Goal: Task Accomplishment & Management: Manage account settings

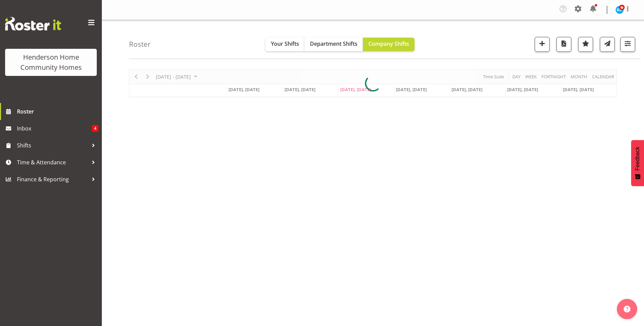
click at [145, 76] on div at bounding box center [373, 83] width 488 height 28
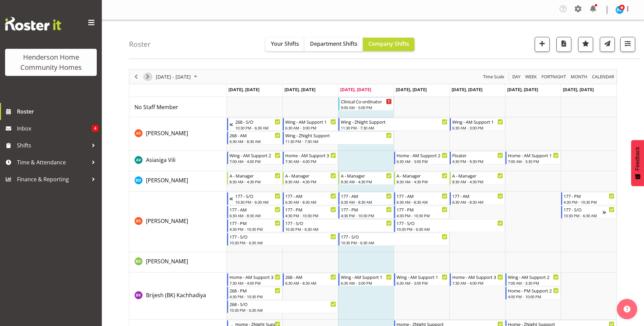
click at [146, 75] on span "Next" at bounding box center [148, 77] width 8 height 8
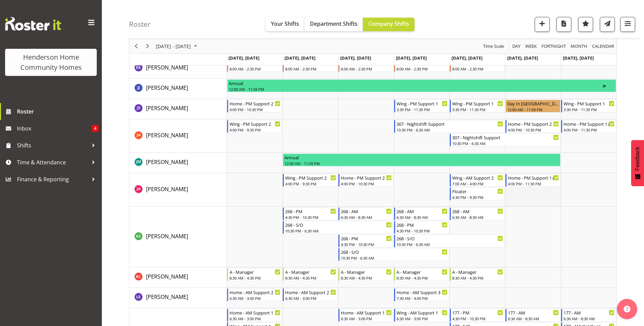
scroll to position [407, 0]
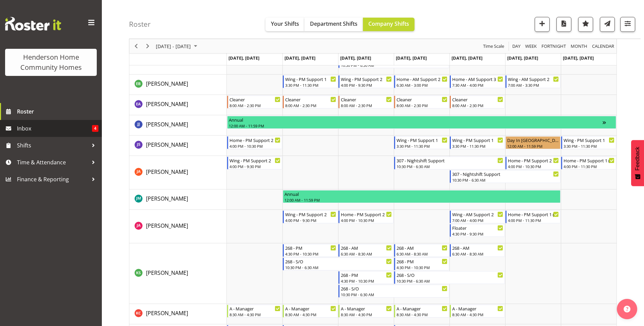
click at [22, 125] on span "Inbox" at bounding box center [54, 129] width 75 height 10
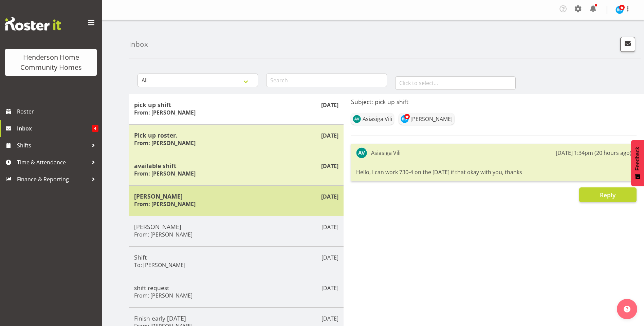
click at [191, 198] on h5 "[PERSON_NAME]" at bounding box center [236, 196] width 204 height 7
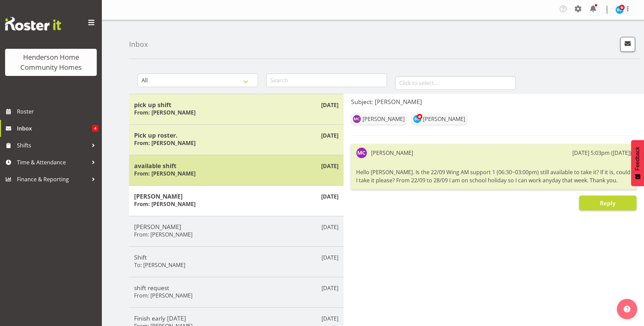
click at [179, 164] on h5 "available shift" at bounding box center [236, 165] width 204 height 7
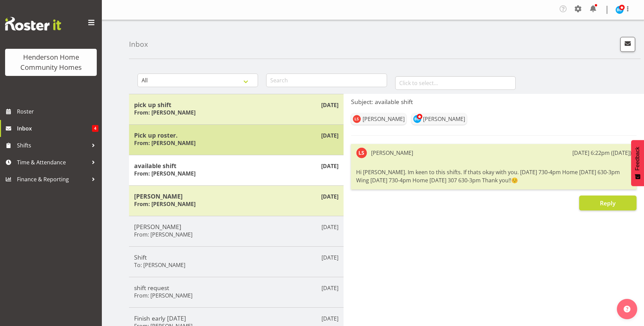
click at [175, 141] on h6 "From: Maria Cerbas" at bounding box center [164, 143] width 61 height 7
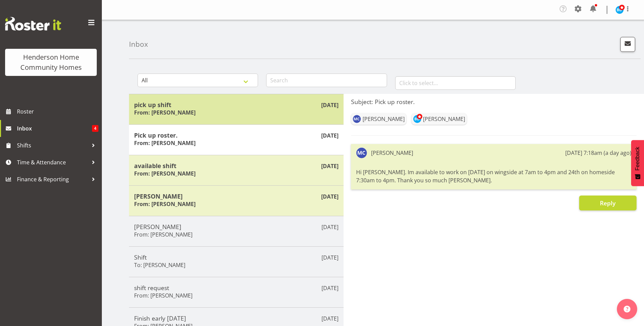
click at [182, 101] on h5 "pick up shift" at bounding box center [236, 104] width 204 height 7
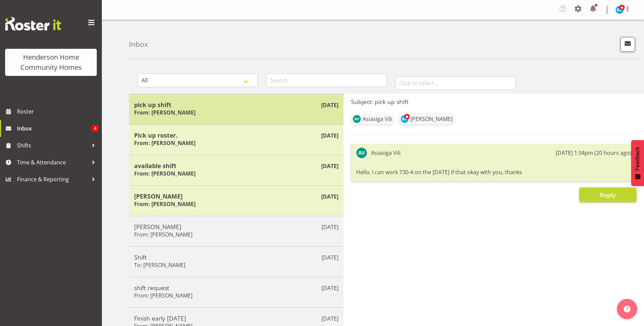
click at [172, 113] on h6 "From: Asiasiga Vili" at bounding box center [164, 112] width 61 height 7
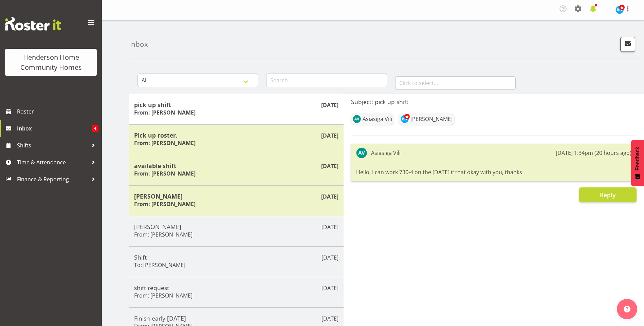
click at [596, 12] on span at bounding box center [592, 8] width 11 height 11
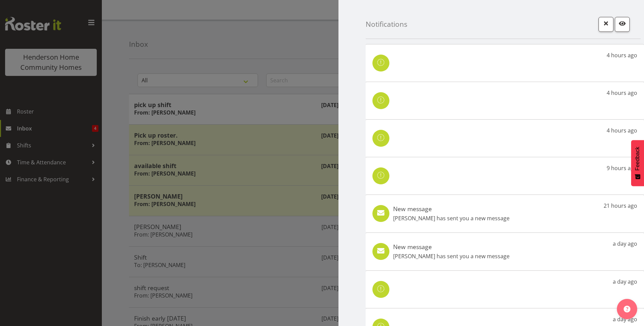
click at [486, 211] on h5 "New message" at bounding box center [451, 208] width 116 height 7
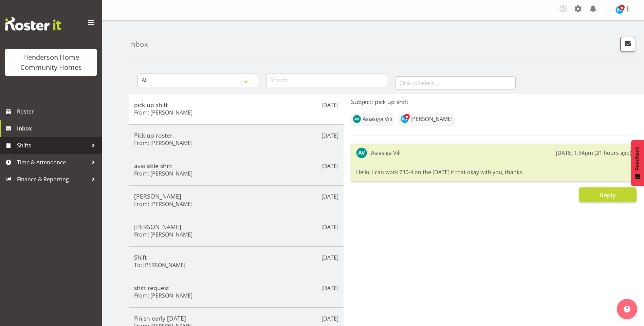
click at [57, 142] on span "Shifts" at bounding box center [52, 146] width 71 height 10
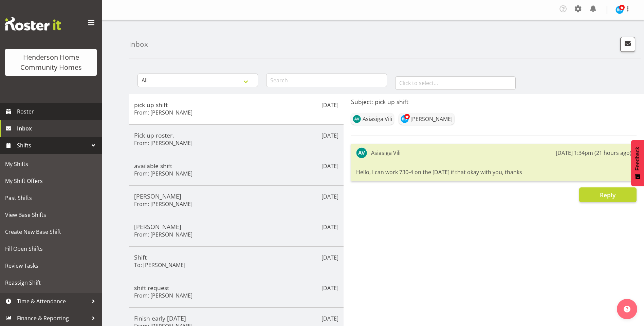
click at [49, 105] on link "Roster" at bounding box center [51, 111] width 102 height 17
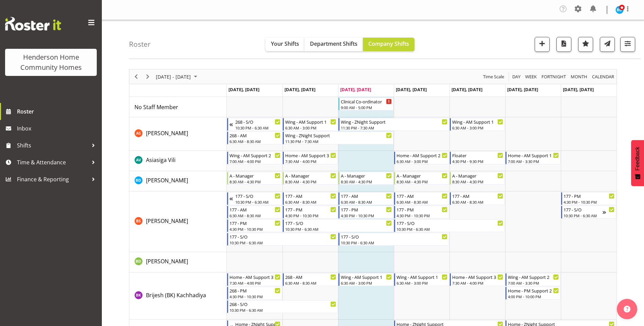
click at [200, 75] on span "August 25 - 31, 2025" at bounding box center [195, 77] width 8 height 8
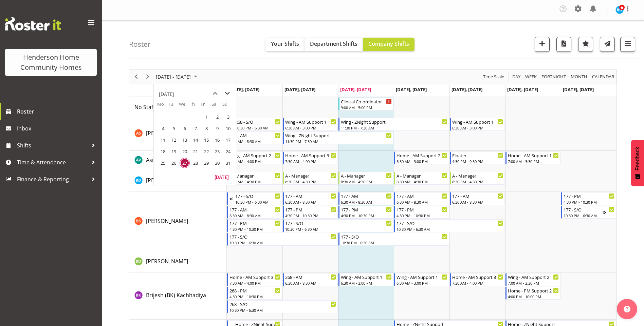
click at [225, 91] on span "next month" at bounding box center [227, 94] width 12 height 12
click at [162, 151] on span "22" at bounding box center [163, 152] width 10 height 10
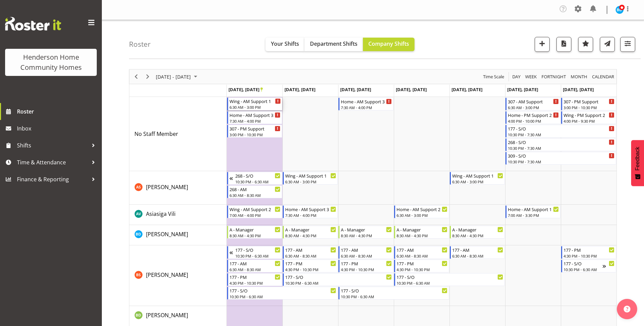
click at [252, 106] on div "6:30 AM - 3:00 PM" at bounding box center [254, 107] width 51 height 5
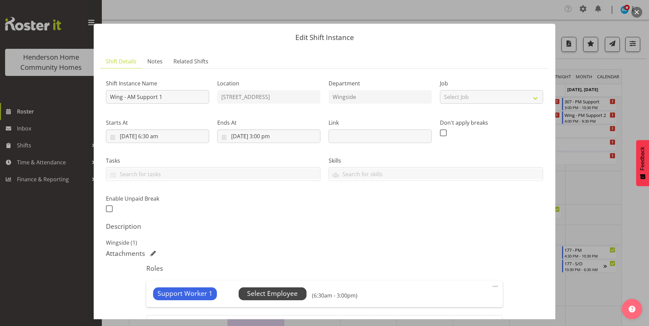
click at [286, 293] on span "Select Employee" at bounding box center [272, 294] width 51 height 10
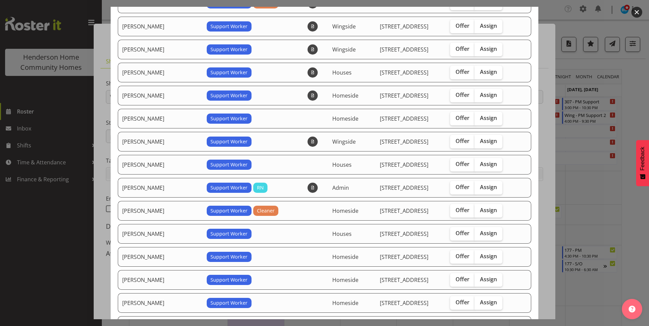
scroll to position [136, 0]
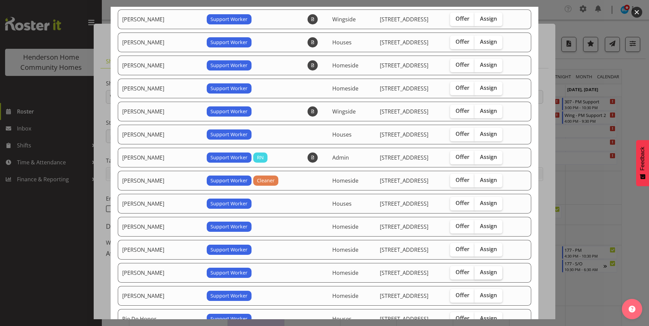
click at [485, 271] on span "Assign" at bounding box center [488, 272] width 17 height 7
click at [479, 271] on input "Assign" at bounding box center [476, 272] width 4 height 4
checkbox input "true"
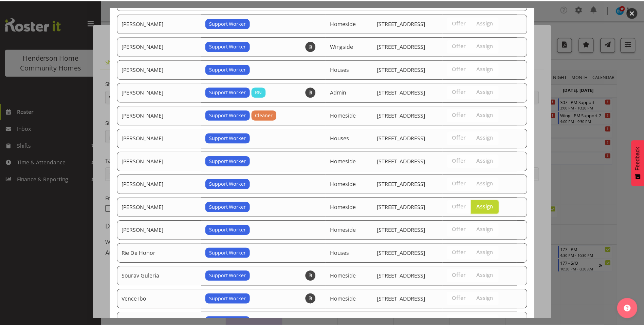
scroll to position [265, 0]
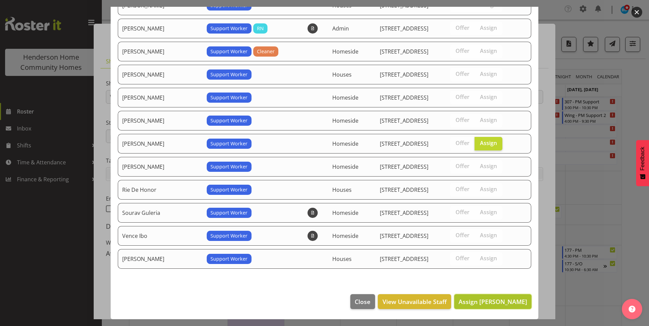
click at [513, 304] on span "Assign Miyoung Chung" at bounding box center [492, 302] width 69 height 8
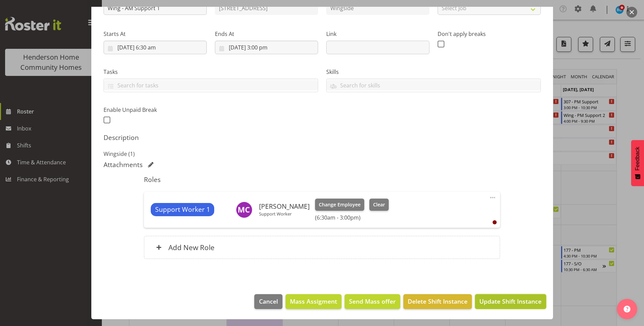
click at [516, 304] on span "Update Shift Instance" at bounding box center [510, 301] width 62 height 9
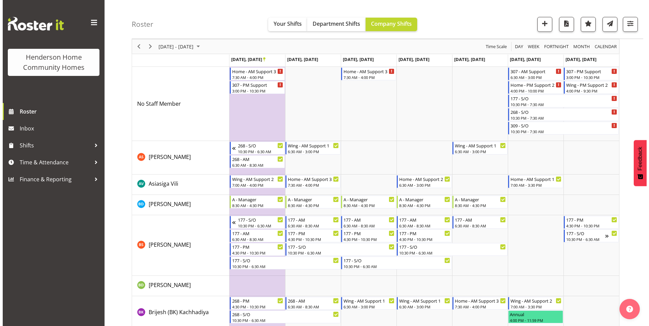
scroll to position [0, 0]
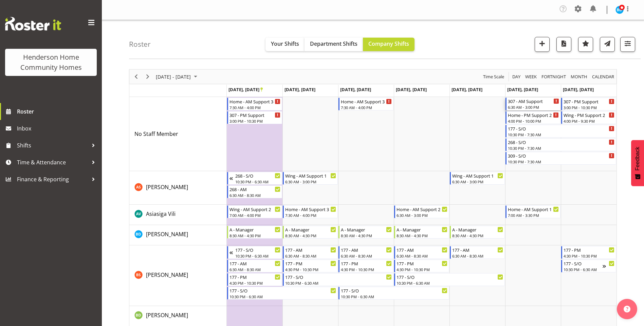
click at [537, 104] on div "307 - AM Support" at bounding box center [533, 101] width 51 height 7
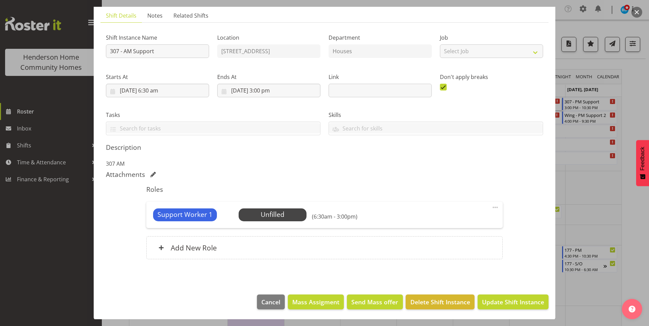
scroll to position [46, 0]
click at [260, 216] on span "Select Employee" at bounding box center [272, 215] width 51 height 10
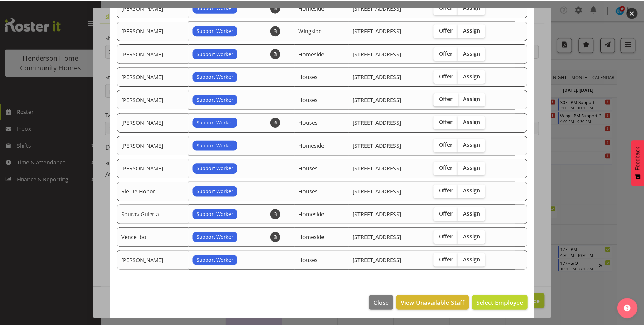
scroll to position [104, 0]
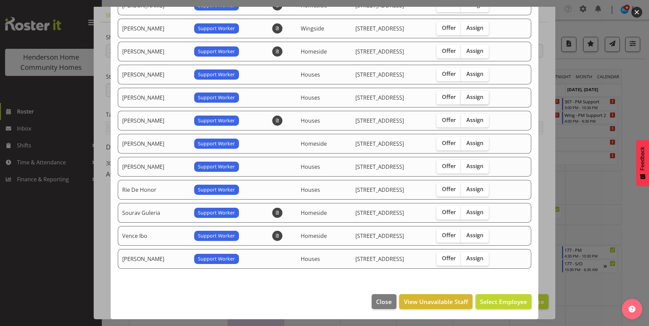
click at [479, 96] on span "Assign" at bounding box center [474, 97] width 17 height 7
click at [465, 96] on input "Assign" at bounding box center [463, 97] width 4 height 4
checkbox input "true"
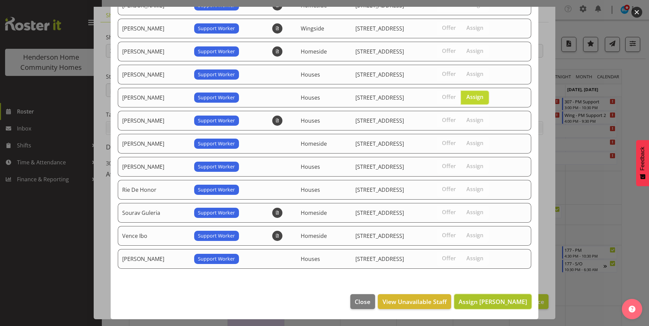
click at [499, 302] on span "Assign Liezl Sanchez" at bounding box center [492, 302] width 69 height 8
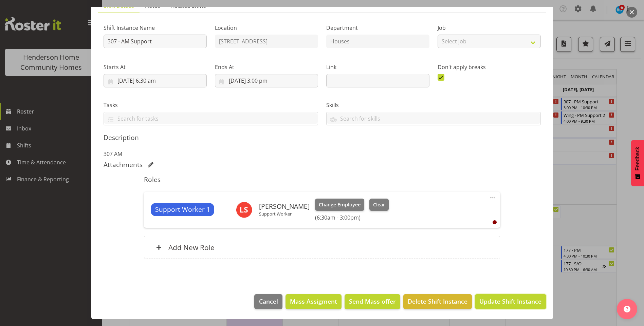
drag, startPoint x: 505, startPoint y: 304, endPoint x: 499, endPoint y: 305, distance: 6.5
click at [505, 305] on span "Update Shift Instance" at bounding box center [510, 301] width 62 height 9
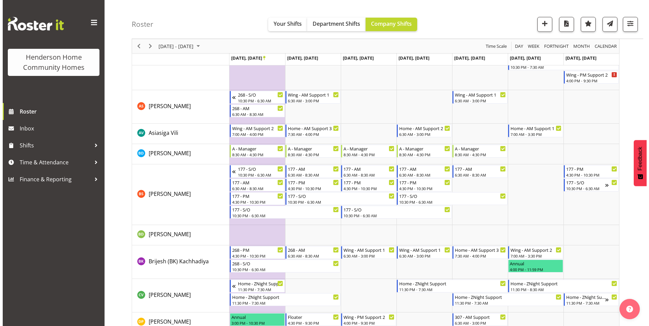
scroll to position [0, 0]
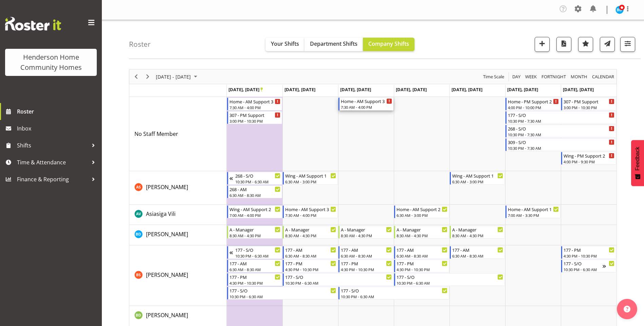
click at [364, 107] on div "7:30 AM - 4:00 PM" at bounding box center [366, 107] width 51 height 5
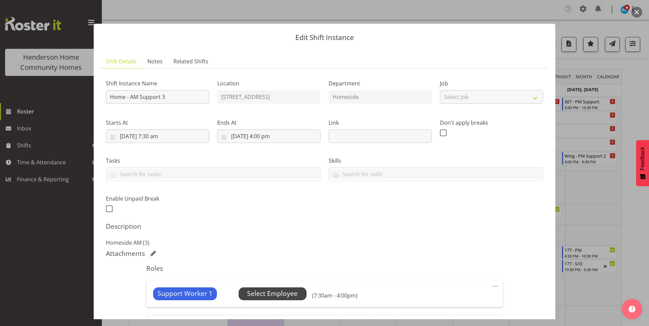
click at [294, 295] on span "Select Employee" at bounding box center [272, 294] width 51 height 10
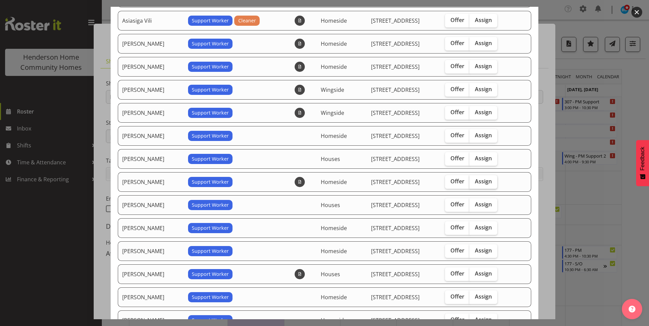
scroll to position [136, 0]
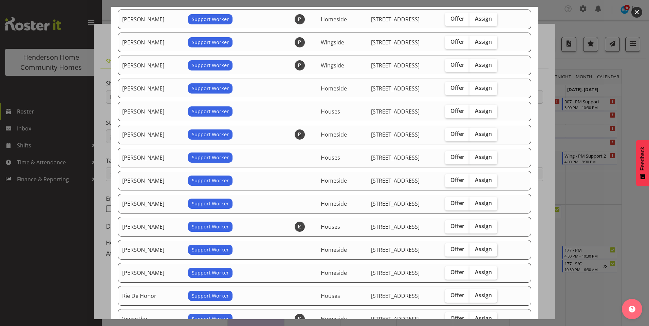
click at [488, 248] on span "Assign" at bounding box center [483, 249] width 17 height 7
click at [474, 248] on input "Assign" at bounding box center [471, 249] width 4 height 4
checkbox input "true"
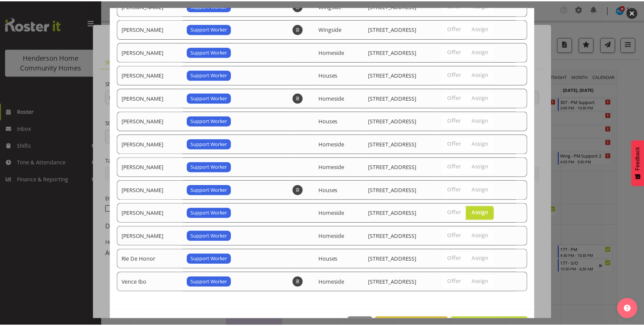
scroll to position [196, 0]
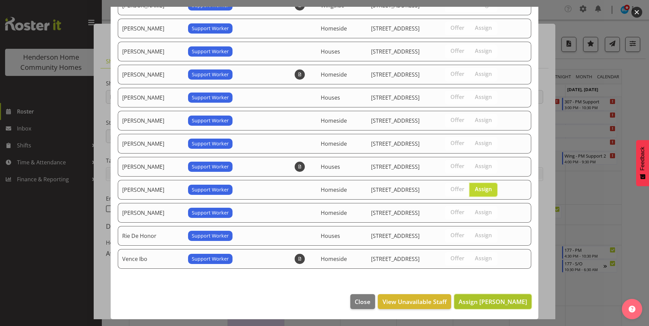
click at [502, 304] on span "Assign Miyoung Chung" at bounding box center [492, 302] width 69 height 8
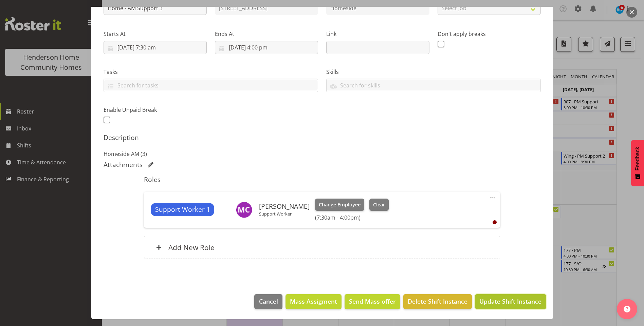
click at [505, 302] on span "Update Shift Instance" at bounding box center [510, 301] width 62 height 9
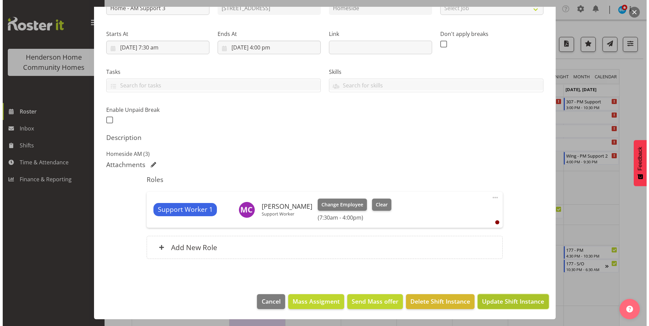
scroll to position [62, 0]
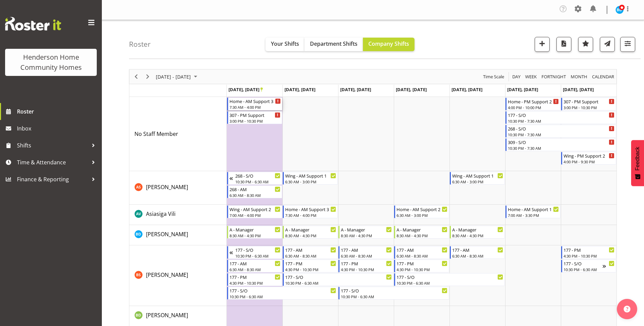
click at [252, 102] on div "Home - AM Support 3" at bounding box center [254, 101] width 51 height 7
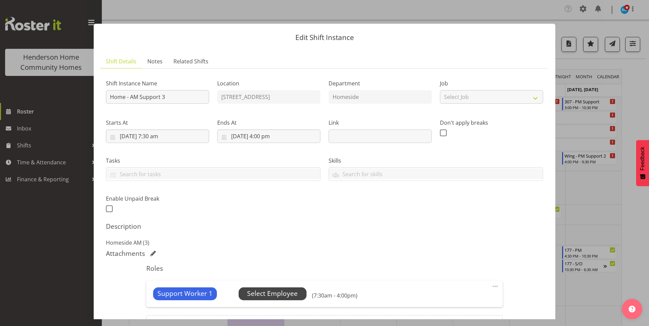
scroll to position [68, 0]
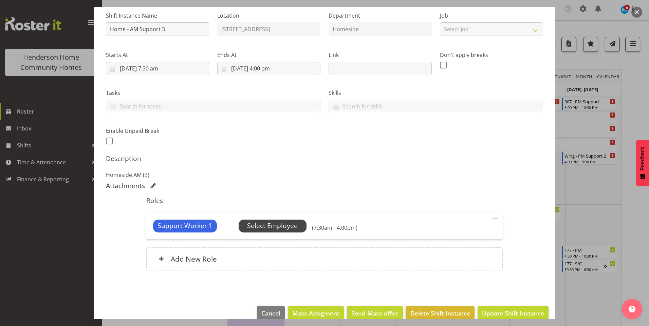
click at [278, 226] on span "Select Employee" at bounding box center [272, 226] width 51 height 10
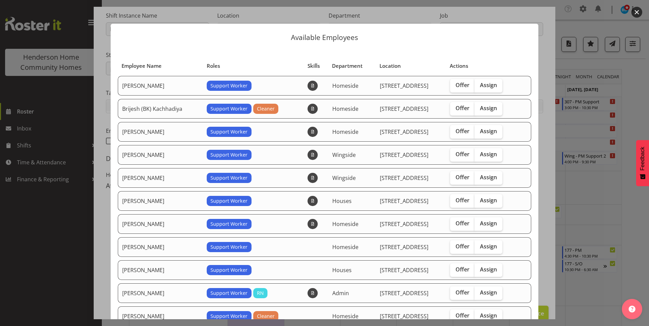
scroll to position [102, 0]
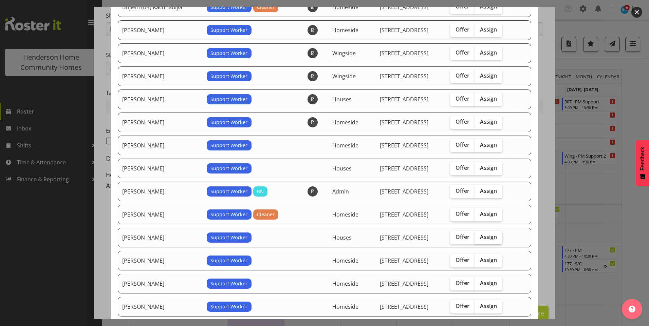
click at [486, 236] on span "Assign" at bounding box center [488, 237] width 17 height 7
click at [479, 236] on input "Assign" at bounding box center [476, 237] width 4 height 4
checkbox input "true"
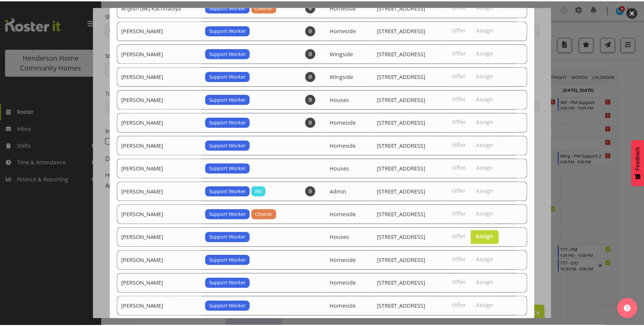
scroll to position [219, 0]
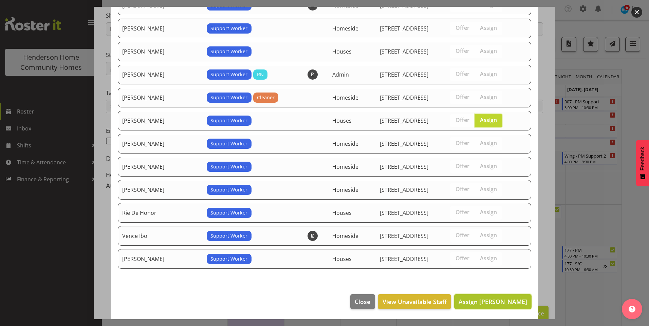
click at [494, 301] on span "Assign Liezl Sanchez" at bounding box center [492, 302] width 69 height 8
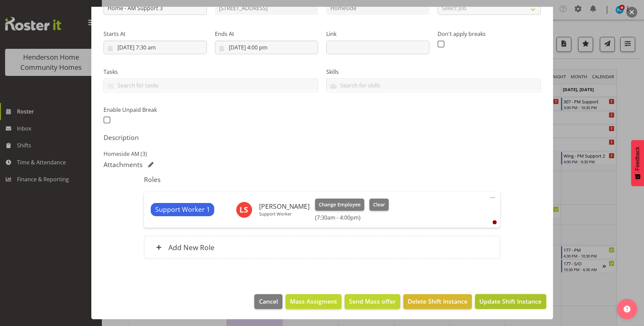
click at [504, 304] on span "Update Shift Instance" at bounding box center [510, 301] width 62 height 9
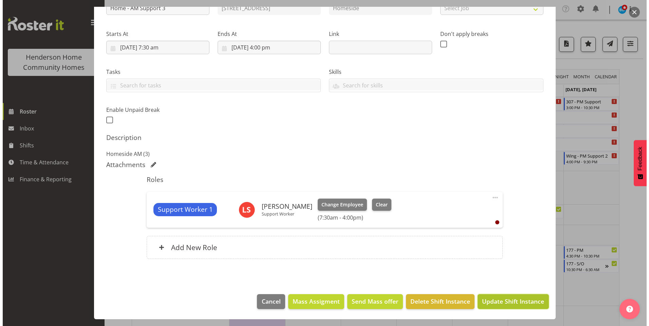
scroll to position [62, 0]
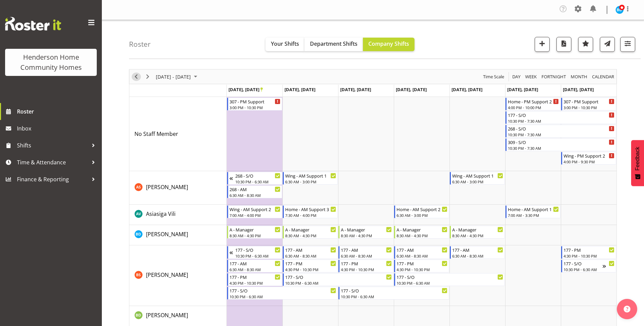
click at [133, 74] on span "Previous" at bounding box center [136, 77] width 8 height 8
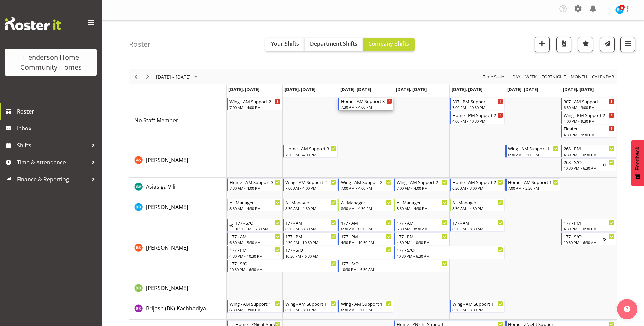
click at [364, 109] on div "7:30 AM - 4:00 PM" at bounding box center [366, 107] width 51 height 5
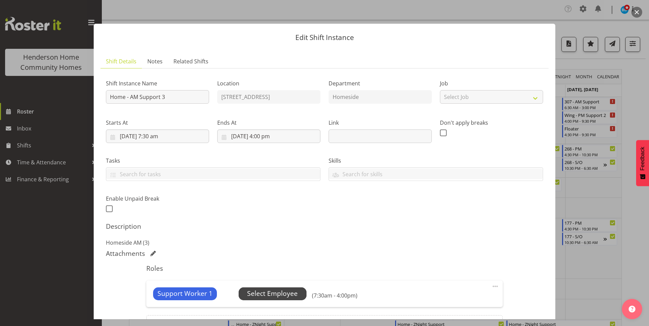
click at [291, 288] on span "Select Employee" at bounding box center [273, 294] width 68 height 13
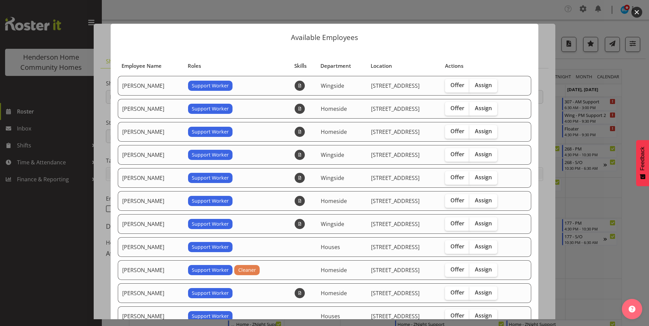
scroll to position [102, 0]
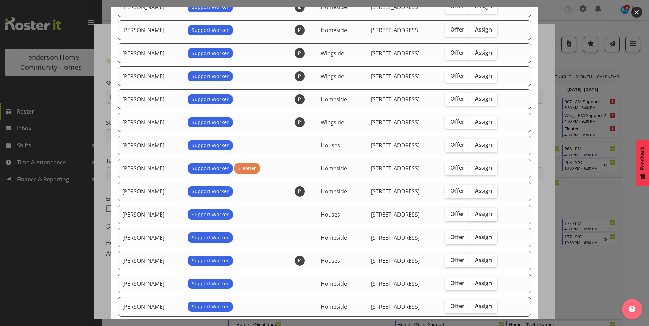
click at [482, 215] on span "Assign" at bounding box center [483, 214] width 17 height 7
click at [474, 215] on input "Assign" at bounding box center [471, 214] width 4 height 4
checkbox input "true"
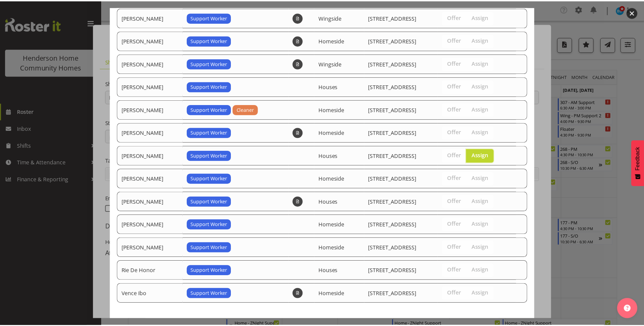
scroll to position [196, 0]
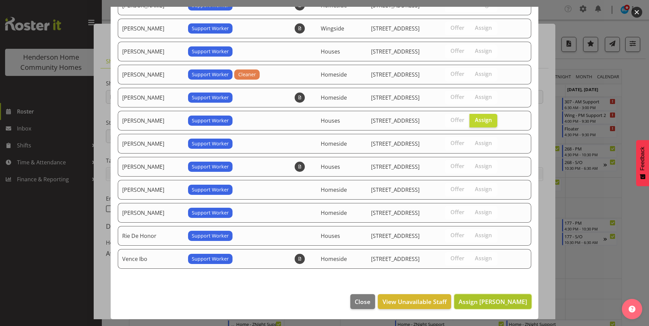
click at [509, 301] on span "Assign Liezl Sanchez" at bounding box center [492, 302] width 69 height 8
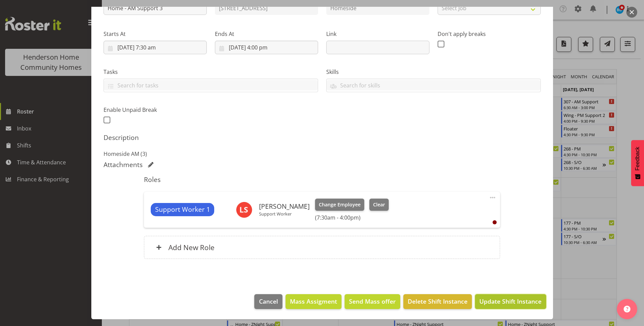
click at [493, 302] on span "Update Shift Instance" at bounding box center [510, 301] width 62 height 9
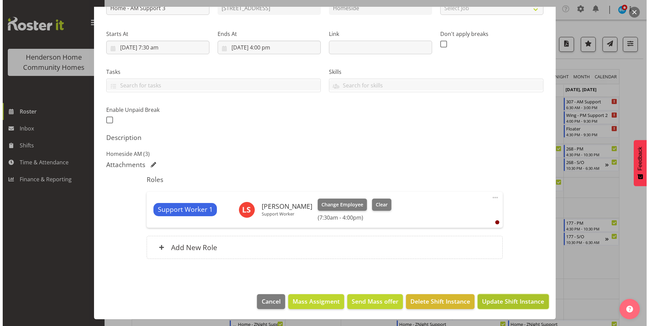
scroll to position [62, 0]
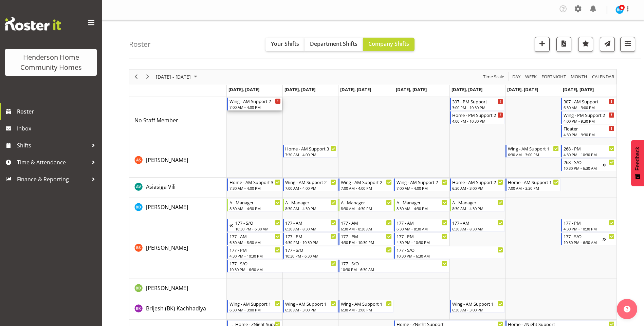
click at [268, 106] on div "7:00 AM - 4:00 PM" at bounding box center [254, 107] width 51 height 5
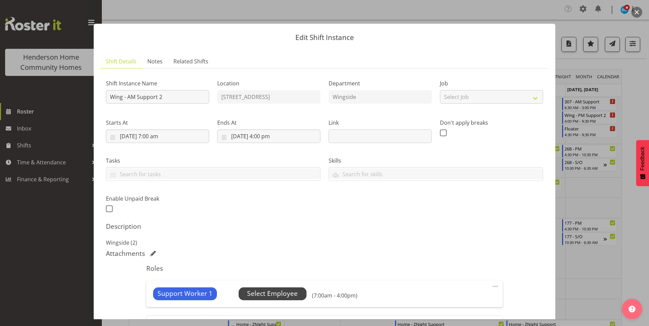
click at [281, 292] on span "Select Employee" at bounding box center [272, 294] width 51 height 10
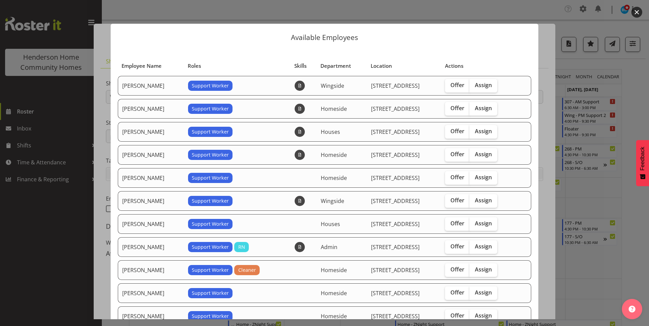
scroll to position [102, 0]
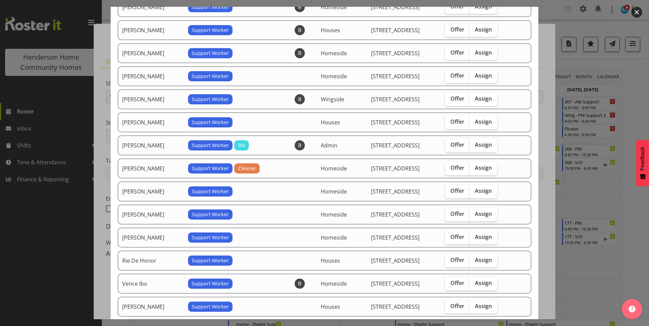
drag, startPoint x: 472, startPoint y: 192, endPoint x: 485, endPoint y: 200, distance: 14.9
click at [475, 191] on span "Assign" at bounding box center [483, 191] width 17 height 7
click at [473, 191] on input "Assign" at bounding box center [471, 191] width 4 height 4
checkbox input "true"
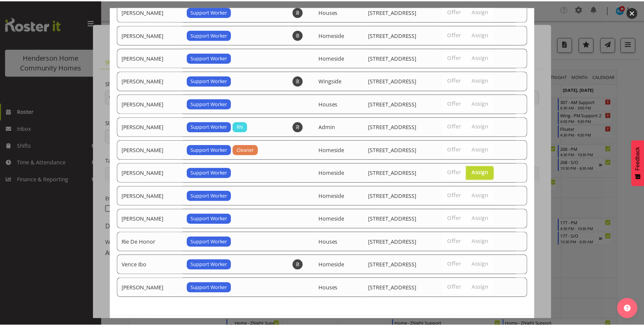
scroll to position [150, 0]
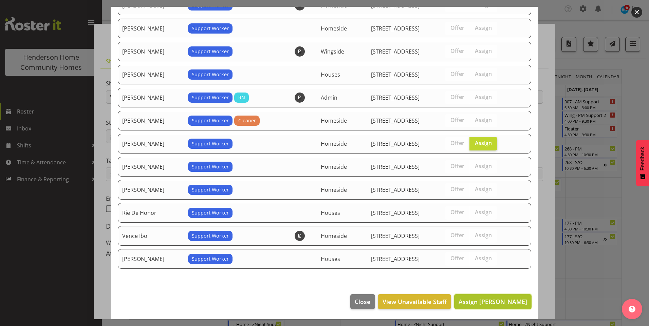
click at [497, 299] on span "Assign Maria Cerbas" at bounding box center [492, 302] width 69 height 8
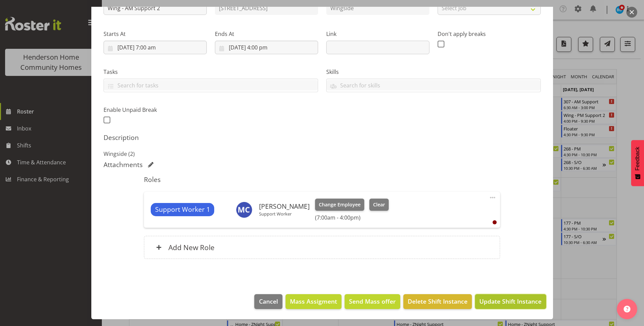
click at [499, 303] on span "Update Shift Instance" at bounding box center [510, 301] width 62 height 9
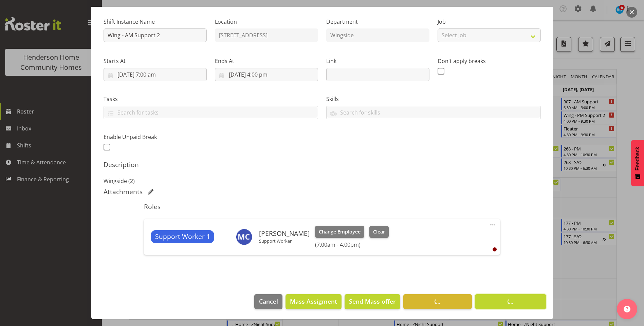
scroll to position [62, 0]
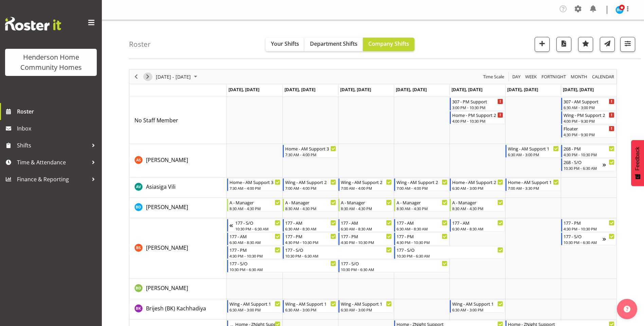
click at [146, 73] on span "Next" at bounding box center [148, 77] width 8 height 8
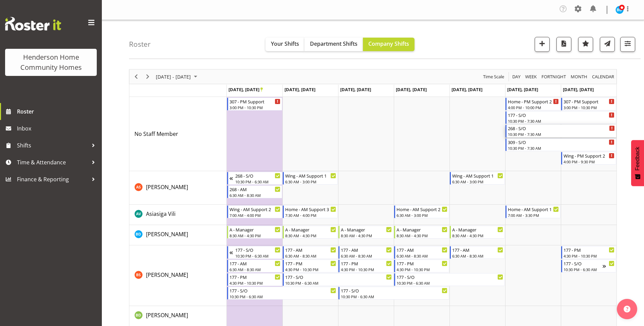
click at [524, 133] on div "10:30 PM - 7:30 AM" at bounding box center [561, 134] width 107 height 5
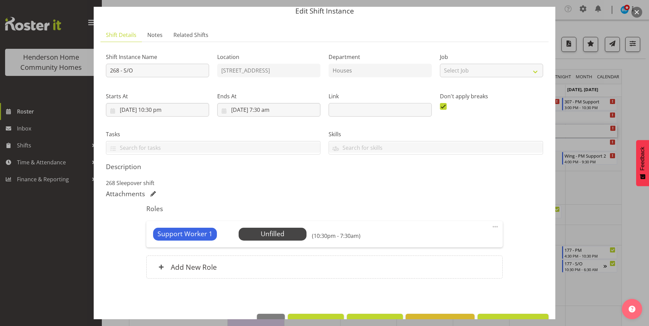
scroll to position [46, 0]
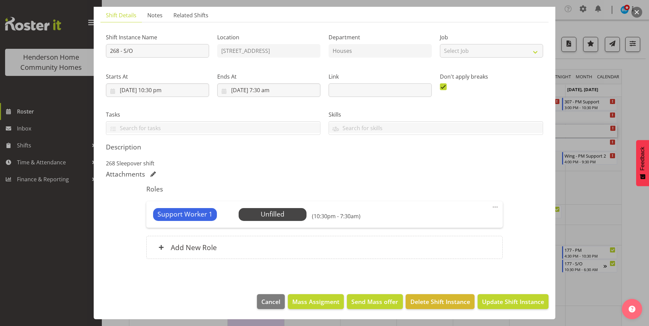
click at [492, 210] on span at bounding box center [495, 207] width 8 height 8
click at [444, 222] on link "Edit" at bounding box center [466, 224] width 65 height 12
select select "8"
select select "2025"
select select "7"
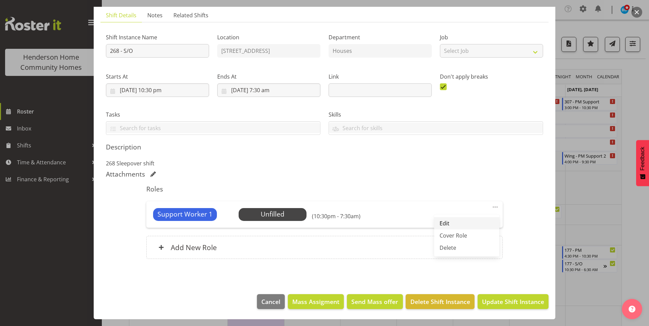
select select "30"
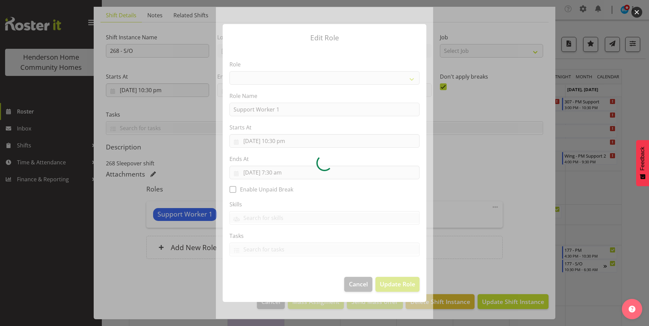
select select "1214"
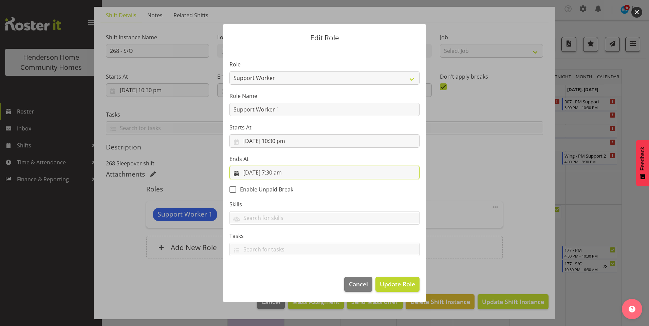
click at [279, 173] on input "28/09/2025, 7:30 am" at bounding box center [324, 173] width 190 height 14
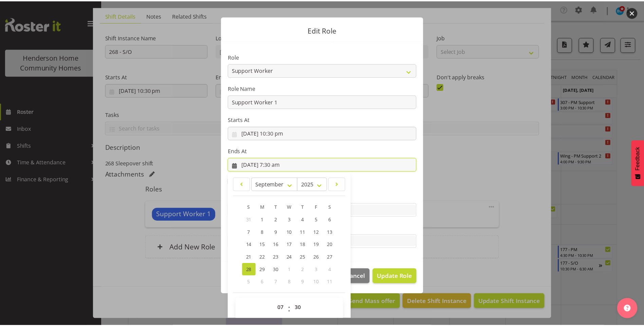
scroll to position [15, 0]
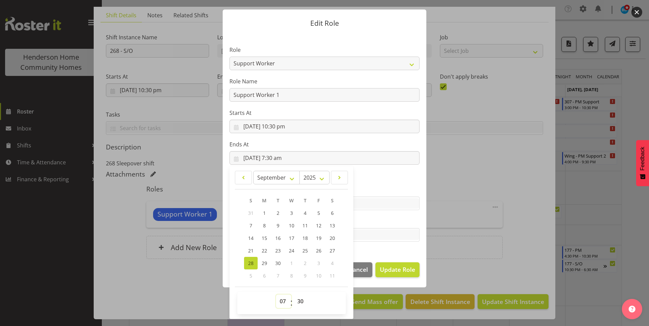
click at [287, 301] on select "00 01 02 03 04 05 06 07 08 09 10 11 12 13 14 15 16 17 18 19 20 21 22 23" at bounding box center [283, 302] width 15 height 14
select select "6"
click at [276, 295] on select "00 01 02 03 04 05 06 07 08 09 10 11 12 13 14 15 16 17 18 19 20 21 22 23" at bounding box center [283, 302] width 15 height 14
type input "28/09/2025, 6:30 am"
click at [402, 272] on span "Update Role" at bounding box center [397, 269] width 35 height 9
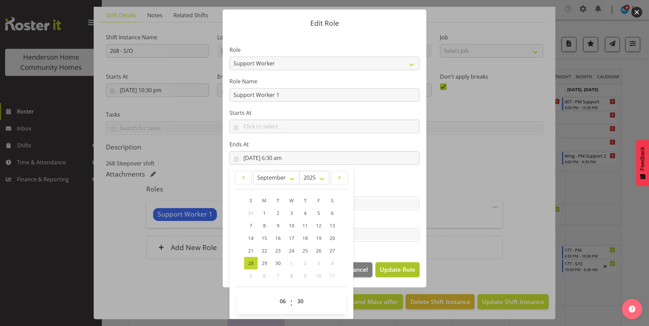
select select
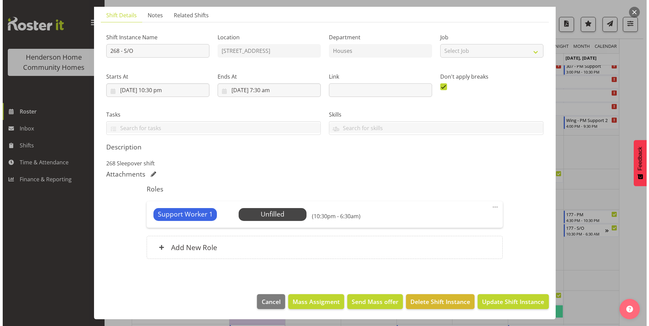
scroll to position [68, 0]
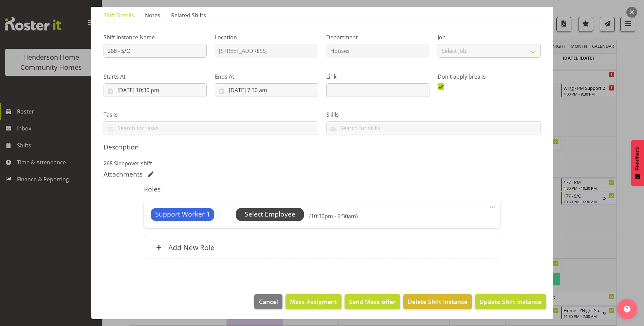
click at [267, 216] on span "Select Employee" at bounding box center [270, 215] width 51 height 10
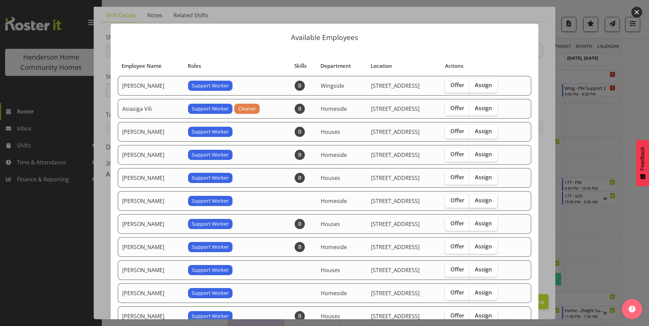
click at [480, 197] on span "Assign" at bounding box center [483, 200] width 17 height 7
click at [474, 199] on input "Assign" at bounding box center [471, 201] width 4 height 4
checkbox input "true"
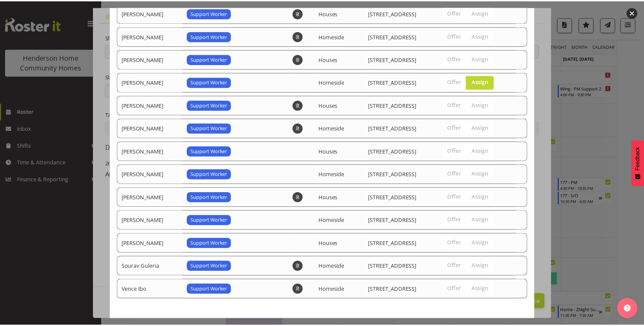
scroll to position [150, 0]
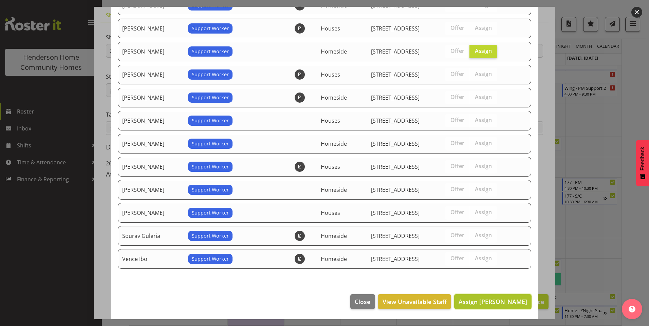
click at [504, 305] on span "Assign Janen Jamodiong" at bounding box center [492, 302] width 69 height 8
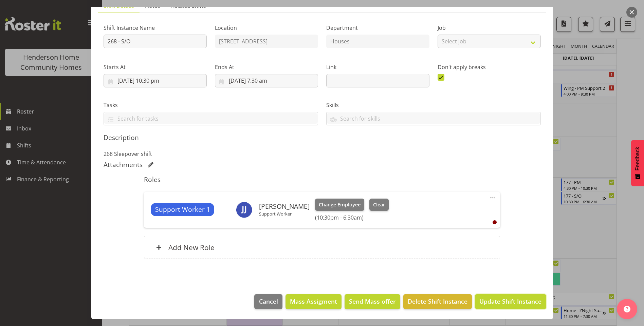
click at [504, 304] on span "Update Shift Instance" at bounding box center [510, 301] width 62 height 9
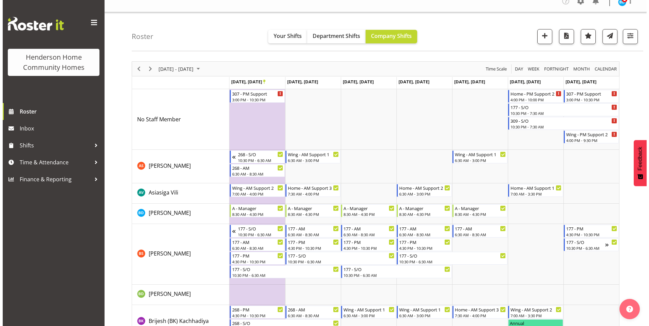
scroll to position [0, 0]
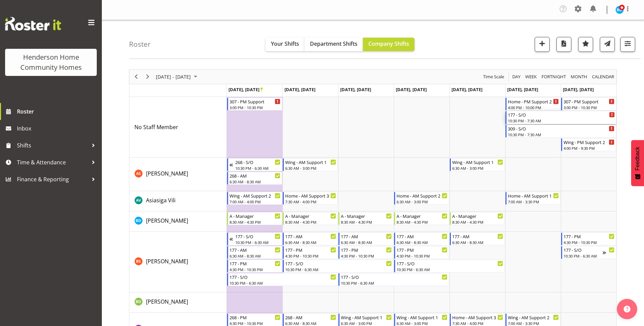
click at [527, 119] on div "10:30 PM - 7:30 AM" at bounding box center [561, 120] width 107 height 5
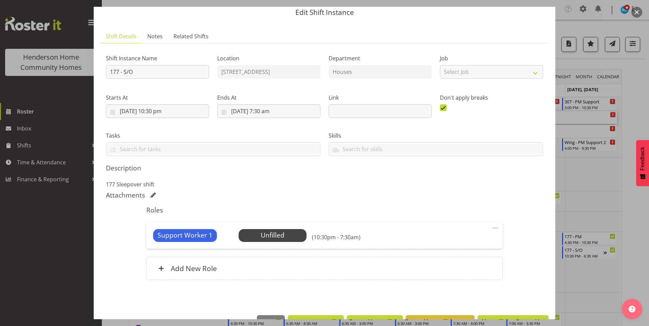
scroll to position [46, 0]
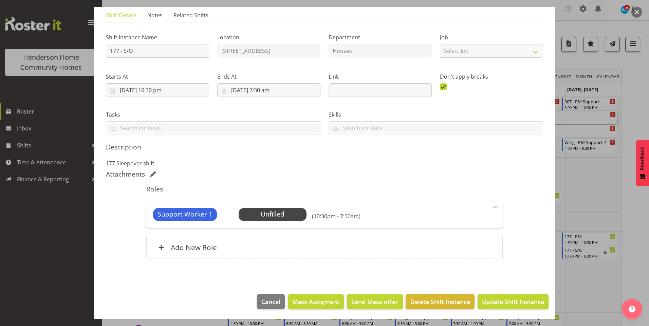
click at [492, 206] on span at bounding box center [495, 207] width 8 height 8
click at [445, 225] on link "Edit" at bounding box center [466, 224] width 65 height 12
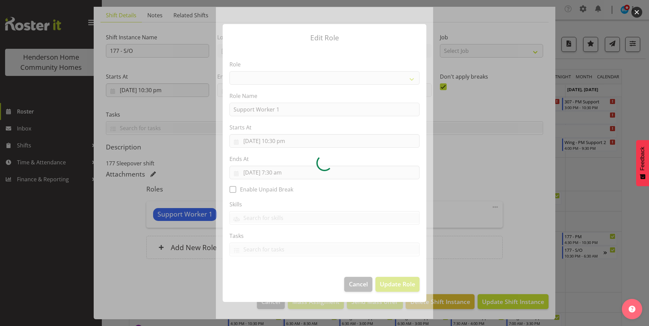
select select "1214"
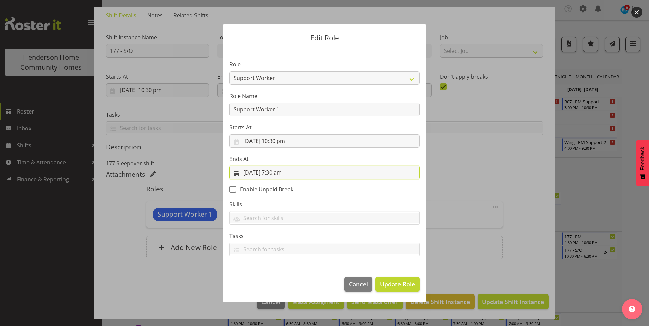
click at [276, 174] on input "28/09/2025, 7:30 am" at bounding box center [324, 173] width 190 height 14
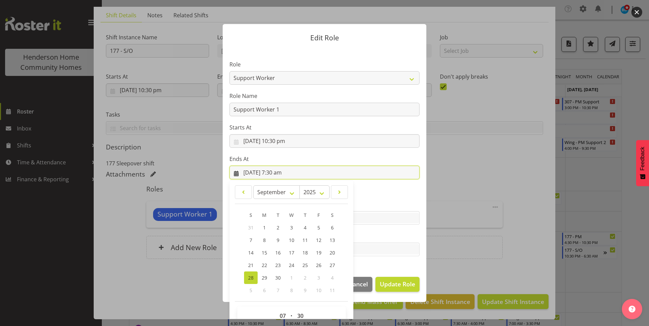
scroll to position [15, 0]
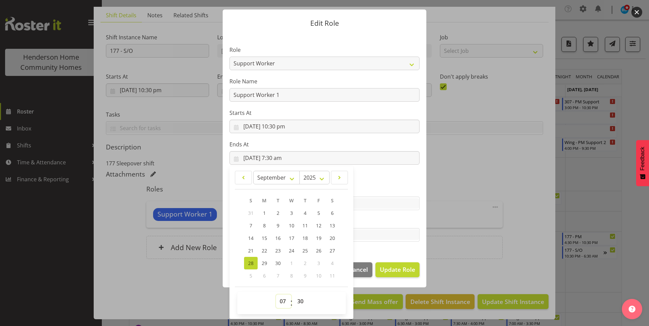
drag, startPoint x: 281, startPoint y: 303, endPoint x: 280, endPoint y: 286, distance: 16.7
click at [281, 303] on select "00 01 02 03 04 05 06 07 08 09 10 11 12 13 14 15 16 17 18 19 20 21 22 23" at bounding box center [283, 302] width 15 height 14
click at [277, 307] on select "00 01 02 03 04 05 06 07 08 09 10 11 12 13 14 15 16 17 18 19 20 21 22 23" at bounding box center [283, 302] width 15 height 14
select select "6"
click at [276, 295] on select "00 01 02 03 04 05 06 07 08 09 10 11 12 13 14 15 16 17 18 19 20 21 22 23" at bounding box center [283, 302] width 15 height 14
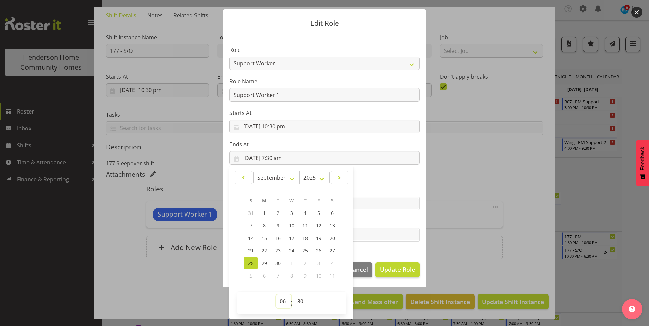
type input "28/09/2025, 6:30 am"
click at [391, 267] on span "Update Role" at bounding box center [397, 269] width 35 height 9
select select
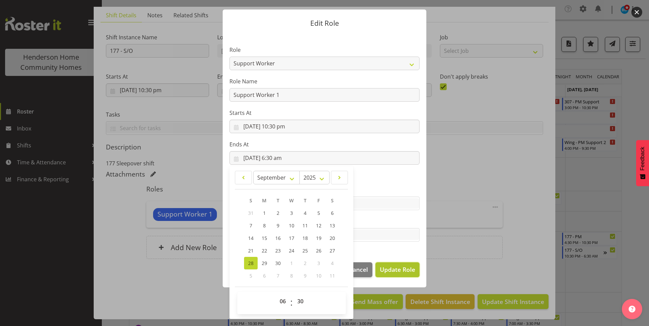
select select
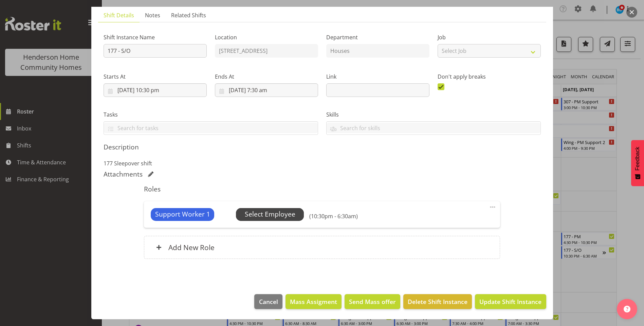
click at [278, 212] on span "Select Employee" at bounding box center [270, 215] width 51 height 10
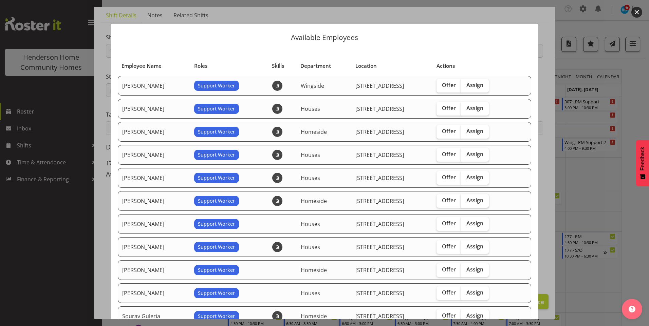
click at [465, 195] on label "Assign" at bounding box center [475, 201] width 28 height 14
click at [465, 199] on input "Assign" at bounding box center [463, 201] width 4 height 4
checkbox input "true"
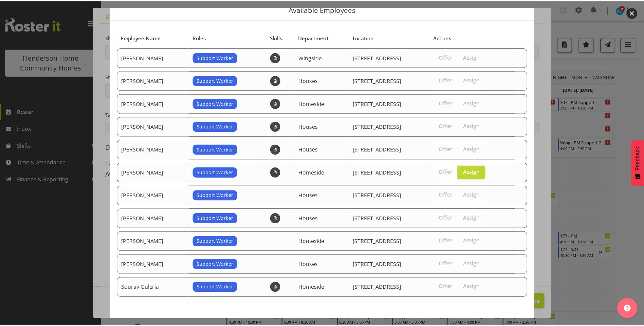
scroll to position [57, 0]
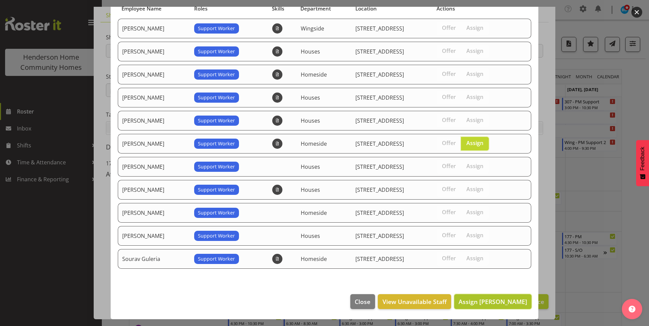
click at [507, 304] on span "Assign Laura Ellis" at bounding box center [492, 302] width 69 height 8
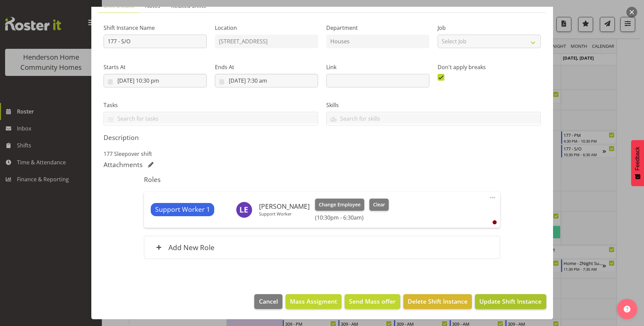
scroll to position [102, 0]
click at [503, 302] on span "Update Shift Instance" at bounding box center [510, 301] width 62 height 9
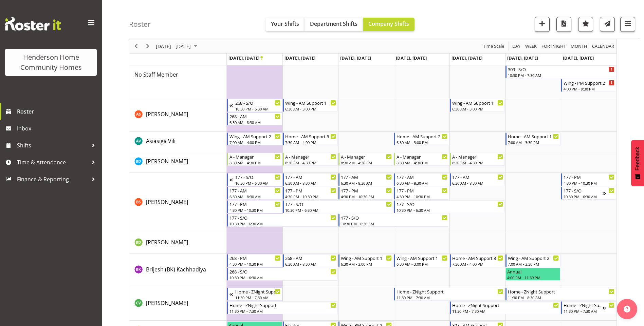
scroll to position [0, 0]
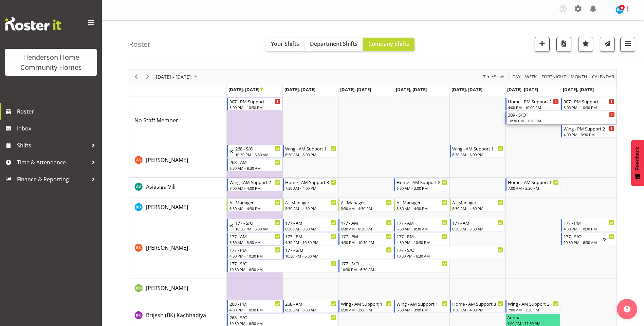
click at [524, 121] on div "10:30 PM - 7:30 AM" at bounding box center [561, 120] width 107 height 5
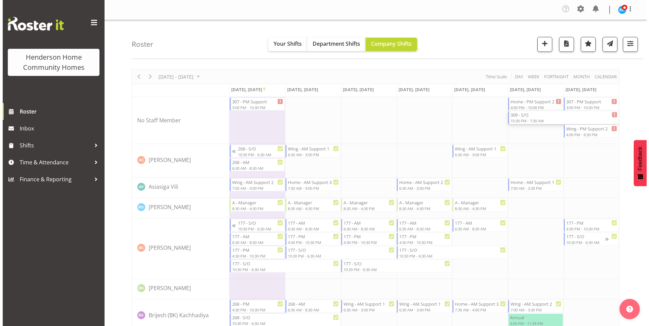
scroll to position [68, 0]
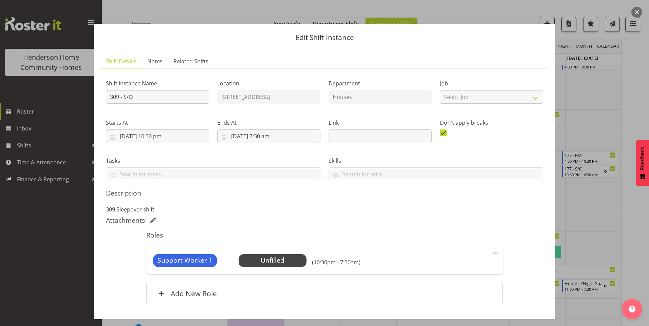
click at [491, 253] on span at bounding box center [495, 253] width 8 height 8
click at [445, 269] on link "Edit" at bounding box center [466, 270] width 65 height 12
select select "8"
select select "2025"
select select "7"
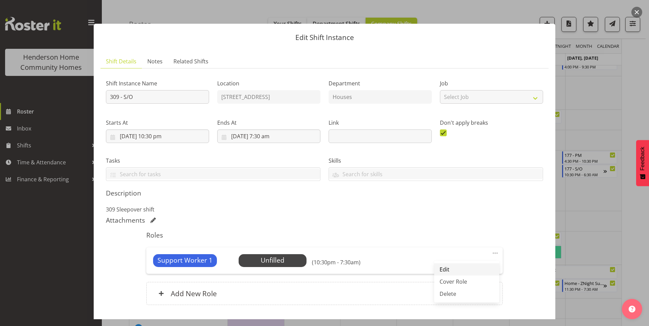
select select "30"
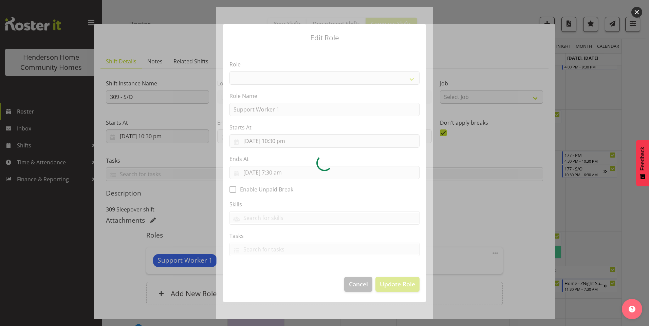
select select "1214"
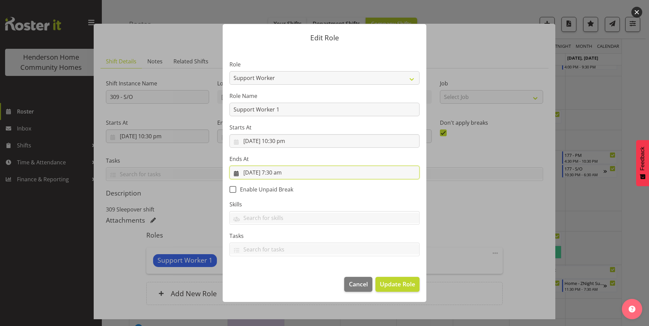
click at [275, 173] on input "28/09/2025, 7:30 am" at bounding box center [324, 173] width 190 height 14
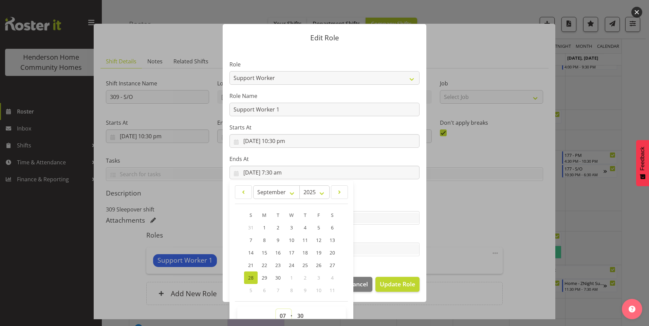
drag, startPoint x: 280, startPoint y: 315, endPoint x: 283, endPoint y: 305, distance: 10.2
click at [282, 314] on select "00 01 02 03 04 05 06 07 08 09 10 11 12 13 14 15 16 17 18 19 20 21 22 23" at bounding box center [283, 317] width 15 height 14
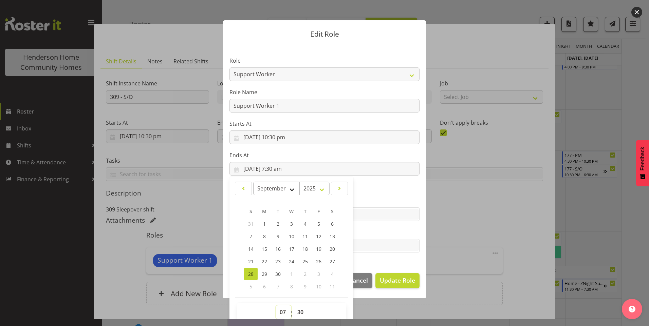
select select "6"
click at [276, 306] on select "00 01 02 03 04 05 06 07 08 09 10 11 12 13 14 15 16 17 18 19 20 21 22 23" at bounding box center [283, 313] width 15 height 14
type input "28/09/2025, 6:30 am"
click at [399, 276] on button "Update Role" at bounding box center [397, 281] width 44 height 15
select select
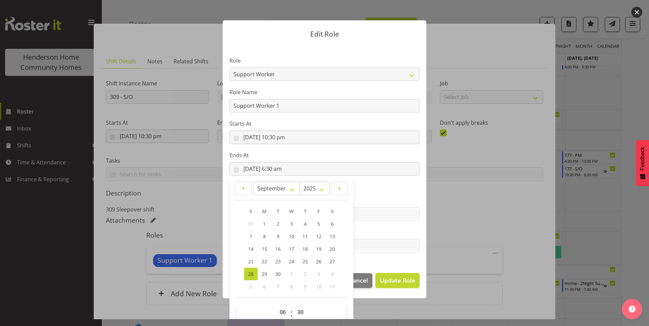
select select
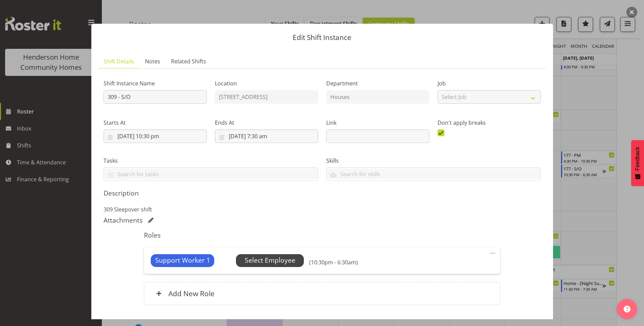
click at [271, 261] on span "Select Employee" at bounding box center [270, 261] width 51 height 10
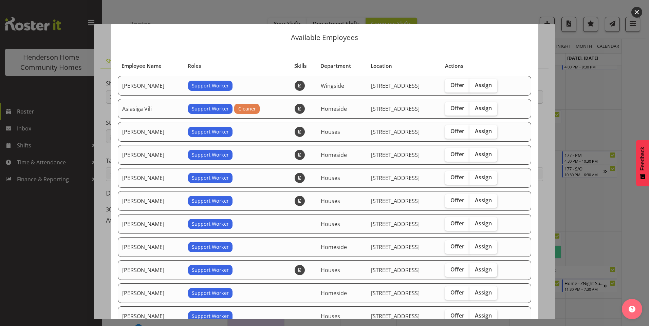
click at [488, 269] on span "Assign" at bounding box center [483, 269] width 17 height 7
click at [474, 269] on input "Assign" at bounding box center [471, 270] width 4 height 4
checkbox input "true"
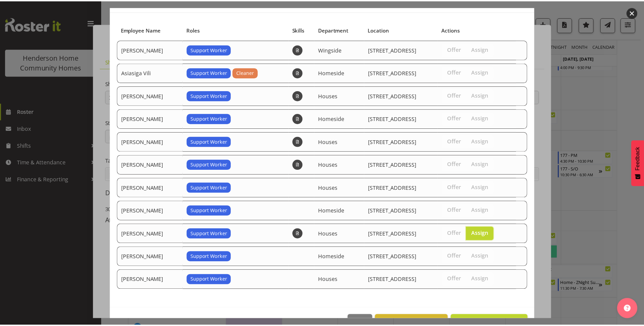
scroll to position [57, 0]
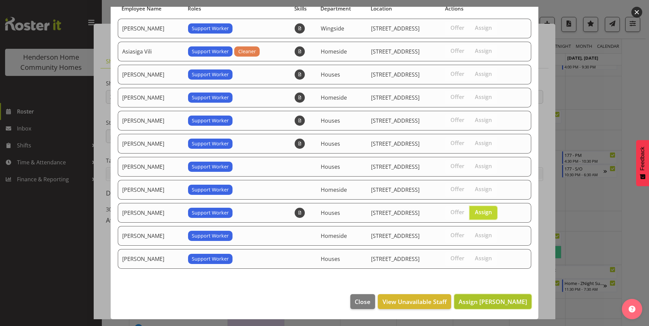
click at [507, 308] on button "Assign Mary Endaya" at bounding box center [492, 302] width 77 height 15
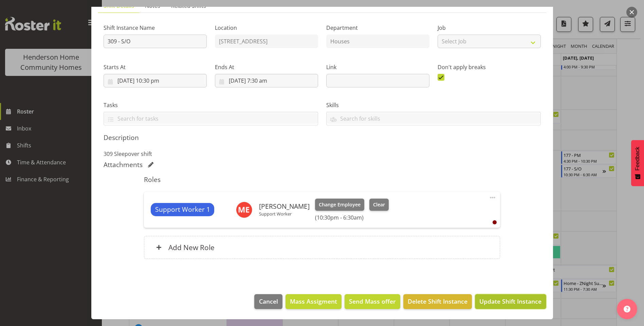
click at [510, 304] on span "Update Shift Instance" at bounding box center [510, 301] width 62 height 9
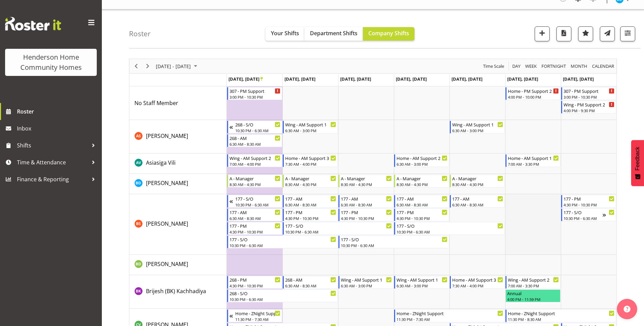
scroll to position [0, 0]
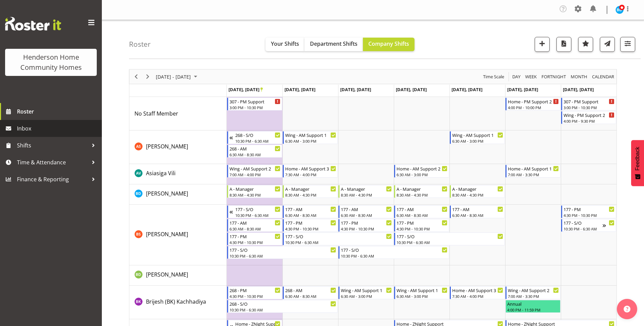
click at [45, 130] on span "Inbox" at bounding box center [57, 129] width 81 height 10
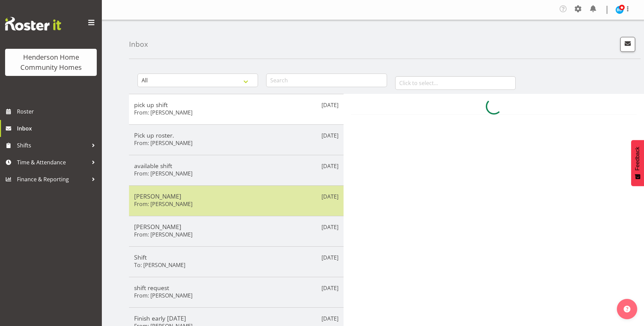
click at [181, 205] on h6 "From: [PERSON_NAME]" at bounding box center [163, 204] width 58 height 7
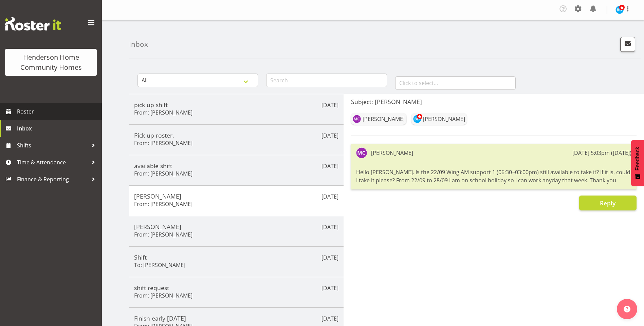
click at [48, 114] on span "Roster" at bounding box center [57, 112] width 81 height 10
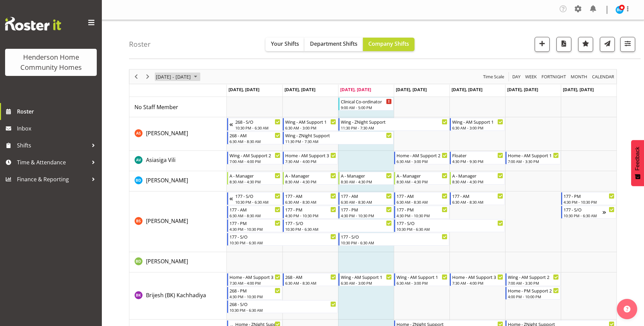
click at [200, 75] on span "August 25 - 31, 2025" at bounding box center [195, 77] width 8 height 8
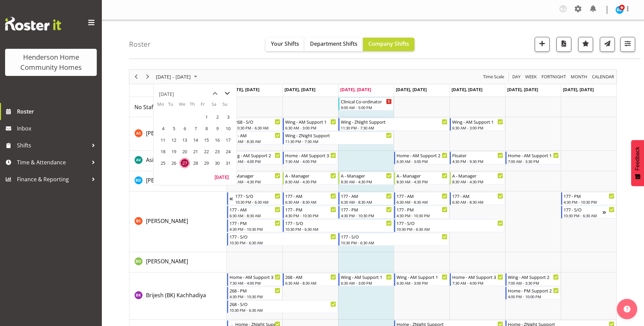
click at [225, 92] on span "next month" at bounding box center [227, 94] width 12 height 12
click at [161, 153] on span "22" at bounding box center [163, 152] width 10 height 10
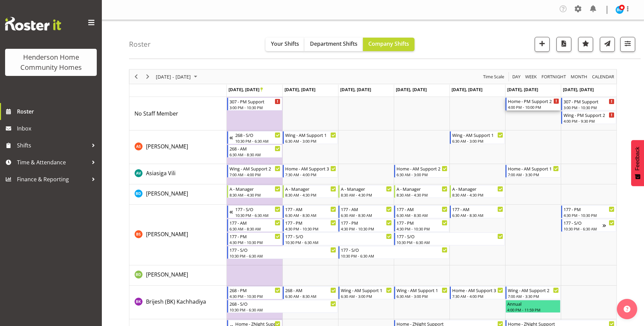
click at [531, 107] on div "4:00 PM - 10:00 PM" at bounding box center [533, 107] width 51 height 5
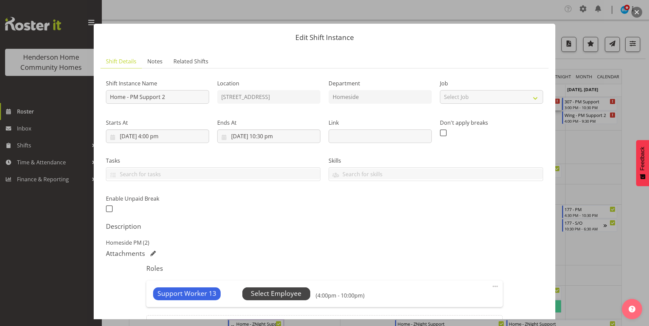
click at [300, 295] on span "Select Employee" at bounding box center [276, 294] width 68 height 13
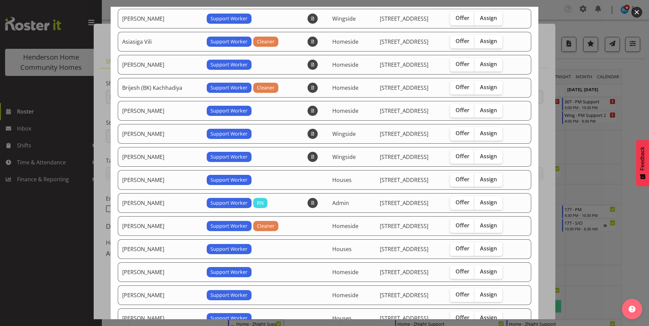
scroll to position [68, 0]
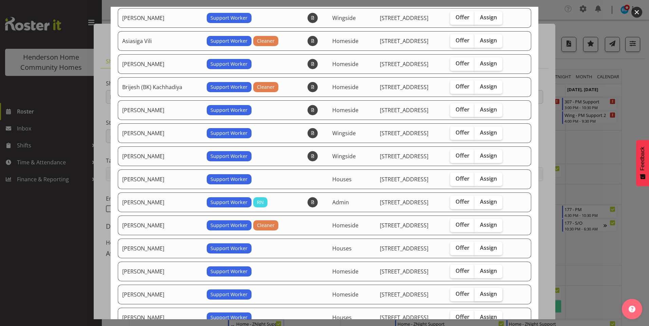
click at [485, 294] on span "Assign" at bounding box center [488, 294] width 17 height 7
click at [479, 294] on input "Assign" at bounding box center [476, 294] width 4 height 4
checkbox input "true"
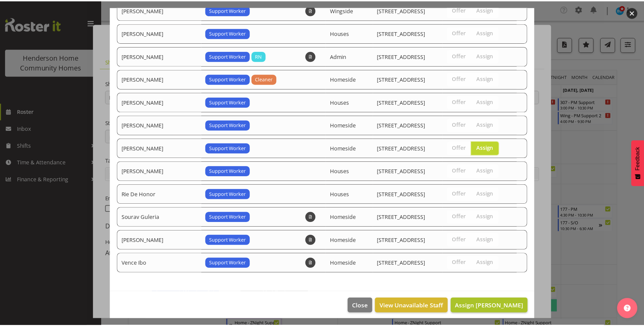
scroll to position [219, 0]
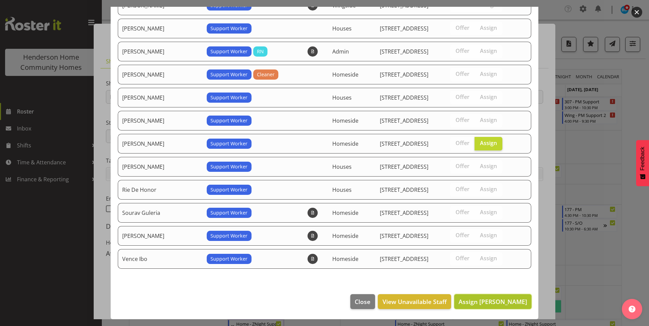
click at [504, 305] on span "Assign Miyoung Chung" at bounding box center [492, 302] width 69 height 8
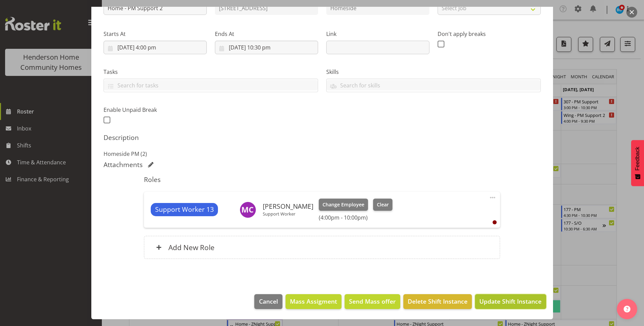
click at [505, 303] on span "Update Shift Instance" at bounding box center [510, 301] width 62 height 9
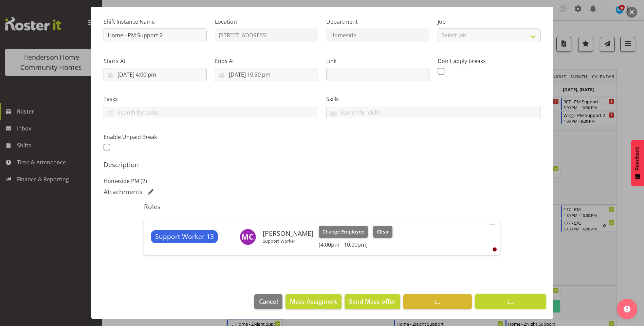
scroll to position [62, 0]
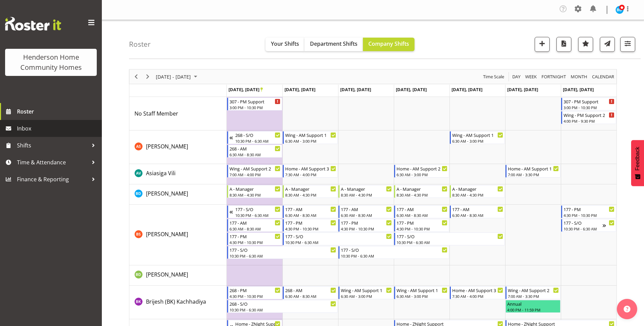
click at [31, 128] on span "Inbox" at bounding box center [57, 129] width 81 height 10
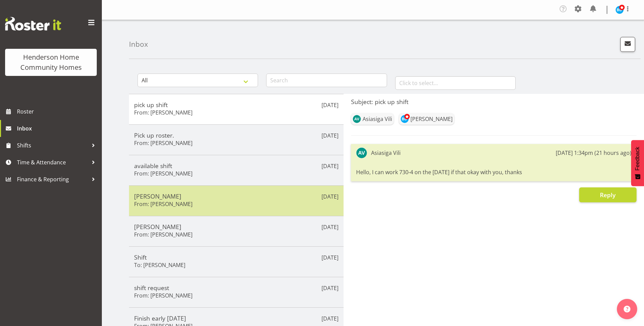
click at [180, 206] on h6 "From: [PERSON_NAME]" at bounding box center [163, 204] width 58 height 7
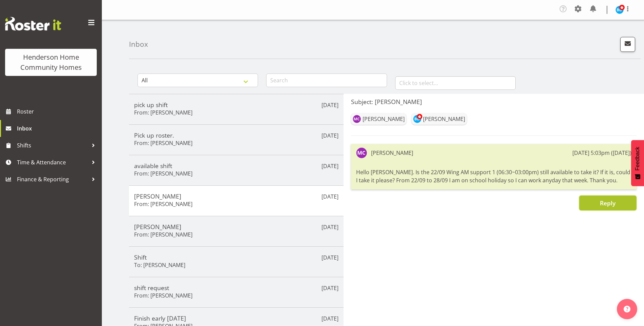
click at [595, 202] on button "Reply" at bounding box center [607, 203] width 57 height 15
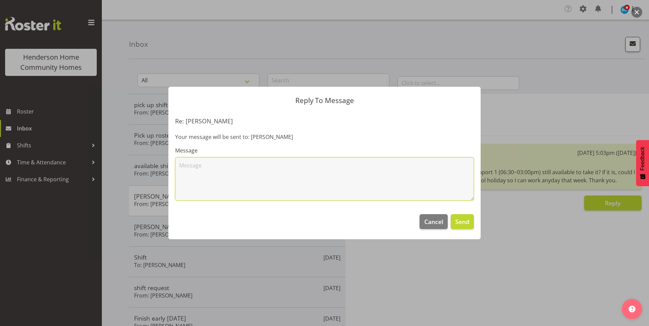
click at [248, 180] on textarea at bounding box center [324, 178] width 299 height 43
click at [381, 165] on textarea "Hi [PERSON_NAME], thank you for your offer to work various shifts. I have assig…" at bounding box center [324, 178] width 299 height 43
click at [431, 168] on textarea "Hi [PERSON_NAME], thank you for your offer to work various shifts. I have assig…" at bounding box center [324, 178] width 299 height 43
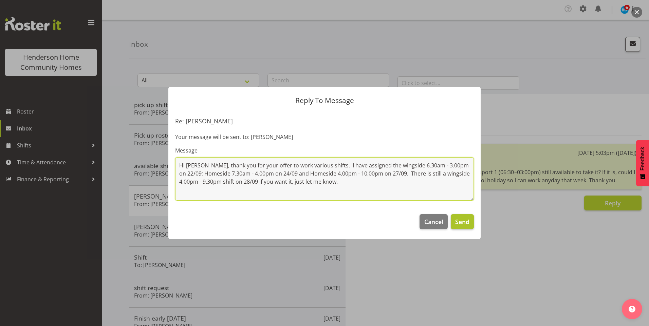
type textarea "Hi [PERSON_NAME], thank you for your offer to work various shifts. I have assig…"
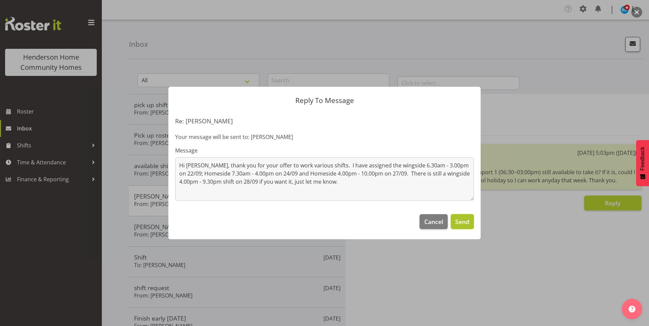
click at [464, 224] on span "Send" at bounding box center [462, 222] width 14 height 9
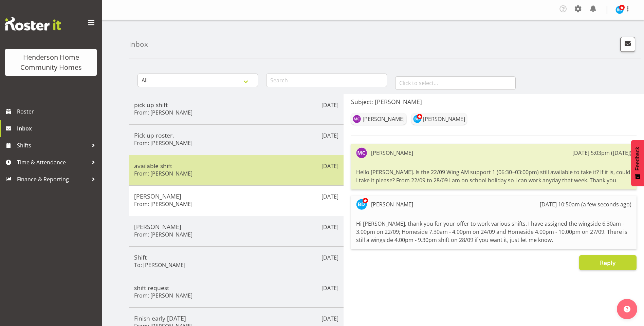
drag, startPoint x: 185, startPoint y: 169, endPoint x: 205, endPoint y: 168, distance: 19.7
click at [185, 168] on h5 "available shift" at bounding box center [236, 165] width 204 height 7
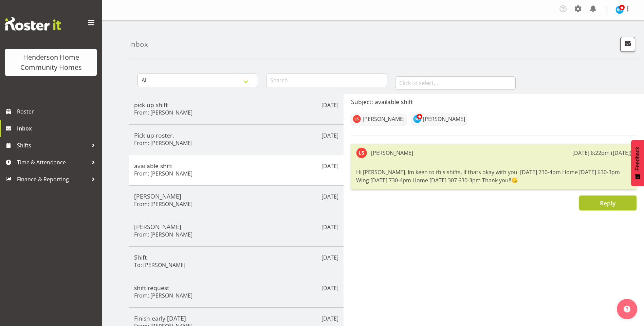
click at [583, 207] on button "Reply" at bounding box center [607, 203] width 57 height 15
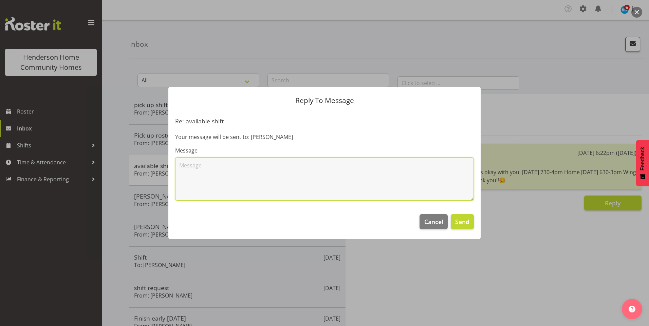
click at [251, 174] on textarea at bounding box center [324, 178] width 299 height 43
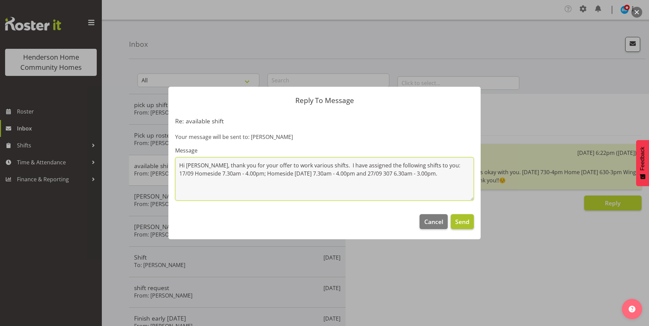
type textarea "Hi [PERSON_NAME], thank you for your offer to work various shifts. I have assig…"
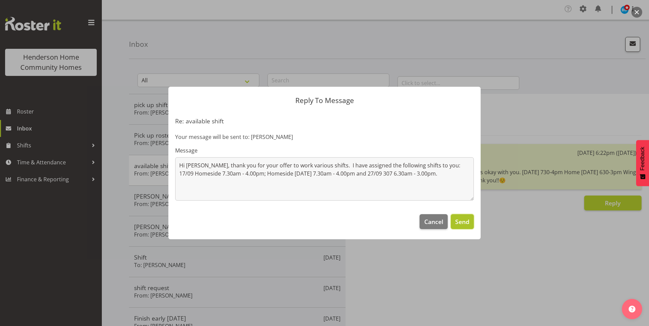
click at [466, 221] on span "Send" at bounding box center [462, 222] width 14 height 9
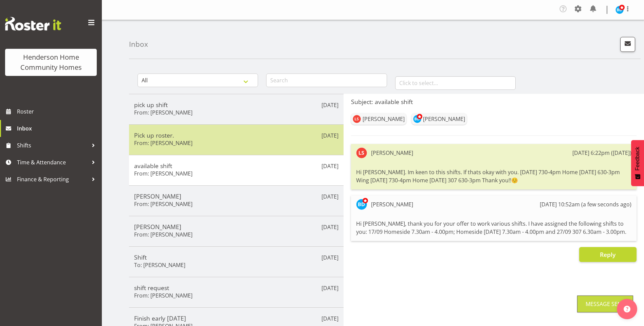
click at [187, 144] on div "Pick up roster. From: [PERSON_NAME]" at bounding box center [236, 140] width 204 height 17
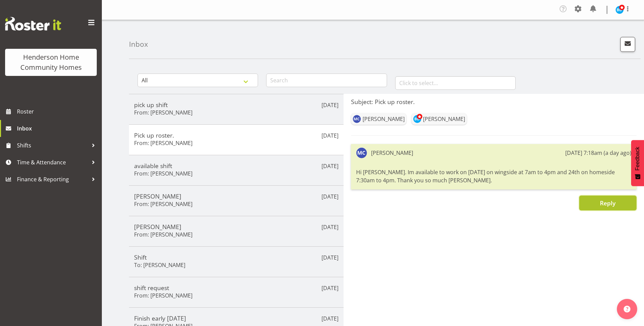
click at [598, 203] on button "Reply" at bounding box center [607, 203] width 57 height 15
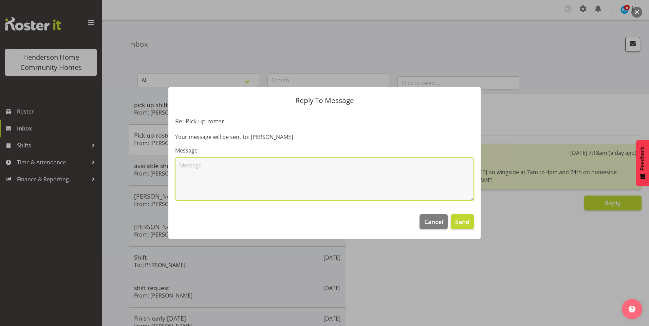
click at [249, 183] on textarea at bounding box center [324, 178] width 299 height 43
type textarea "Hi [PERSON_NAME], thank you for your offer to work extra shifts. I have assigne…"
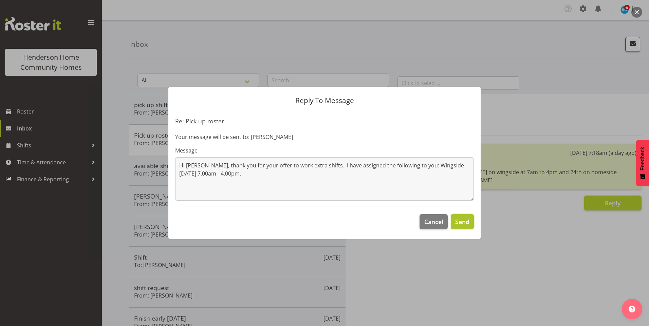
click at [471, 221] on button "Send" at bounding box center [462, 221] width 23 height 15
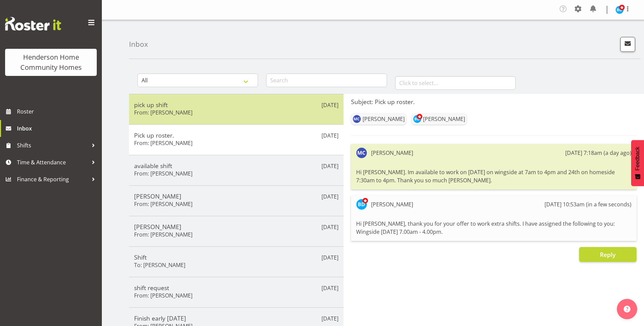
click at [251, 107] on h5 "pick up shift" at bounding box center [236, 104] width 204 height 7
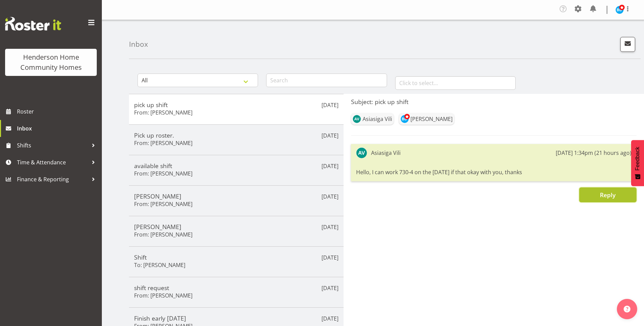
click at [603, 189] on button "Reply" at bounding box center [607, 195] width 57 height 15
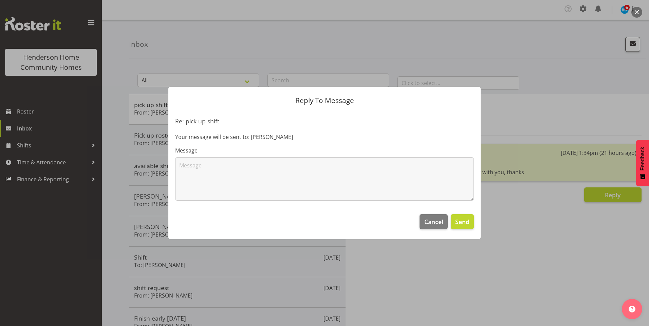
drag, startPoint x: 297, startPoint y: 217, endPoint x: 286, endPoint y: 205, distance: 15.6
click at [296, 214] on footer "Cancel Send" at bounding box center [324, 224] width 312 height 32
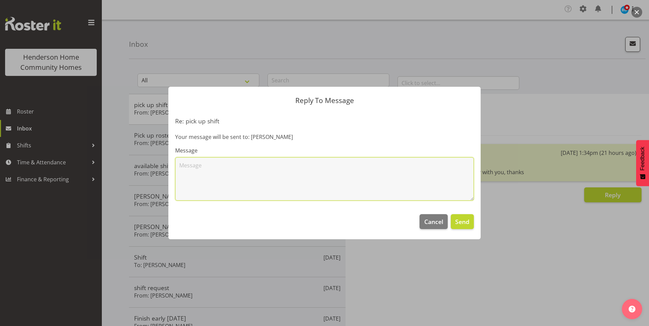
click at [276, 182] on textarea at bounding box center [324, 178] width 299 height 43
type textarea "Hi [PERSON_NAME], thanks for your offer but this shift was requested by another…"
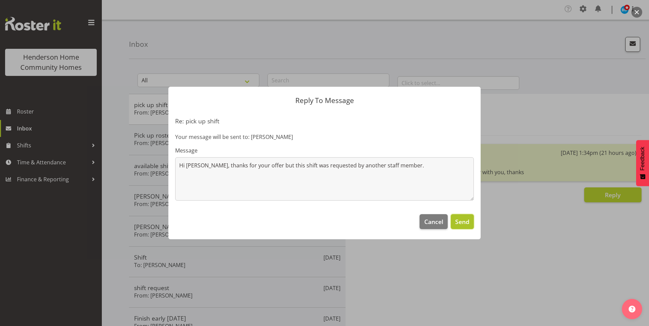
click at [468, 223] on span "Send" at bounding box center [462, 222] width 14 height 9
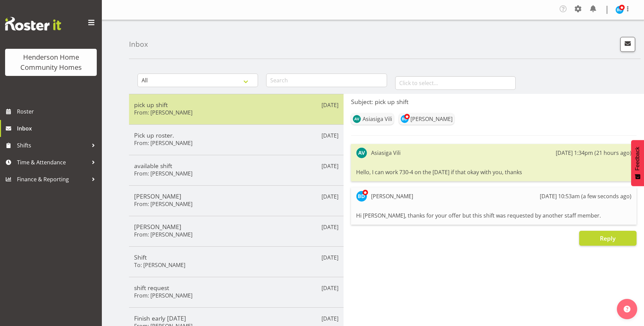
click at [203, 104] on h5 "pick up shift" at bounding box center [236, 104] width 204 height 7
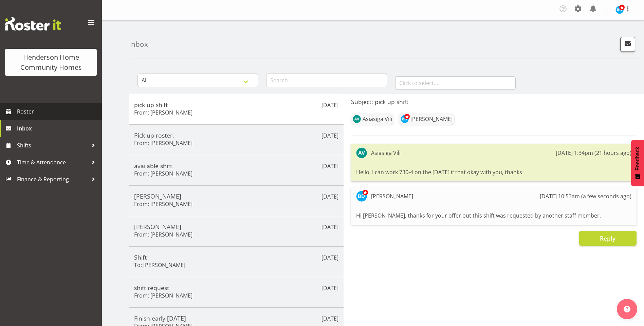
click at [32, 109] on span "Roster" at bounding box center [57, 112] width 81 height 10
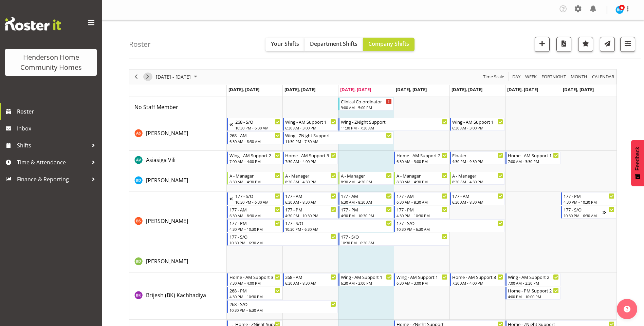
click at [147, 77] on span "Next" at bounding box center [148, 77] width 8 height 8
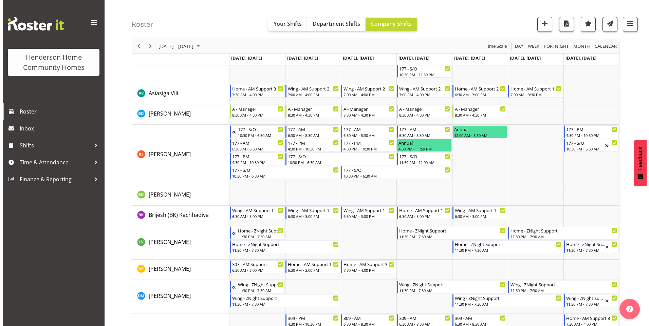
scroll to position [102, 0]
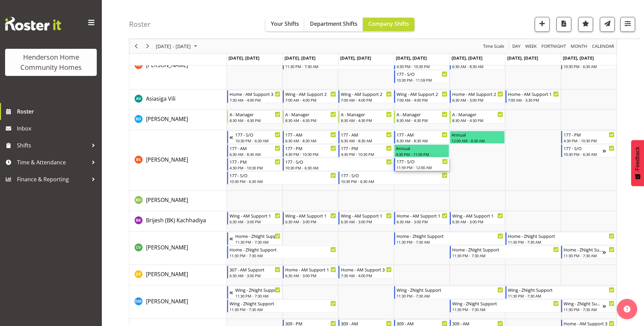
click at [427, 168] on div "11:59 PM - 12:00 AM" at bounding box center [421, 167] width 51 height 5
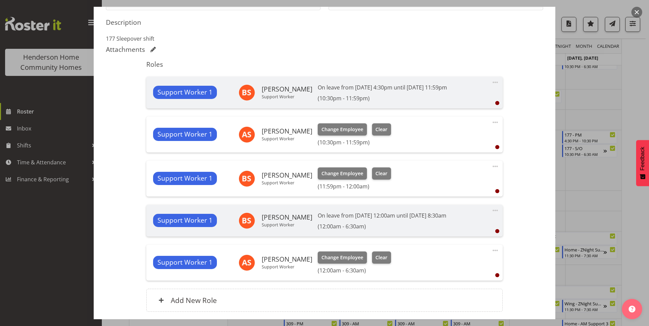
scroll to position [136, 0]
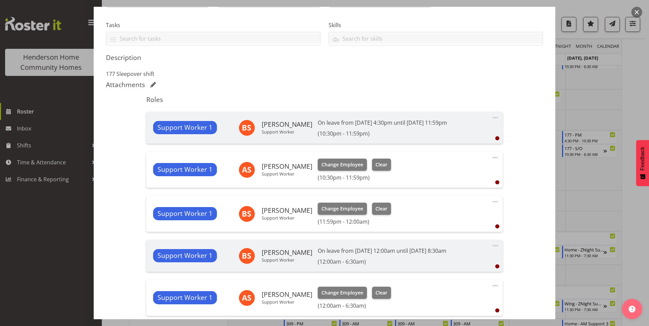
click at [491, 203] on span at bounding box center [495, 202] width 8 height 8
click at [450, 240] on link "Delete" at bounding box center [466, 243] width 65 height 12
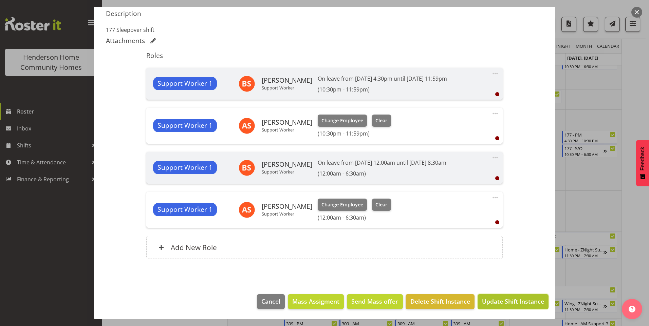
click at [504, 306] on span "Update Shift Instance" at bounding box center [513, 301] width 62 height 9
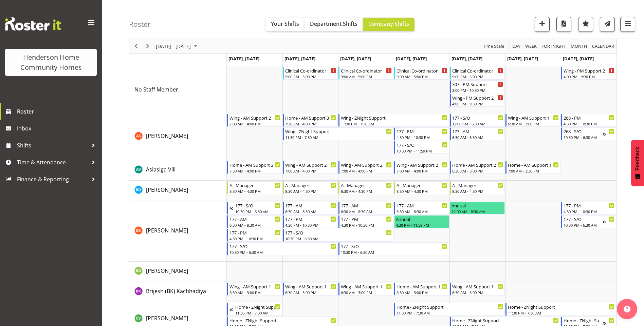
scroll to position [0, 0]
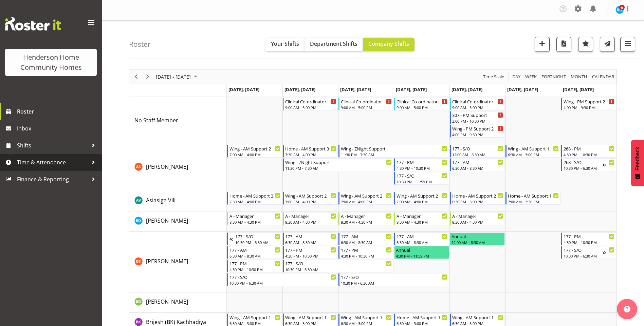
click at [41, 165] on span "Time & Attendance" at bounding box center [52, 162] width 71 height 10
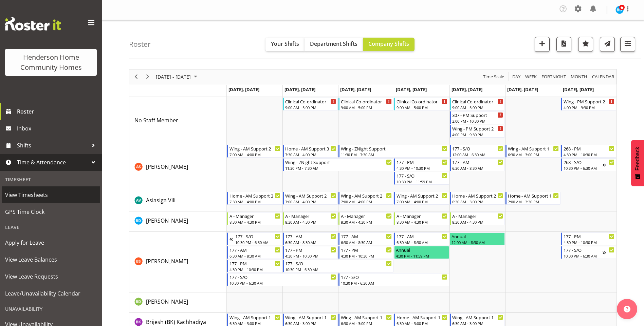
click at [20, 193] on span "View Timesheets" at bounding box center [51, 195] width 92 height 10
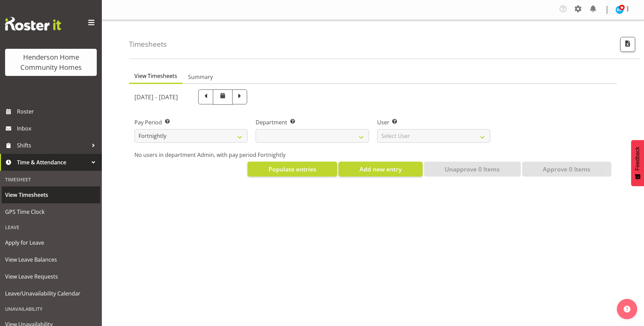
select select
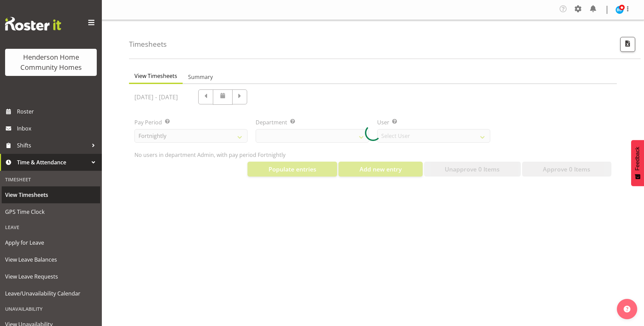
select select "8515"
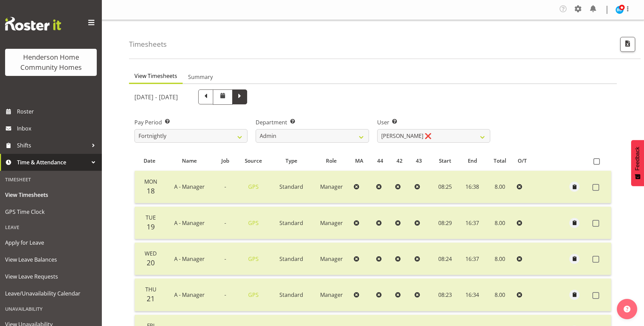
click at [244, 97] on span at bounding box center [239, 96] width 9 height 9
select select
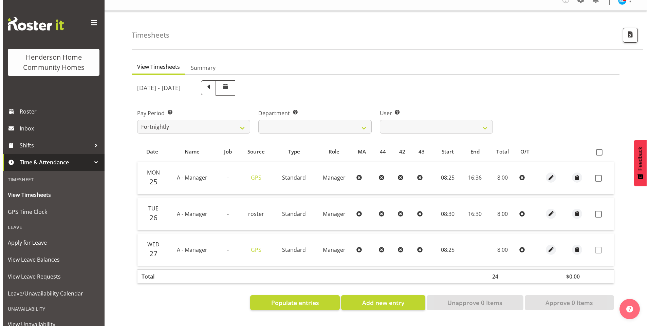
scroll to position [14, 0]
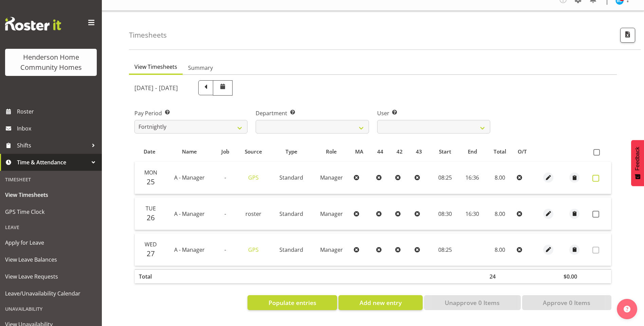
click at [596, 175] on span at bounding box center [595, 178] width 7 height 7
checkbox input "true"
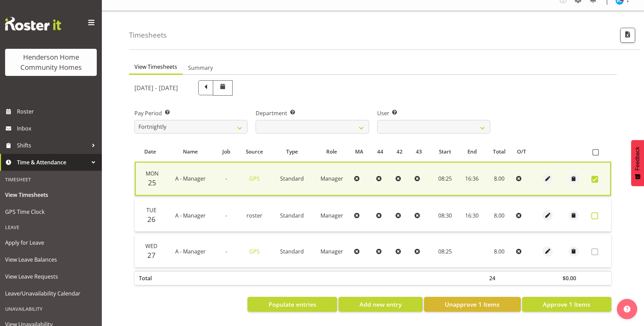
click at [594, 213] on span at bounding box center [594, 216] width 7 height 7
checkbox input "true"
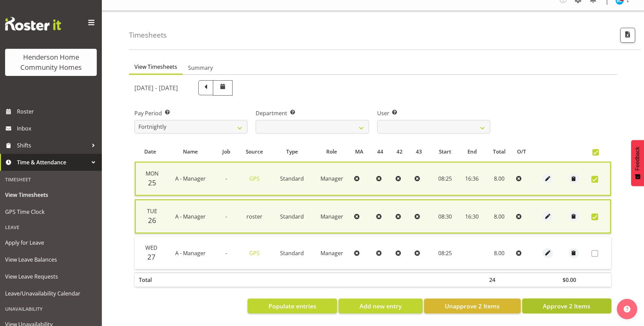
click at [562, 302] on span "Approve 2 Items" at bounding box center [567, 306] width 48 height 9
checkbox input "false"
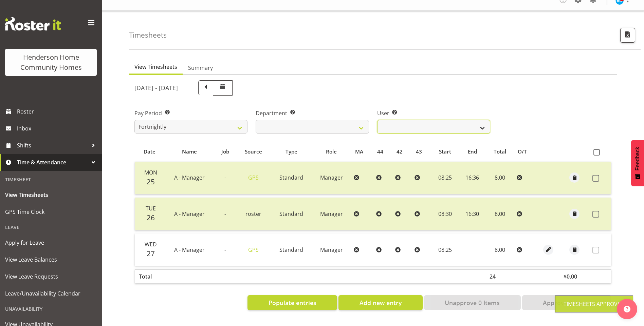
click at [411, 122] on select "[PERSON_NAME] ❌ [PERSON_NAME] ❌ [PERSON_NAME] ❌ [PERSON_NAME] ❌" at bounding box center [433, 127] width 113 height 14
select select "11346"
click at [377, 120] on select "[PERSON_NAME] ❌ [PERSON_NAME] ❌ [PERSON_NAME] ❌ [PERSON_NAME] ❌" at bounding box center [433, 127] width 113 height 14
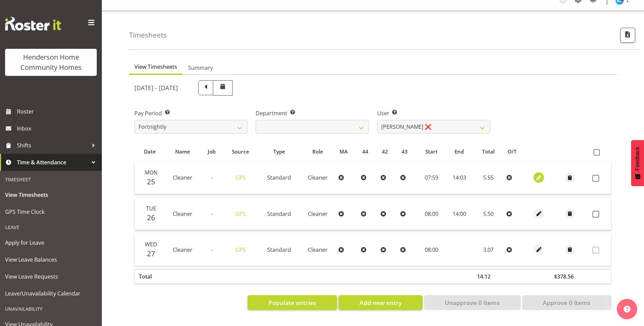
click at [540, 174] on span "button" at bounding box center [539, 178] width 8 height 8
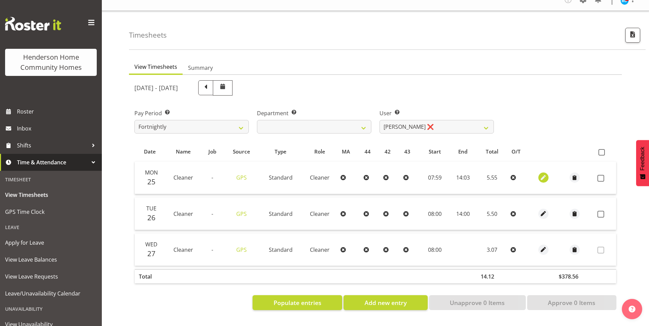
select select "Standard"
select select "7"
select select "2025"
select select "7"
select select "59"
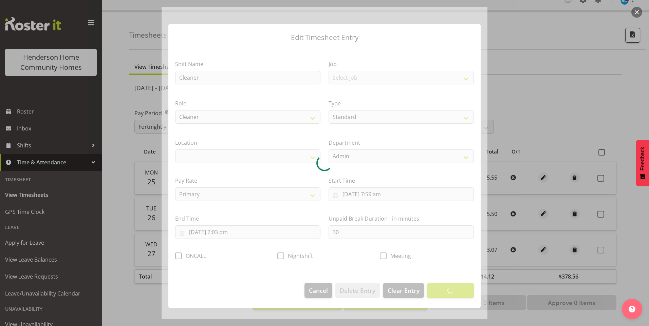
select select "1067"
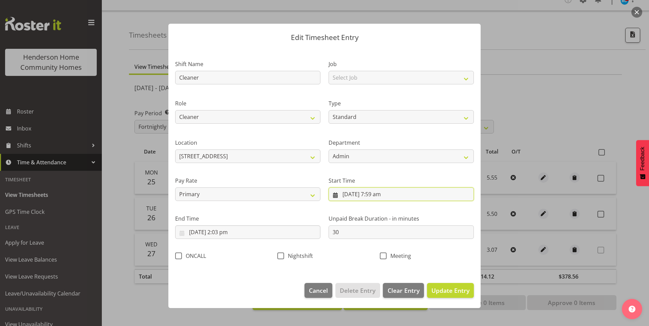
click at [376, 197] on input "[DATE] 7:59 am" at bounding box center [401, 195] width 145 height 14
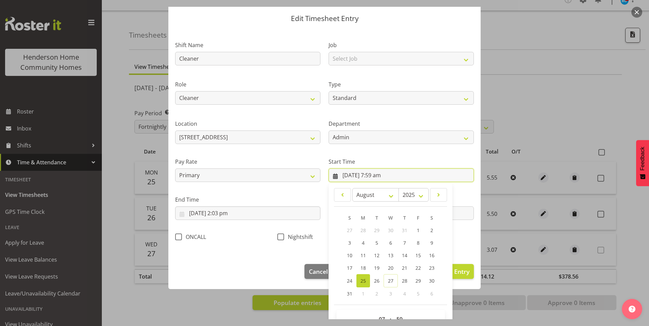
scroll to position [37, 0]
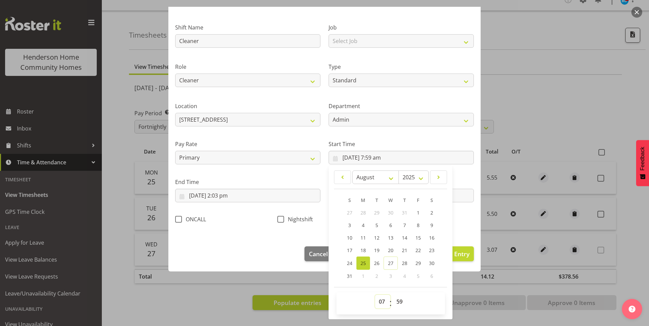
click at [379, 307] on select "00 01 02 03 04 05 06 07 08 09 10 11 12 13 14 15 16 17 18 19 20 21 22 23" at bounding box center [382, 302] width 15 height 14
select select "8"
click at [375, 295] on select "00 01 02 03 04 05 06 07 08 09 10 11 12 13 14 15 16 17 18 19 20 21 22 23" at bounding box center [382, 302] width 15 height 14
type input "[DATE] 8:59 am"
click at [393, 305] on select "00 01 02 03 04 05 06 07 08 09 10 11 12 13 14 15 16 17 18 19 20 21 22 23 24 25 2…" at bounding box center [400, 302] width 15 height 14
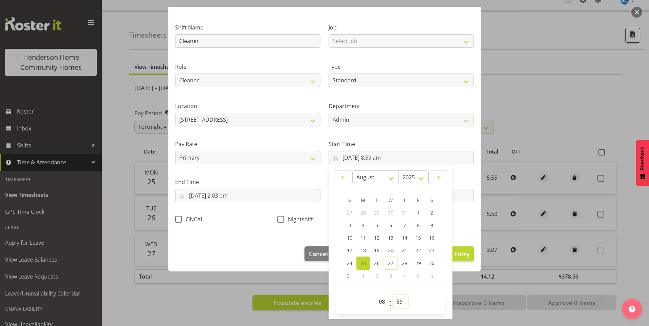
select select "0"
click at [393, 295] on select "00 01 02 03 04 05 06 07 08 09 10 11 12 13 14 15 16 17 18 19 20 21 22 23 24 25 2…" at bounding box center [400, 302] width 15 height 14
type input "[DATE] 8:00 am"
click at [230, 194] on input "[DATE] 2:03 pm" at bounding box center [247, 196] width 145 height 14
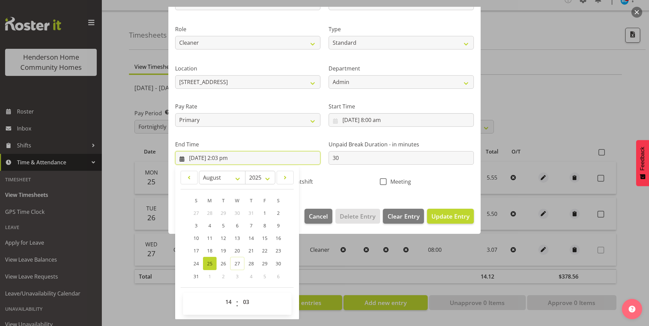
scroll to position [75, 0]
drag, startPoint x: 245, startPoint y: 302, endPoint x: 245, endPoint y: 294, distance: 7.8
click at [245, 302] on select "00 01 02 03 04 05 06 07 08 09 10 11 12 13 14 15 16 17 18 19 20 21 22 23 24 25 2…" at bounding box center [246, 302] width 15 height 14
select select "0"
click at [239, 295] on select "00 01 02 03 04 05 06 07 08 09 10 11 12 13 14 15 16 17 18 19 20 21 22 23 24 25 2…" at bounding box center [246, 302] width 15 height 14
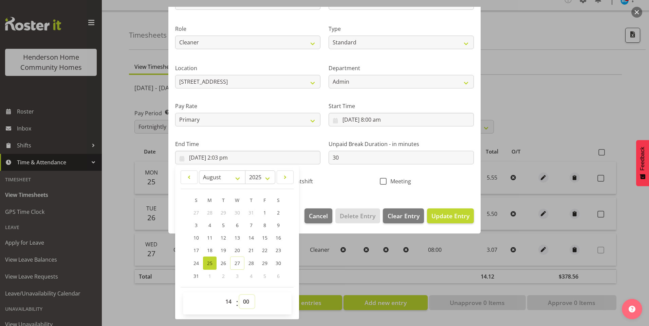
type input "[DATE] 2:00 pm"
drag, startPoint x: 458, startPoint y: 218, endPoint x: 509, endPoint y: 217, distance: 50.2
click at [458, 218] on span "Update Entry" at bounding box center [450, 216] width 38 height 8
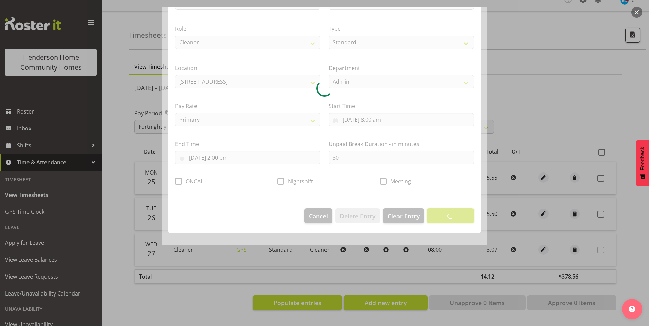
scroll to position [0, 0]
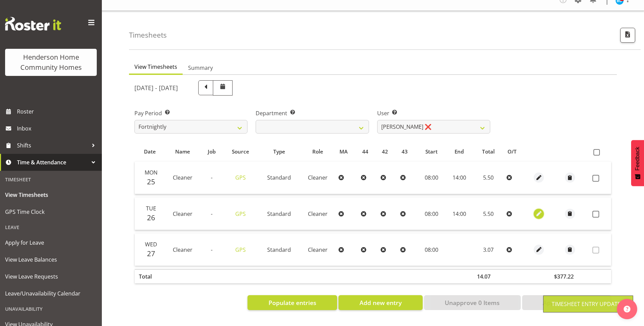
click at [538, 210] on span "button" at bounding box center [539, 214] width 8 height 8
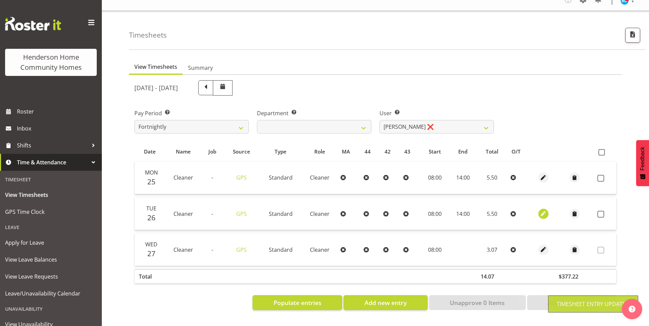
select select "Standard"
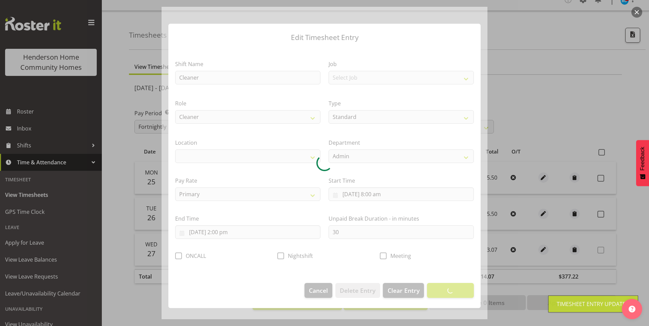
select select "1067"
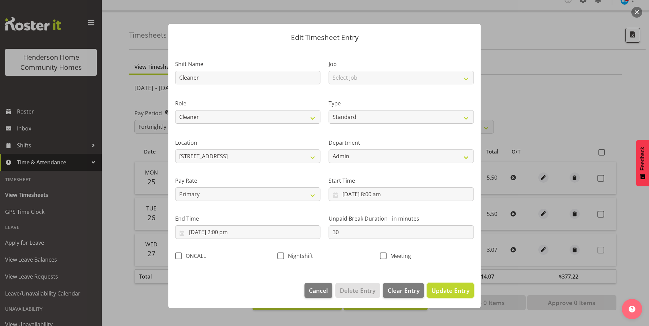
click at [453, 292] on span "Update Entry" at bounding box center [450, 291] width 38 height 8
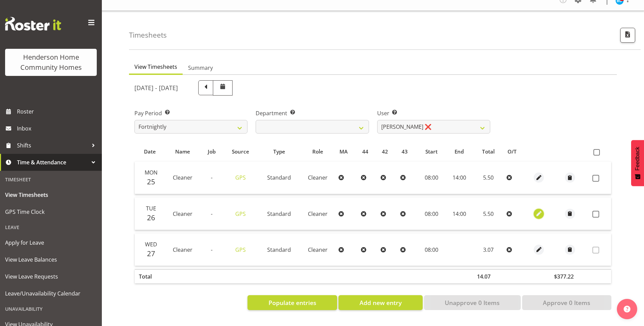
click at [540, 210] on span "button" at bounding box center [539, 214] width 8 height 8
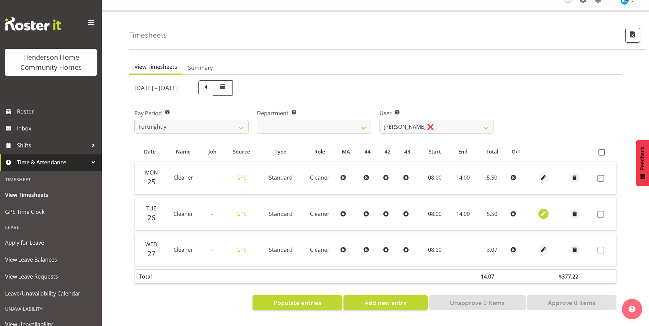
select select "Standard"
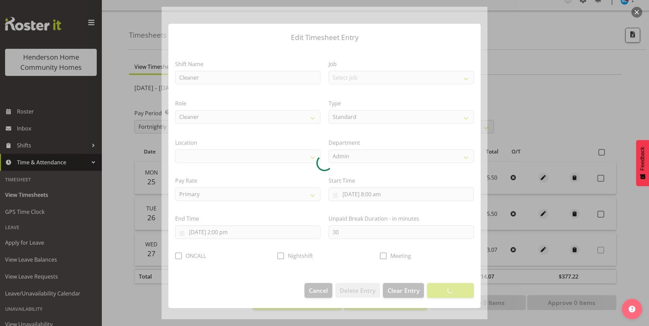
select select "1067"
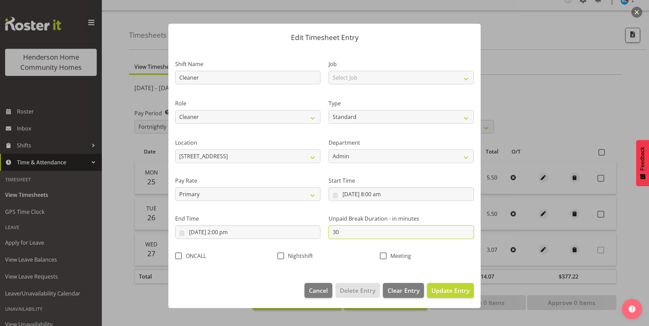
click at [288, 225] on div "Shift Name Cleaner Job Select Job Floater Role Cleaner Type Off Standard Public…" at bounding box center [324, 158] width 307 height 215
type input "0"
drag, startPoint x: 458, startPoint y: 291, endPoint x: 471, endPoint y: 286, distance: 14.2
click at [461, 290] on span "Update Entry" at bounding box center [450, 291] width 38 height 8
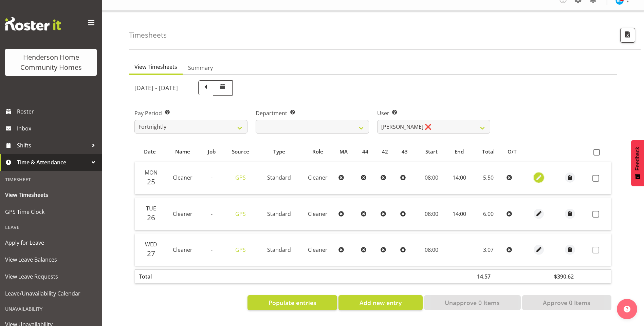
click at [540, 174] on span "button" at bounding box center [539, 178] width 8 height 8
select select "Standard"
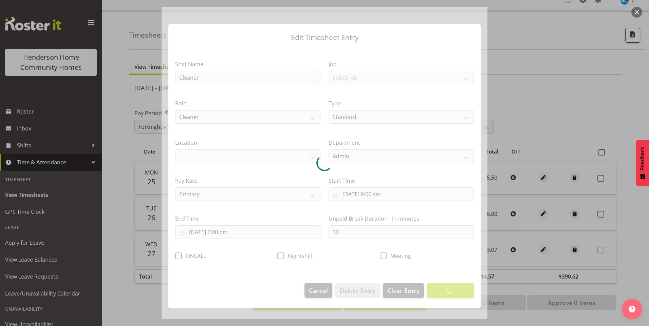
select select "1067"
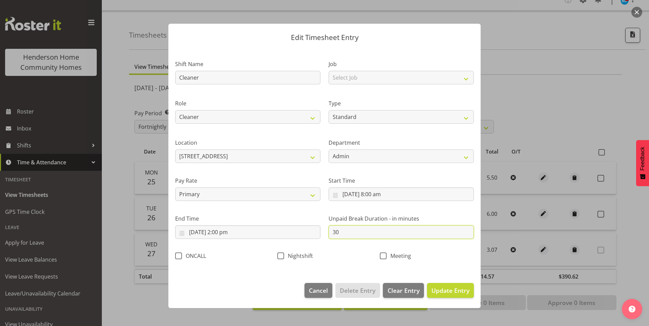
drag, startPoint x: 309, startPoint y: 228, endPoint x: 267, endPoint y: 221, distance: 42.7
click at [294, 226] on div "Shift Name Cleaner Job Select Job Floater Role Cleaner Type Off Standard Public…" at bounding box center [324, 158] width 307 height 215
type input "0"
drag, startPoint x: 460, startPoint y: 283, endPoint x: 464, endPoint y: 283, distance: 4.1
click at [460, 283] on button "Update Entry" at bounding box center [450, 290] width 47 height 15
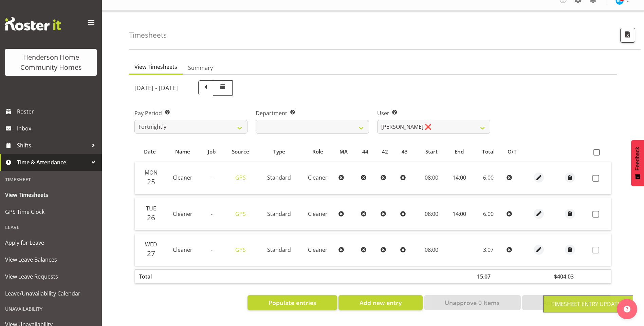
click at [597, 175] on span at bounding box center [595, 178] width 7 height 7
checkbox input "true"
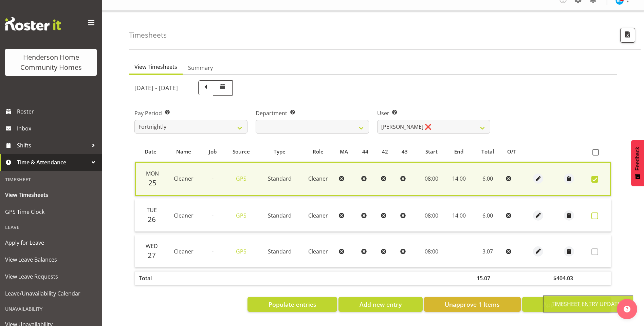
click at [596, 213] on span at bounding box center [594, 216] width 7 height 7
checkbox input "true"
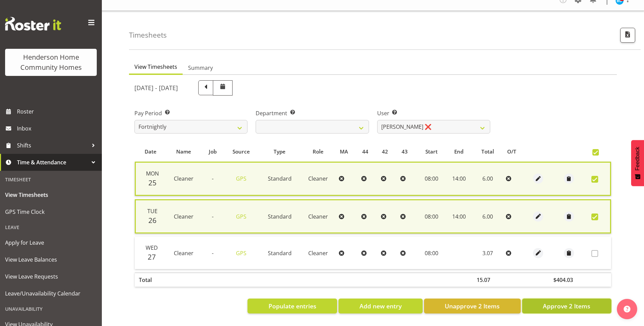
drag, startPoint x: 576, startPoint y: 299, endPoint x: 461, endPoint y: 185, distance: 162.0
click at [576, 302] on span "Approve 2 Items" at bounding box center [567, 306] width 48 height 9
checkbox input "false"
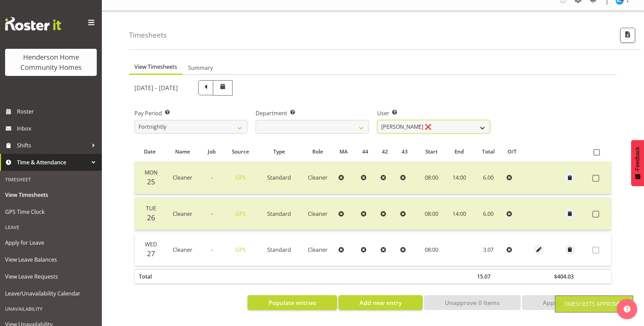
click at [403, 121] on select "[PERSON_NAME] ❌ [PERSON_NAME] ❌ [PERSON_NAME] ❌ [PERSON_NAME] ❌" at bounding box center [433, 127] width 113 height 14
click at [377, 120] on select "[PERSON_NAME] ❌ [PERSON_NAME] ❌ [PERSON_NAME] ❌ [PERSON_NAME] ❌" at bounding box center [433, 127] width 113 height 14
click at [398, 120] on select "[PERSON_NAME] ❌ [PERSON_NAME] ❌ [PERSON_NAME] ❌ [PERSON_NAME] ❌" at bounding box center [433, 127] width 113 height 14
select select "8557"
click at [377, 120] on select "[PERSON_NAME] ❌ [PERSON_NAME] ❌ [PERSON_NAME] ❌ [PERSON_NAME] ❌" at bounding box center [433, 127] width 113 height 14
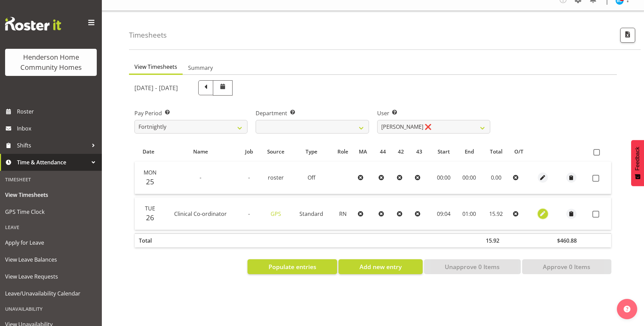
click at [541, 210] on span "button" at bounding box center [543, 214] width 8 height 8
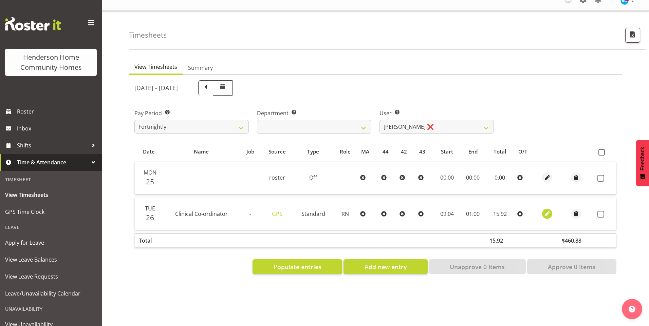
select select "1216"
select select "Standard"
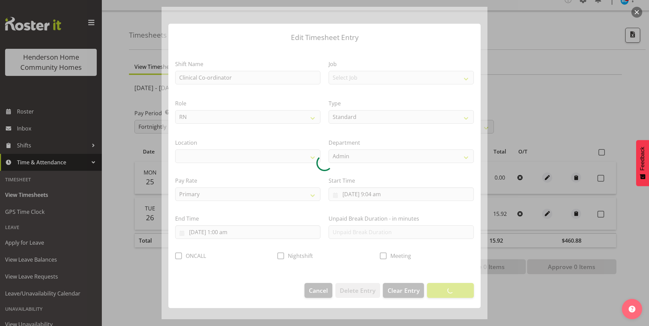
select select "1067"
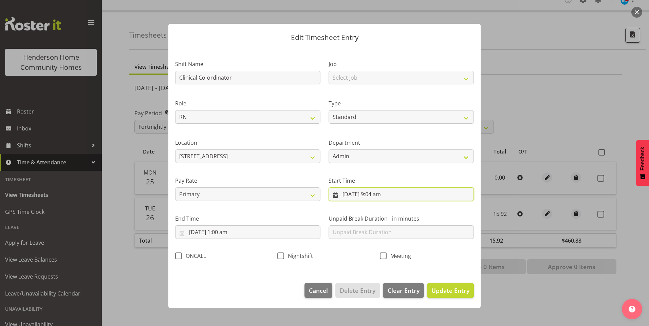
click at [382, 197] on input "[DATE] 9:04 am" at bounding box center [401, 195] width 145 height 14
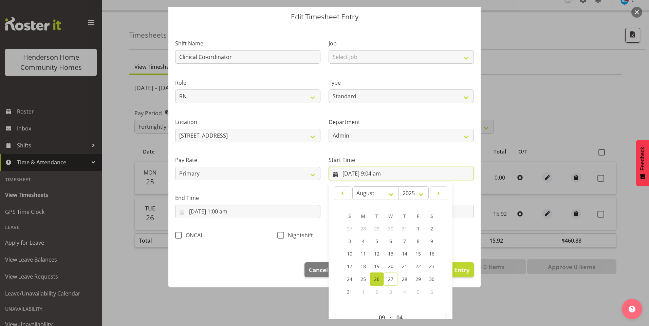
scroll to position [37, 0]
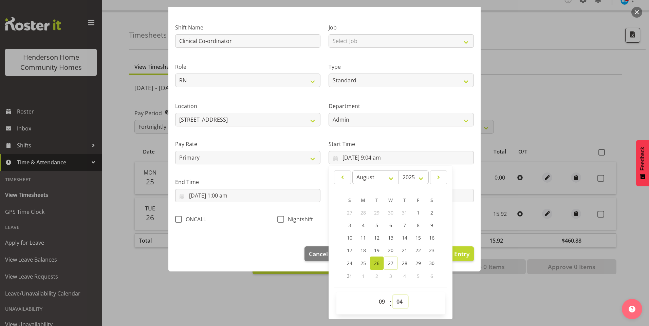
click at [398, 297] on select "00 01 02 03 04 05 06 07 08 09 10 11 12 13 14 15 16 17 18 19 20 21 22 23 24 25 2…" at bounding box center [400, 302] width 15 height 14
select select "0"
click at [393, 295] on select "00 01 02 03 04 05 06 07 08 09 10 11 12 13 14 15 16 17 18 19 20 21 22 23 24 25 2…" at bounding box center [400, 302] width 15 height 14
type input "[DATE] 9:00 am"
drag, startPoint x: 223, startPoint y: 198, endPoint x: 238, endPoint y: 203, distance: 15.6
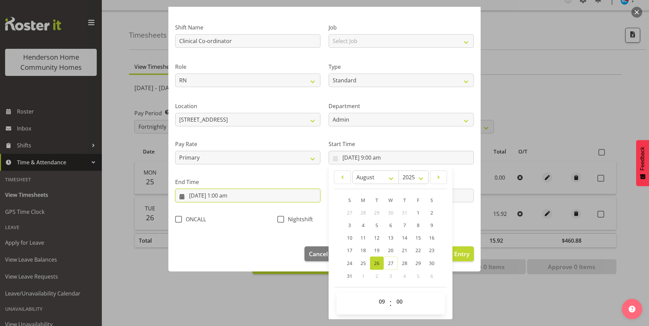
click at [223, 198] on input "[DATE] 1:00 am" at bounding box center [247, 196] width 145 height 14
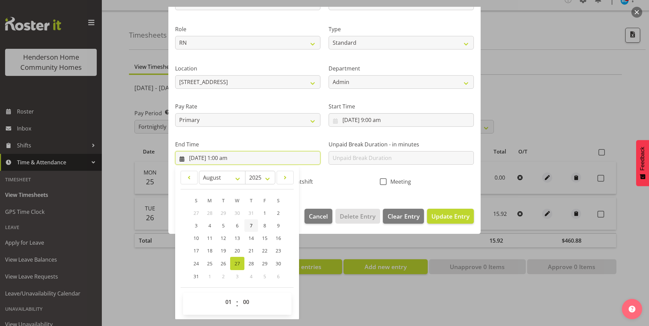
scroll to position [75, 0]
click at [194, 251] on span "17" at bounding box center [195, 250] width 5 height 6
click at [223, 262] on span "26" at bounding box center [223, 263] width 5 height 6
type input "[DATE] 1:00 am"
click at [230, 303] on select "00 01 02 03 04 05 06 07 08 09 10 11 12 13 14 15 16 17 18 19 20 21 22 23" at bounding box center [229, 302] width 15 height 14
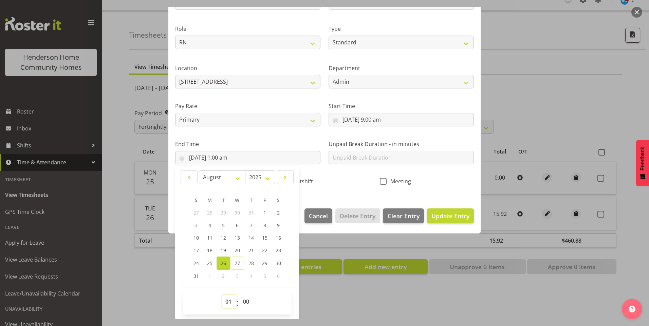
select select "22"
click at [222, 295] on select "00 01 02 03 04 05 06 07 08 09 10 11 12 13 14 15 16 17 18 19 20 21 22 23" at bounding box center [229, 302] width 15 height 14
type input "[DATE] 10:00 pm"
drag, startPoint x: 228, startPoint y: 301, endPoint x: 228, endPoint y: 295, distance: 6.1
click at [228, 301] on select "00 01 02 03 04 05 06 07 08 09 10 11 12 13 14 15 16 17 18 19 20 21 22 23" at bounding box center [229, 302] width 15 height 14
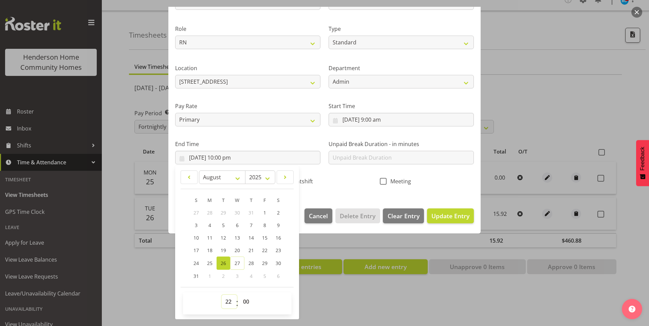
select select "17"
click at [222, 295] on select "00 01 02 03 04 05 06 07 08 09 10 11 12 13 14 15 16 17 18 19 20 21 22 23" at bounding box center [229, 302] width 15 height 14
type input "[DATE] 5:00 pm"
click at [438, 213] on span "Update Entry" at bounding box center [450, 216] width 38 height 8
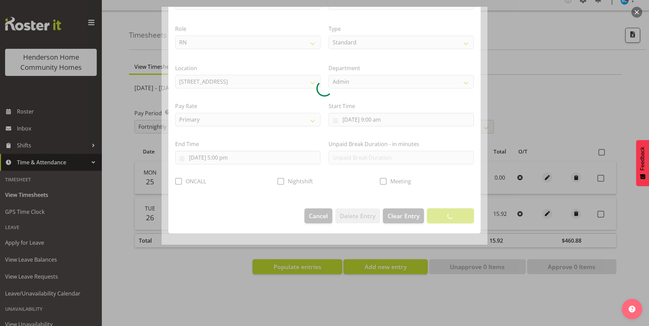
scroll to position [0, 0]
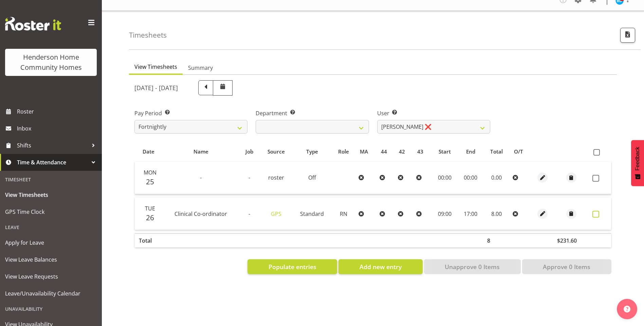
click at [598, 211] on span at bounding box center [595, 214] width 7 height 7
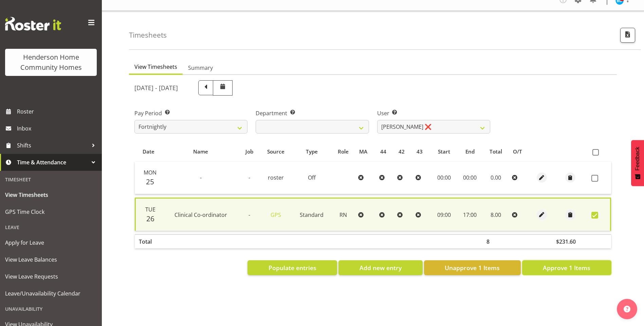
drag, startPoint x: 575, startPoint y: 265, endPoint x: 553, endPoint y: 247, distance: 27.7
click at [575, 265] on span "Approve 1 Items" at bounding box center [567, 268] width 48 height 9
checkbox input "false"
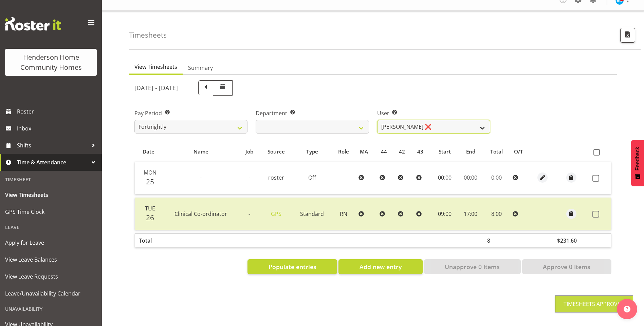
click at [410, 120] on select "[PERSON_NAME] ❌ [PERSON_NAME] ❌ [PERSON_NAME] ❌ [PERSON_NAME] ❌" at bounding box center [433, 127] width 113 height 14
select select "8517"
click at [377, 120] on select "[PERSON_NAME] ❌ [PERSON_NAME] ❌ [PERSON_NAME] ❌ [PERSON_NAME] ❌" at bounding box center [433, 127] width 113 height 14
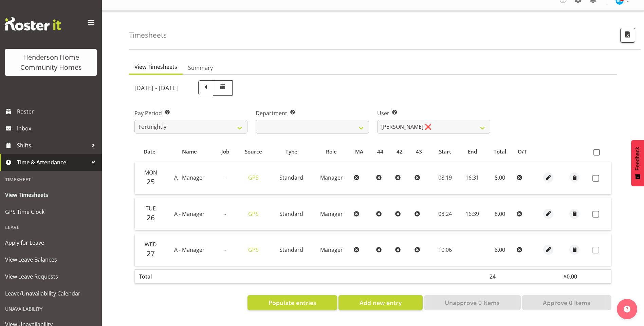
drag, startPoint x: 597, startPoint y: 172, endPoint x: 598, endPoint y: 194, distance: 22.1
click at [597, 175] on span at bounding box center [595, 178] width 7 height 7
checkbox input "true"
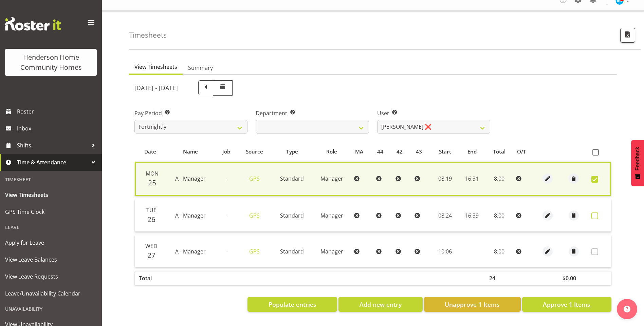
click at [598, 213] on label at bounding box center [596, 216] width 11 height 7
checkbox input "true"
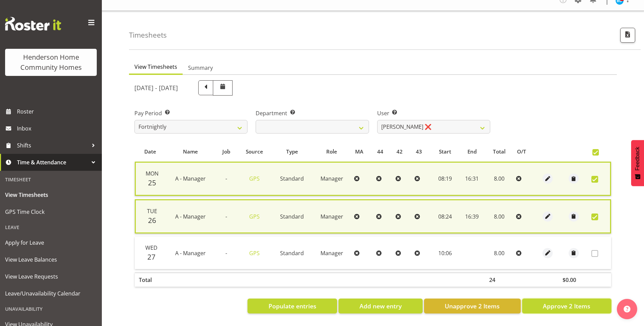
drag, startPoint x: 571, startPoint y: 300, endPoint x: 547, endPoint y: 289, distance: 26.3
click at [570, 302] on span "Approve 2 Items" at bounding box center [567, 306] width 48 height 9
checkbox input "false"
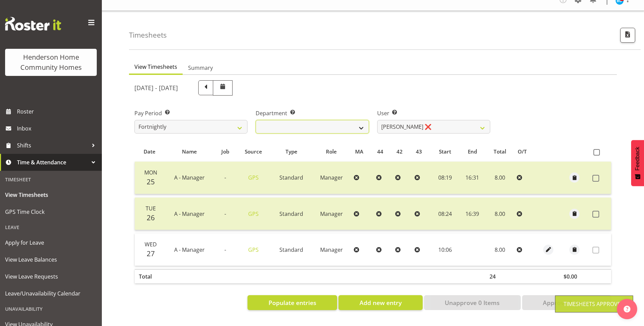
click at [296, 121] on select "Admin Homeside Houses Wingside" at bounding box center [312, 127] width 113 height 14
select select "746"
click at [256, 120] on select "Admin Homeside Houses Wingside" at bounding box center [312, 127] width 113 height 14
select select "8528"
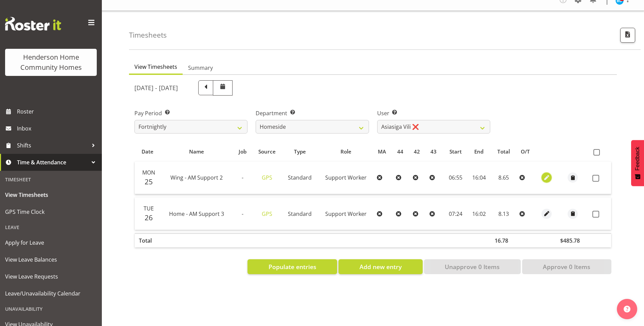
click at [546, 174] on span "button" at bounding box center [547, 178] width 8 height 8
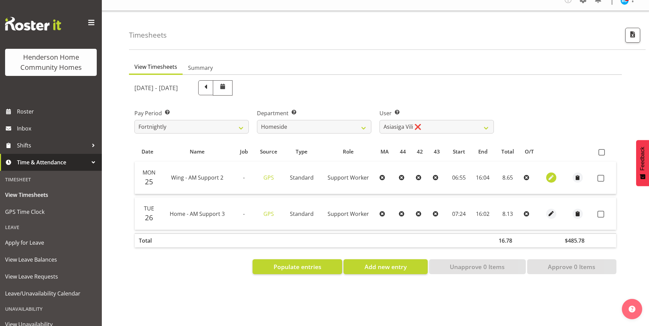
select select "Standard"
select select "749"
select select "7"
select select "2025"
select select "6"
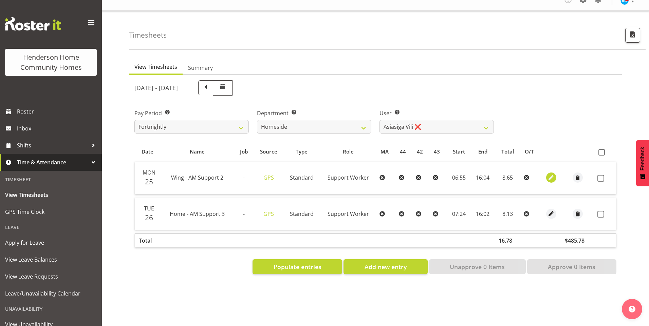
select select "55"
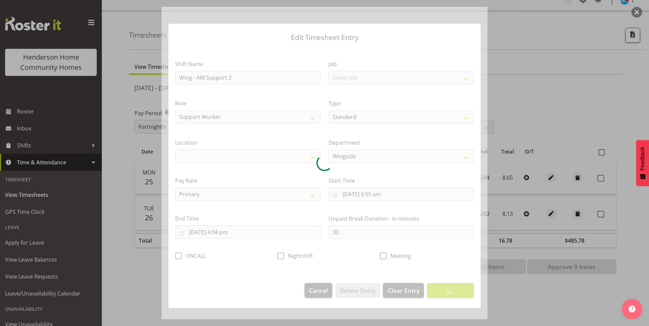
select select "1071"
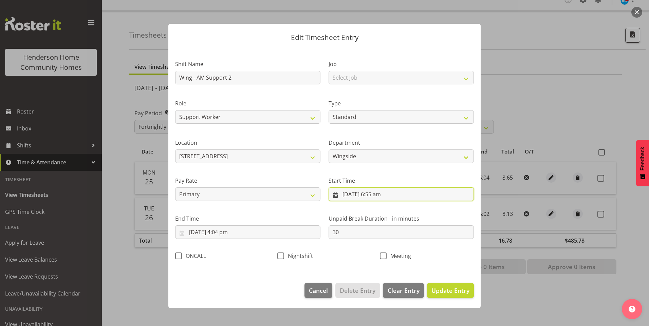
click at [375, 196] on input "[DATE] 6:55 am" at bounding box center [401, 195] width 145 height 14
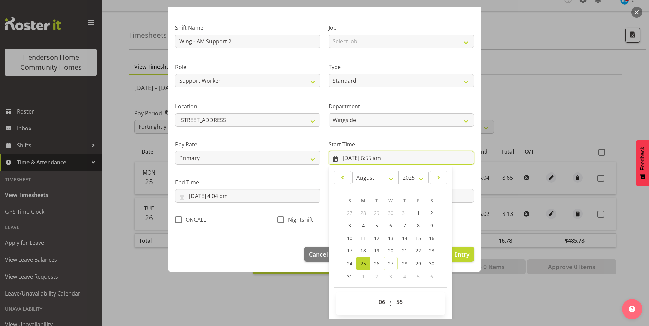
scroll to position [37, 0]
click at [384, 304] on select "00 01 02 03 04 05 06 07 08 09 10 11 12 13 14 15 16 17 18 19 20 21 22 23" at bounding box center [382, 302] width 15 height 14
click at [380, 302] on select "00 01 02 03 04 05 06 07 08 09 10 11 12 13 14 15 16 17 18 19 20 21 22 23" at bounding box center [382, 302] width 15 height 14
select select "7"
click at [375, 295] on select "00 01 02 03 04 05 06 07 08 09 10 11 12 13 14 15 16 17 18 19 20 21 22 23" at bounding box center [382, 302] width 15 height 14
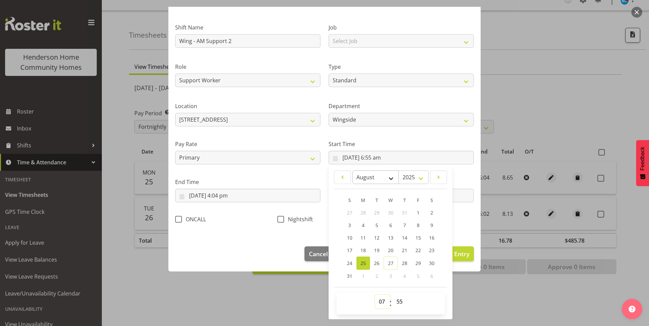
type input "[DATE] 7:55 am"
click at [397, 302] on select "00 01 02 03 04 05 06 07 08 09 10 11 12 13 14 15 16 17 18 19 20 21 22 23 24 25 2…" at bounding box center [400, 302] width 15 height 14
select select "0"
click at [393, 295] on select "00 01 02 03 04 05 06 07 08 09 10 11 12 13 14 15 16 17 18 19 20 21 22 23 24 25 2…" at bounding box center [400, 302] width 15 height 14
type input "[DATE] 7:00 am"
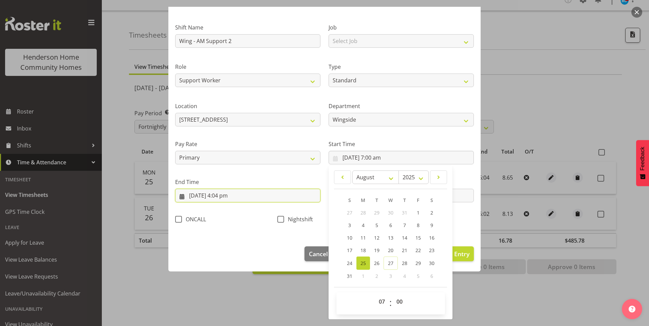
drag, startPoint x: 227, startPoint y: 198, endPoint x: 242, endPoint y: 219, distance: 25.5
click at [227, 198] on input "[DATE] 4:04 pm" at bounding box center [247, 196] width 145 height 14
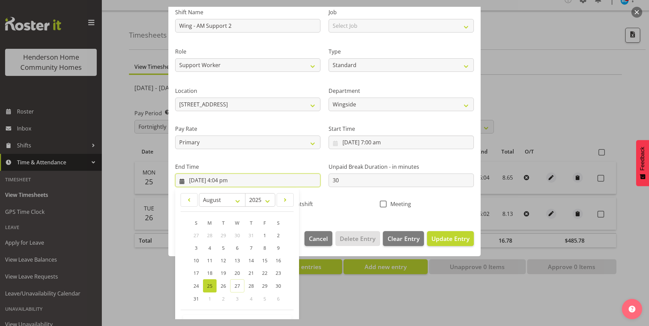
scroll to position [75, 0]
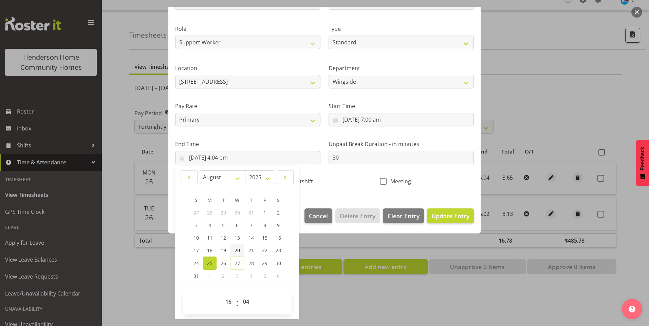
drag, startPoint x: 251, startPoint y: 310, endPoint x: 243, endPoint y: 251, distance: 59.2
click at [251, 309] on span "00 01 02 03 04 05 06 07 08 09 10 11 12 13 14 15 16 17 18 19 20 21 22 23 24 25 2…" at bounding box center [246, 303] width 15 height 17
drag, startPoint x: 246, startPoint y: 302, endPoint x: 250, endPoint y: 295, distance: 8.3
click at [247, 301] on select "00 01 02 03 04 05 06 07 08 09 10 11 12 13 14 15 16 17 18 19 20 21 22 23 24 25 2…" at bounding box center [246, 302] width 15 height 14
select select "0"
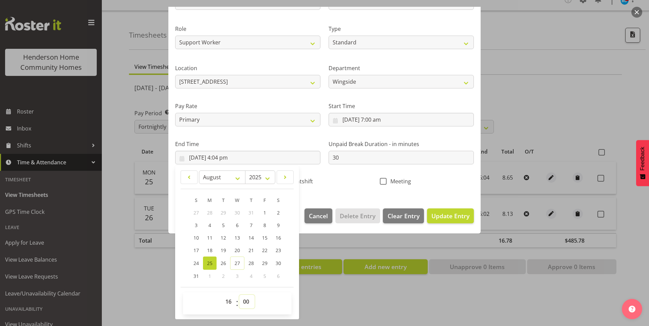
click at [239, 295] on select "00 01 02 03 04 05 06 07 08 09 10 11 12 13 14 15 16 17 18 19 20 21 22 23 24 25 2…" at bounding box center [246, 302] width 15 height 14
type input "[DATE] 4:00 pm"
click at [441, 214] on span "Update Entry" at bounding box center [450, 216] width 38 height 8
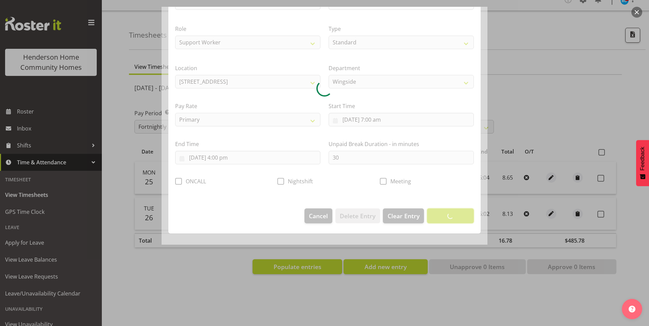
scroll to position [0, 0]
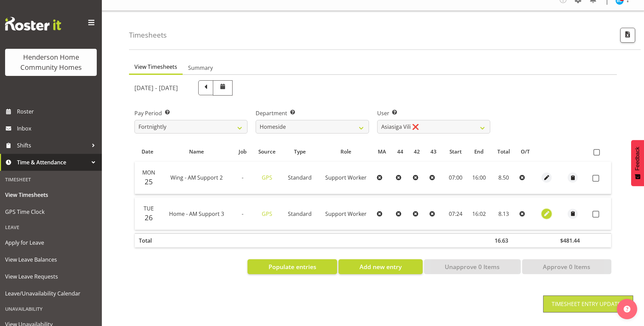
click at [545, 210] on span "button" at bounding box center [547, 214] width 8 height 8
select select "Standard"
select select "7"
select select "2025"
select select "7"
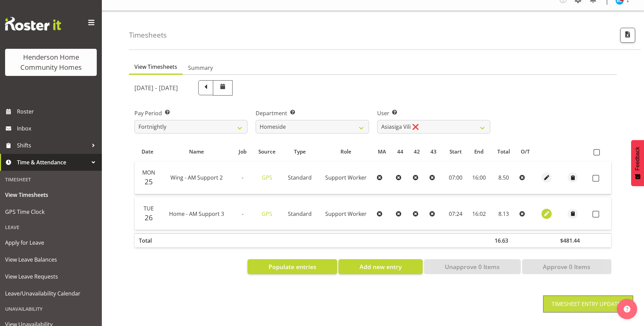
select select "24"
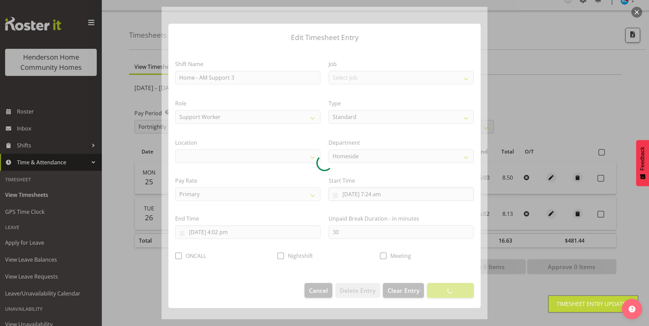
select select "1067"
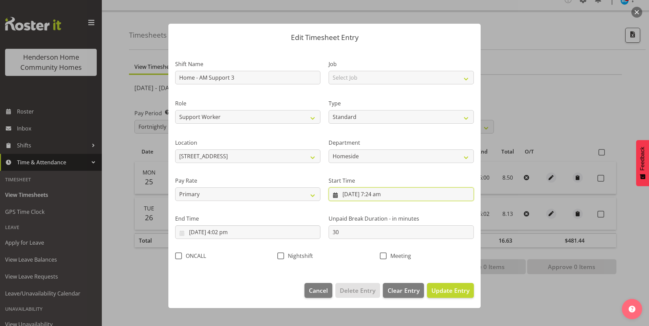
click at [386, 195] on input "[DATE] 7:24 am" at bounding box center [401, 195] width 145 height 14
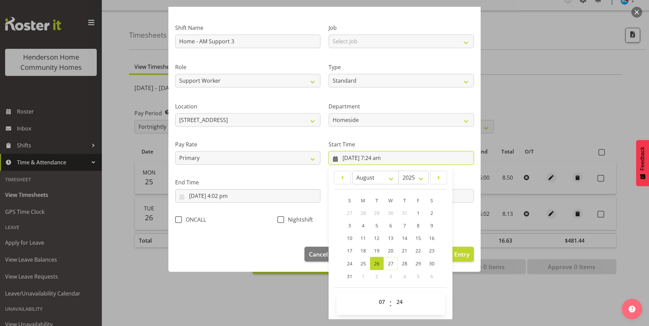
scroll to position [37, 0]
drag, startPoint x: 399, startPoint y: 301, endPoint x: 400, endPoint y: 295, distance: 6.6
click at [399, 301] on select "00 01 02 03 04 05 06 07 08 09 10 11 12 13 14 15 16 17 18 19 20 21 22 23 24 25 2…" at bounding box center [400, 302] width 15 height 14
select select "30"
click at [393, 295] on select "00 01 02 03 04 05 06 07 08 09 10 11 12 13 14 15 16 17 18 19 20 21 22 23 24 25 2…" at bounding box center [400, 302] width 15 height 14
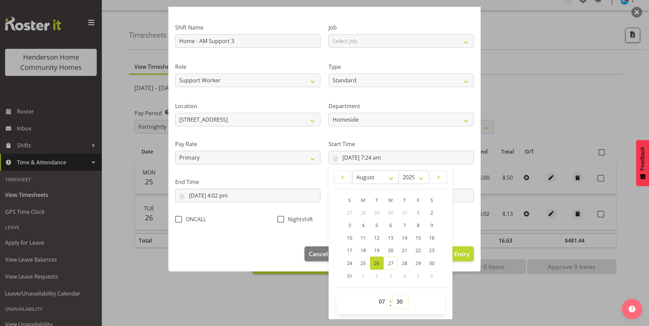
type input "[DATE] 7:30 am"
click at [229, 197] on input "[DATE] 4:02 pm" at bounding box center [247, 196] width 145 height 14
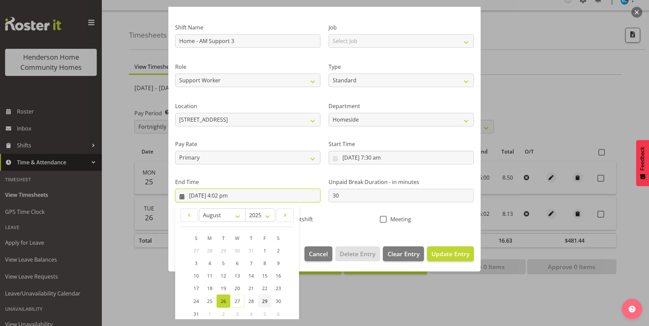
scroll to position [75, 0]
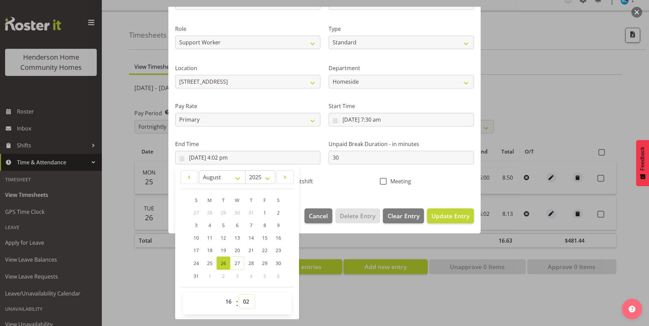
click at [248, 301] on select "00 01 02 03 04 05 06 07 08 09 10 11 12 13 14 15 16 17 18 19 20 21 22 23 24 25 2…" at bounding box center [246, 302] width 15 height 14
select select "0"
click at [239, 295] on select "00 01 02 03 04 05 06 07 08 09 10 11 12 13 14 15 16 17 18 19 20 21 22 23 24 25 2…" at bounding box center [246, 302] width 15 height 14
type input "[DATE] 4:00 pm"
click at [458, 214] on span "Update Entry" at bounding box center [450, 216] width 38 height 8
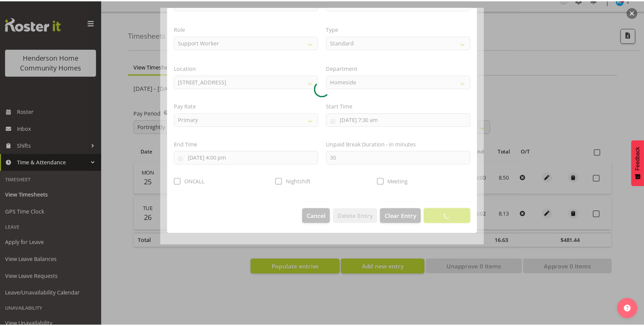
scroll to position [0, 0]
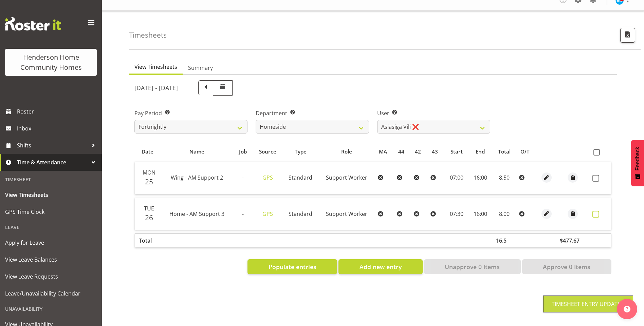
click at [596, 211] on span at bounding box center [595, 214] width 7 height 7
checkbox input "true"
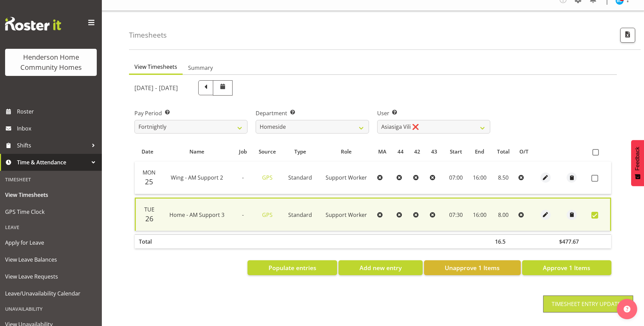
click at [591, 171] on td at bounding box center [599, 178] width 22 height 33
click at [593, 175] on span at bounding box center [594, 178] width 7 height 7
checkbox input "true"
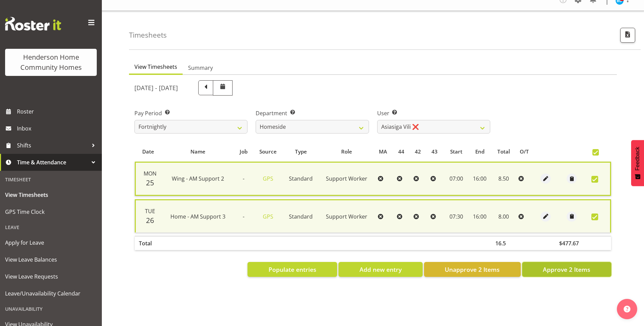
click at [572, 265] on span "Approve 2 Items" at bounding box center [567, 269] width 48 height 9
checkbox input "false"
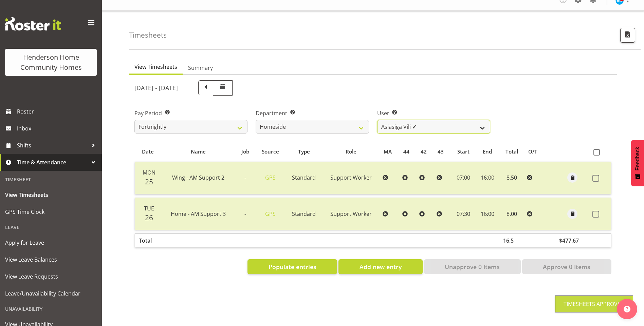
click at [400, 123] on select "[PERSON_NAME] ✔ [PERSON_NAME] ❌ [PERSON_NAME] (BK) [PERSON_NAME] ❌ [PERSON_NAME…" at bounding box center [433, 127] width 113 height 14
select select "8539"
click at [377, 120] on select "[PERSON_NAME] ✔ [PERSON_NAME] ❌ [PERSON_NAME] (BK) [PERSON_NAME] ❌ [PERSON_NAME…" at bounding box center [433, 127] width 113 height 14
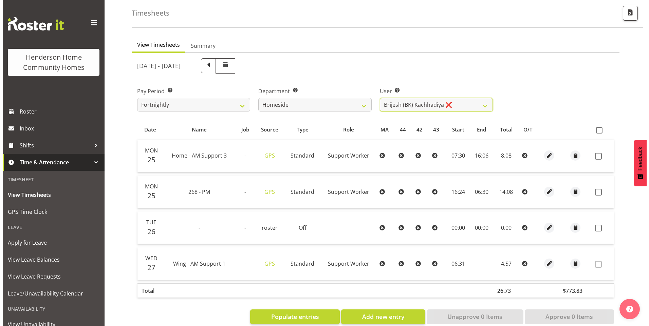
scroll to position [45, 0]
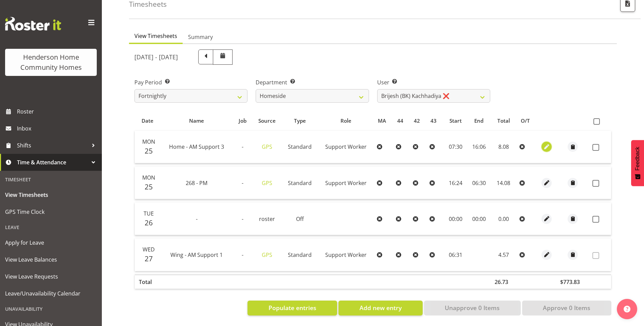
click at [546, 143] on span "button" at bounding box center [547, 147] width 8 height 8
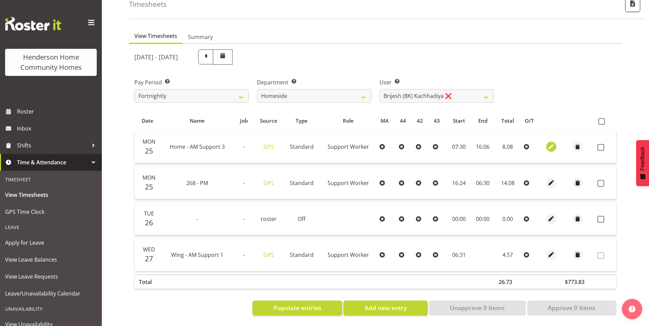
select select "Standard"
select select "7"
select select "2025"
select select "16"
select select "6"
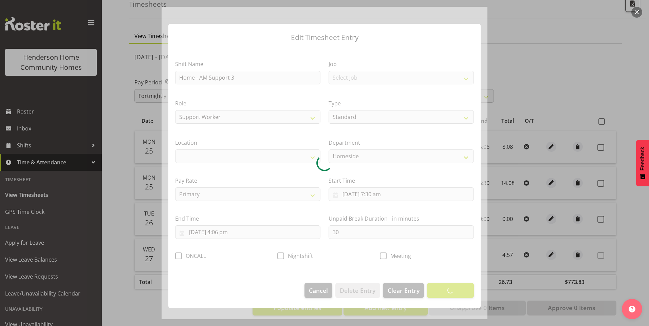
select select "1067"
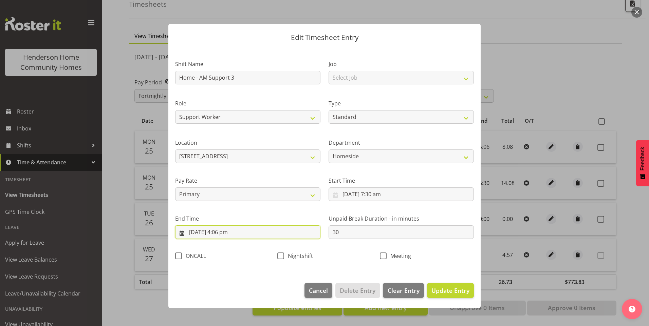
click at [232, 235] on input "25/08/2025, 4:06 pm" at bounding box center [247, 233] width 145 height 14
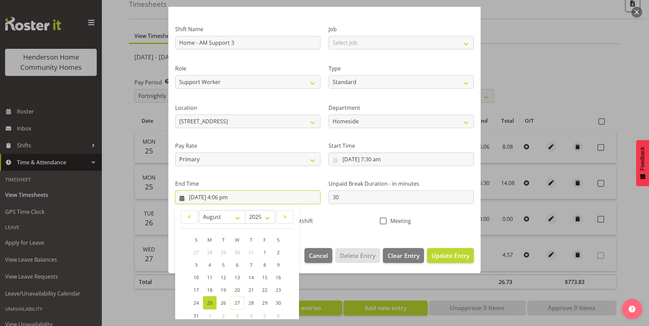
scroll to position [68, 0]
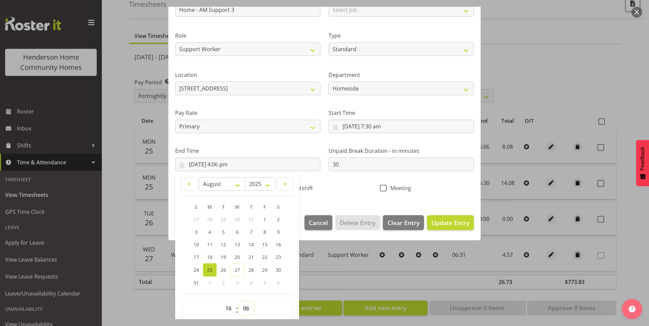
click at [248, 308] on select "00 01 02 03 04 05 06 07 08 09 10 11 12 13 14 15 16 17 18 19 20 21 22 23 24 25 2…" at bounding box center [246, 309] width 15 height 14
select select "0"
click at [239, 302] on select "00 01 02 03 04 05 06 07 08 09 10 11 12 13 14 15 16 17 18 19 20 21 22 23 24 25 2…" at bounding box center [246, 309] width 15 height 14
type input "25/08/2025, 4:00 pm"
click at [451, 212] on footer "Cancel Delete Entry Clear Entry Update Entry" at bounding box center [324, 225] width 312 height 32
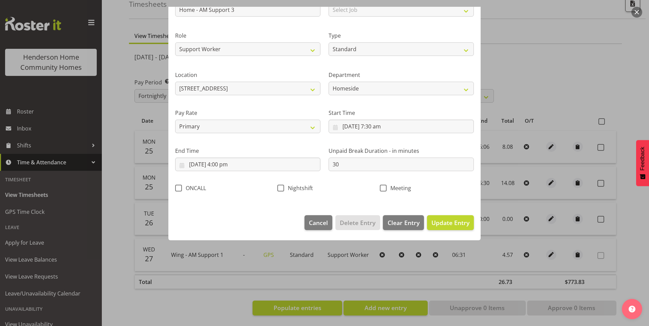
scroll to position [0, 0]
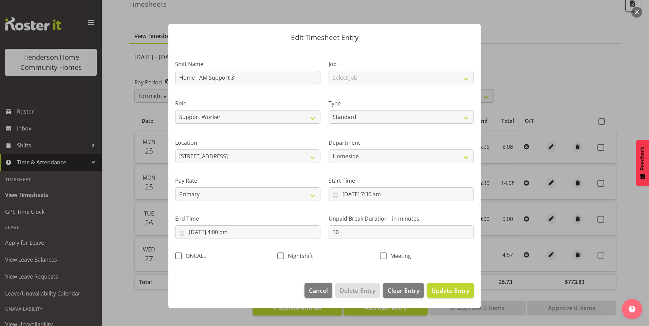
click at [453, 222] on label "Unpaid Break Duration - in minutes" at bounding box center [401, 219] width 145 height 8
click at [454, 293] on span "Update Entry" at bounding box center [450, 291] width 38 height 8
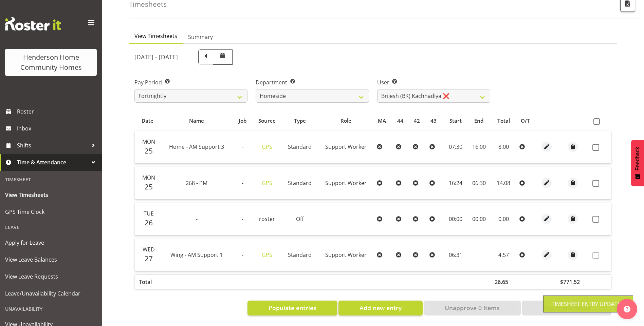
click at [552, 178] on div at bounding box center [547, 183] width 14 height 10
click at [549, 179] on span "button" at bounding box center [547, 183] width 8 height 8
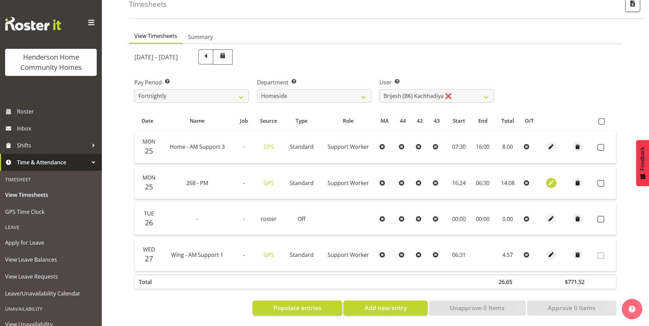
select select "Standard"
select select "748"
select select "7"
select select "2025"
select select "16"
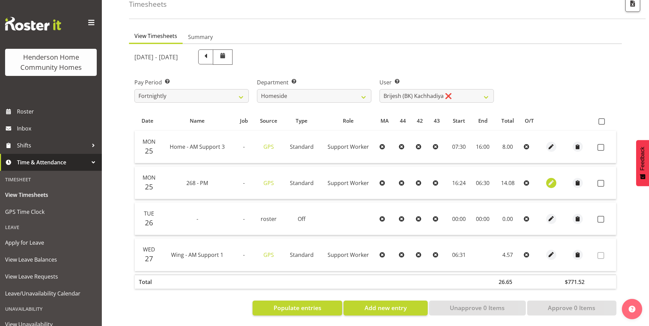
select select "24"
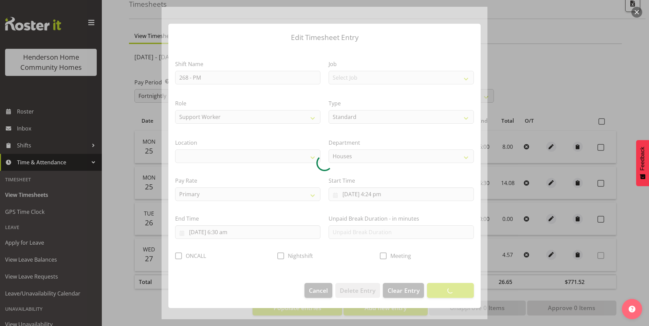
select select "1069"
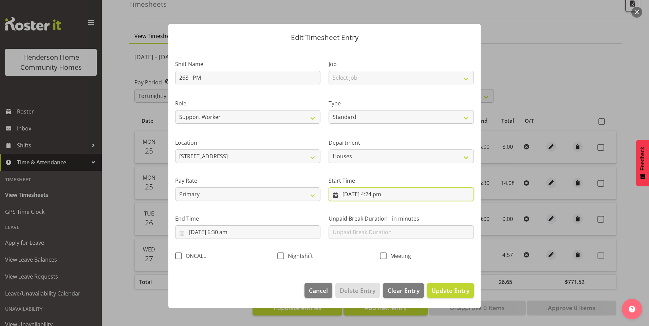
click at [385, 195] on input "25/08/2025, 4:24 pm" at bounding box center [401, 195] width 145 height 14
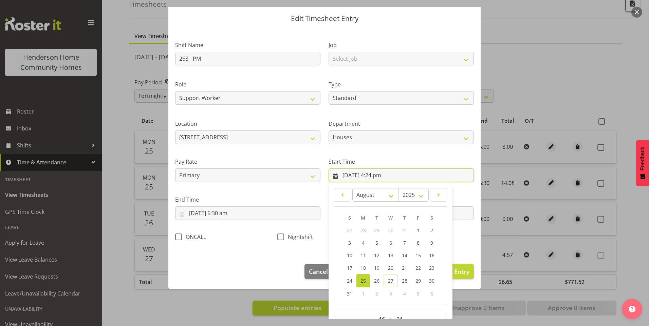
scroll to position [37, 0]
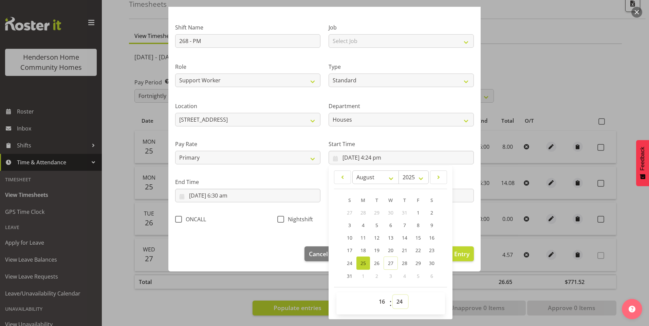
click at [401, 304] on select "00 01 02 03 04 05 06 07 08 09 10 11 12 13 14 15 16 17 18 19 20 21 22 23 24 25 2…" at bounding box center [400, 302] width 15 height 14
select select "30"
click at [393, 295] on select "00 01 02 03 04 05 06 07 08 09 10 11 12 13 14 15 16 17 18 19 20 21 22 23 24 25 2…" at bounding box center [400, 302] width 15 height 14
type input "25/08/2025, 4:30 pm"
click at [211, 196] on input "26/08/2025, 6:30 am" at bounding box center [247, 196] width 145 height 14
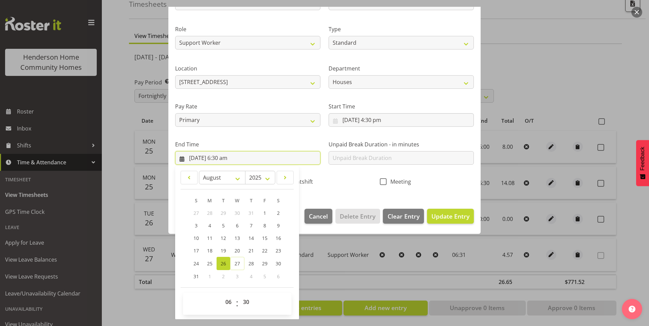
scroll to position [75, 0]
click at [226, 302] on select "00 01 02 03 04 05 06 07 08 09 10 11 12 13 14 15 16 17 18 19 20 21 22 23" at bounding box center [229, 302] width 15 height 14
click at [209, 264] on span "25" at bounding box center [209, 263] width 5 height 6
type input "25/08/2025, 6:30 am"
click at [228, 301] on select "00 01 02 03 04 05 06 07 08 09 10 11 12 13 14 15 16 17 18 19 20 21 22 23" at bounding box center [229, 302] width 15 height 14
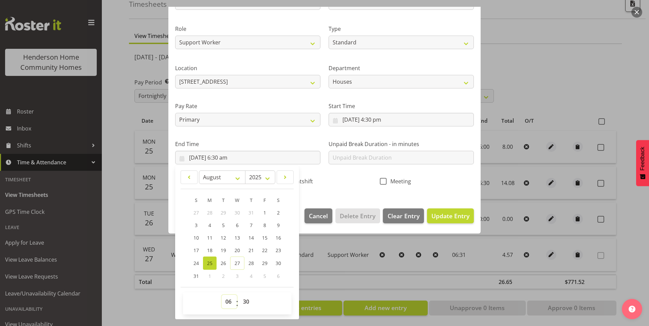
select select "22"
click at [222, 295] on select "00 01 02 03 04 05 06 07 08 09 10 11 12 13 14 15 16 17 18 19 20 21 22 23" at bounding box center [229, 302] width 15 height 14
type input "25/08/2025, 10:30 pm"
click at [437, 214] on span "Update Entry" at bounding box center [450, 216] width 38 height 8
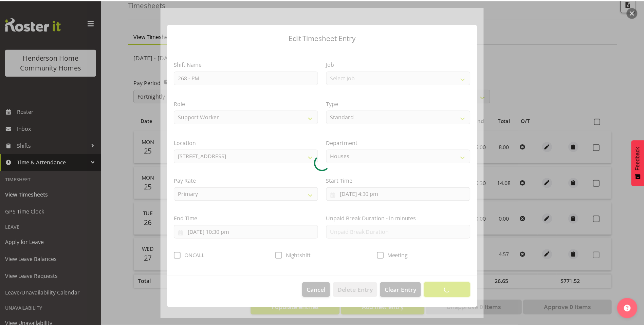
scroll to position [0, 0]
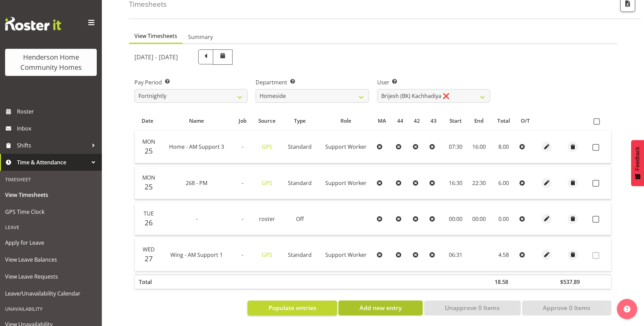
click at [407, 304] on button "Add new entry" at bounding box center [380, 308] width 84 height 15
select select
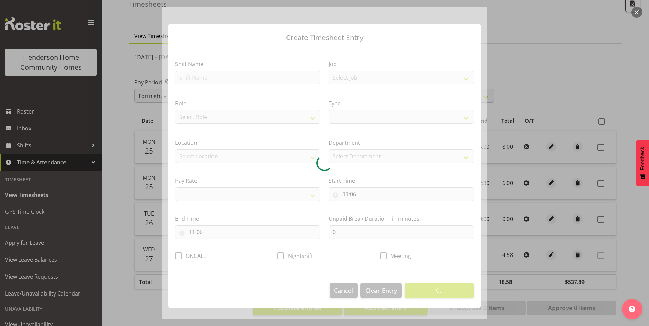
select select
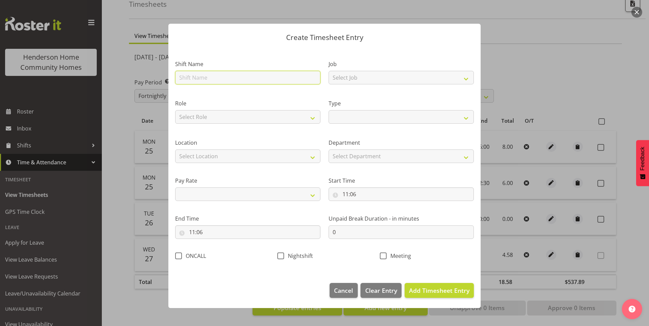
click at [257, 77] on input "text" at bounding box center [247, 78] width 145 height 14
type input "2"
select select
type input "26"
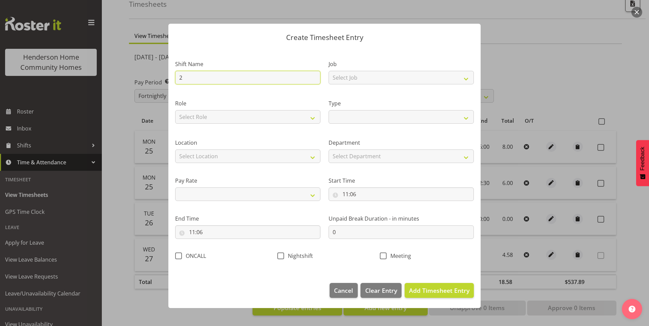
select select
type input "268"
select select
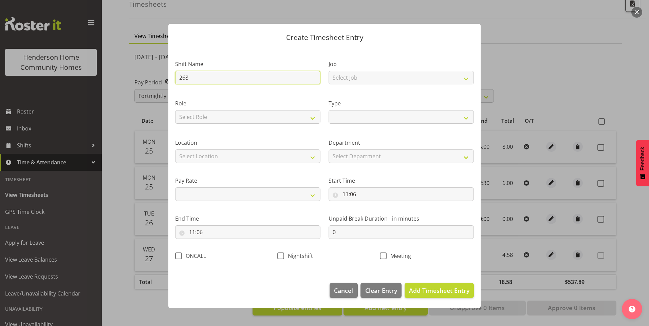
type input "268 - S/O"
select select
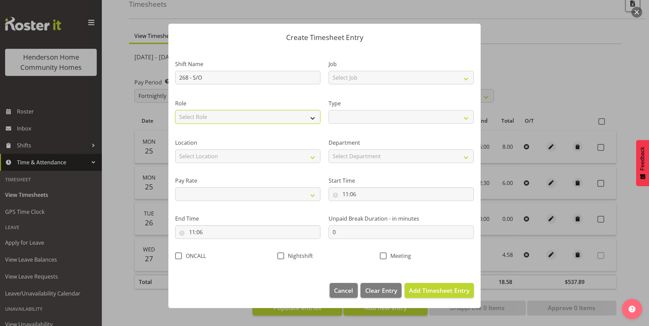
drag, startPoint x: 204, startPoint y: 117, endPoint x: 204, endPoint y: 121, distance: 4.1
click at [204, 117] on select "Select Role Support Worker Cleaner" at bounding box center [247, 117] width 145 height 14
select select "1214"
click at [175, 110] on select "Select Role Support Worker Cleaner" at bounding box center [247, 117] width 145 height 14
select select
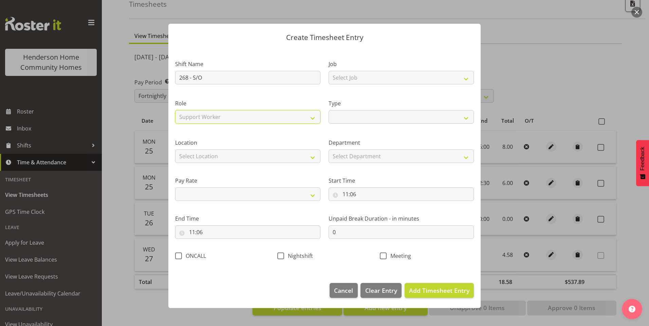
select select
click at [203, 158] on select "Select Location 177 Halswell Rd 268 Hendersons Rd 307 Hendersons Rd 309 Henders…" at bounding box center [247, 157] width 145 height 14
select select "1069"
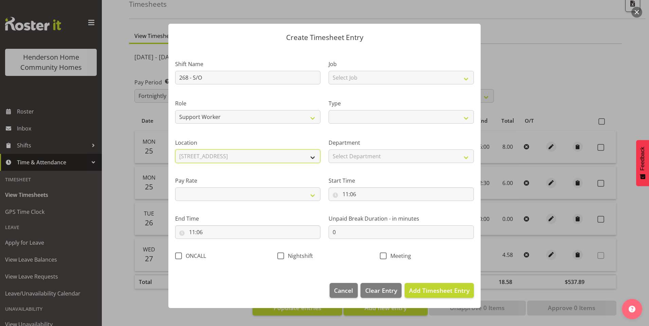
click at [175, 150] on select "Select Location 177 Halswell Rd 268 Hendersons Rd 307 Hendersons Rd 309 Henders…" at bounding box center [247, 157] width 145 height 14
select select
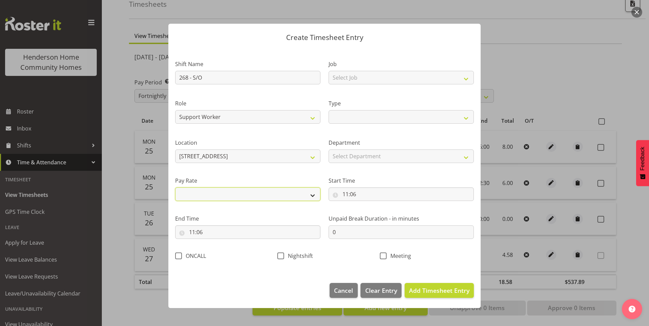
click at [194, 195] on select "Primary Secondary Tertiary Fourth Fifth" at bounding box center [247, 195] width 145 height 14
select select "secondary"
click at [175, 188] on select "Primary Secondary Tertiary Fourth Fifth" at bounding box center [247, 195] width 145 height 14
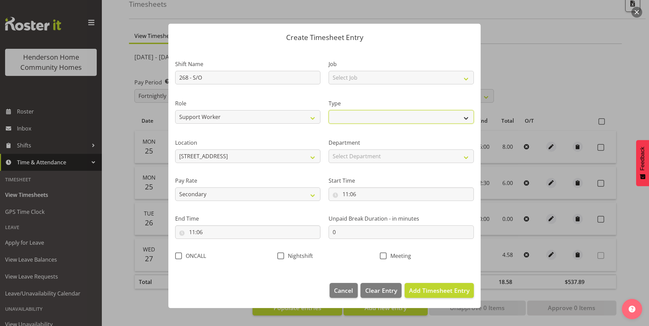
click at [352, 112] on select "Off Standard Public Holiday Public Holiday (Worked) Day In Lieu Annual Leave Si…" at bounding box center [401, 117] width 145 height 14
select select "Standard"
click at [329, 110] on select "Off Standard Public Holiday Public Holiday (Worked) Day In Lieu Annual Leave Si…" at bounding box center [401, 117] width 145 height 14
click at [349, 155] on select "Select Department Homeside Wingside Houses Admin" at bounding box center [401, 157] width 145 height 14
select select "748"
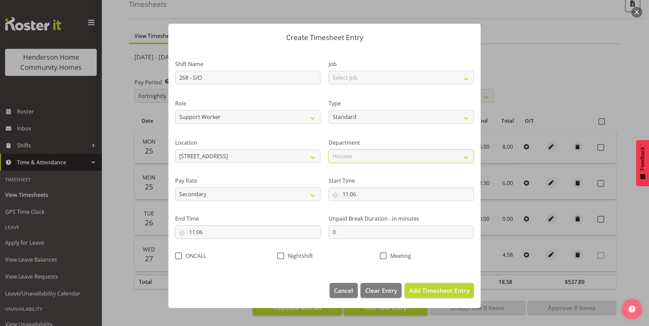
click at [329, 150] on select "Select Department Homeside Wingside Houses Admin" at bounding box center [401, 157] width 145 height 14
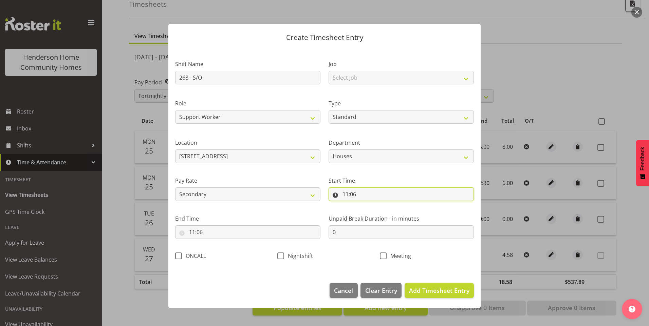
click at [344, 194] on input "11:06" at bounding box center [401, 195] width 145 height 14
drag, startPoint x: 372, startPoint y: 214, endPoint x: 375, endPoint y: 224, distance: 9.5
click at [372, 214] on select "00 01 02 03 04 05 06 07 08 09 10 11 12 13 14 15 16 17 18 19 20 21 22 23" at bounding box center [374, 212] width 15 height 14
click at [374, 213] on select "00 01 02 03 04 05 06 07 08 09 10 11 12 13 14 15 16 17 18 19 20 21 22 23" at bounding box center [374, 212] width 15 height 14
select select "22"
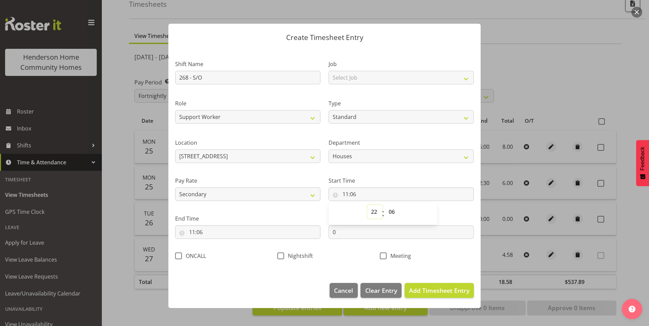
click at [367, 205] on select "00 01 02 03 04 05 06 07 08 09 10 11 12 13 14 15 16 17 18 19 20 21 22 23" at bounding box center [374, 212] width 15 height 14
type input "22:06"
click at [393, 214] on select "00 01 02 03 04 05 06 07 08 09 10 11 12 13 14 15 16 17 18 19 20 21 22 23 24 25 2…" at bounding box center [392, 212] width 15 height 14
select select "30"
click at [385, 205] on select "00 01 02 03 04 05 06 07 08 09 10 11 12 13 14 15 16 17 18 19 20 21 22 23 24 25 2…" at bounding box center [392, 212] width 15 height 14
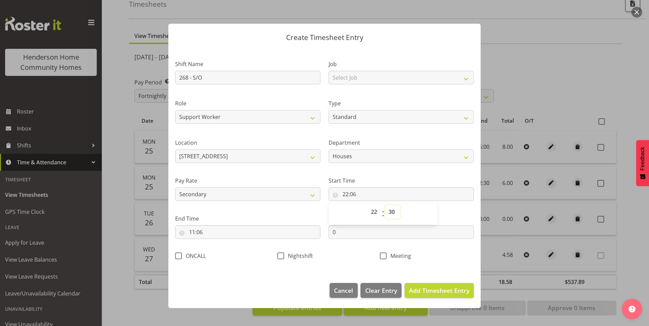
type input "22:30"
click at [196, 237] on input "11:06" at bounding box center [247, 233] width 145 height 14
click at [219, 251] on select "00 01 02 03 04 05 06 07 08 09 10 11 12 13 14 15 16 17 18 19 20 21 22 23" at bounding box center [221, 250] width 15 height 14
select select "6"
click at [214, 243] on select "00 01 02 03 04 05 06 07 08 09 10 11 12 13 14 15 16 17 18 19 20 21 22 23" at bounding box center [221, 250] width 15 height 14
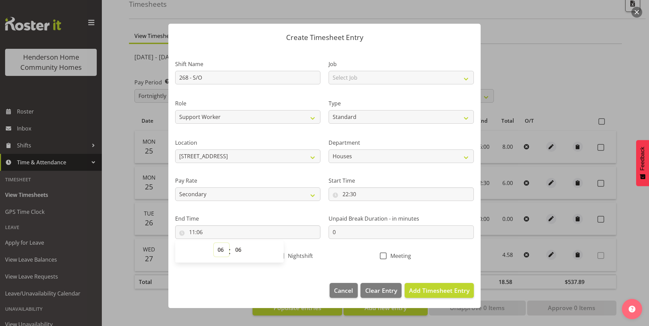
type input "06:06"
click at [236, 247] on select "00 01 02 03 04 05 06 07 08 09 10 11 12 13 14 15 16 17 18 19 20 21 22 23 24 25 2…" at bounding box center [238, 250] width 15 height 14
select select "30"
click at [231, 243] on select "00 01 02 03 04 05 06 07 08 09 10 11 12 13 14 15 16 17 18 19 20 21 22 23 24 25 2…" at bounding box center [238, 250] width 15 height 14
type input "06:30"
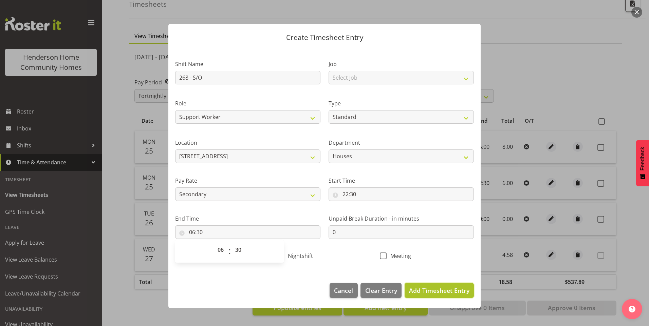
click at [445, 289] on span "Add Timesheet Entry" at bounding box center [439, 291] width 60 height 8
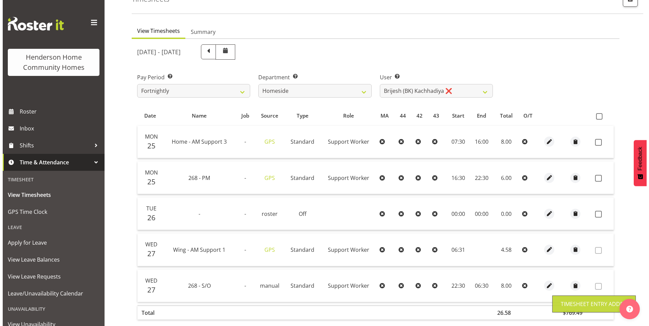
scroll to position [79, 0]
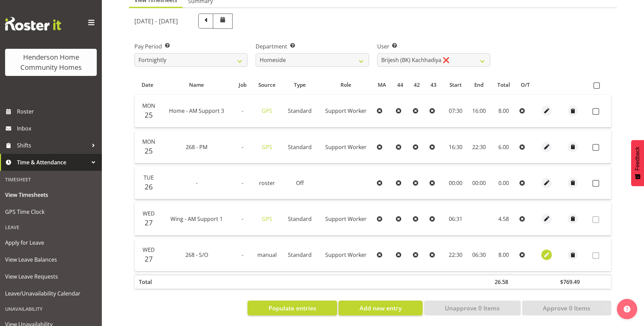
click at [546, 252] on span "button" at bounding box center [547, 255] width 8 height 8
select select "Standard"
select select "748"
select select "7"
select select "2025"
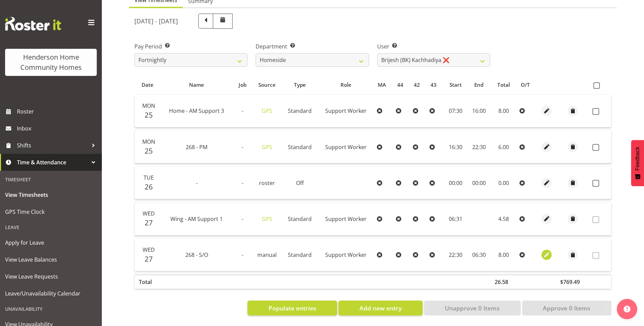
select select "6"
select select "30"
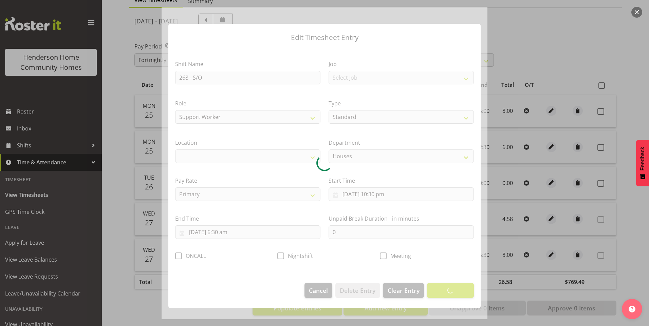
select select "1069"
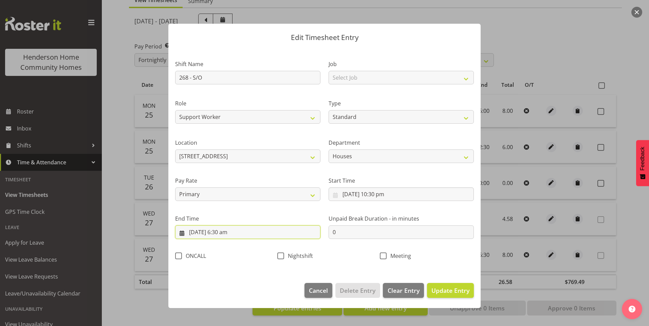
click at [198, 235] on input "28/08/2025, 6:30 am" at bounding box center [247, 233] width 145 height 14
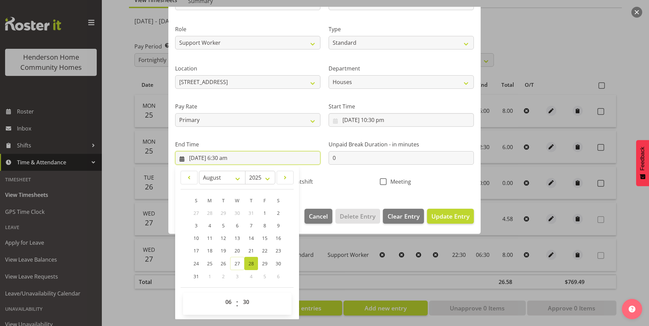
scroll to position [75, 0]
click at [221, 263] on span "26" at bounding box center [223, 263] width 5 height 6
type input "26/08/2025, 6:30 am"
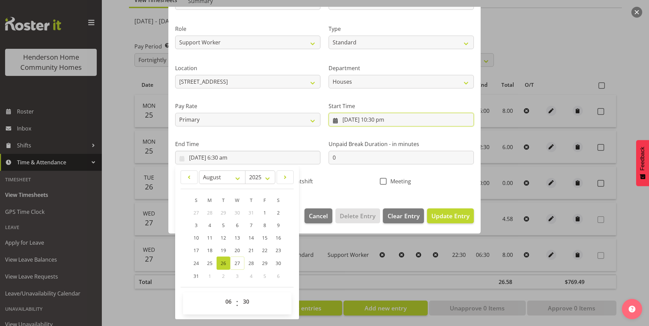
click at [350, 121] on input "27/08/2025, 10:30 pm" at bounding box center [401, 120] width 145 height 14
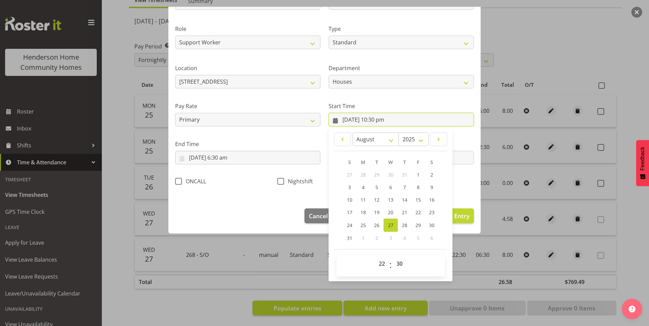
scroll to position [37, 0]
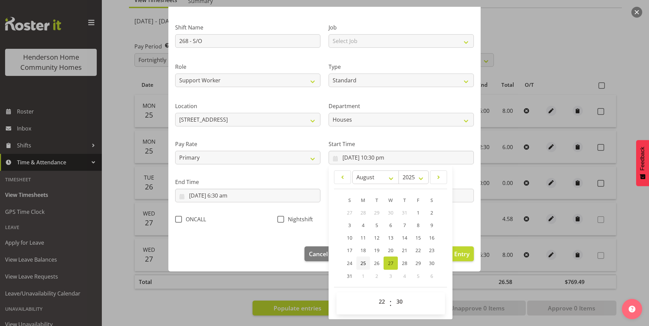
click at [360, 264] on span "25" at bounding box center [362, 263] width 5 height 6
type input "25/08/2025, 10:30 pm"
click at [199, 157] on select "Primary Secondary Tertiary Fourth Fifth" at bounding box center [247, 158] width 145 height 14
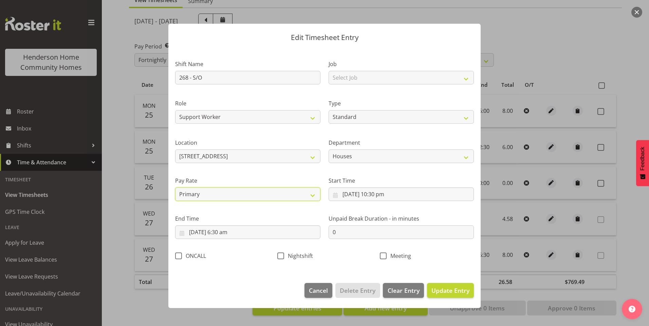
scroll to position [0, 0]
select select "secondary"
click at [175, 188] on select "Primary Secondary Tertiary Fourth Fifth" at bounding box center [247, 195] width 145 height 14
click at [470, 294] on button "Update Entry" at bounding box center [450, 290] width 47 height 15
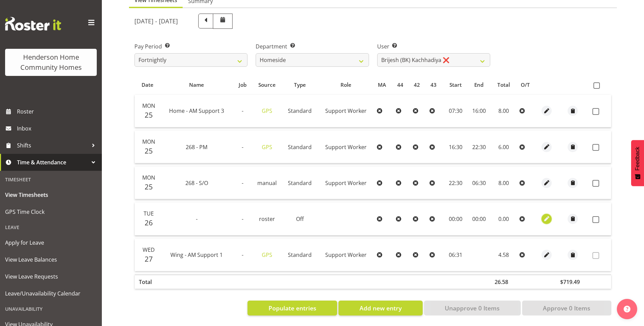
click at [543, 215] on span "button" at bounding box center [547, 219] width 8 height 8
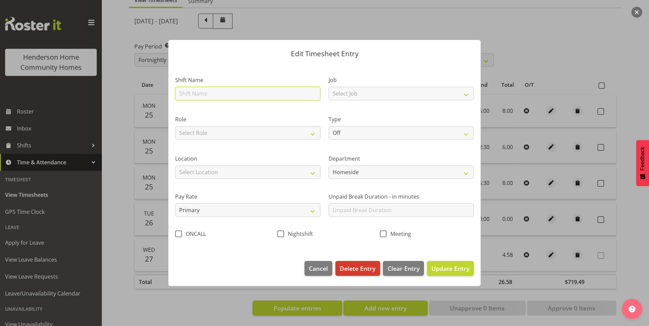
click at [228, 95] on input "text" at bounding box center [247, 94] width 145 height 14
type input "268 - AM"
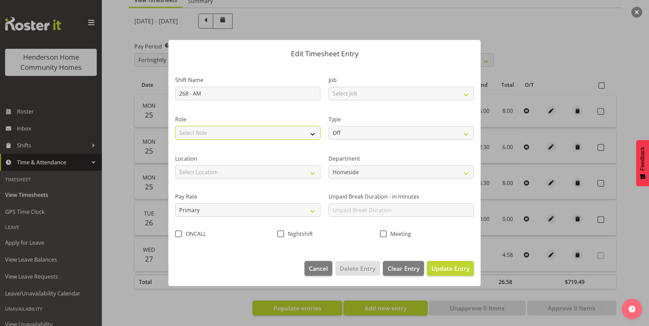
drag, startPoint x: 199, startPoint y: 131, endPoint x: 199, endPoint y: 138, distance: 6.8
click at [199, 131] on select "Select Role Support Worker Cleaner" at bounding box center [247, 133] width 145 height 14
select select "1214"
click at [175, 126] on select "Select Role Support Worker Cleaner" at bounding box center [247, 133] width 145 height 14
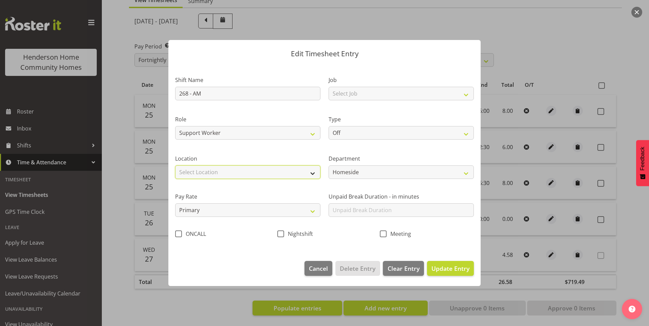
drag, startPoint x: 194, startPoint y: 174, endPoint x: 194, endPoint y: 177, distance: 3.7
click at [194, 174] on select "Select Location 177 Halswell Rd 268 Hendersons Rd 307 Hendersons Rd 309 Henders…" at bounding box center [247, 173] width 145 height 14
select select "1069"
click at [175, 166] on select "Select Location 177 Halswell Rd 268 Hendersons Rd 307 Hendersons Rd 309 Henders…" at bounding box center [247, 173] width 145 height 14
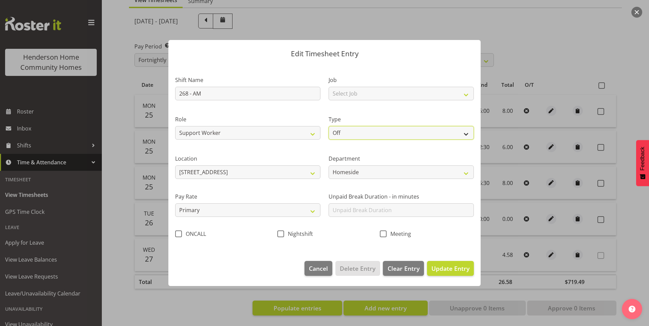
click at [346, 129] on select "Off Standard Public Holiday Public Holiday (Worked) Day In Lieu Annual Leave Si…" at bounding box center [401, 133] width 145 height 14
select select "Standard"
click at [329, 126] on select "Off Standard Public Holiday Public Holiday (Worked) Day In Lieu Annual Leave Si…" at bounding box center [401, 133] width 145 height 14
select select "7"
select select "2025"
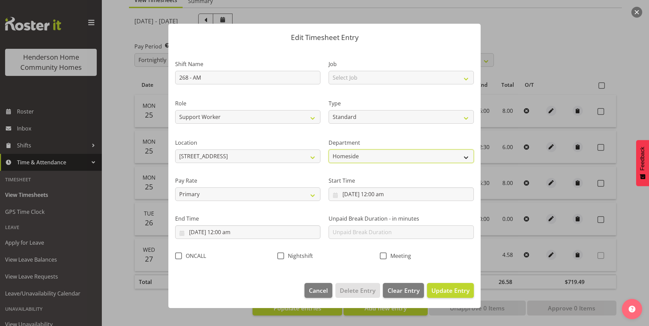
click at [342, 157] on select "Homeside Wingside Houses Admin" at bounding box center [401, 157] width 145 height 14
select select "748"
click at [329, 150] on select "Homeside Wingside Houses Admin" at bounding box center [401, 157] width 145 height 14
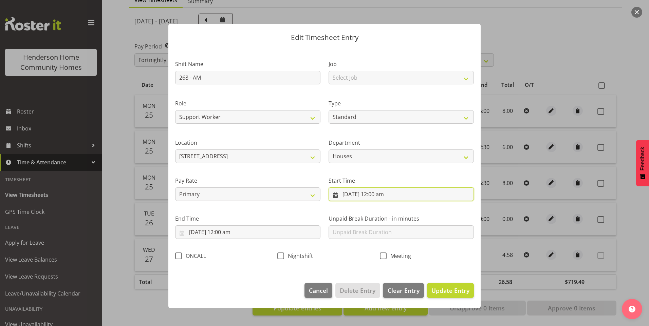
click at [355, 195] on input "26/08/2025, 12:00 am" at bounding box center [401, 195] width 145 height 14
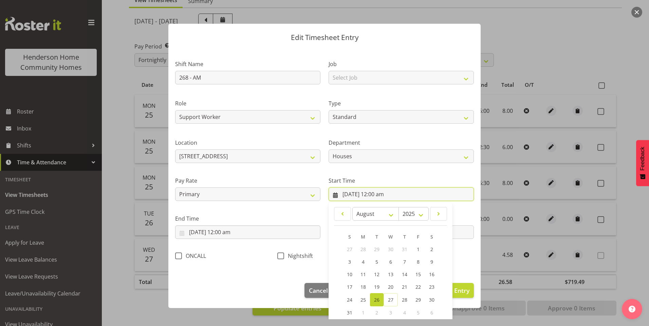
scroll to position [37, 0]
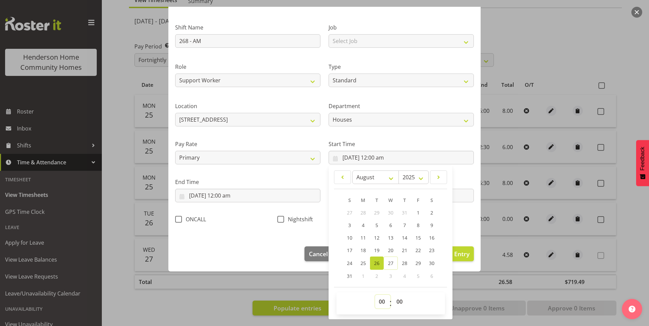
click at [379, 304] on select "00 01 02 03 04 05 06 07 08 09 10 11 12 13 14 15 16 17 18 19 20 21 22 23" at bounding box center [382, 302] width 15 height 14
select select "6"
click at [375, 295] on select "00 01 02 03 04 05 06 07 08 09 10 11 12 13 14 15 16 17 18 19 20 21 22 23" at bounding box center [382, 302] width 15 height 14
type input "26/08/2025, 6:00 am"
click at [394, 302] on select "00 01 02 03 04 05 06 07 08 09 10 11 12 13 14 15 16 17 18 19 20 21 22 23 24 25 2…" at bounding box center [400, 302] width 15 height 14
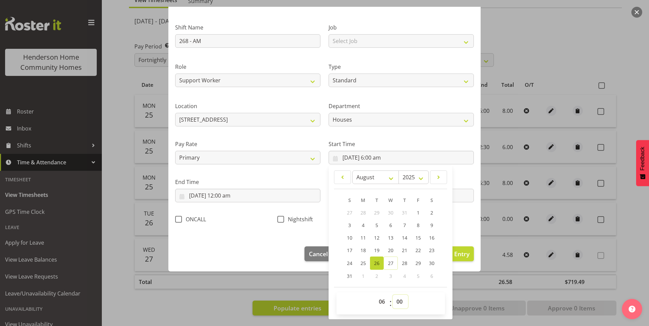
select select "30"
click at [393, 295] on select "00 01 02 03 04 05 06 07 08 09 10 11 12 13 14 15 16 17 18 19 20 21 22 23 24 25 2…" at bounding box center [400, 302] width 15 height 14
type input "26/08/2025, 6:30 am"
click at [214, 198] on input "26/08/2025, 12:00 am" at bounding box center [247, 196] width 145 height 14
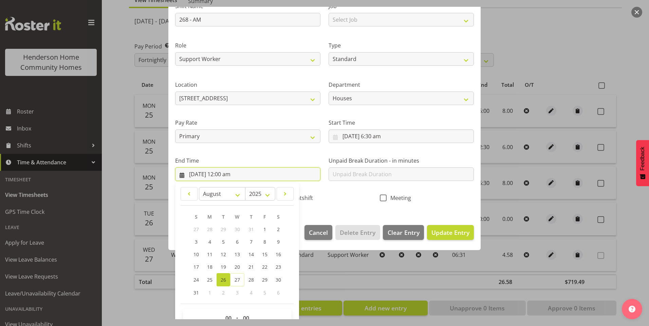
scroll to position [75, 0]
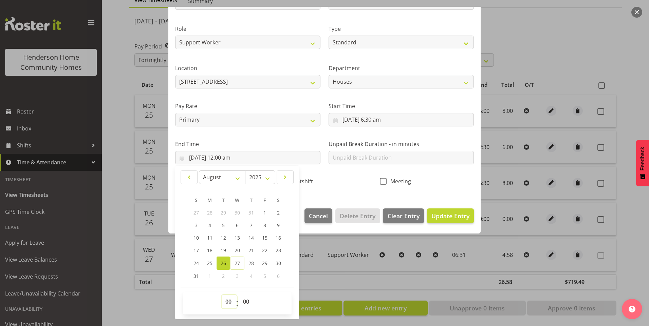
drag, startPoint x: 228, startPoint y: 305, endPoint x: 228, endPoint y: 300, distance: 4.8
click at [228, 305] on select "00 01 02 03 04 05 06 07 08 09 10 11 12 13 14 15 16 17 18 19 20 21 22 23" at bounding box center [229, 302] width 15 height 14
select select "8"
click at [222, 295] on select "00 01 02 03 04 05 06 07 08 09 10 11 12 13 14 15 16 17 18 19 20 21 22 23" at bounding box center [229, 302] width 15 height 14
type input "26/08/2025, 8:00 am"
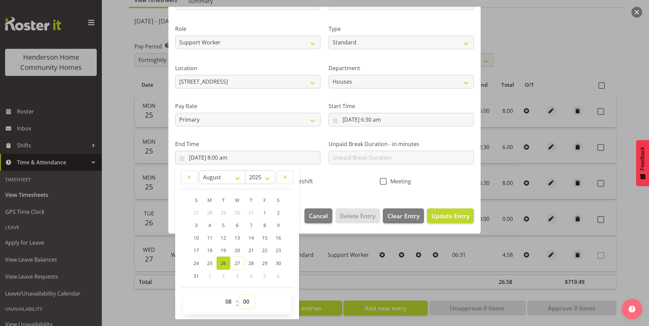
click at [250, 303] on select "00 01 02 03 04 05 06 07 08 09 10 11 12 13 14 15 16 17 18 19 20 21 22 23 24 25 2…" at bounding box center [246, 302] width 15 height 14
select select "30"
click at [239, 295] on select "00 01 02 03 04 05 06 07 08 09 10 11 12 13 14 15 16 17 18 19 20 21 22 23 24 25 2…" at bounding box center [246, 302] width 15 height 14
type input "26/08/2025, 8:30 am"
click at [454, 218] on span "Update Entry" at bounding box center [450, 216] width 38 height 8
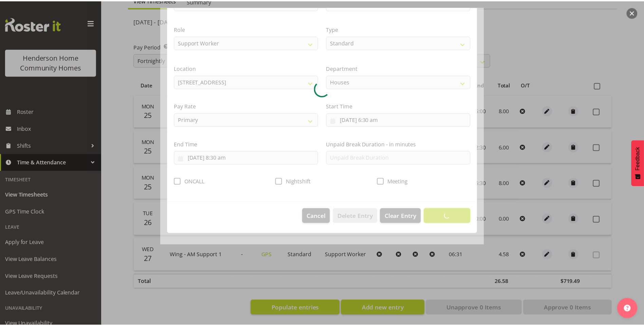
scroll to position [0, 0]
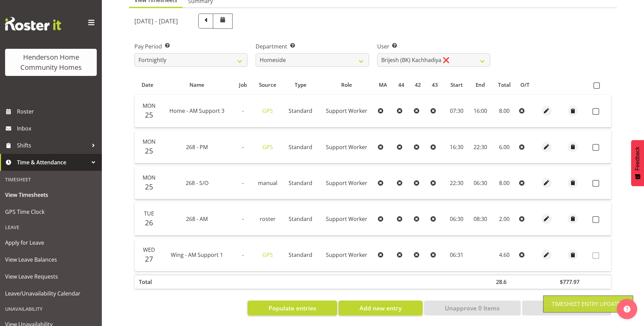
click at [597, 144] on span at bounding box center [595, 147] width 7 height 7
checkbox input "true"
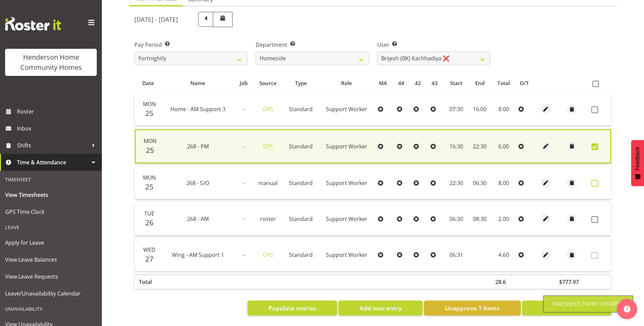
click at [592, 183] on span at bounding box center [594, 183] width 7 height 7
checkbox input "true"
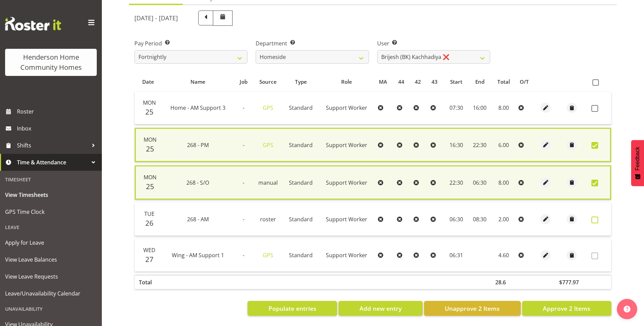
click at [592, 223] on span at bounding box center [594, 220] width 7 height 7
checkbox input "true"
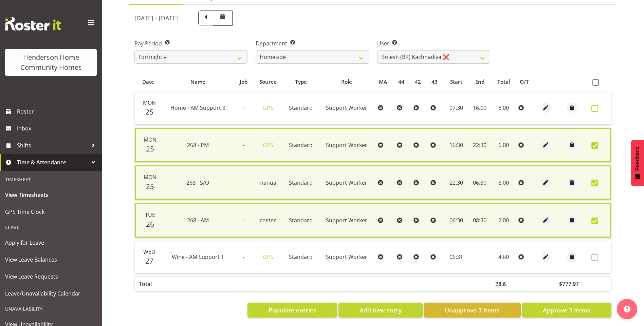
click at [592, 110] on span at bounding box center [594, 108] width 7 height 7
checkbox input "true"
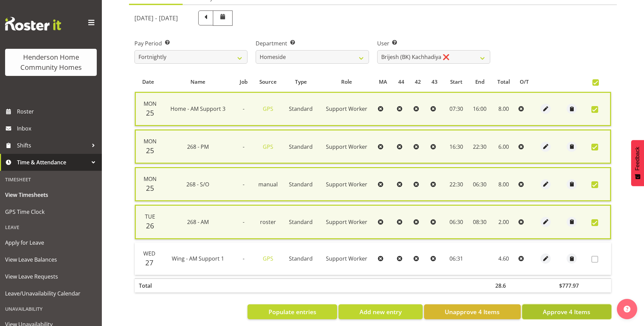
click at [573, 309] on span "Approve 4 Items" at bounding box center [567, 312] width 48 height 9
checkbox input "false"
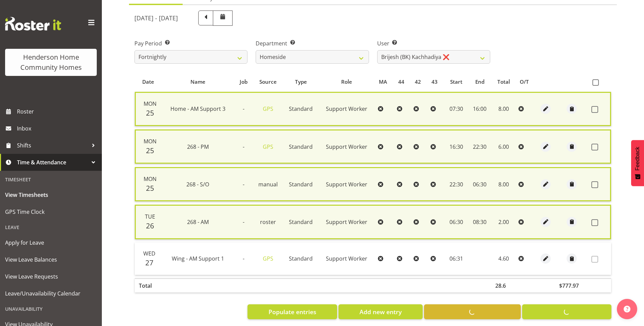
checkbox input "false"
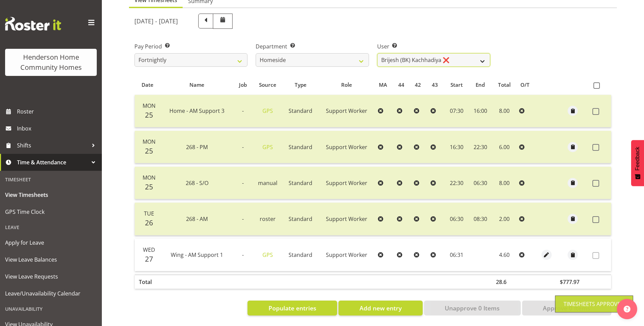
click at [400, 56] on select "Asiasiga Vili ✔ Billie-Rose Dunlop ❌ Brijesh (BK) Kachhadiya ❌ Cheenee Vargas ❌…" at bounding box center [433, 60] width 113 height 14
select select "8657"
click at [377, 53] on select "Asiasiga Vili ✔ Billie-Rose Dunlop ❌ Brijesh (BK) Kachhadiya ❌ Cheenee Vargas ❌…" at bounding box center [433, 60] width 113 height 14
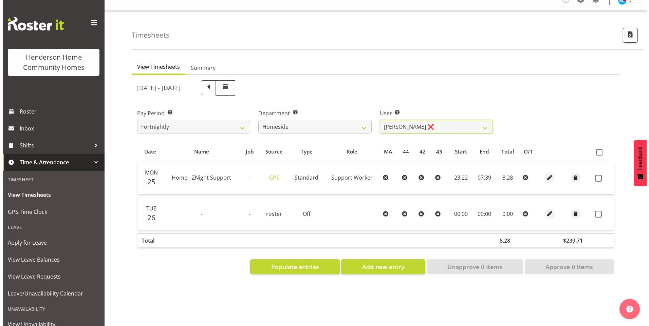
scroll to position [14, 0]
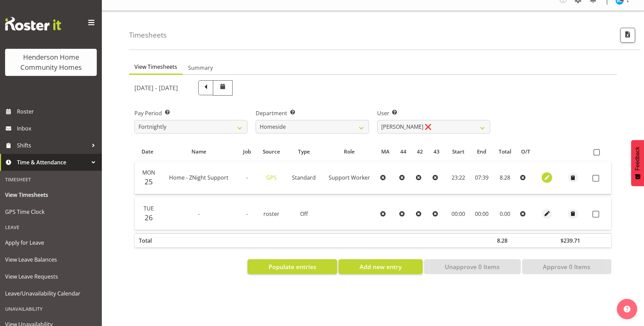
click at [545, 174] on span "button" at bounding box center [547, 178] width 8 height 8
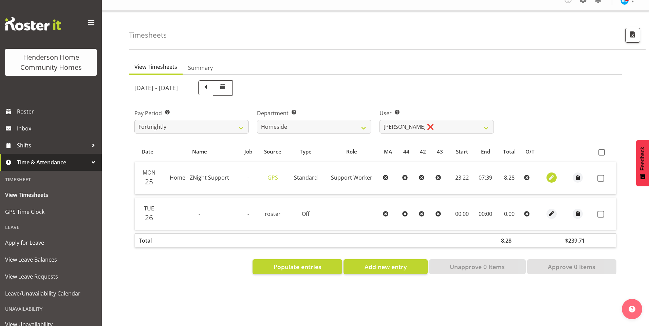
select select "Standard"
select select "7"
select select "2025"
select select "23"
select select "22"
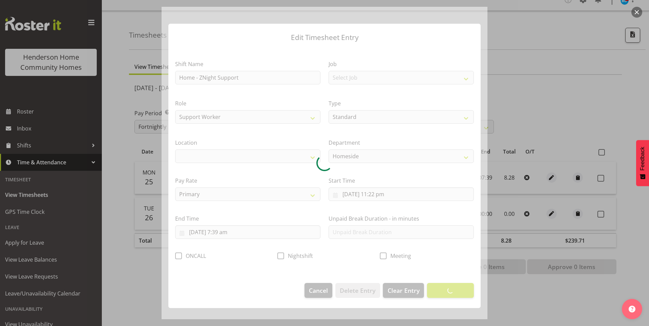
select select "1067"
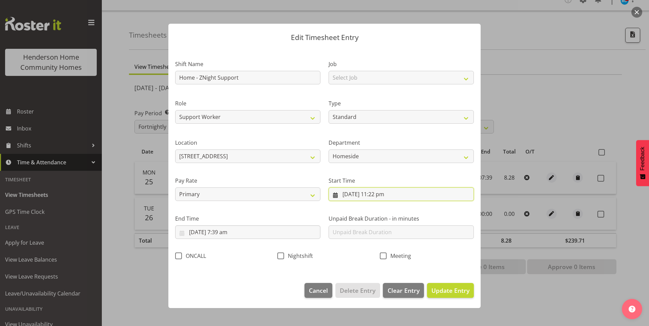
click at [385, 196] on input "25/08/2025, 11:22 pm" at bounding box center [401, 195] width 145 height 14
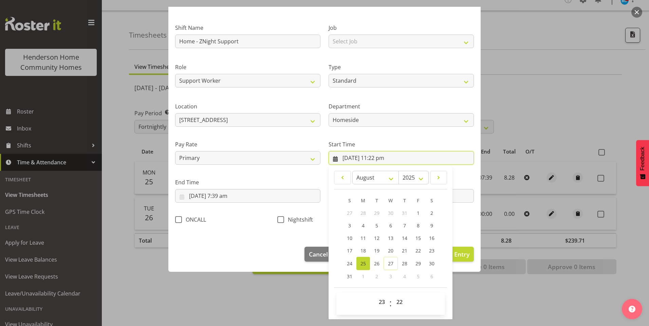
scroll to position [37, 0]
click at [395, 301] on select "00 01 02 03 04 05 06 07 08 09 10 11 12 13 14 15 16 17 18 19 20 21 22 23 24 25 2…" at bounding box center [400, 302] width 15 height 14
select select "30"
click at [393, 295] on select "00 01 02 03 04 05 06 07 08 09 10 11 12 13 14 15 16 17 18 19 20 21 22 23 24 25 2…" at bounding box center [400, 302] width 15 height 14
type input "[DATE] 11:30 pm"
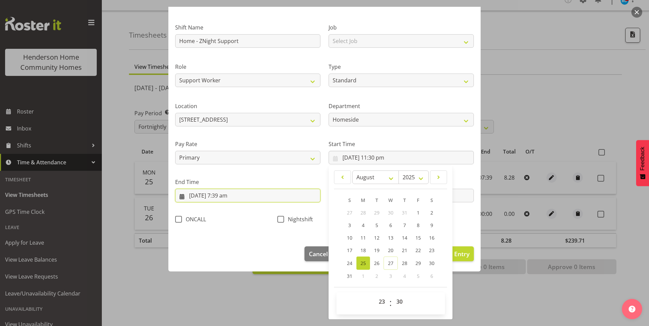
click at [228, 198] on input "26/08/2025, 7:39 am" at bounding box center [247, 196] width 145 height 14
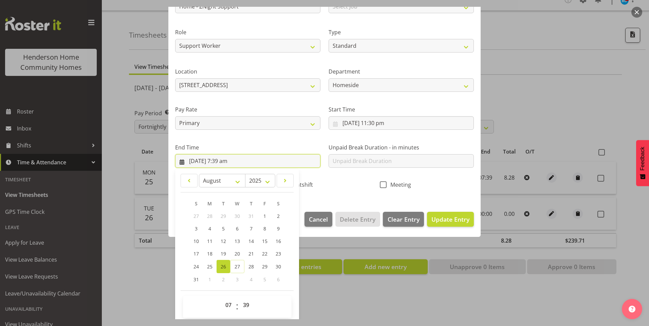
scroll to position [75, 0]
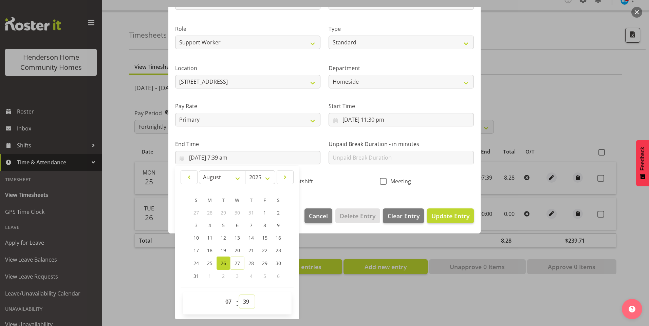
click at [248, 302] on select "00 01 02 03 04 05 06 07 08 09 10 11 12 13 14 15 16 17 18 19 20 21 22 23 24 25 2…" at bounding box center [246, 302] width 15 height 14
select select "30"
click at [239, 295] on select "00 01 02 03 04 05 06 07 08 09 10 11 12 13 14 15 16 17 18 19 20 21 22 23 24 25 2…" at bounding box center [246, 302] width 15 height 14
type input "[DATE] 7:30 am"
click at [302, 182] on span "Nightshift" at bounding box center [298, 181] width 29 height 7
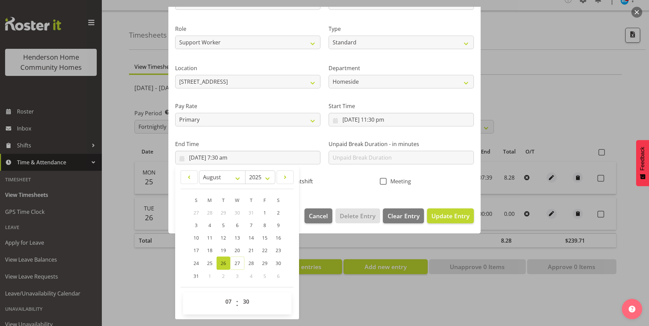
click at [282, 182] on input "Nightshift" at bounding box center [279, 181] width 4 height 4
checkbox input "true"
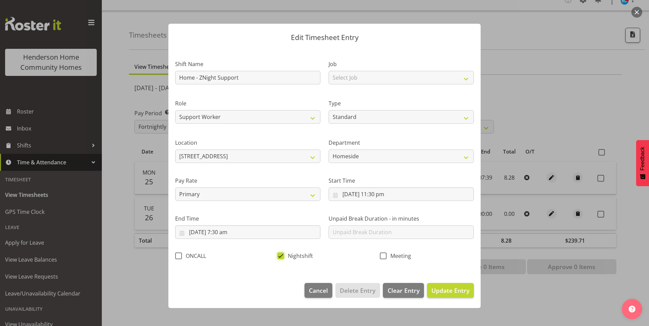
scroll to position [0, 0]
click at [447, 288] on span "Update Entry" at bounding box center [450, 291] width 38 height 8
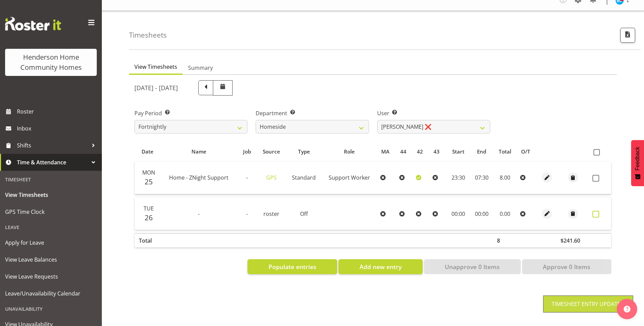
click at [594, 211] on span at bounding box center [595, 214] width 7 height 7
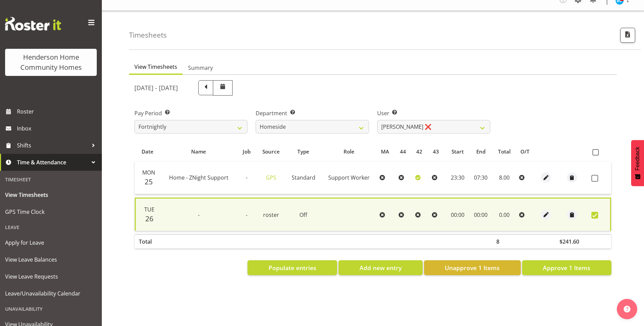
click at [594, 212] on span at bounding box center [594, 215] width 7 height 7
checkbox input "false"
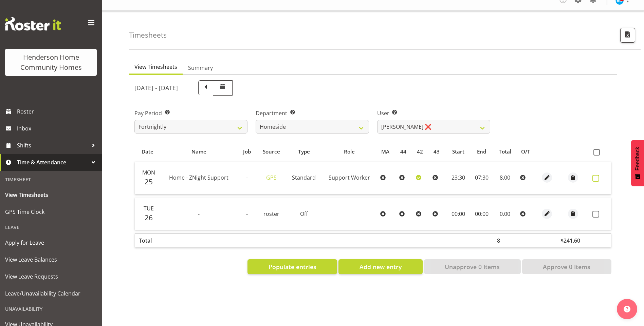
click at [598, 175] on span at bounding box center [595, 178] width 7 height 7
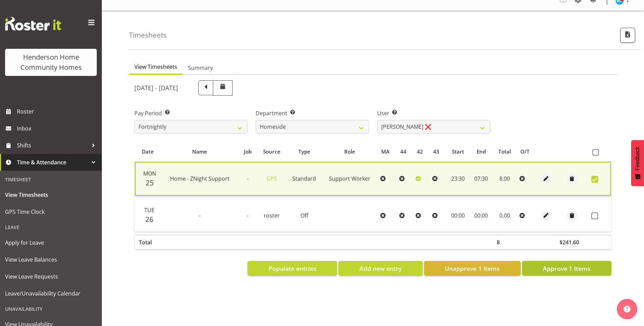
click at [560, 264] on span "Approve 1 Items" at bounding box center [567, 268] width 48 height 9
checkbox input "false"
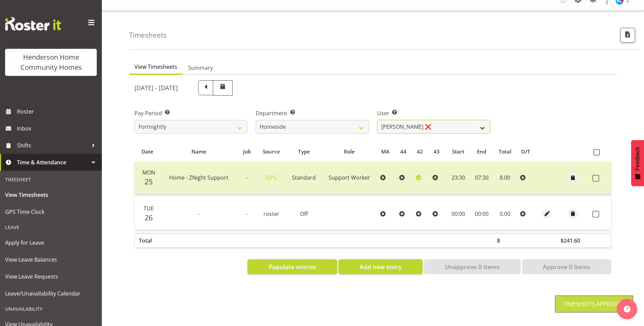
drag, startPoint x: 396, startPoint y: 119, endPoint x: 398, endPoint y: 126, distance: 6.4
click at [396, 120] on select "Asiasiga Vili ✔ Billie-Rose Dunlop ❌ Brijesh (BK) Kachhadiya ❌ Cheenee Vargas ❌…" at bounding box center [433, 127] width 113 height 14
click at [377, 120] on select "Asiasiga Vili ✔ Billie-Rose Dunlop ❌ Brijesh (BK) Kachhadiya ❌ Cheenee Vargas ❌…" at bounding box center [433, 127] width 113 height 14
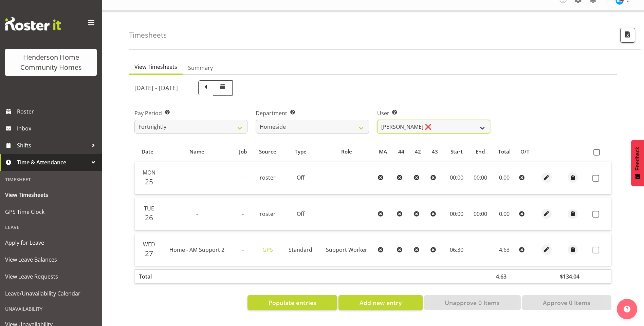
click at [394, 120] on select "Asiasiga Vili ✔ Billie-Rose Dunlop ❌ Brijesh (BK) Kachhadiya ❌ Cheenee Vargas ❌…" at bounding box center [433, 127] width 113 height 14
select select "10096"
click at [377, 120] on select "Asiasiga Vili ✔ Billie-Rose Dunlop ❌ Brijesh (BK) Kachhadiya ❌ Cheenee Vargas ❌…" at bounding box center [433, 127] width 113 height 14
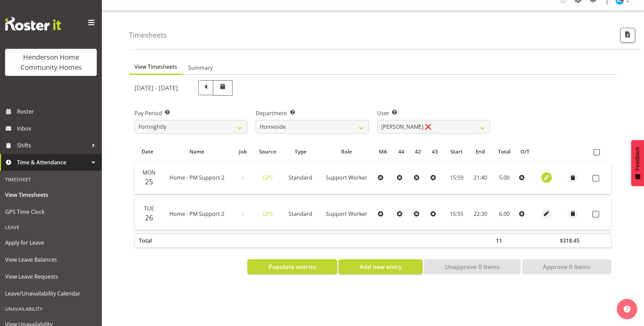
click at [545, 174] on span "button" at bounding box center [546, 178] width 8 height 8
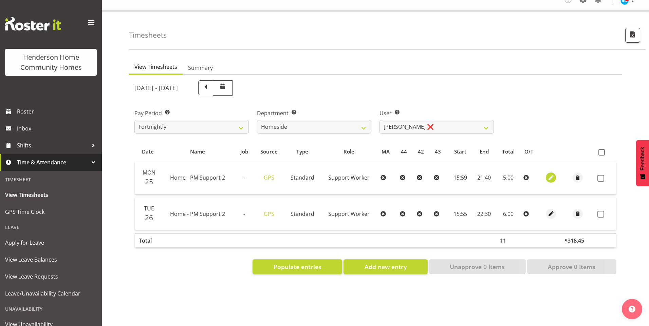
select select "Standard"
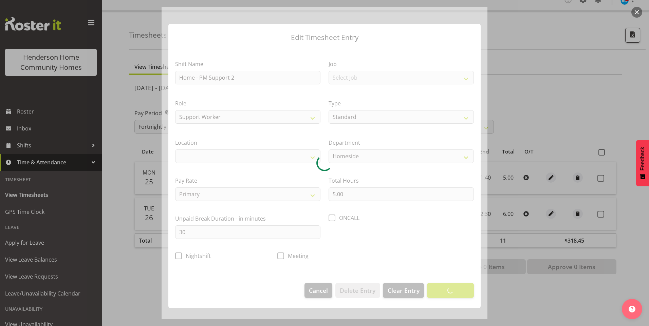
select select "1067"
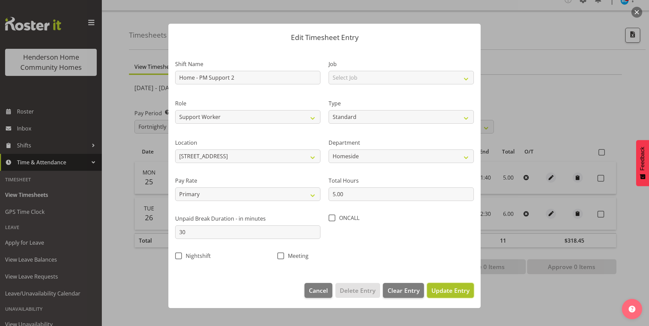
drag, startPoint x: 447, startPoint y: 286, endPoint x: 482, endPoint y: 274, distance: 36.7
click at [448, 286] on button "Update Entry" at bounding box center [450, 290] width 47 height 15
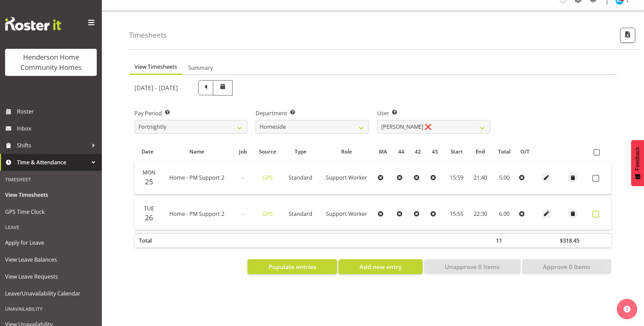
click at [600, 212] on label at bounding box center [597, 214] width 11 height 7
checkbox input "true"
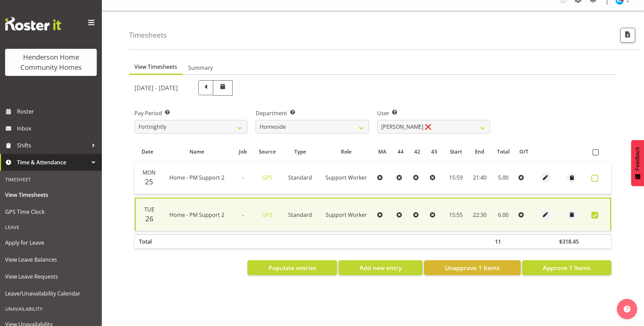
click at [598, 175] on span at bounding box center [594, 178] width 7 height 7
checkbox input "true"
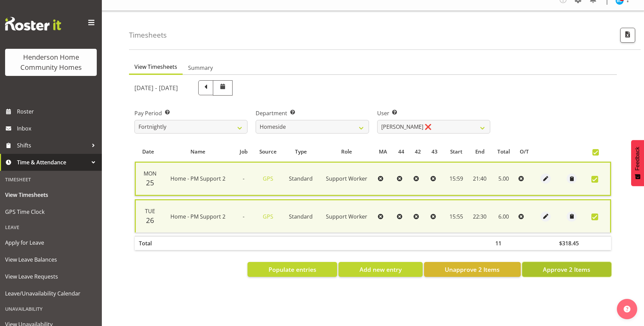
click at [585, 266] on span "Approve 2 Items" at bounding box center [567, 269] width 48 height 9
checkbox input "false"
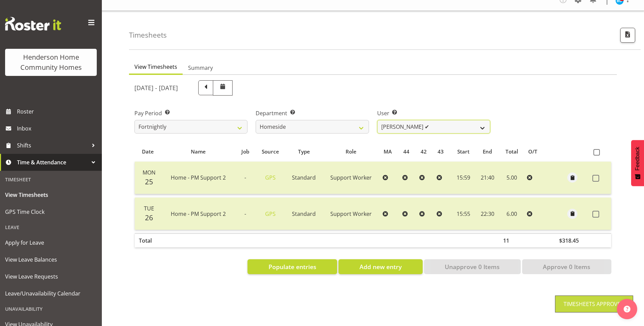
click at [397, 120] on select "Asiasiga Vili ✔ Billie-Rose Dunlop ❌ Brijesh (BK) Kachhadiya ❌ Cheenee Vargas ❌…" at bounding box center [433, 127] width 113 height 14
click at [377, 120] on select "Asiasiga Vili ✔ Billie-Rose Dunlop ❌ Brijesh (BK) Kachhadiya ❌ Cheenee Vargas ❌…" at bounding box center [433, 127] width 113 height 14
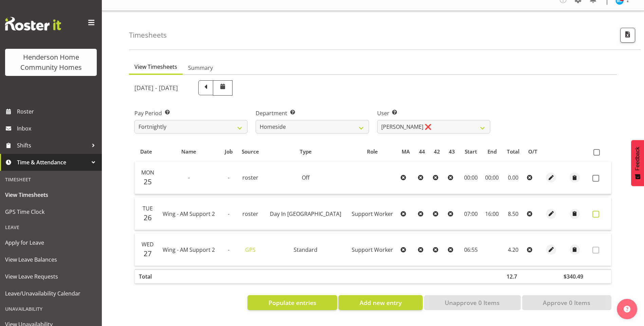
click at [601, 211] on label at bounding box center [597, 214] width 11 height 7
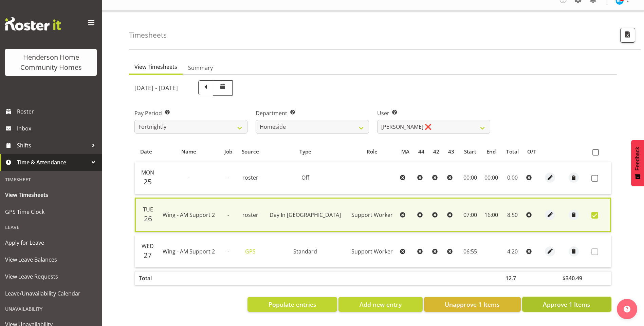
click at [593, 301] on button "Approve 1 Items" at bounding box center [566, 304] width 89 height 15
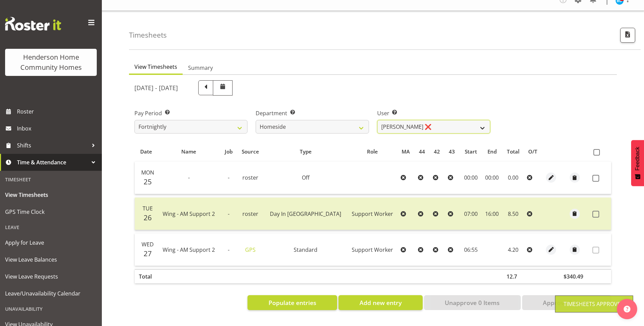
click at [411, 122] on select "Asiasiga Vili ✔ Billie-Rose Dunlop ❌ Brijesh (BK) Kachhadiya ❌ Cheenee Vargas ❌…" at bounding box center [433, 127] width 113 height 14
click at [377, 120] on select "Asiasiga Vili ✔ Billie-Rose Dunlop ❌ Brijesh (BK) Kachhadiya ❌ Cheenee Vargas ❌…" at bounding box center [433, 127] width 113 height 14
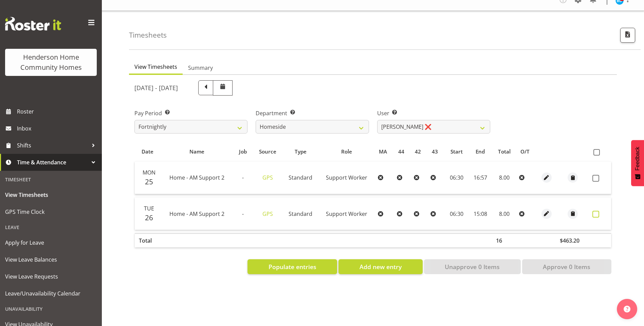
click at [596, 211] on span at bounding box center [595, 214] width 7 height 7
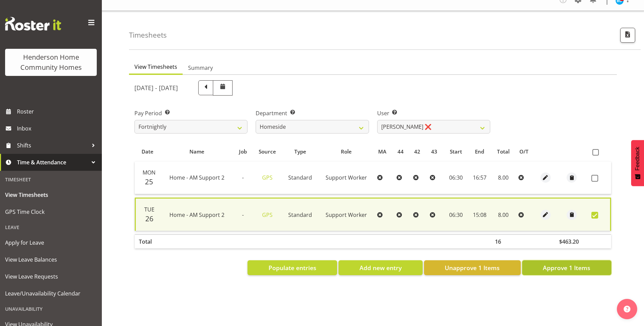
click at [581, 265] on span "Approve 1 Items" at bounding box center [567, 268] width 48 height 9
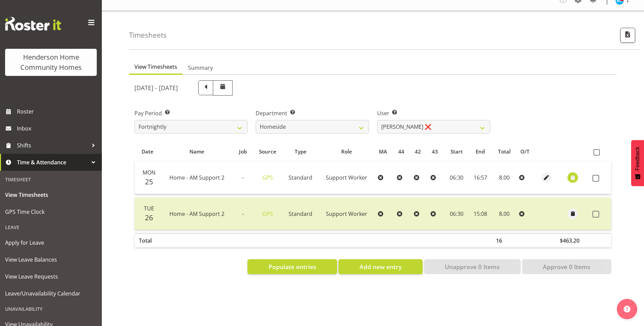
click at [573, 174] on span "button" at bounding box center [573, 178] width 8 height 8
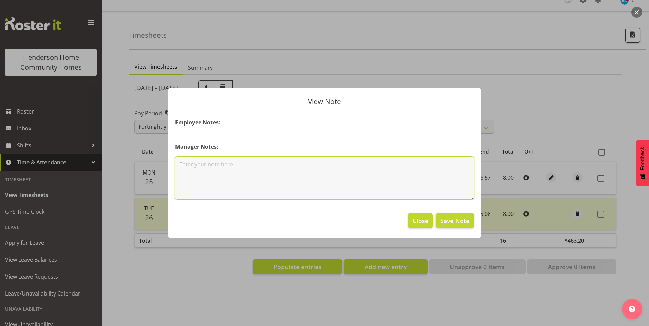
click at [319, 171] on textarea at bounding box center [324, 177] width 299 height 43
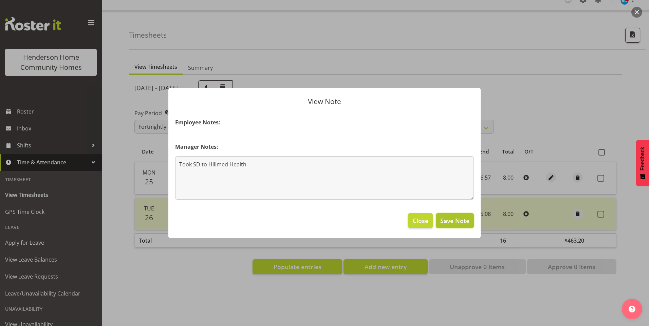
click at [461, 227] on button "Save Note" at bounding box center [455, 220] width 38 height 15
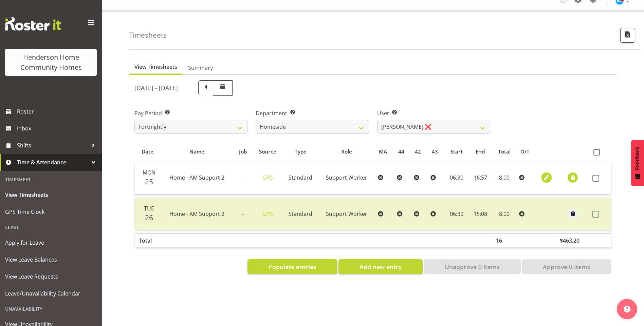
click at [547, 174] on span "button" at bounding box center [546, 178] width 8 height 8
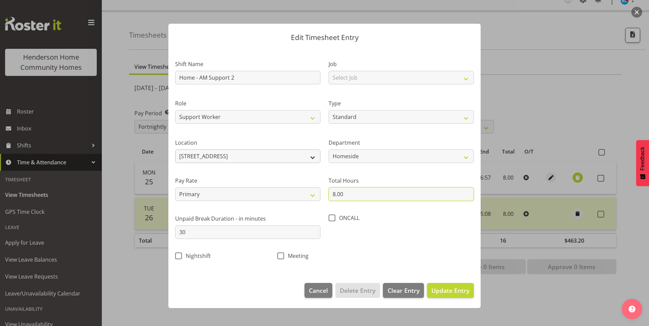
drag, startPoint x: 375, startPoint y: 197, endPoint x: 177, endPoint y: 154, distance: 202.4
click at [238, 172] on div "Shift Name Home - AM Support 2 Job Select Job Floater Role Support Worker Type …" at bounding box center [324, 158] width 307 height 215
click at [453, 285] on button "Update Entry" at bounding box center [450, 290] width 47 height 15
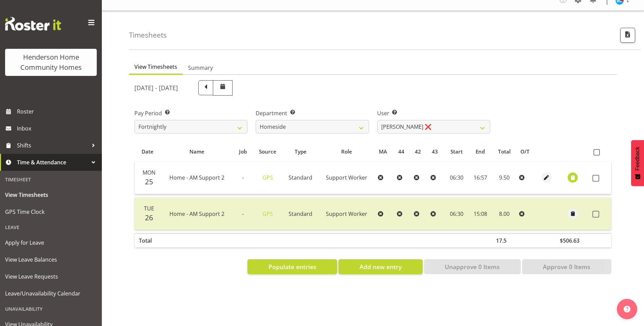
click at [594, 169] on td at bounding box center [599, 178] width 21 height 33
click at [597, 175] on span at bounding box center [595, 178] width 7 height 7
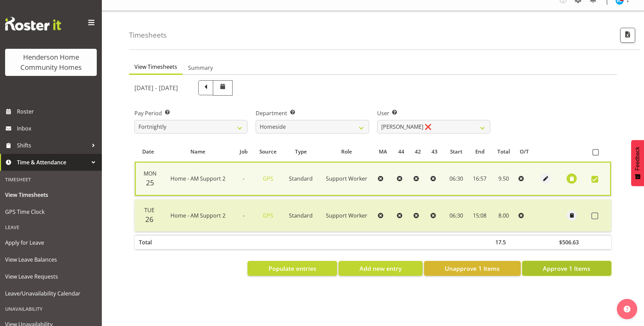
click at [583, 264] on span "Approve 1 Items" at bounding box center [567, 268] width 48 height 9
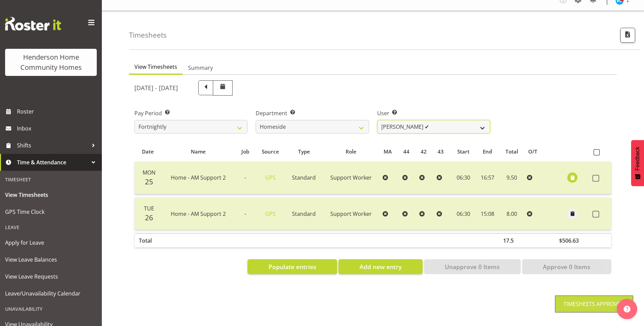
click at [410, 124] on select "Asiasiga Vili ✔ Billie-Rose Dunlop ❌ Brijesh (BK) Kachhadiya ❌ Cheenee Vargas ❌…" at bounding box center [433, 127] width 113 height 14
click at [377, 120] on select "Asiasiga Vili ✔ Billie-Rose Dunlop ❌ Brijesh (BK) Kachhadiya ❌ Cheenee Vargas ❌…" at bounding box center [433, 127] width 113 height 14
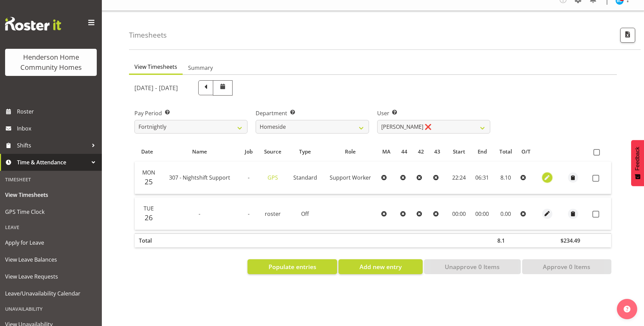
click at [544, 174] on span "button" at bounding box center [547, 178] width 8 height 8
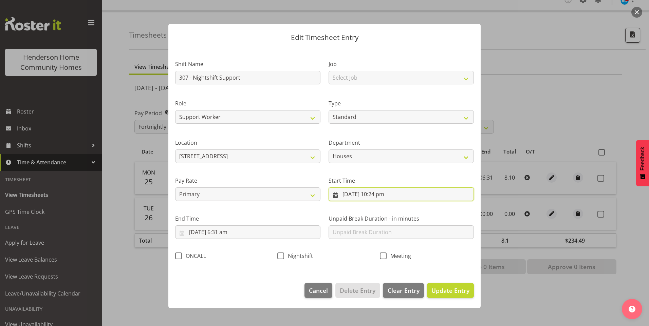
click at [385, 196] on input "25/08/2025, 10:24 pm" at bounding box center [401, 195] width 145 height 14
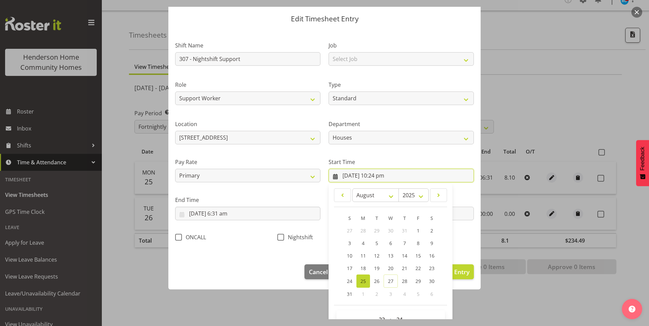
scroll to position [37, 0]
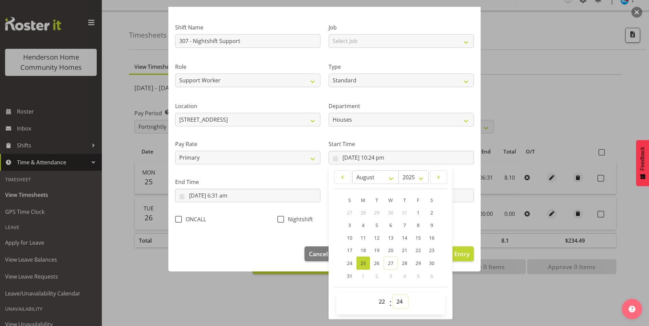
click at [393, 301] on select "00 01 02 03 04 05 06 07 08 09 10 11 12 13 14 15 16 17 18 19 20 21 22 23 24 25 2…" at bounding box center [400, 302] width 15 height 14
click at [393, 295] on select "00 01 02 03 04 05 06 07 08 09 10 11 12 13 14 15 16 17 18 19 20 21 22 23 24 25 2…" at bounding box center [400, 302] width 15 height 14
click at [280, 225] on div "Nightshift" at bounding box center [324, 218] width 102 height 22
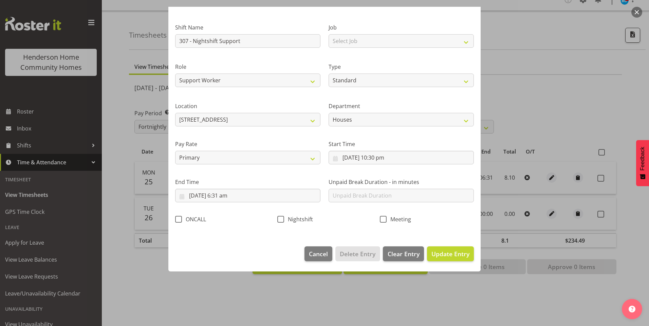
scroll to position [0, 0]
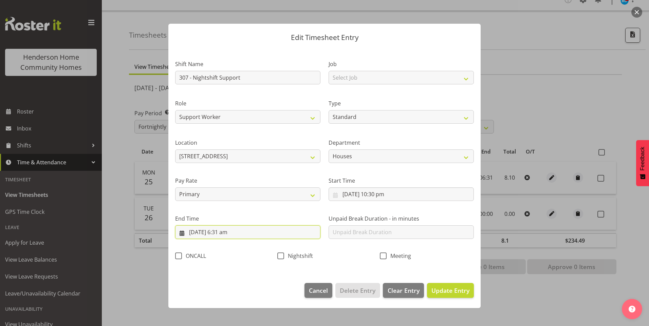
click at [228, 235] on input "26/08/2025, 6:31 am" at bounding box center [247, 233] width 145 height 14
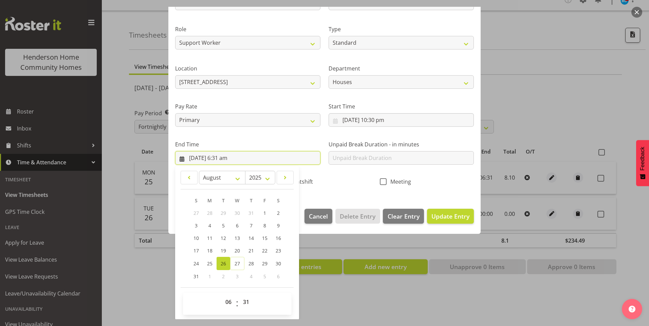
scroll to position [75, 0]
drag, startPoint x: 244, startPoint y: 301, endPoint x: 248, endPoint y: 295, distance: 7.3
click at [245, 301] on select "00 01 02 03 04 05 06 07 08 09 10 11 12 13 14 15 16 17 18 19 20 21 22 23 24 25 2…" at bounding box center [246, 302] width 15 height 14
click at [239, 295] on select "00 01 02 03 04 05 06 07 08 09 10 11 12 13 14 15 16 17 18 19 20 21 22 23 24 25 2…" at bounding box center [246, 302] width 15 height 14
click at [459, 221] on button "Update Entry" at bounding box center [450, 216] width 47 height 15
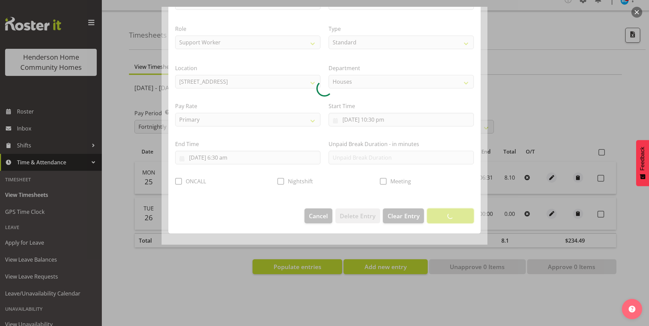
scroll to position [0, 0]
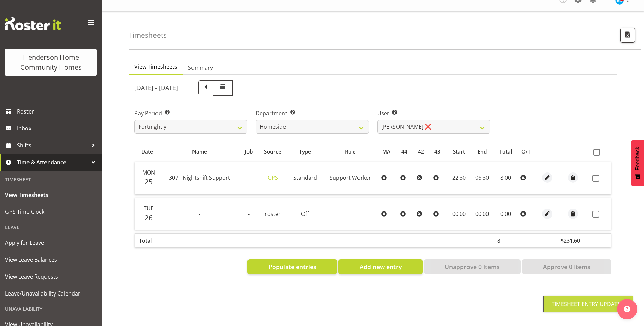
click at [593, 175] on span at bounding box center [595, 178] width 7 height 7
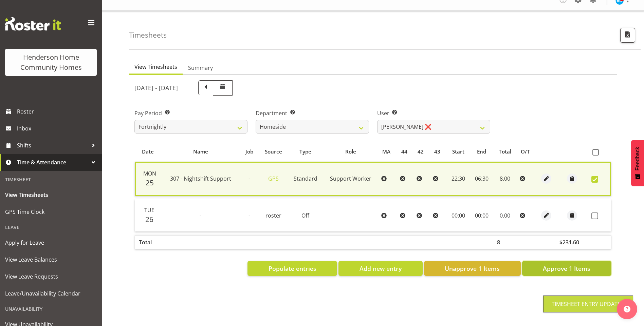
click at [567, 265] on span "Approve 1 Items" at bounding box center [567, 268] width 48 height 9
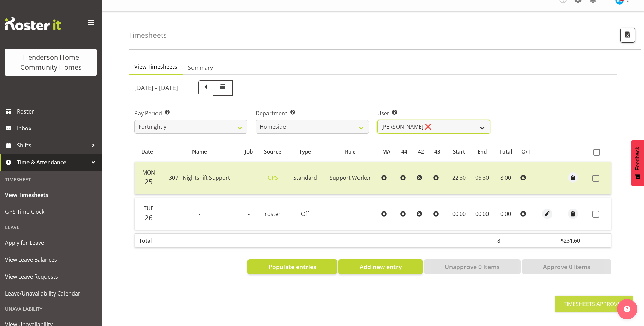
click at [396, 124] on select "Asiasiga Vili ✔ Billie-Rose Dunlop ❌ Brijesh (BK) Kachhadiya ❌ Cheenee Vargas ❌…" at bounding box center [433, 127] width 113 height 14
click at [377, 120] on select "Asiasiga Vili ✔ Billie-Rose Dunlop ❌ Brijesh (BK) Kachhadiya ❌ Cheenee Vargas ❌…" at bounding box center [433, 127] width 113 height 14
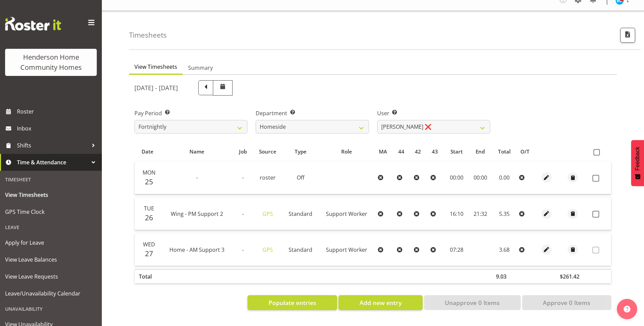
click at [548, 203] on td at bounding box center [546, 214] width 19 height 33
click at [547, 208] on span "button" at bounding box center [546, 213] width 8 height 11
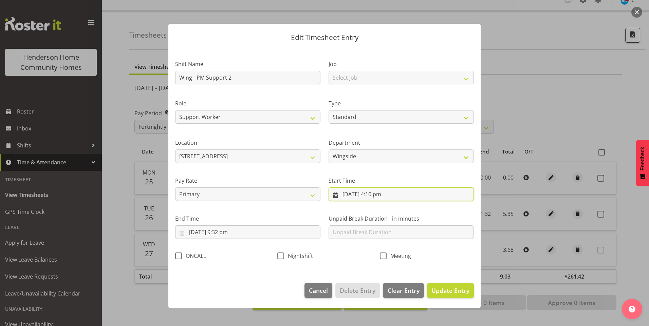
click at [381, 197] on input "26/08/2025, 4:10 pm" at bounding box center [401, 195] width 145 height 14
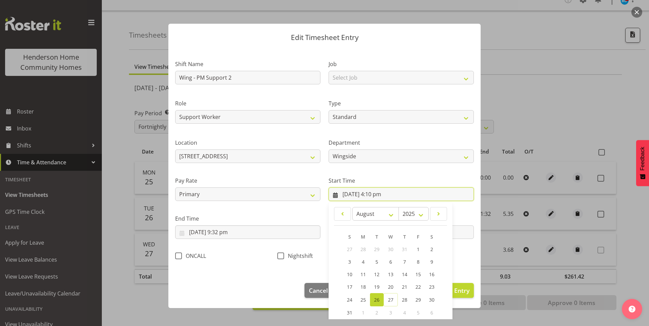
scroll to position [37, 0]
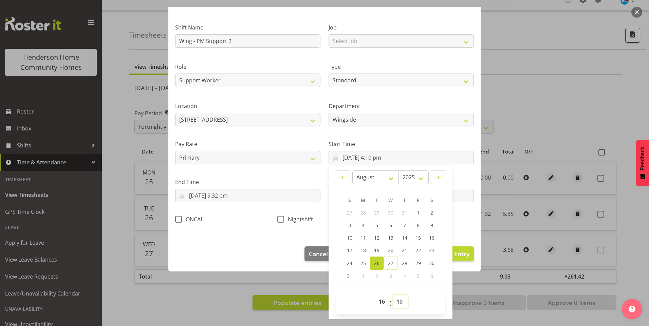
click at [396, 303] on select "00 01 02 03 04 05 06 07 08 09 10 11 12 13 14 15 16 17 18 19 20 21 22 23 24 25 2…" at bounding box center [400, 302] width 15 height 14
click at [393, 295] on select "00 01 02 03 04 05 06 07 08 09 10 11 12 13 14 15 16 17 18 19 20 21 22 23 24 25 2…" at bounding box center [400, 302] width 15 height 14
click at [231, 198] on input "26/08/2025, 9:32 pm" at bounding box center [247, 196] width 145 height 14
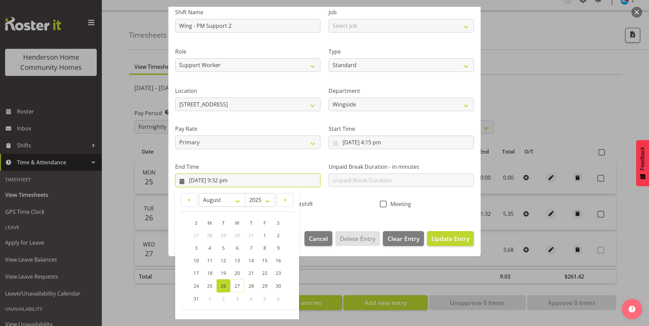
scroll to position [75, 0]
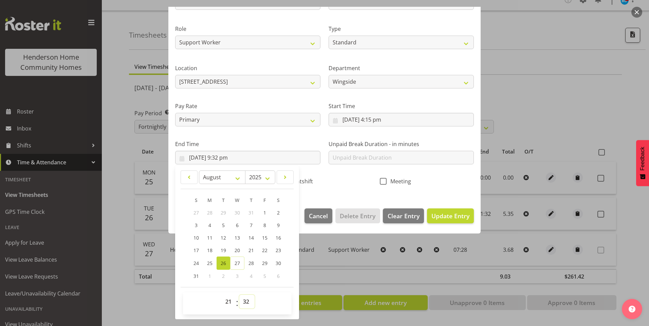
click at [247, 304] on select "00 01 02 03 04 05 06 07 08 09 10 11 12 13 14 15 16 17 18 19 20 21 22 23 24 25 2…" at bounding box center [246, 302] width 15 height 14
click at [239, 295] on select "00 01 02 03 04 05 06 07 08 09 10 11 12 13 14 15 16 17 18 19 20 21 22 23 24 25 2…" at bounding box center [246, 302] width 15 height 14
click at [464, 218] on button "Update Entry" at bounding box center [450, 216] width 47 height 15
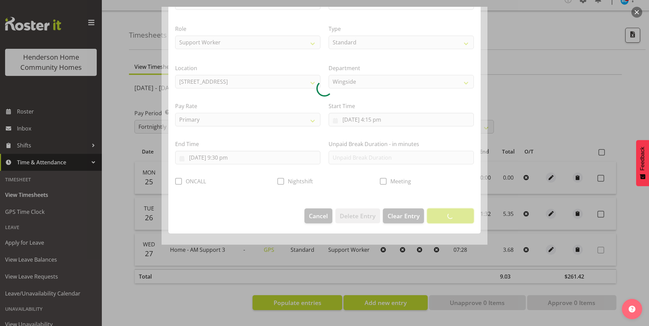
scroll to position [0, 0]
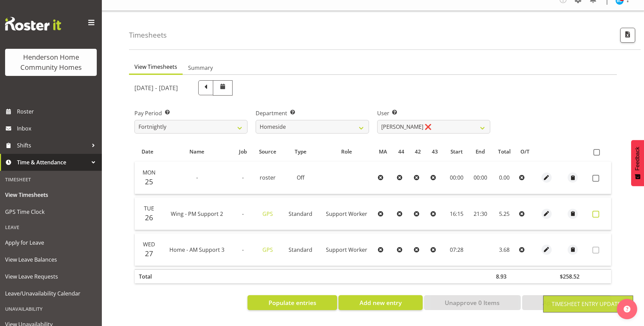
click at [598, 211] on span at bounding box center [595, 214] width 7 height 7
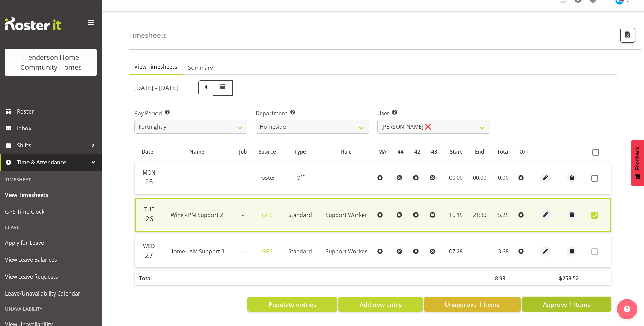
click at [575, 300] on span "Approve 1 Items" at bounding box center [567, 304] width 48 height 9
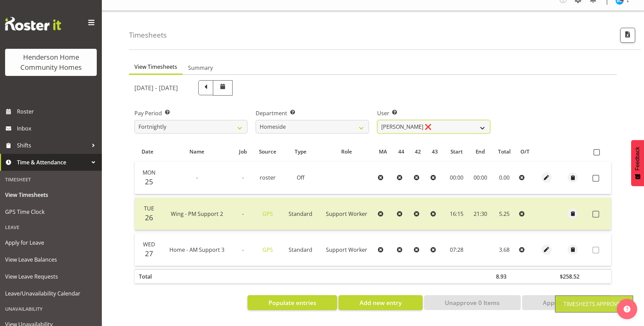
click at [396, 120] on select "Asiasiga Vili ✔ Billie-Rose Dunlop ❌ Brijesh (BK) Kachhadiya ❌ Cheenee Vargas ❌…" at bounding box center [433, 127] width 113 height 14
click at [377, 120] on select "Asiasiga Vili ✔ Billie-Rose Dunlop ❌ Brijesh (BK) Kachhadiya ❌ Cheenee Vargas ❌…" at bounding box center [433, 127] width 113 height 14
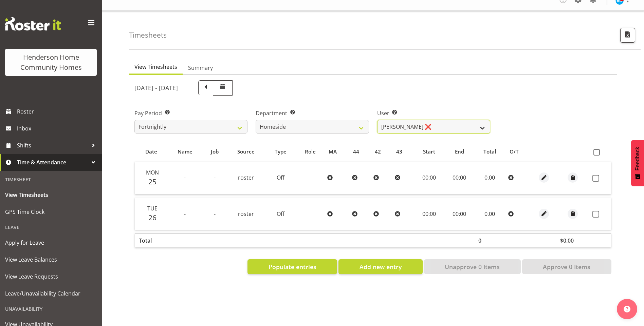
click at [405, 120] on select "Asiasiga Vili ✔ Billie-Rose Dunlop ❌ Brijesh (BK) Kachhadiya ❌ Cheenee Vargas ❌…" at bounding box center [433, 127] width 113 height 14
click at [377, 120] on select "Asiasiga Vili ✔ Billie-Rose Dunlop ❌ Brijesh (BK) Kachhadiya ❌ Cheenee Vargas ❌…" at bounding box center [433, 127] width 113 height 14
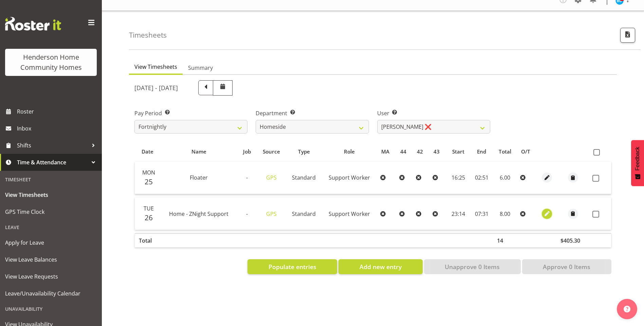
click at [546, 210] on span "button" at bounding box center [547, 214] width 8 height 8
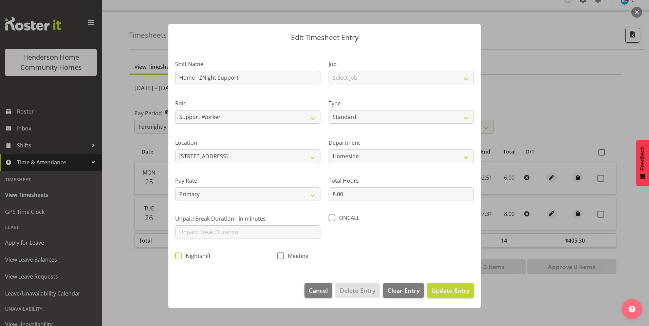
click at [180, 254] on span at bounding box center [178, 256] width 7 height 7
click at [180, 254] on input "Nightshift" at bounding box center [177, 256] width 4 height 4
click at [467, 295] on button "Update Entry" at bounding box center [450, 290] width 47 height 15
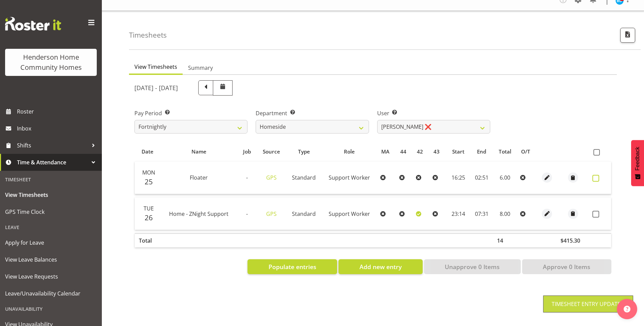
click at [594, 175] on span at bounding box center [595, 178] width 7 height 7
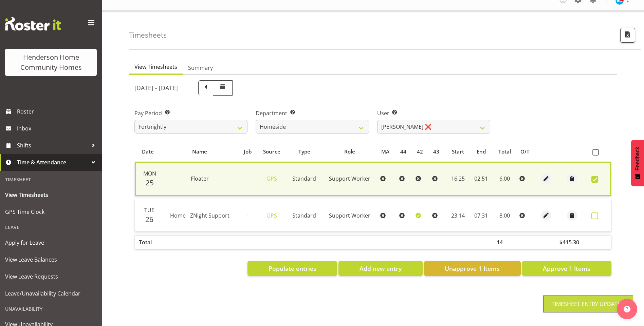
click at [593, 213] on span at bounding box center [594, 216] width 7 height 7
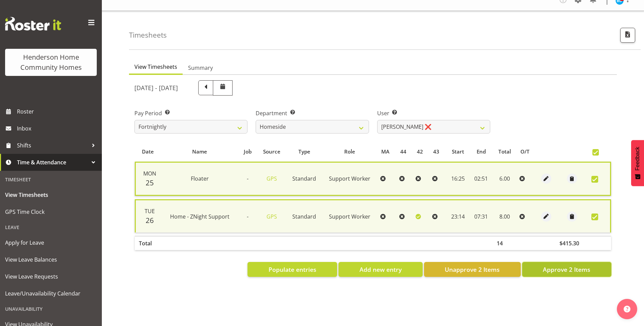
click at [582, 266] on span "Approve 2 Items" at bounding box center [567, 269] width 48 height 9
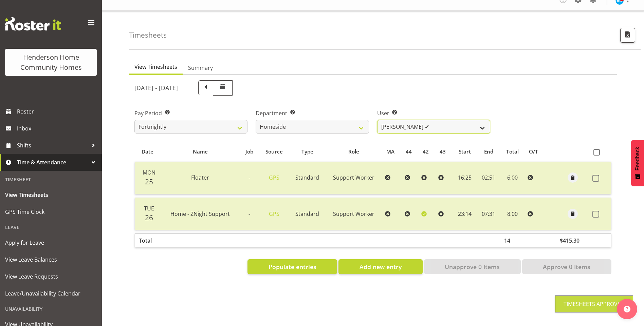
click at [405, 120] on select "Asiasiga Vili ✔ Billie-Rose Dunlop ❌ Brijesh (BK) Kachhadiya ❌ Cheenee Vargas ❌…" at bounding box center [433, 127] width 113 height 14
click at [377, 120] on select "Asiasiga Vili ✔ Billie-Rose Dunlop ❌ Brijesh (BK) Kachhadiya ❌ Cheenee Vargas ❌…" at bounding box center [433, 127] width 113 height 14
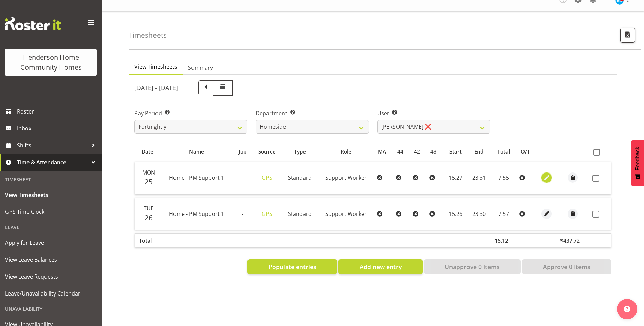
click at [546, 174] on span "button" at bounding box center [547, 178] width 8 height 8
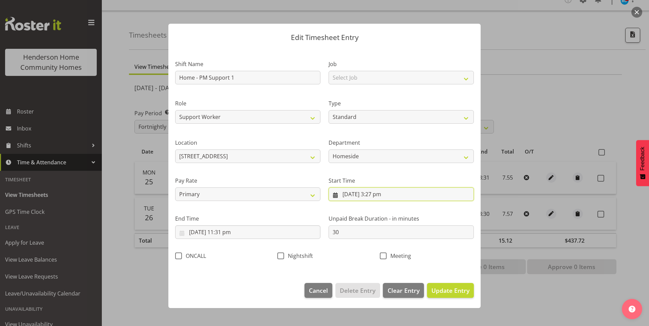
click at [388, 194] on input "25/08/2025, 3:27 pm" at bounding box center [401, 195] width 145 height 14
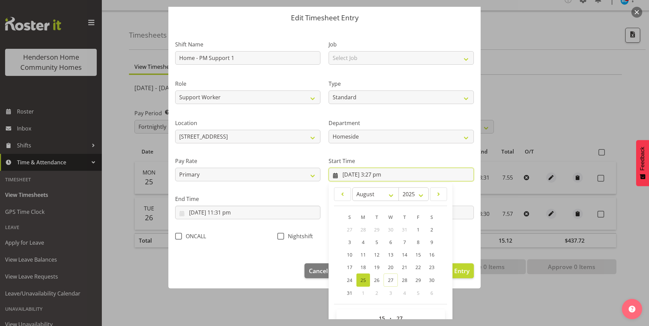
scroll to position [37, 0]
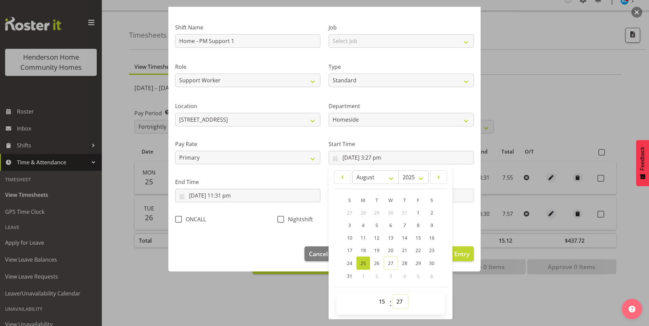
drag, startPoint x: 402, startPoint y: 304, endPoint x: 402, endPoint y: 300, distance: 3.7
click at [401, 304] on select "00 01 02 03 04 05 06 07 08 09 10 11 12 13 14 15 16 17 18 19 20 21 22 23 24 25 2…" at bounding box center [400, 302] width 15 height 14
click at [393, 295] on select "00 01 02 03 04 05 06 07 08 09 10 11 12 13 14 15 16 17 18 19 20 21 22 23 24 25 2…" at bounding box center [400, 302] width 15 height 14
click at [231, 200] on input "25/08/2025, 11:31 pm" at bounding box center [247, 196] width 145 height 14
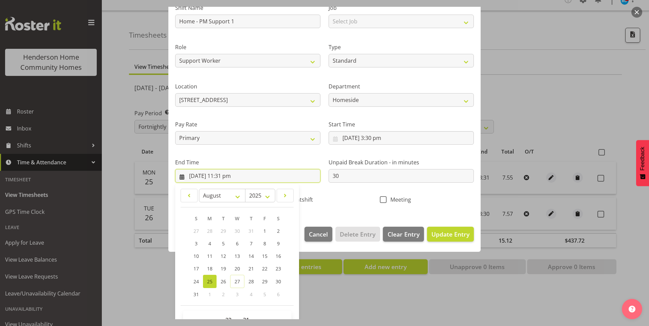
scroll to position [75, 0]
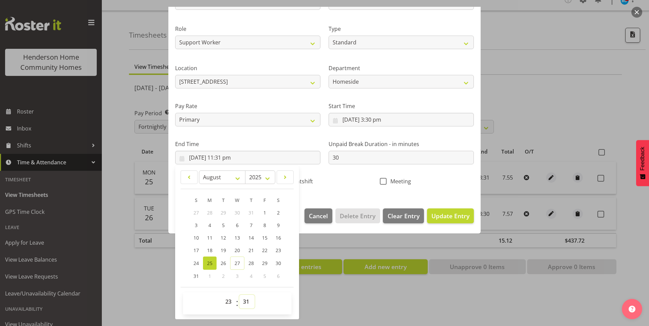
click at [246, 301] on select "00 01 02 03 04 05 06 07 08 09 10 11 12 13 14 15 16 17 18 19 20 21 22 23 24 25 2…" at bounding box center [246, 302] width 15 height 14
click at [239, 295] on select "00 01 02 03 04 05 06 07 08 09 10 11 12 13 14 15 16 17 18 19 20 21 22 23 24 25 2…" at bounding box center [246, 302] width 15 height 14
click at [451, 219] on span "Update Entry" at bounding box center [450, 216] width 38 height 8
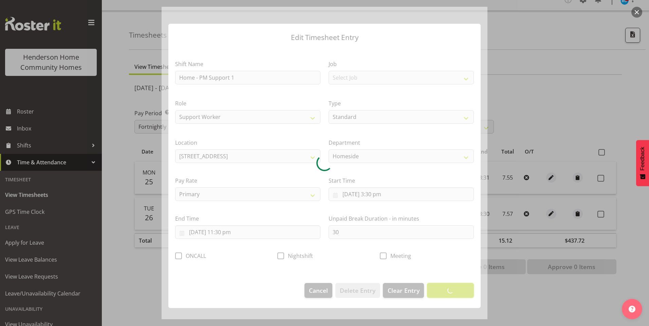
scroll to position [0, 0]
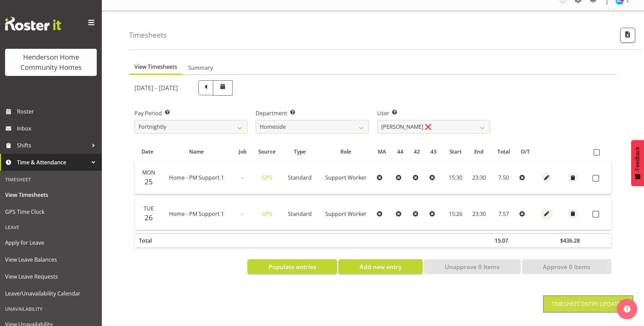
click at [545, 210] on span "button" at bounding box center [547, 214] width 8 height 8
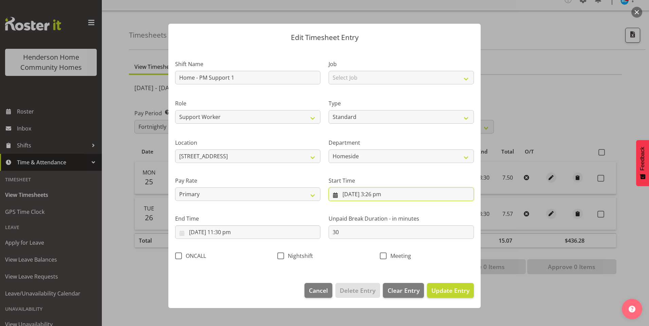
click at [383, 193] on input "26/08/2025, 3:26 pm" at bounding box center [401, 195] width 145 height 14
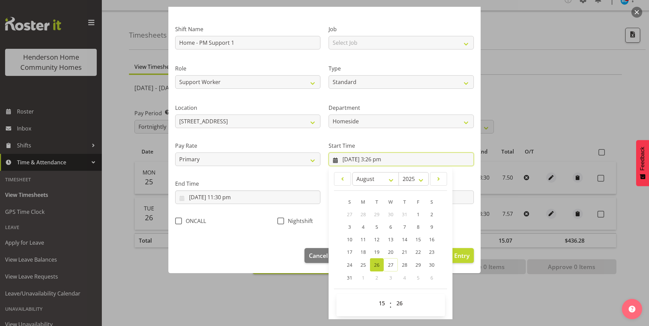
scroll to position [37, 0]
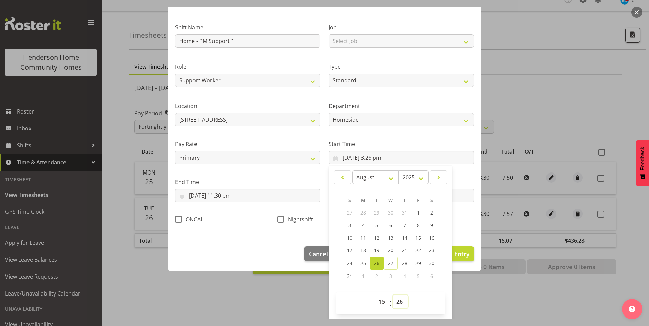
click at [397, 303] on select "00 01 02 03 04 05 06 07 08 09 10 11 12 13 14 15 16 17 18 19 20 21 22 23 24 25 2…" at bounding box center [400, 302] width 15 height 14
click at [393, 295] on select "00 01 02 03 04 05 06 07 08 09 10 11 12 13 14 15 16 17 18 19 20 21 22 23 24 25 2…" at bounding box center [400, 302] width 15 height 14
click at [457, 256] on span "Update Entry" at bounding box center [450, 254] width 38 height 8
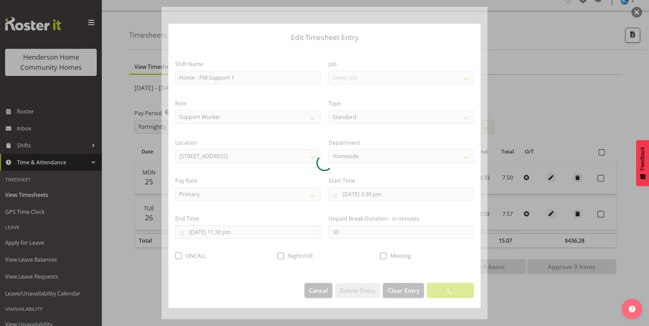
scroll to position [0, 0]
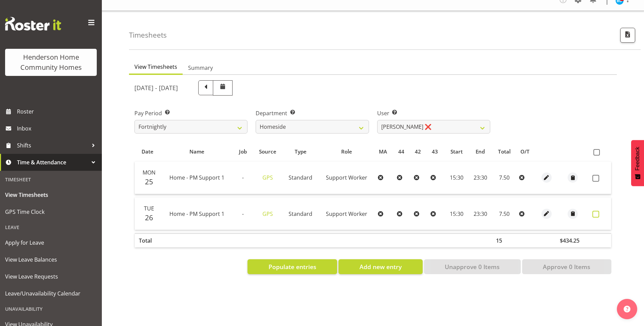
click at [597, 211] on span at bounding box center [595, 214] width 7 height 7
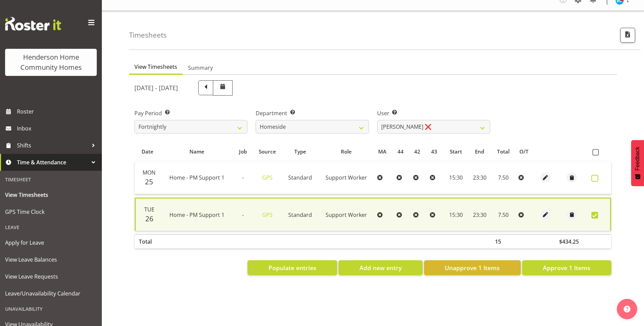
click at [593, 175] on span at bounding box center [594, 178] width 7 height 7
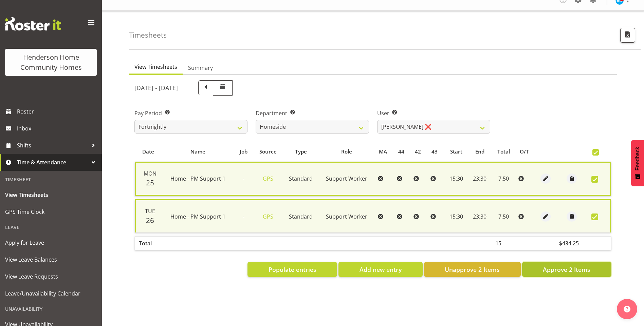
click at [570, 266] on span "Approve 2 Items" at bounding box center [567, 269] width 48 height 9
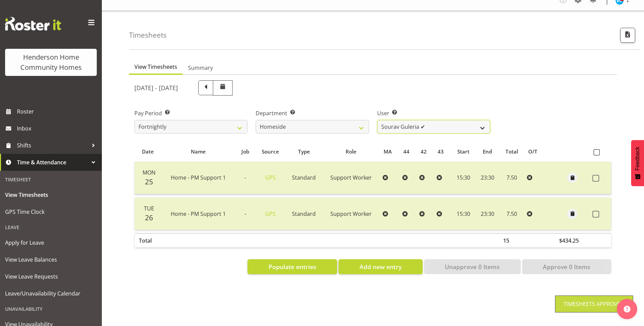
click at [388, 120] on select "Asiasiga Vili ✔ Billie-Rose Dunlop ❌ Brijesh (BK) Kachhadiya ❌ Cheenee Vargas ❌…" at bounding box center [433, 127] width 113 height 14
click at [377, 120] on select "Asiasiga Vili ✔ Billie-Rose Dunlop ❌ Brijesh (BK) Kachhadiya ❌ Cheenee Vargas ❌…" at bounding box center [433, 127] width 113 height 14
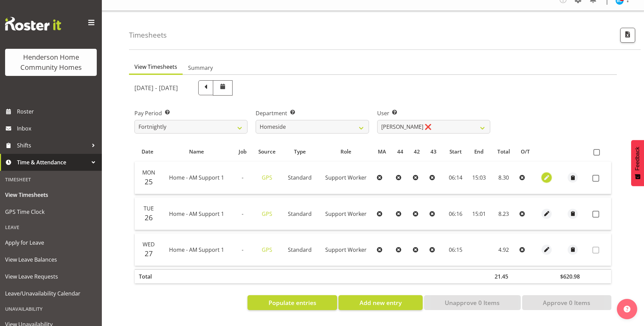
click at [544, 174] on span "button" at bounding box center [547, 178] width 8 height 8
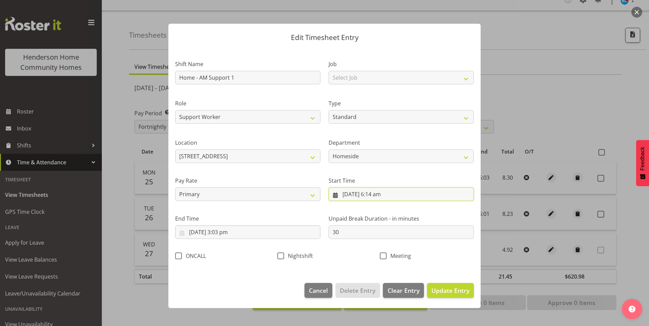
click at [384, 195] on input "25/08/2025, 6:14 am" at bounding box center [401, 195] width 145 height 14
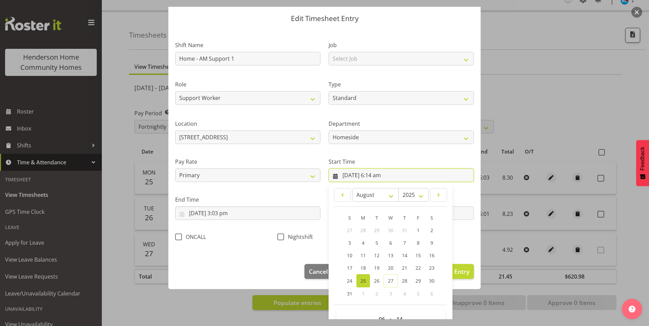
scroll to position [37, 0]
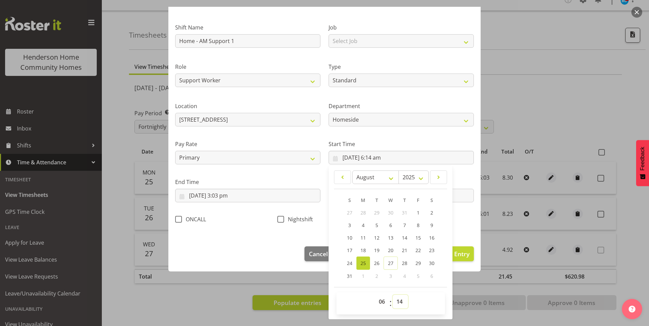
click at [399, 304] on select "00 01 02 03 04 05 06 07 08 09 10 11 12 13 14 15 16 17 18 19 20 21 22 23 24 25 2…" at bounding box center [400, 302] width 15 height 14
click at [393, 295] on select "00 01 02 03 04 05 06 07 08 09 10 11 12 13 14 15 16 17 18 19 20 21 22 23 24 25 2…" at bounding box center [400, 302] width 15 height 14
click at [233, 196] on input "25/08/2025, 3:03 pm" at bounding box center [247, 196] width 145 height 14
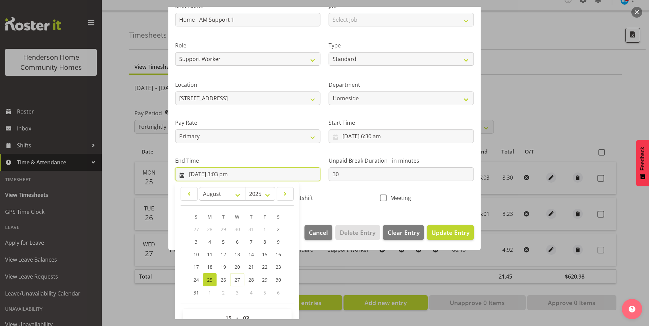
scroll to position [75, 0]
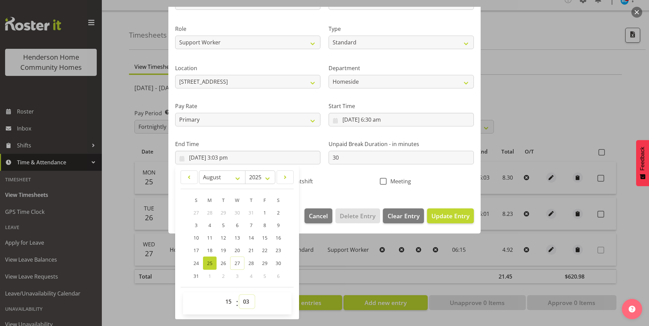
click at [241, 298] on select "00 01 02 03 04 05 06 07 08 09 10 11 12 13 14 15 16 17 18 19 20 21 22 23 24 25 2…" at bounding box center [246, 302] width 15 height 14
click at [239, 295] on select "00 01 02 03 04 05 06 07 08 09 10 11 12 13 14 15 16 17 18 19 20 21 22 23 24 25 2…" at bounding box center [246, 302] width 15 height 14
click at [464, 218] on span "Update Entry" at bounding box center [450, 216] width 38 height 8
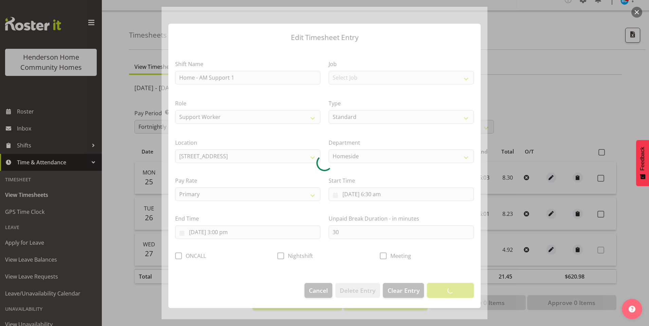
scroll to position [0, 0]
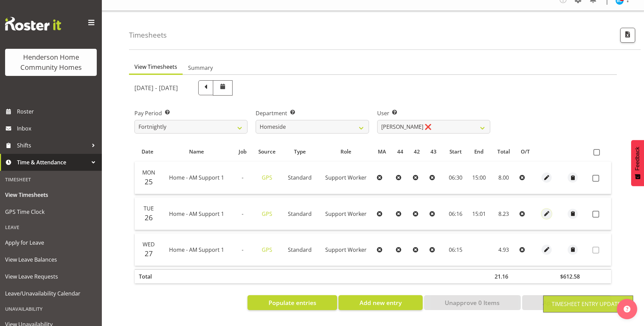
click at [549, 210] on span "button" at bounding box center [547, 214] width 8 height 8
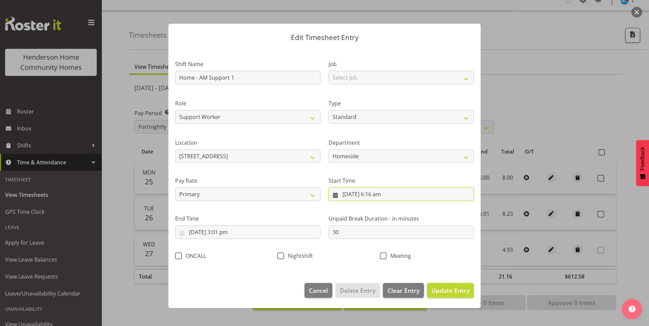
click at [383, 194] on input "26/08/2025, 6:16 am" at bounding box center [401, 195] width 145 height 14
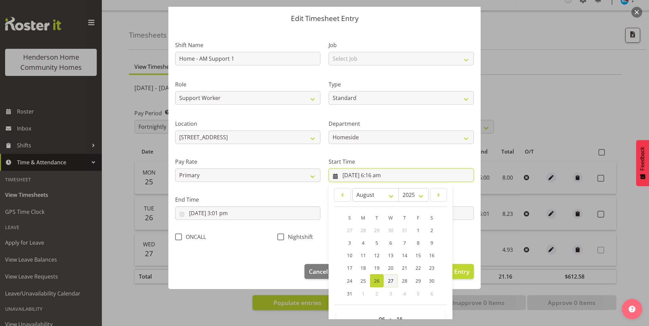
scroll to position [37, 0]
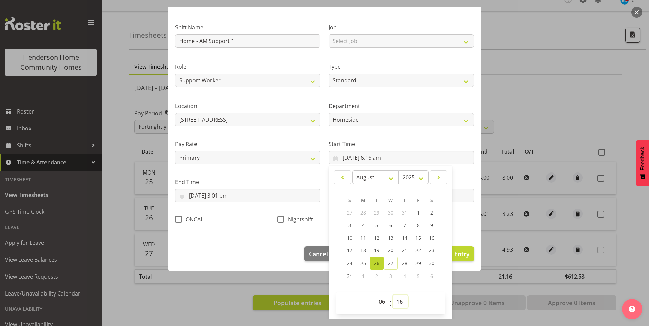
click at [398, 301] on select "00 01 02 03 04 05 06 07 08 09 10 11 12 13 14 15 16 17 18 19 20 21 22 23 24 25 2…" at bounding box center [400, 302] width 15 height 14
click at [393, 295] on select "00 01 02 03 04 05 06 07 08 09 10 11 12 13 14 15 16 17 18 19 20 21 22 23 24 25 2…" at bounding box center [400, 302] width 15 height 14
click at [229, 195] on input "26/08/2025, 3:01 pm" at bounding box center [247, 196] width 145 height 14
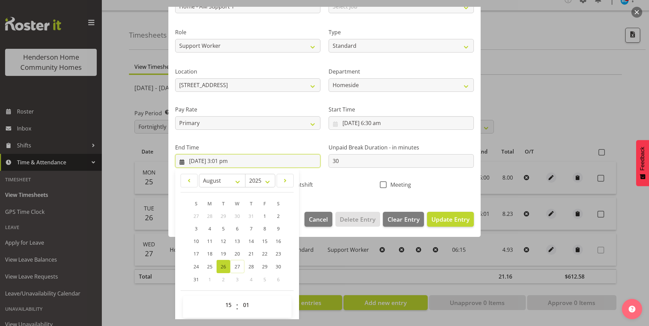
scroll to position [75, 0]
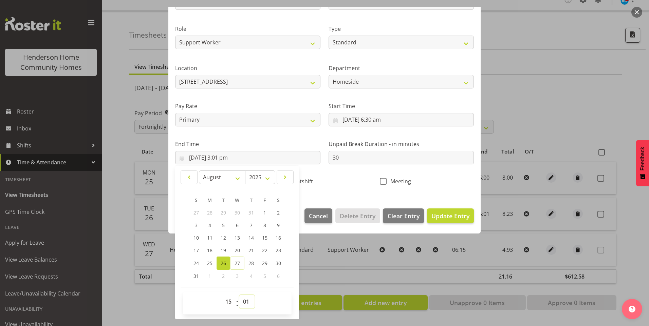
drag, startPoint x: 248, startPoint y: 301, endPoint x: 260, endPoint y: 262, distance: 40.4
click at [247, 300] on select "00 01 02 03 04 05 06 07 08 09 10 11 12 13 14 15 16 17 18 19 20 21 22 23 24 25 2…" at bounding box center [246, 302] width 15 height 14
click at [239, 295] on select "00 01 02 03 04 05 06 07 08 09 10 11 12 13 14 15 16 17 18 19 20 21 22 23 24 25 2…" at bounding box center [246, 302] width 15 height 14
drag, startPoint x: 459, startPoint y: 216, endPoint x: 522, endPoint y: 207, distance: 63.8
click at [459, 216] on span "Update Entry" at bounding box center [450, 216] width 38 height 8
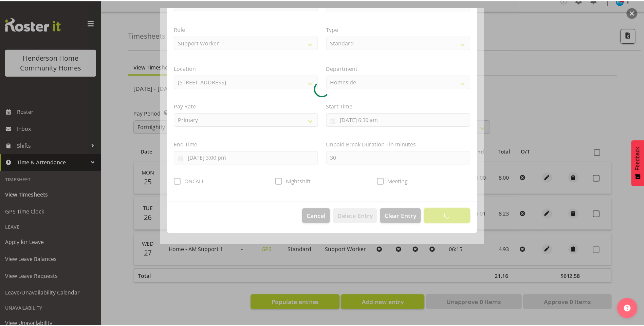
scroll to position [0, 0]
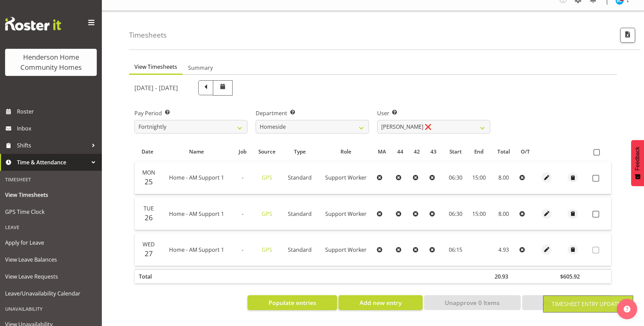
click at [597, 211] on span at bounding box center [595, 214] width 7 height 7
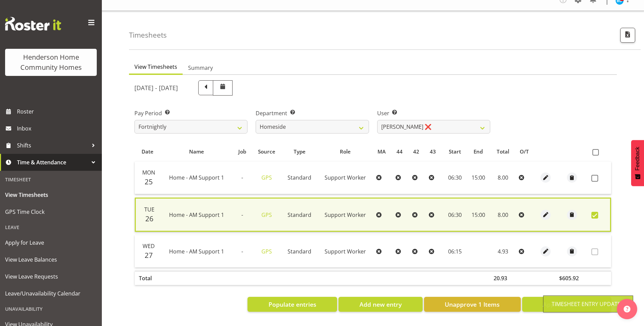
click at [594, 169] on td at bounding box center [599, 178] width 22 height 33
click at [593, 175] on span at bounding box center [594, 178] width 7 height 7
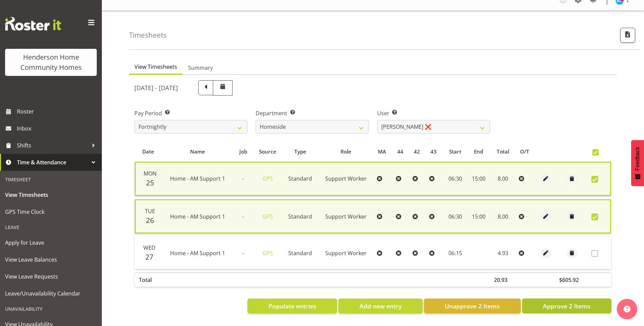
click at [577, 302] on span "Approve 2 Items" at bounding box center [567, 306] width 48 height 9
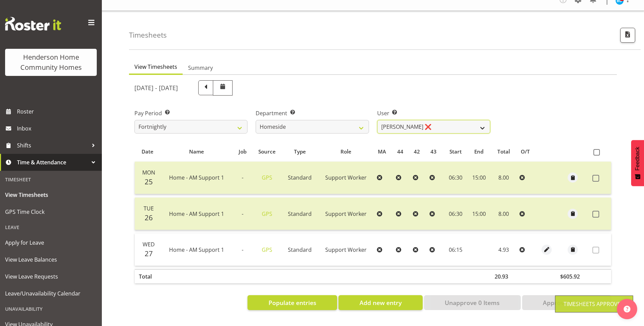
click at [398, 120] on select "Asiasiga Vili ✔ Billie-Rose Dunlop ❌ Brijesh (BK) Kachhadiya ❌ Cheenee Vargas ❌…" at bounding box center [433, 127] width 113 height 14
click at [377, 120] on select "Asiasiga Vili ✔ Billie-Rose Dunlop ❌ Brijesh (BK) Kachhadiya ❌ Cheenee Vargas ❌…" at bounding box center [433, 127] width 113 height 14
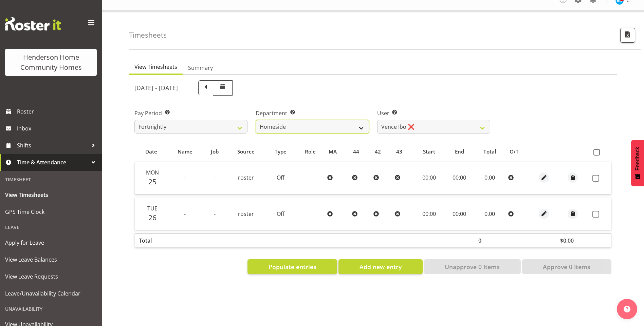
click at [321, 120] on select "Admin Homeside Houses Wingside" at bounding box center [312, 127] width 113 height 14
click at [256, 120] on select "Admin Homeside Houses Wingside" at bounding box center [312, 127] width 113 height 14
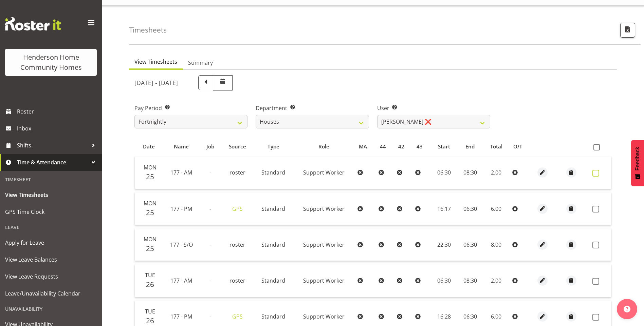
click at [595, 174] on span at bounding box center [595, 173] width 7 height 7
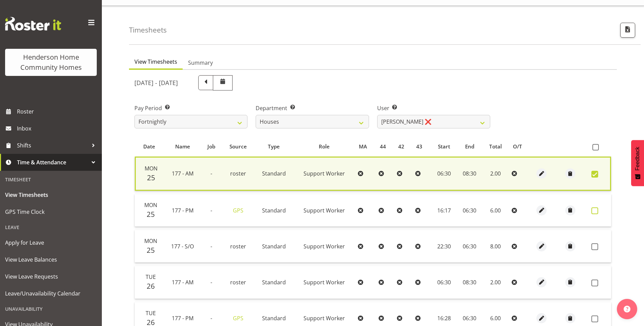
click at [593, 211] on span at bounding box center [594, 211] width 7 height 7
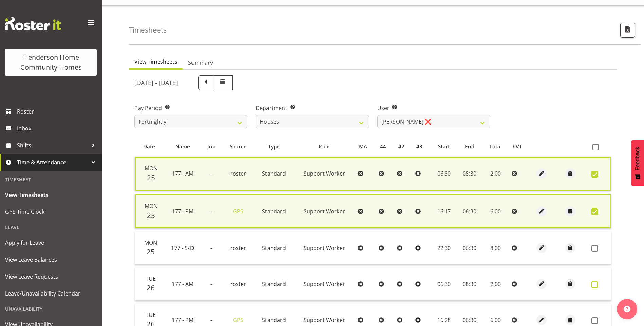
click at [597, 287] on span at bounding box center [594, 285] width 7 height 7
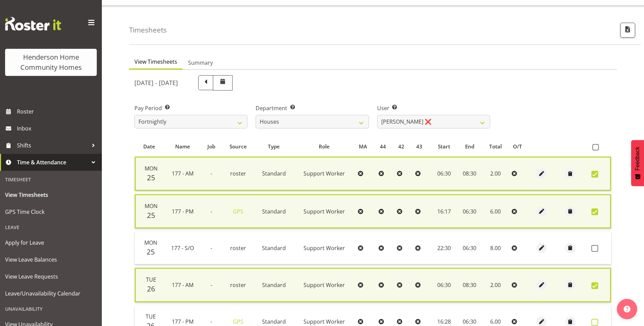
click at [597, 322] on span at bounding box center [594, 322] width 7 height 7
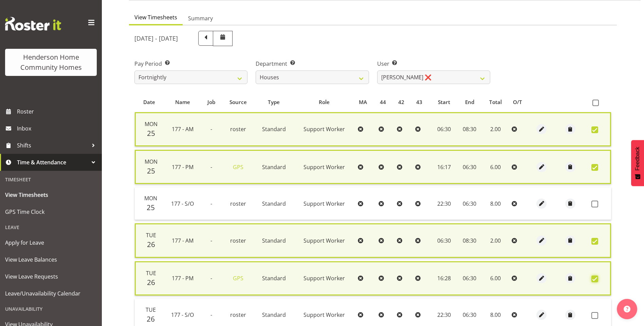
scroll to position [116, 0]
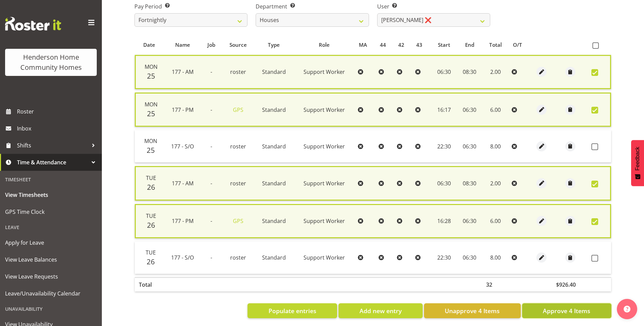
click at [594, 309] on button "Approve 4 Items" at bounding box center [566, 311] width 89 height 15
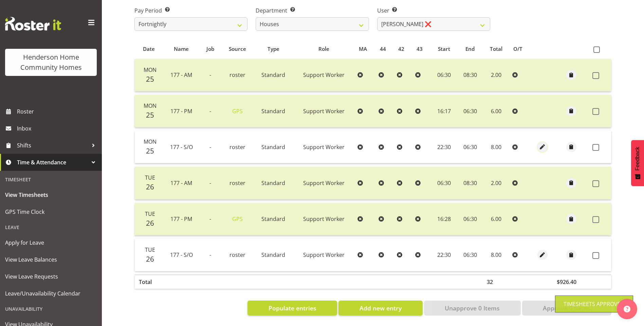
click at [544, 145] on span "button" at bounding box center [542, 147] width 8 height 8
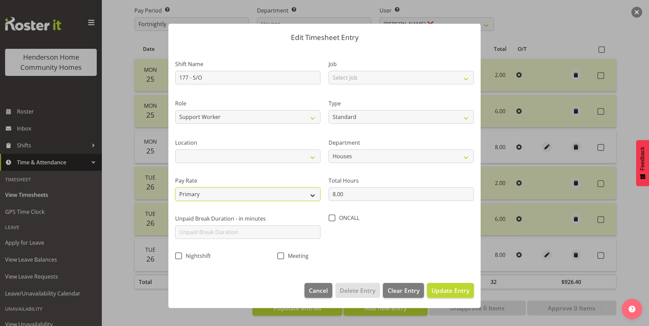
click at [205, 193] on select "Primary Secondary Tertiary Fourth Fifth" at bounding box center [247, 195] width 145 height 14
click at [175, 188] on select "Primary Secondary Tertiary Fourth Fifth" at bounding box center [247, 195] width 145 height 14
click at [453, 292] on span "Update Entry" at bounding box center [450, 291] width 38 height 8
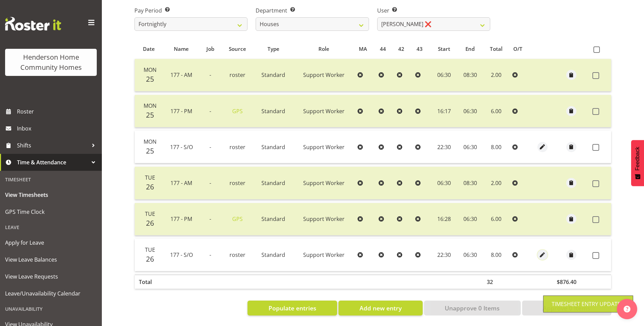
click at [544, 251] on span "button" at bounding box center [542, 255] width 8 height 8
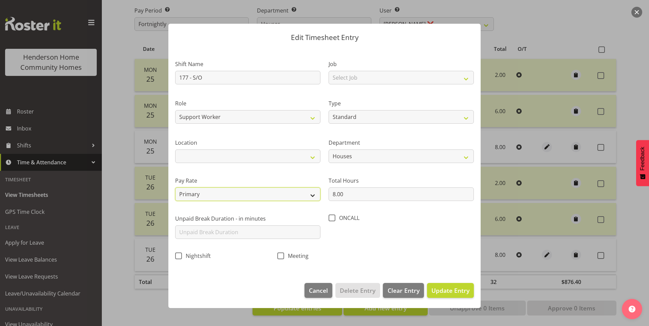
click at [193, 194] on select "Primary Secondary Tertiary Fourth Fifth" at bounding box center [247, 195] width 145 height 14
click at [175, 188] on select "Primary Secondary Tertiary Fourth Fifth" at bounding box center [247, 195] width 145 height 14
drag, startPoint x: 459, startPoint y: 292, endPoint x: 551, endPoint y: 233, distance: 109.1
click at [459, 291] on span "Update Entry" at bounding box center [450, 291] width 38 height 8
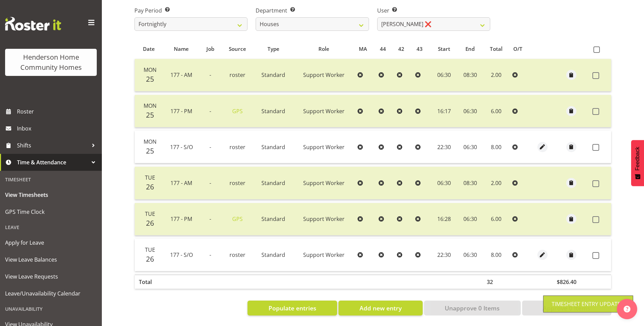
click at [598, 144] on span at bounding box center [595, 147] width 7 height 7
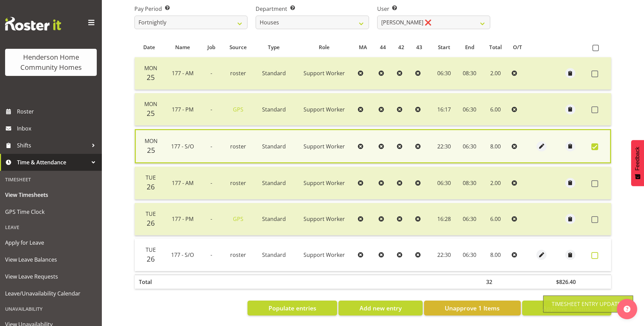
click at [594, 252] on span at bounding box center [594, 255] width 7 height 7
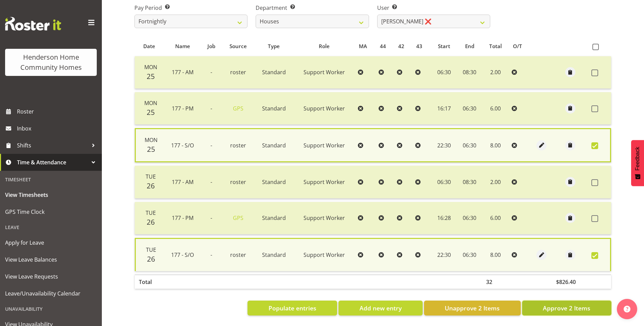
drag, startPoint x: 576, startPoint y: 309, endPoint x: 574, endPoint y: 305, distance: 4.1
click at [576, 309] on span "Approve 2 Items" at bounding box center [567, 308] width 48 height 9
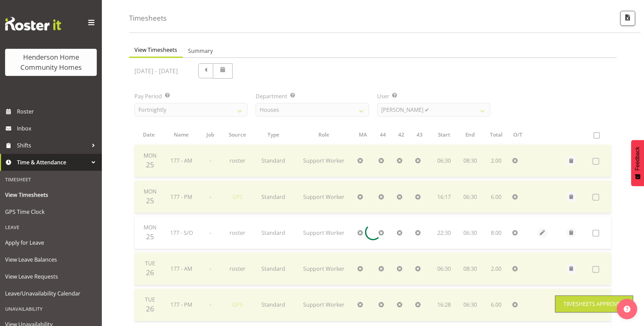
scroll to position [0, 0]
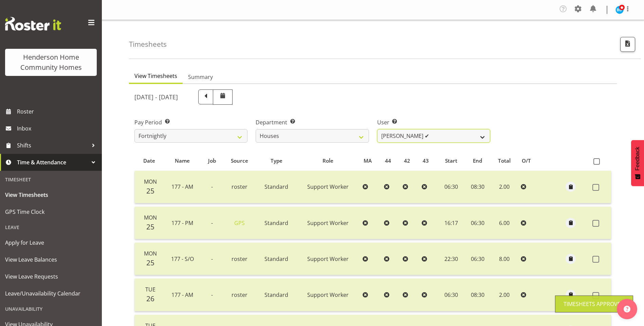
click at [396, 139] on select "Billie Sothern ✔ Dipika Thapa ❌ Jess Aracan ❌ Katrina Shaw ❌ Liezl Sanchez ❌ Ma…" at bounding box center [433, 136] width 113 height 14
click at [377, 129] on select "Billie Sothern ✔ Dipika Thapa ❌ Jess Aracan ❌ Katrina Shaw ❌ Liezl Sanchez ❌ Ma…" at bounding box center [433, 136] width 113 height 14
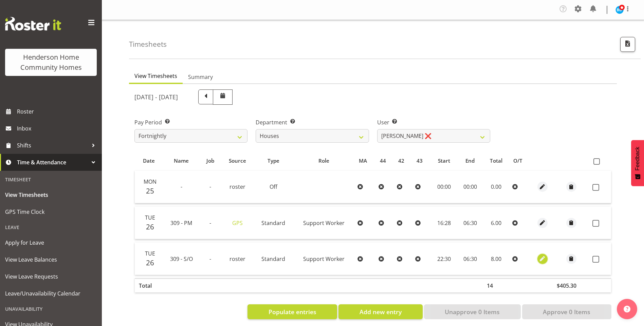
click at [544, 257] on span "button" at bounding box center [542, 259] width 8 height 8
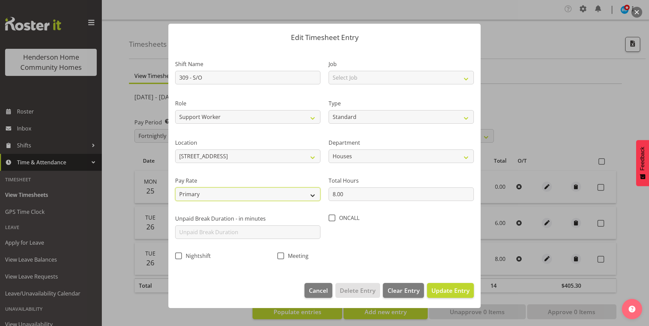
click at [225, 191] on select "Primary Secondary Tertiary Fourth Fifth" at bounding box center [247, 195] width 145 height 14
click at [175, 188] on select "Primary Secondary Tertiary Fourth Fifth" at bounding box center [247, 195] width 145 height 14
click at [455, 289] on span "Update Entry" at bounding box center [450, 291] width 38 height 8
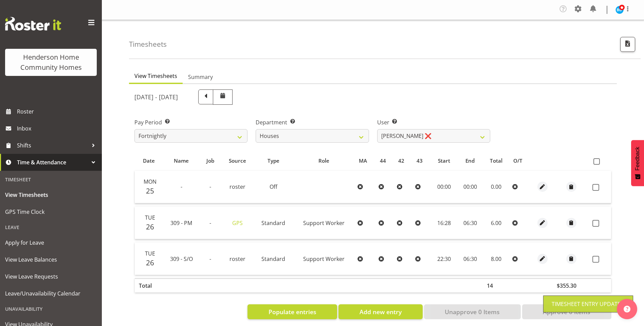
click at [594, 223] on span at bounding box center [595, 223] width 7 height 7
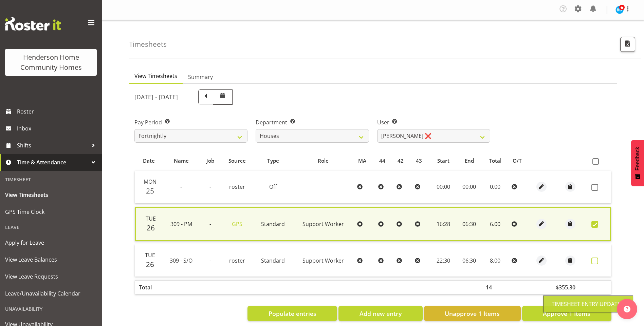
click at [595, 258] on span at bounding box center [594, 261] width 7 height 7
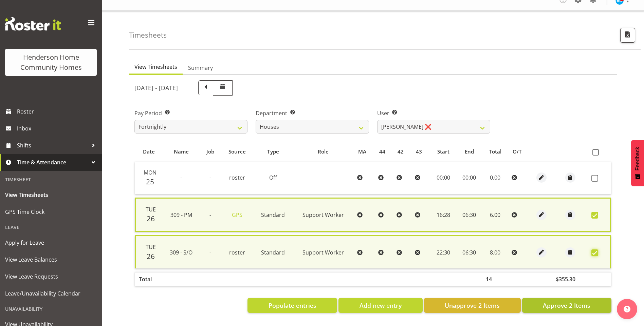
scroll to position [14, 0]
click at [565, 301] on span "Approve 2 Items" at bounding box center [567, 305] width 48 height 9
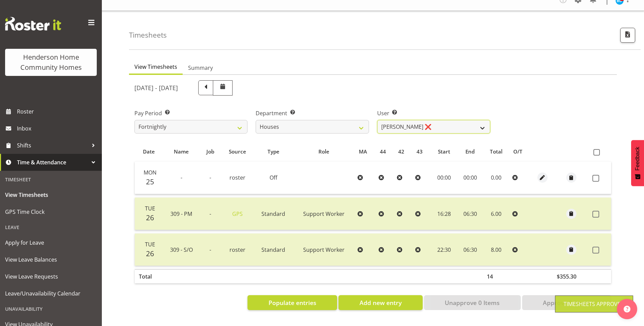
click at [394, 124] on select "Billie Sothern ✔ Dipika Thapa ❌ Jess Aracan ❌ Katrina Shaw ❌ Liezl Sanchez ❌ Ma…" at bounding box center [433, 127] width 113 height 14
click at [377, 120] on select "Billie Sothern ✔ Dipika Thapa ❌ Jess Aracan ❌ Katrina Shaw ❌ Liezl Sanchez ❌ Ma…" at bounding box center [433, 127] width 113 height 14
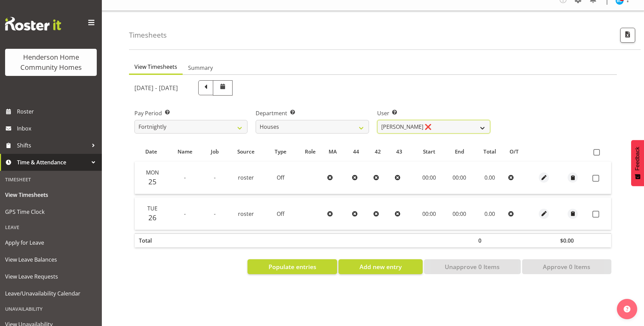
click at [401, 121] on select "Billie Sothern ✔ Dipika Thapa ❌ Jess Aracan ❌ Katrina Shaw ❌ Liezl Sanchez ❌ Ma…" at bounding box center [433, 127] width 113 height 14
click at [377, 120] on select "Billie Sothern ✔ Dipika Thapa ❌ Jess Aracan ❌ Katrina Shaw ❌ Liezl Sanchez ❌ Ma…" at bounding box center [433, 127] width 113 height 14
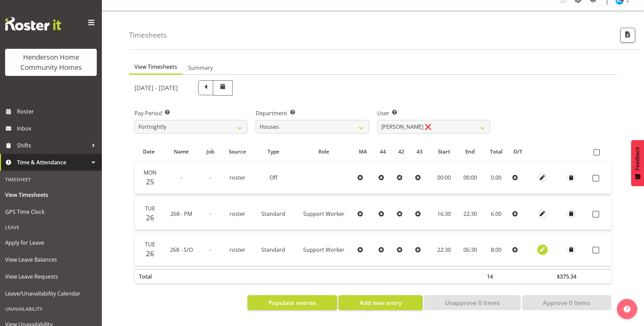
click at [541, 246] on span "button" at bounding box center [542, 250] width 8 height 8
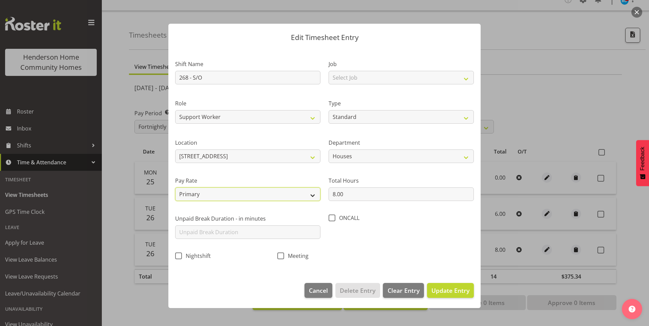
click at [200, 194] on select "Primary Secondary Tertiary Fourth Fifth" at bounding box center [247, 195] width 145 height 14
click at [175, 188] on select "Primary Secondary Tertiary Fourth Fifth" at bounding box center [247, 195] width 145 height 14
drag, startPoint x: 204, startPoint y: 194, endPoint x: 204, endPoint y: 202, distance: 7.8
click at [204, 197] on select "Primary Secondary Tertiary Fourth Fifth" at bounding box center [247, 195] width 145 height 14
click at [175, 188] on select "Primary Secondary Tertiary Fourth Fifth" at bounding box center [247, 195] width 145 height 14
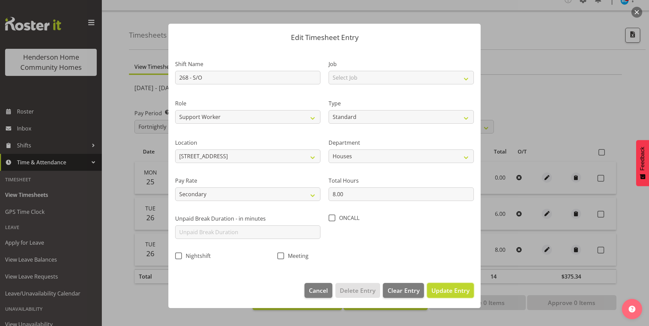
click at [468, 292] on span "Update Entry" at bounding box center [450, 291] width 38 height 8
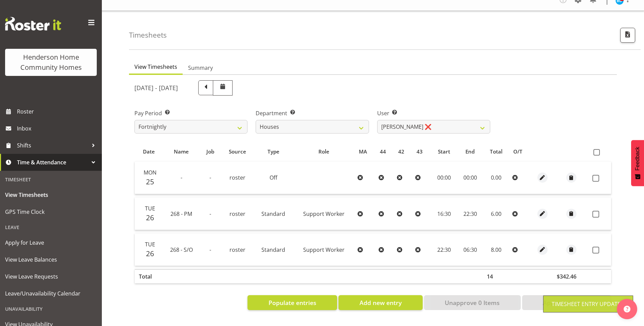
click at [596, 211] on span at bounding box center [595, 214] width 7 height 7
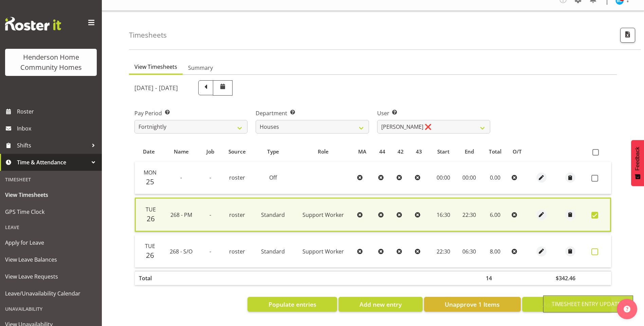
click at [596, 249] on span at bounding box center [594, 252] width 7 height 7
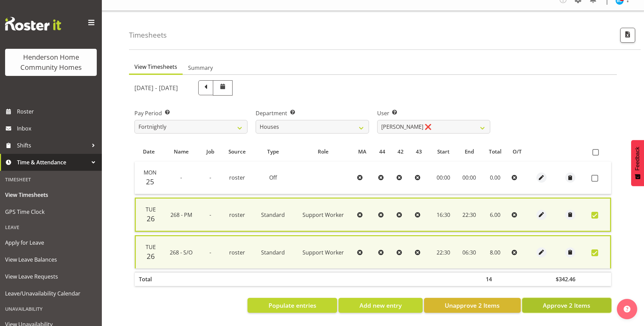
click at [562, 303] on span "Approve 2 Items" at bounding box center [567, 305] width 48 height 9
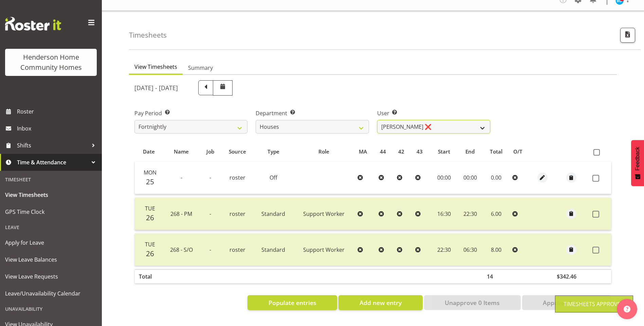
click at [392, 122] on select "Billie Sothern ✔ Dipika Thapa ❌ Jess Aracan ❌ Katrina Shaw ❌ Liezl Sanchez ❌ Ma…" at bounding box center [433, 127] width 113 height 14
click at [377, 120] on select "Billie Sothern ✔ Dipika Thapa ❌ Jess Aracan ❌ Katrina Shaw ❌ Liezl Sanchez ❌ Ma…" at bounding box center [433, 127] width 113 height 14
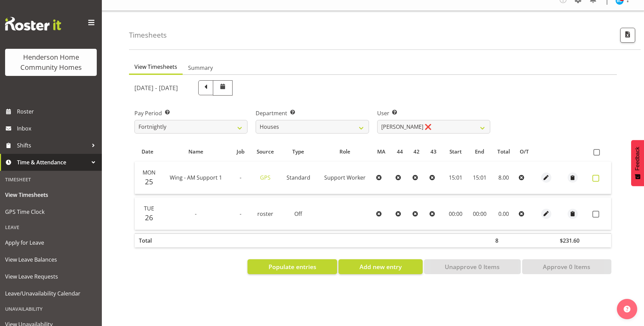
click at [595, 175] on span at bounding box center [595, 178] width 7 height 7
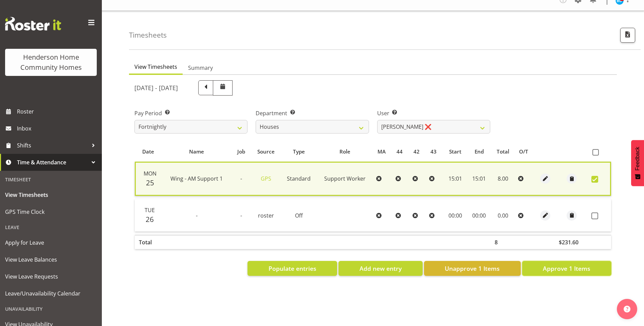
click at [575, 264] on span "Approve 1 Items" at bounding box center [567, 268] width 48 height 9
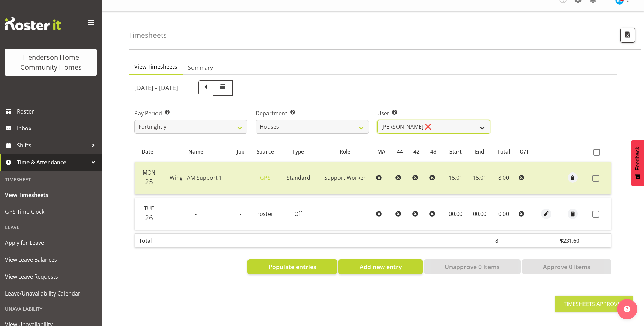
click at [390, 122] on select "Billie Sothern ✔ Dipika Thapa ❌ Jess Aracan ❌ Katrina Shaw ❌ Liezl Sanchez ❌ Ma…" at bounding box center [433, 127] width 113 height 14
click at [377, 120] on select "Billie Sothern ✔ Dipika Thapa ❌ Jess Aracan ❌ Katrina Shaw ❌ Liezl Sanchez ❌ Ma…" at bounding box center [433, 127] width 113 height 14
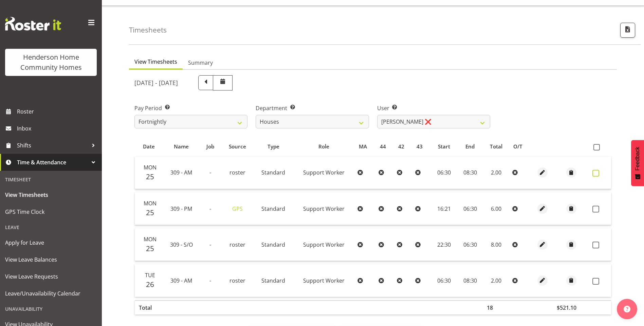
click at [597, 176] on span at bounding box center [595, 173] width 7 height 7
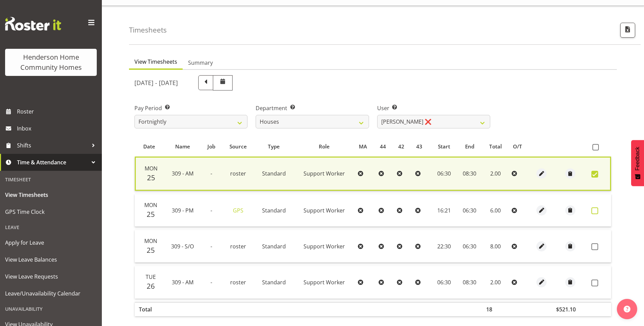
click at [595, 210] on span at bounding box center [594, 211] width 7 height 7
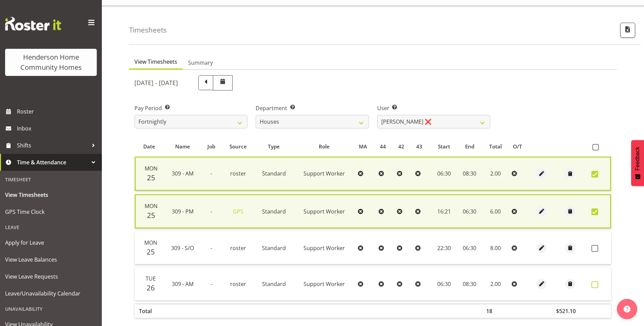
click at [596, 283] on span at bounding box center [594, 285] width 7 height 7
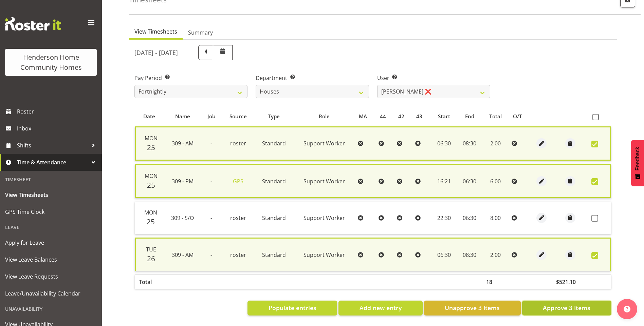
click at [559, 308] on button "Approve 3 Items" at bounding box center [566, 308] width 89 height 15
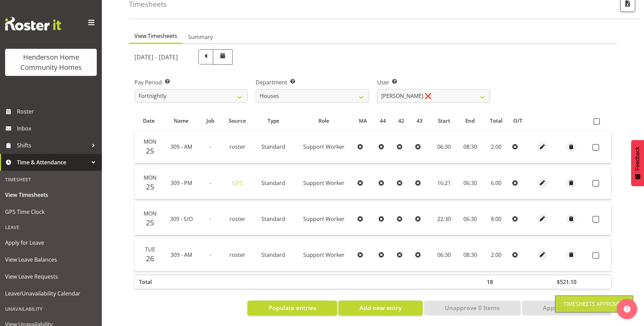
scroll to position [45, 0]
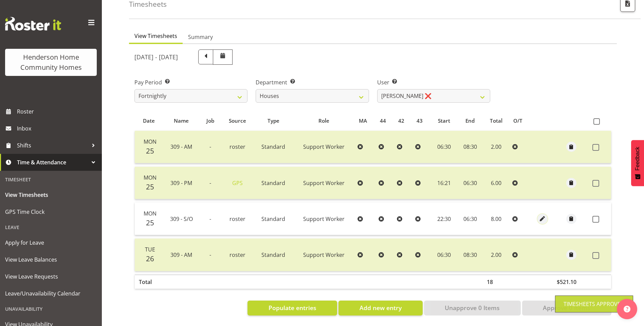
click at [541, 215] on span "button" at bounding box center [542, 219] width 8 height 8
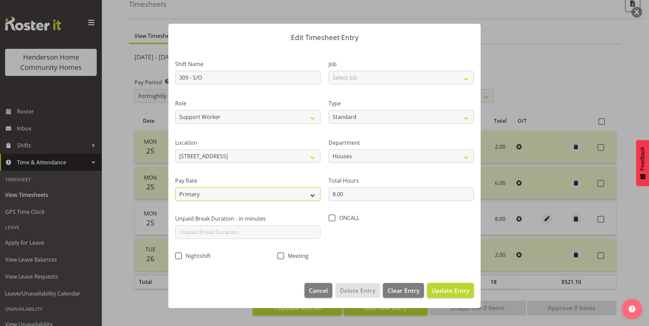
click at [199, 194] on select "Primary Secondary Tertiary Fourth Fifth" at bounding box center [247, 195] width 145 height 14
click at [175, 188] on select "Primary Secondary Tertiary Fourth Fifth" at bounding box center [247, 195] width 145 height 14
click at [445, 289] on span "Update Entry" at bounding box center [450, 291] width 38 height 8
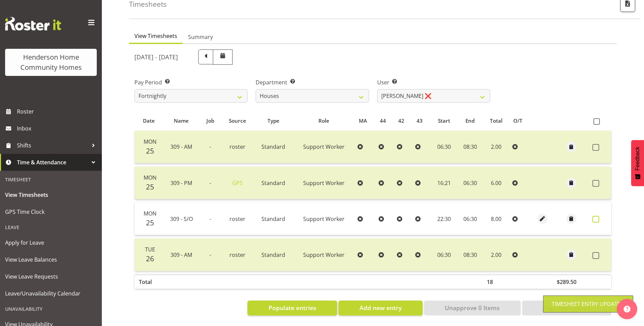
click at [594, 216] on span at bounding box center [595, 219] width 7 height 7
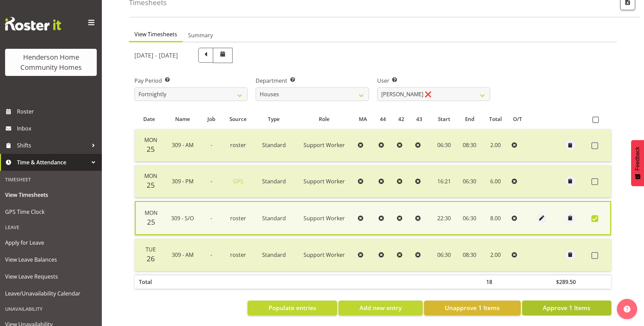
click at [561, 304] on span "Approve 1 Items" at bounding box center [567, 308] width 48 height 9
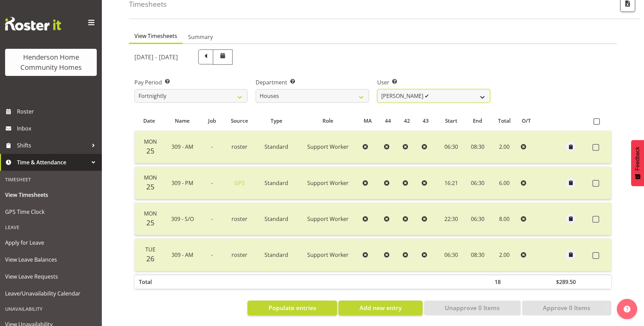
click at [405, 92] on select "Billie Sothern ✔ Dipika Thapa ❌ Jess Aracan ❌ Katrina Shaw ❌ Liezl Sanchez ❌ Ma…" at bounding box center [433, 96] width 113 height 14
click at [377, 89] on select "Billie Sothern ✔ Dipika Thapa ❌ Jess Aracan ❌ Katrina Shaw ❌ Liezl Sanchez ❌ Ma…" at bounding box center [433, 96] width 113 height 14
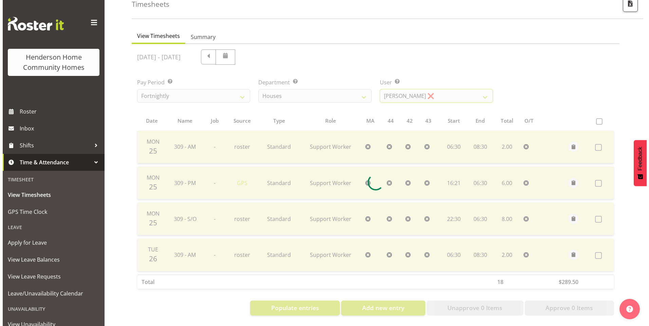
scroll to position [14, 0]
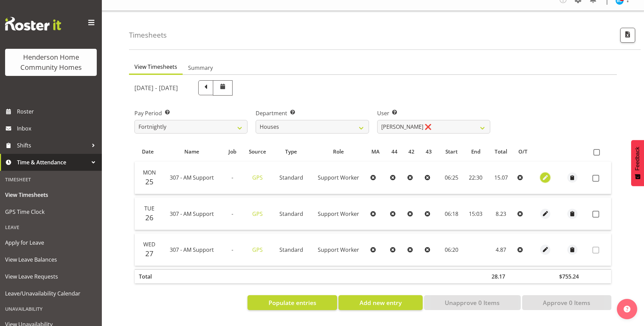
click at [541, 174] on span "button" at bounding box center [545, 178] width 8 height 8
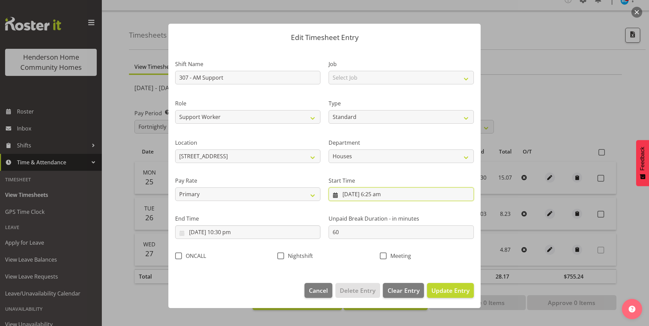
click at [386, 195] on input "25/08/2025, 6:25 am" at bounding box center [401, 195] width 145 height 14
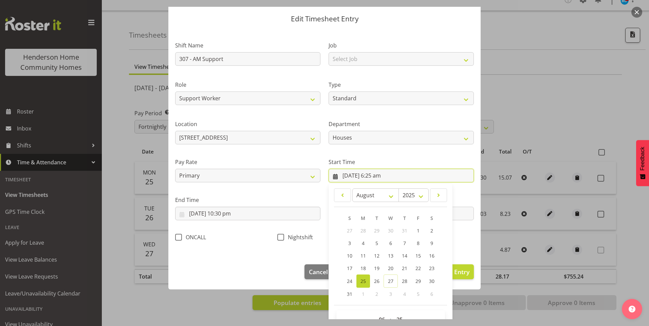
scroll to position [37, 0]
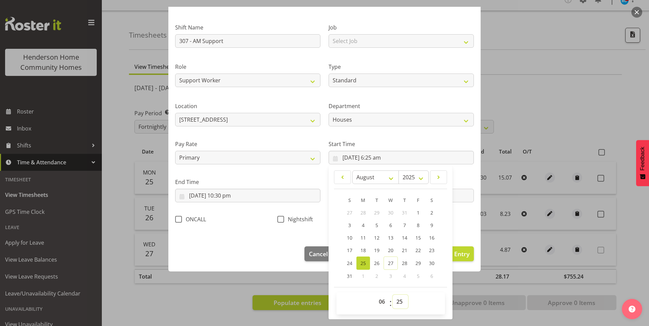
click at [396, 301] on select "00 01 02 03 04 05 06 07 08 09 10 11 12 13 14 15 16 17 18 19 20 21 22 23 24 25 2…" at bounding box center [400, 302] width 15 height 14
click at [393, 295] on select "00 01 02 03 04 05 06 07 08 09 10 11 12 13 14 15 16 17 18 19 20 21 22 23 24 25 2…" at bounding box center [400, 302] width 15 height 14
click at [225, 197] on input "25/08/2025, 10:30 pm" at bounding box center [247, 196] width 145 height 14
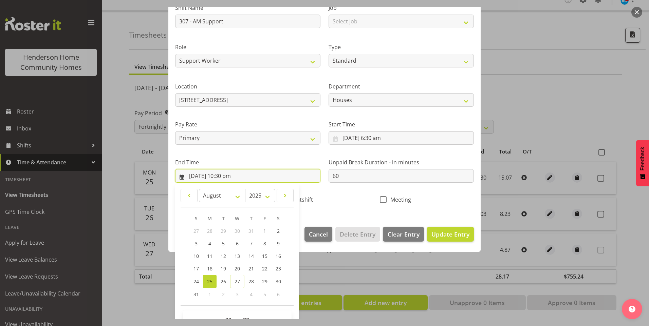
scroll to position [75, 0]
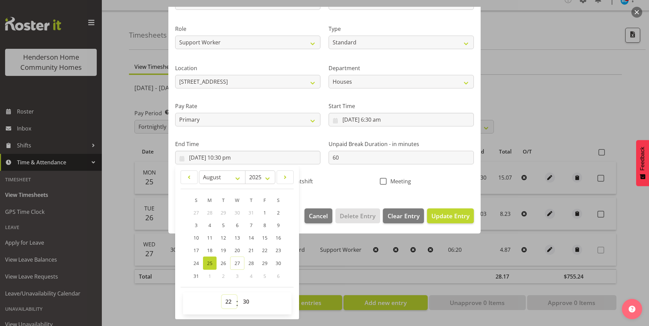
click at [227, 302] on select "00 01 02 03 04 05 06 07 08 09 10 11 12 13 14 15 16 17 18 19 20 21 22 23" at bounding box center [229, 302] width 15 height 14
click at [222, 295] on select "00 01 02 03 04 05 06 07 08 09 10 11 12 13 14 15 16 17 18 19 20 21 22 23" at bounding box center [229, 302] width 15 height 14
click at [245, 302] on select "00 01 02 03 04 05 06 07 08 09 10 11 12 13 14 15 16 17 18 19 20 21 22 23 24 25 2…" at bounding box center [246, 302] width 15 height 14
click at [239, 295] on select "00 01 02 03 04 05 06 07 08 09 10 11 12 13 14 15 16 17 18 19 20 21 22 23 24 25 2…" at bounding box center [246, 302] width 15 height 14
drag, startPoint x: 357, startPoint y: 157, endPoint x: 246, endPoint y: 147, distance: 111.8
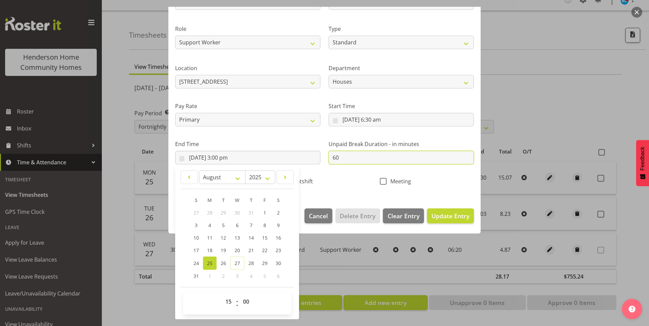
click at [246, 147] on div "Shift Name 307 - AM Support Job Select Job Floater Role Support Worker Type Off…" at bounding box center [324, 83] width 307 height 215
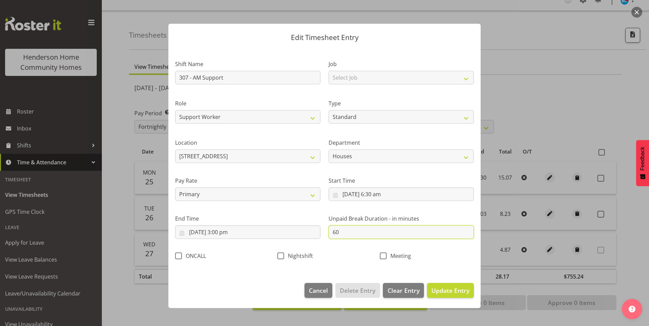
scroll to position [0, 0]
drag, startPoint x: 450, startPoint y: 290, endPoint x: 460, endPoint y: 288, distance: 10.1
click at [450, 290] on span "Update Entry" at bounding box center [450, 291] width 38 height 8
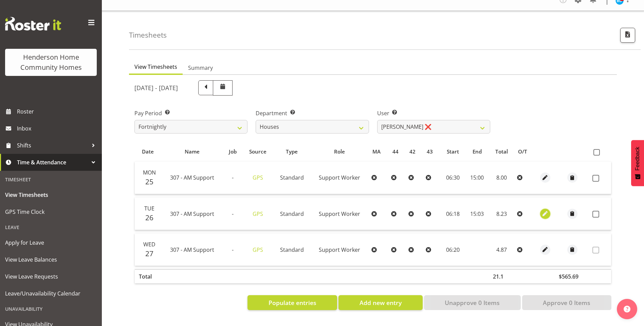
click at [545, 210] on span "button" at bounding box center [545, 214] width 8 height 8
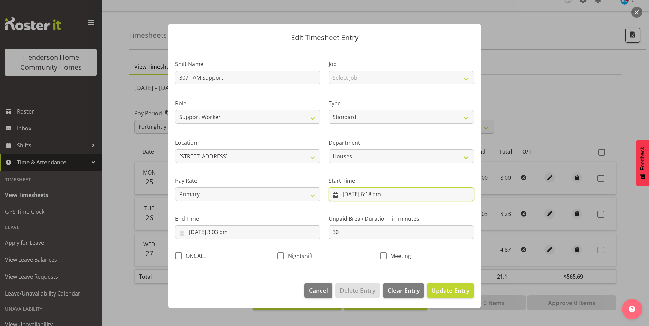
click at [383, 198] on input "26/08/2025, 6:18 am" at bounding box center [401, 195] width 145 height 14
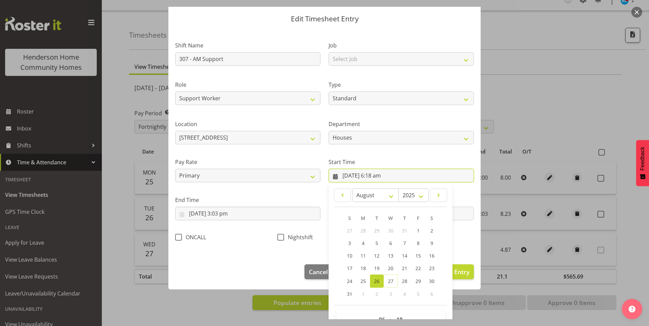
scroll to position [37, 0]
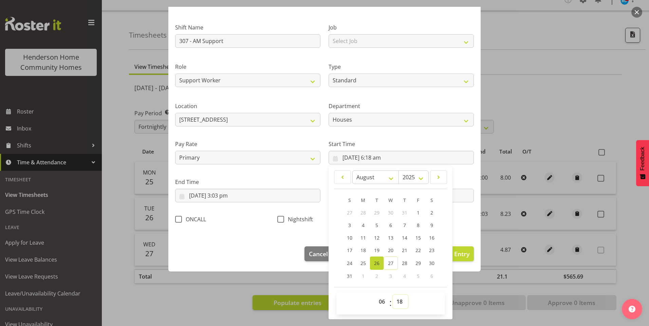
click at [399, 305] on select "00 01 02 03 04 05 06 07 08 09 10 11 12 13 14 15 16 17 18 19 20 21 22 23 24 25 2…" at bounding box center [400, 302] width 15 height 14
click at [393, 295] on select "00 01 02 03 04 05 06 07 08 09 10 11 12 13 14 15 16 17 18 19 20 21 22 23 24 25 2…" at bounding box center [400, 302] width 15 height 14
click at [228, 199] on input "26/08/2025, 3:03 pm" at bounding box center [247, 196] width 145 height 14
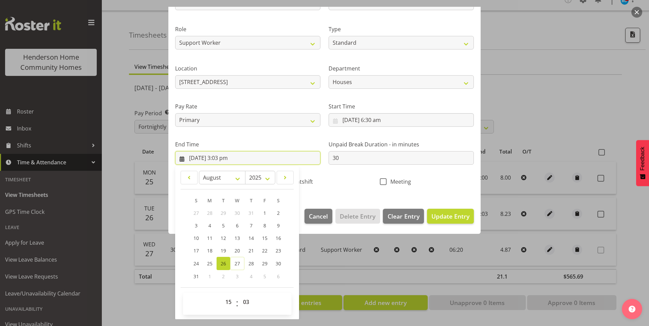
scroll to position [75, 0]
click at [248, 297] on select "00 01 02 03 04 05 06 07 08 09 10 11 12 13 14 15 16 17 18 19 20 21 22 23 24 25 2…" at bounding box center [246, 302] width 15 height 14
click at [239, 295] on select "00 01 02 03 04 05 06 07 08 09 10 11 12 13 14 15 16 17 18 19 20 21 22 23 24 25 2…" at bounding box center [246, 302] width 15 height 14
click at [440, 218] on span "Update Entry" at bounding box center [450, 216] width 38 height 8
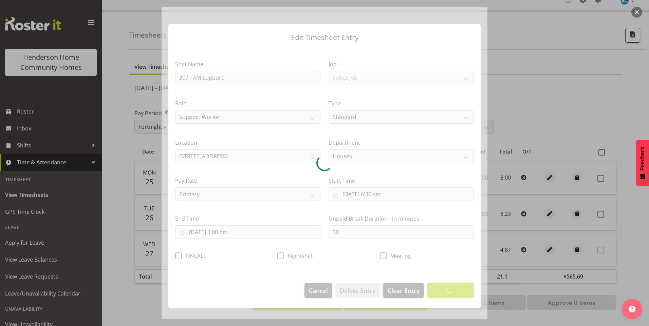
scroll to position [0, 0]
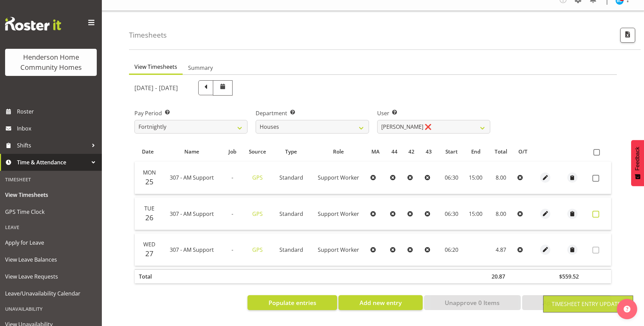
click at [597, 211] on span at bounding box center [595, 214] width 7 height 7
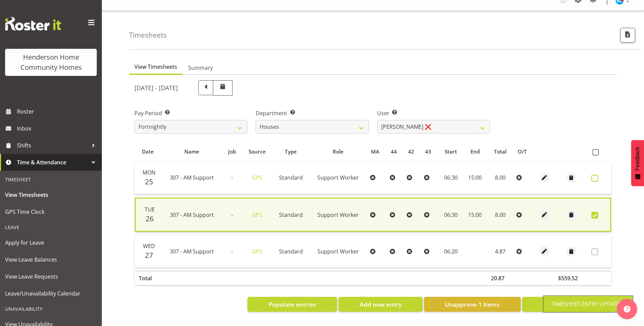
click at [594, 175] on span at bounding box center [594, 178] width 7 height 7
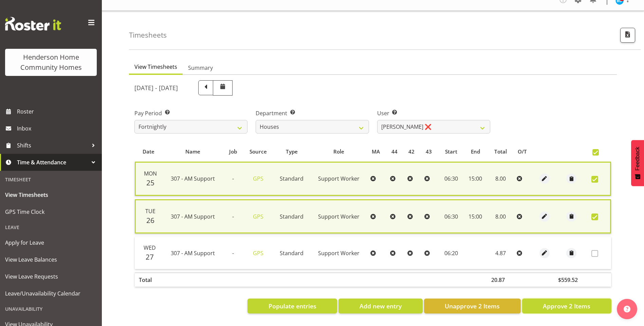
drag, startPoint x: 589, startPoint y: 304, endPoint x: 588, endPoint y: 300, distance: 3.5
click at [589, 303] on span "Approve 2 Items" at bounding box center [567, 306] width 48 height 9
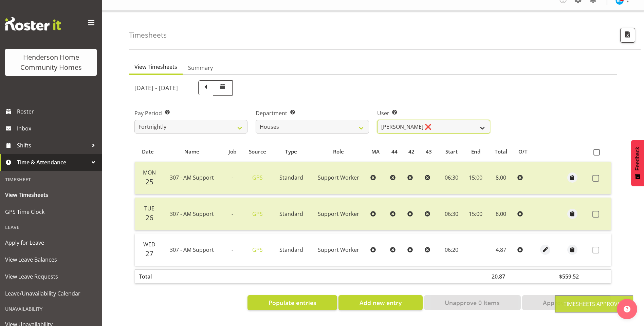
click at [409, 121] on select "Billie Sothern ✔ Dipika Thapa ❌ Jess Aracan ❌ Katrina Shaw ❌ Liezl Sanchez ❌ Ma…" at bounding box center [433, 127] width 113 height 14
click at [377, 120] on select "Billie Sothern ✔ Dipika Thapa ❌ Jess Aracan ❌ Katrina Shaw ❌ Liezl Sanchez ❌ Ma…" at bounding box center [433, 127] width 113 height 14
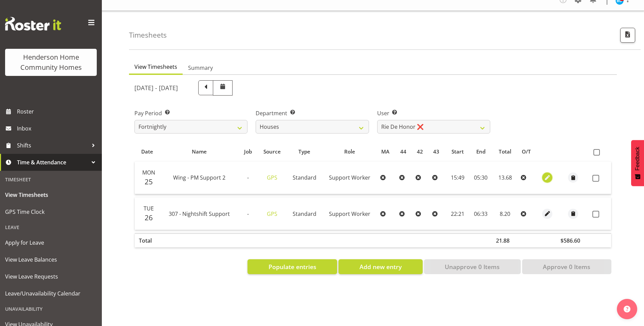
click at [542, 173] on button "button" at bounding box center [547, 178] width 10 height 10
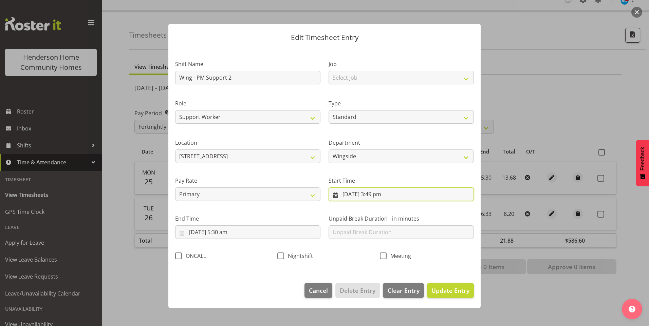
click at [380, 192] on input "25/08/2025, 3:49 pm" at bounding box center [401, 195] width 145 height 14
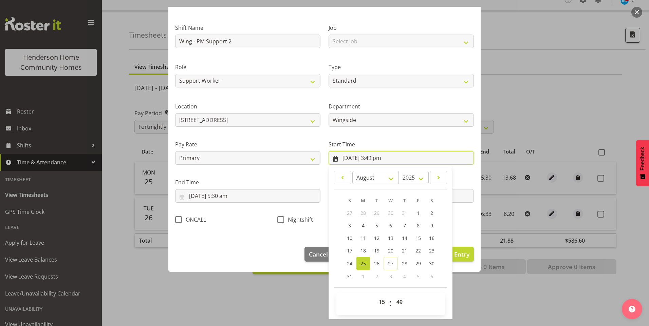
scroll to position [37, 0]
drag, startPoint x: 376, startPoint y: 305, endPoint x: 379, endPoint y: 298, distance: 7.4
click at [376, 304] on select "00 01 02 03 04 05 06 07 08 09 10 11 12 13 14 15 16 17 18 19 20 21 22 23" at bounding box center [382, 302] width 15 height 14
click at [375, 295] on select "00 01 02 03 04 05 06 07 08 09 10 11 12 13 14 15 16 17 18 19 20 21 22 23" at bounding box center [382, 302] width 15 height 14
drag, startPoint x: 403, startPoint y: 303, endPoint x: 404, endPoint y: 299, distance: 3.5
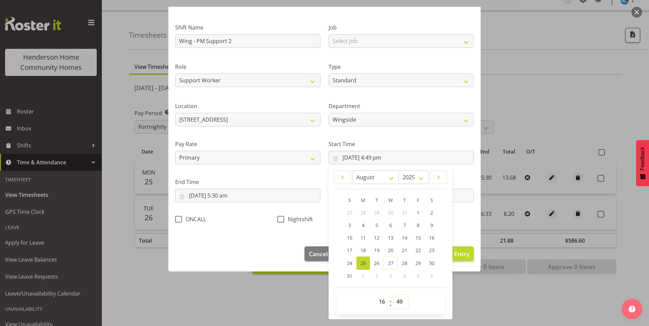
click at [404, 303] on select "00 01 02 03 04 05 06 07 08 09 10 11 12 13 14 15 16 17 18 19 20 21 22 23 24 25 2…" at bounding box center [400, 302] width 15 height 14
click at [393, 295] on select "00 01 02 03 04 05 06 07 08 09 10 11 12 13 14 15 16 17 18 19 20 21 22 23 24 25 2…" at bounding box center [400, 302] width 15 height 14
click at [222, 195] on input "26/08/2025, 5:30 am" at bounding box center [247, 196] width 145 height 14
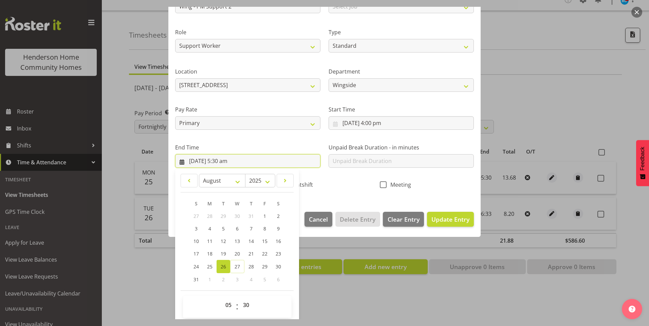
scroll to position [75, 0]
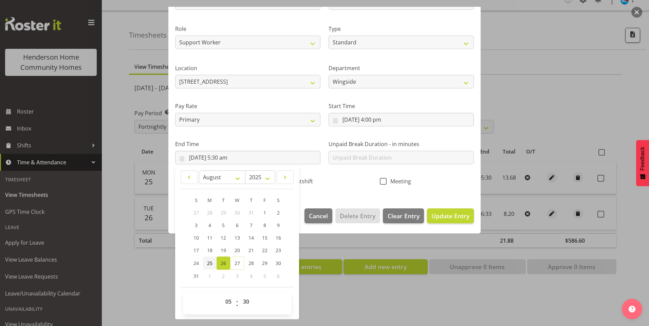
click at [206, 262] on link "25" at bounding box center [210, 263] width 14 height 13
click at [228, 304] on select "00 01 02 03 04 05 06 07 08 09 10 11 12 13 14 15 16 17 18 19 20 21 22 23" at bounding box center [229, 302] width 15 height 14
click at [222, 295] on select "00 01 02 03 04 05 06 07 08 09 10 11 12 13 14 15 16 17 18 19 20 21 22 23" at bounding box center [229, 302] width 15 height 14
click at [380, 161] on input "text" at bounding box center [401, 158] width 145 height 14
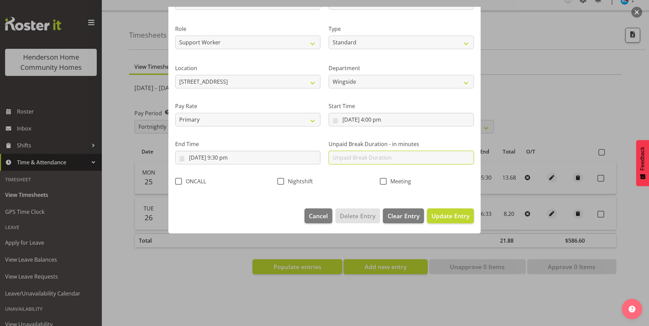
scroll to position [0, 0]
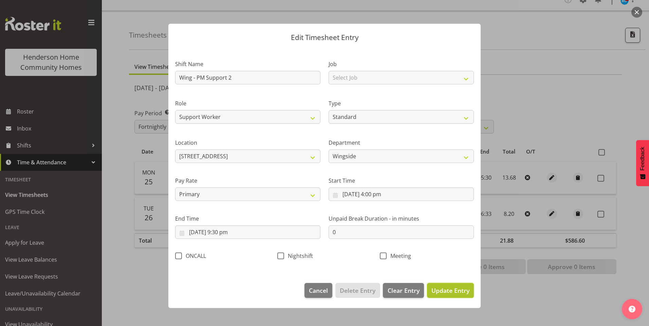
click at [448, 287] on span "Update Entry" at bounding box center [450, 291] width 38 height 8
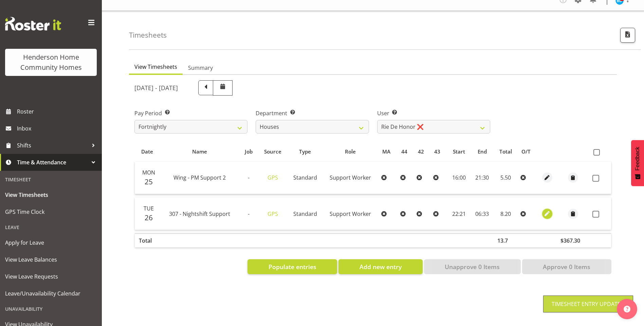
click at [548, 210] on span "button" at bounding box center [547, 214] width 8 height 8
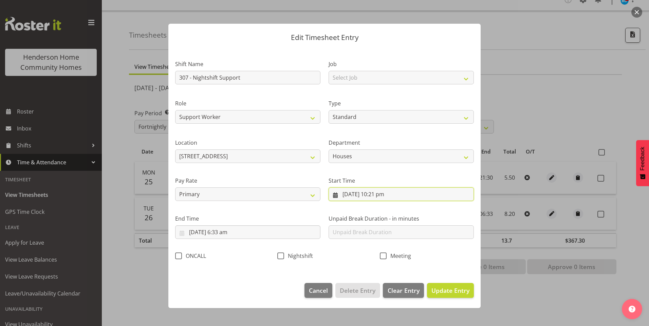
click at [386, 197] on input "26/08/2025, 10:21 pm" at bounding box center [401, 195] width 145 height 14
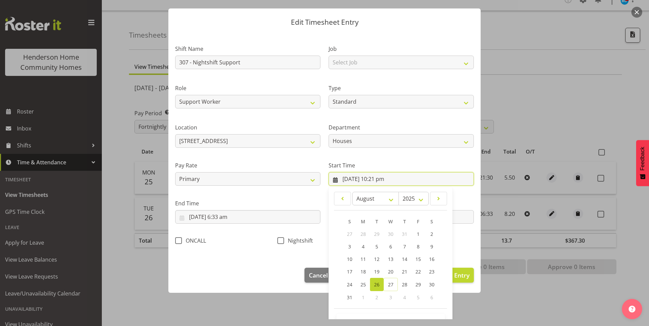
scroll to position [37, 0]
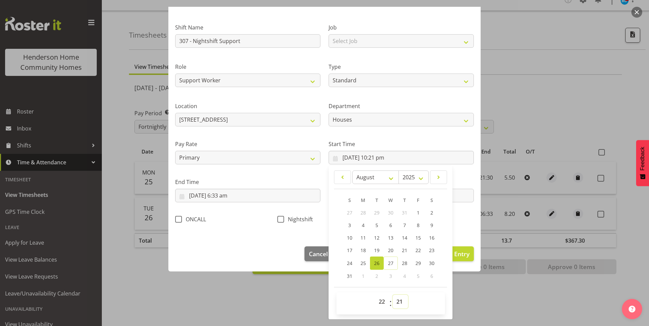
click at [394, 301] on select "00 01 02 03 04 05 06 07 08 09 10 11 12 13 14 15 16 17 18 19 20 21 22 23 24 25 2…" at bounding box center [400, 302] width 15 height 14
click at [393, 295] on select "00 01 02 03 04 05 06 07 08 09 10 11 12 13 14 15 16 17 18 19 20 21 22 23 24 25 2…" at bounding box center [400, 302] width 15 height 14
click at [279, 219] on span at bounding box center [280, 219] width 7 height 7
click at [279, 219] on input "Nightshift" at bounding box center [279, 219] width 4 height 4
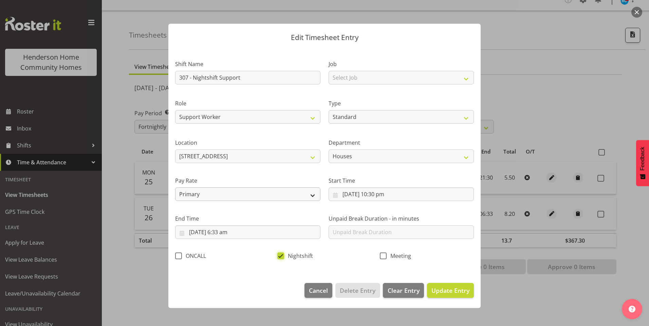
scroll to position [0, 0]
click at [229, 234] on input "27/08/2025, 6:33 am" at bounding box center [247, 233] width 145 height 14
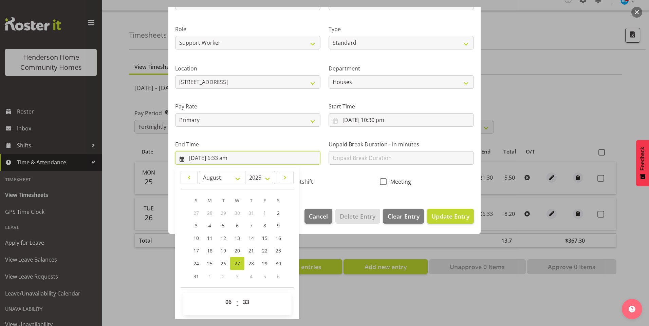
scroll to position [75, 0]
drag, startPoint x: 248, startPoint y: 300, endPoint x: 249, endPoint y: 294, distance: 5.7
click at [249, 299] on select "00 01 02 03 04 05 06 07 08 09 10 11 12 13 14 15 16 17 18 19 20 21 22 23 24 25 2…" at bounding box center [246, 302] width 15 height 14
click at [239, 295] on select "00 01 02 03 04 05 06 07 08 09 10 11 12 13 14 15 16 17 18 19 20 21 22 23 24 25 2…" at bounding box center [246, 302] width 15 height 14
drag, startPoint x: 445, startPoint y: 216, endPoint x: 456, endPoint y: 214, distance: 11.3
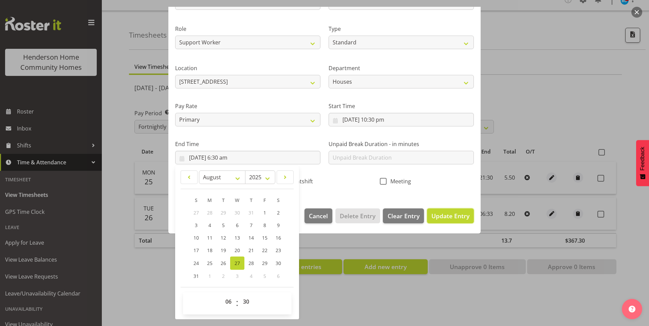
click at [446, 216] on span "Update Entry" at bounding box center [450, 216] width 38 height 8
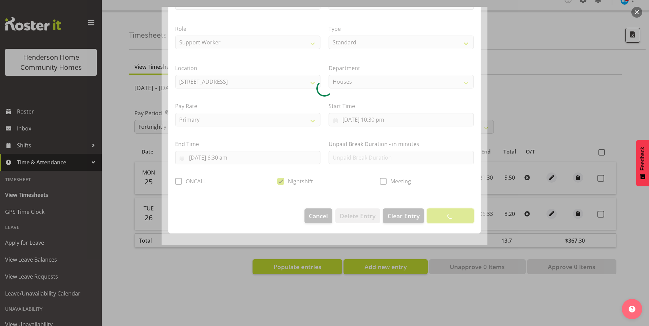
scroll to position [0, 0]
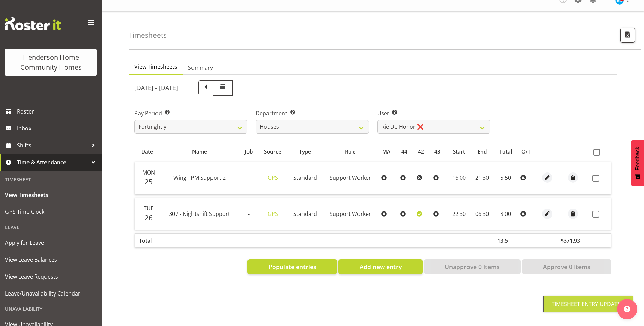
click at [592, 209] on td at bounding box center [599, 214] width 21 height 32
click at [597, 175] on span at bounding box center [595, 178] width 7 height 7
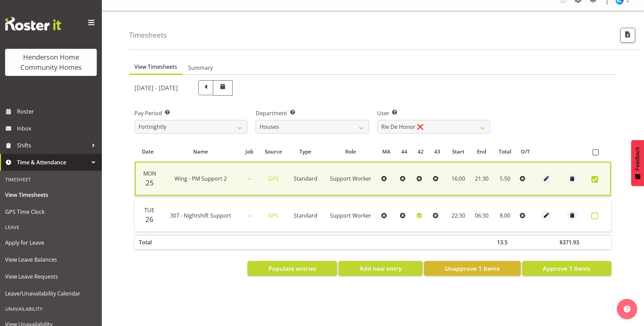
click at [594, 213] on span at bounding box center [594, 216] width 7 height 7
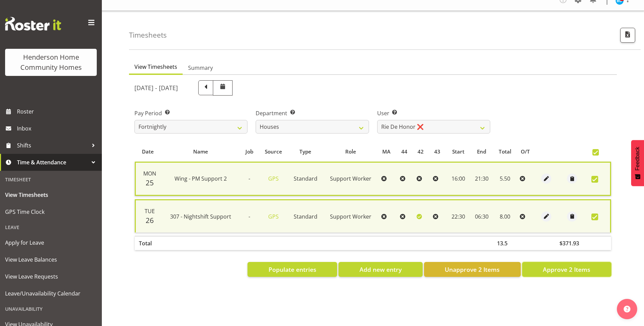
drag, startPoint x: 580, startPoint y: 263, endPoint x: 477, endPoint y: 215, distance: 113.6
click at [579, 265] on span "Approve 2 Items" at bounding box center [567, 269] width 48 height 9
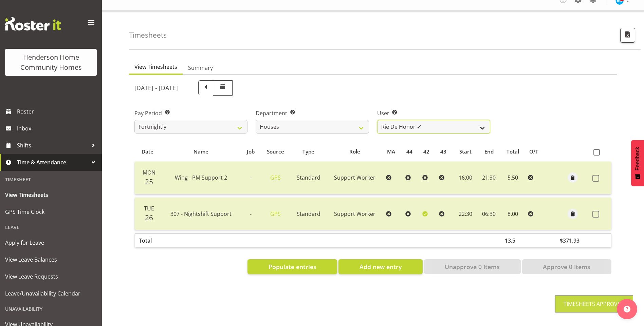
click at [382, 122] on select "Billie Sothern ✔ Dipika Thapa ❌ Jess Aracan ❌ Katrina Shaw ❌ Liezl Sanchez ❌ Ma…" at bounding box center [433, 127] width 113 height 14
click at [377, 120] on select "Billie Sothern ✔ Dipika Thapa ❌ Jess Aracan ❌ Katrina Shaw ❌ Liezl Sanchez ❌ Ma…" at bounding box center [433, 127] width 113 height 14
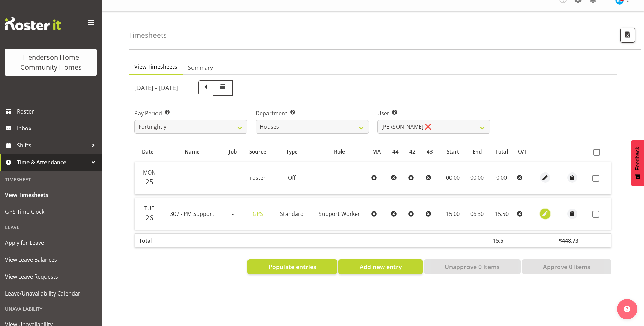
click at [540, 210] on button "button" at bounding box center [545, 214] width 10 height 10
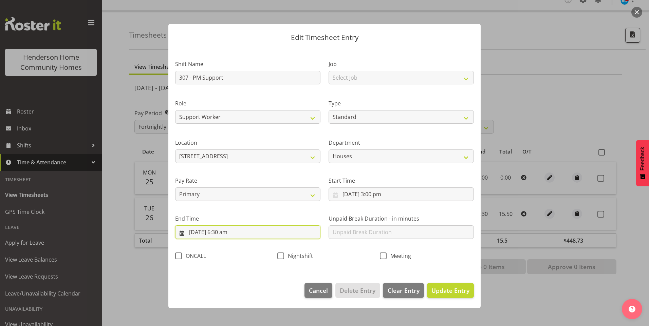
click at [203, 233] on input "27/08/2025, 6:30 am" at bounding box center [247, 233] width 145 height 14
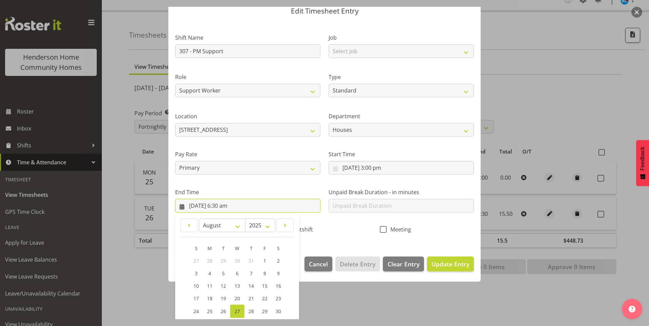
scroll to position [75, 0]
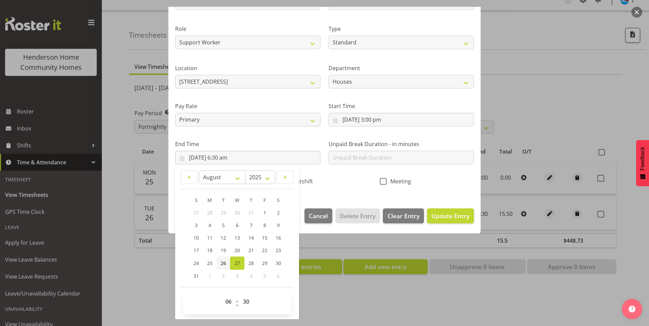
click at [223, 265] on span "26" at bounding box center [223, 263] width 5 height 6
click at [228, 302] on select "00 01 02 03 04 05 06 07 08 09 10 11 12 13 14 15 16 17 18 19 20 21 22 23" at bounding box center [229, 302] width 15 height 14
click at [222, 295] on select "00 01 02 03 04 05 06 07 08 09 10 11 12 13 14 15 16 17 18 19 20 21 22 23" at bounding box center [229, 302] width 15 height 14
click at [349, 162] on input "text" at bounding box center [401, 158] width 145 height 14
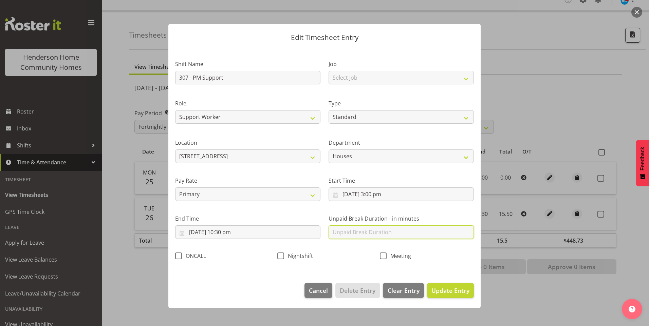
scroll to position [0, 0]
click at [460, 288] on span "Update Entry" at bounding box center [450, 291] width 38 height 8
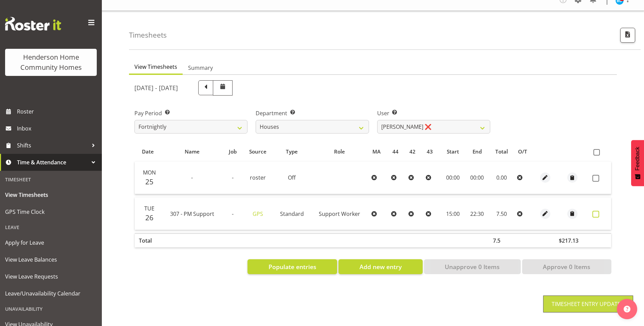
click at [595, 211] on span at bounding box center [595, 214] width 7 height 7
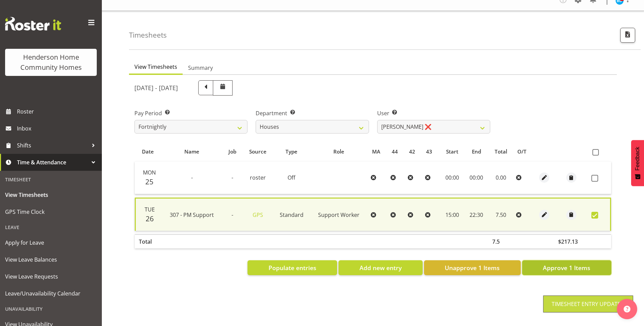
click at [578, 266] on span "Approve 1 Items" at bounding box center [567, 268] width 48 height 9
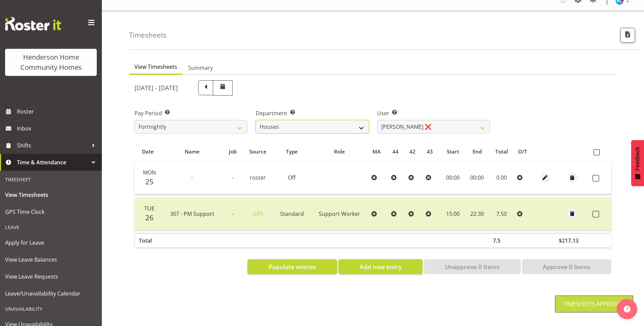
click at [308, 124] on select "Admin Homeside Houses Wingside" at bounding box center [312, 127] width 113 height 14
click at [256, 120] on select "Admin Homeside Houses Wingside" at bounding box center [312, 127] width 113 height 14
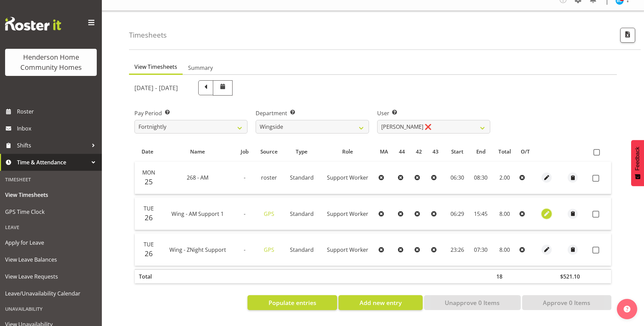
click at [543, 210] on span "button" at bounding box center [547, 214] width 8 height 8
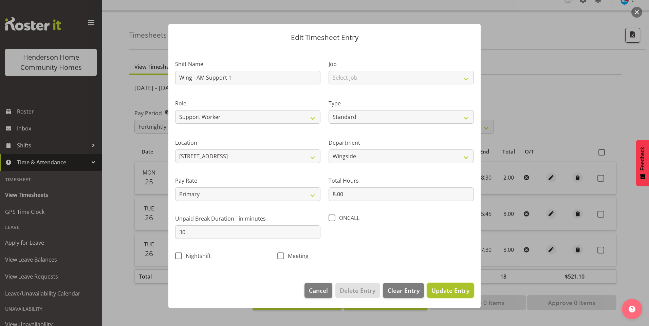
drag, startPoint x: 463, startPoint y: 289, endPoint x: 488, endPoint y: 265, distance: 35.1
click at [463, 289] on span "Update Entry" at bounding box center [450, 291] width 38 height 8
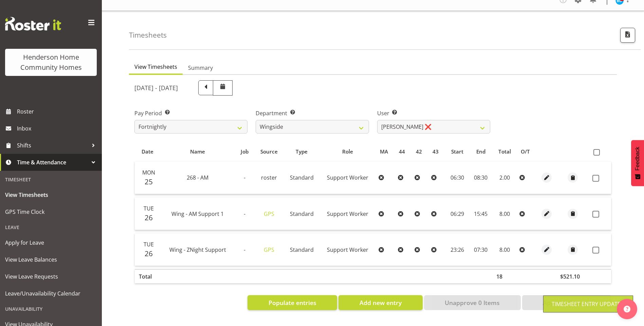
click at [595, 175] on span at bounding box center [595, 178] width 7 height 7
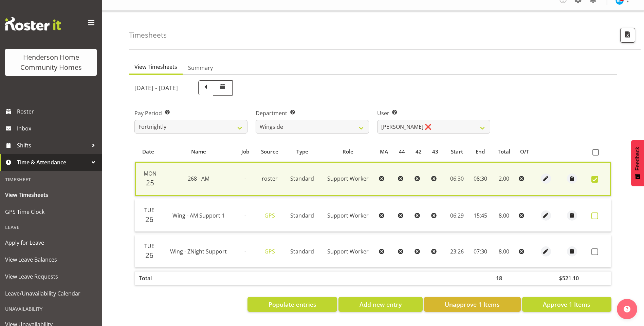
click at [591, 213] on span at bounding box center [594, 216] width 7 height 7
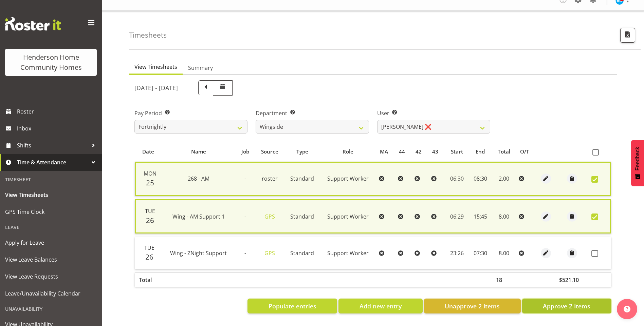
click at [572, 303] on span "Approve 2 Items" at bounding box center [567, 306] width 48 height 9
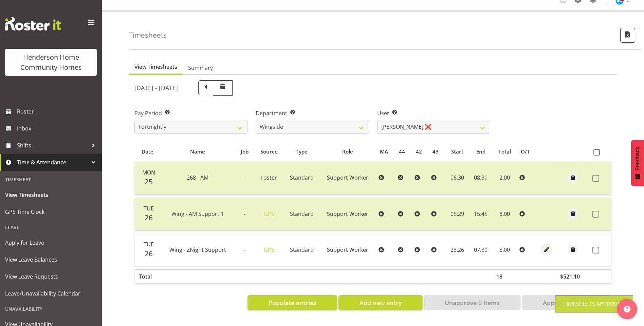
click at [546, 246] on span "button" at bounding box center [547, 250] width 8 height 8
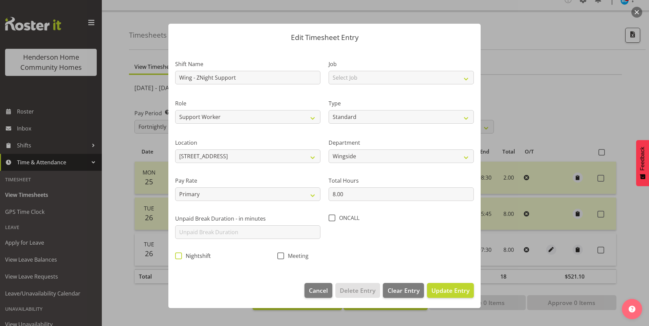
click at [177, 255] on span at bounding box center [178, 256] width 7 height 7
click at [177, 255] on input "Nightshift" at bounding box center [177, 256] width 4 height 4
drag, startPoint x: 444, startPoint y: 291, endPoint x: 486, endPoint y: 275, distance: 45.2
click at [444, 291] on span "Update Entry" at bounding box center [450, 291] width 38 height 8
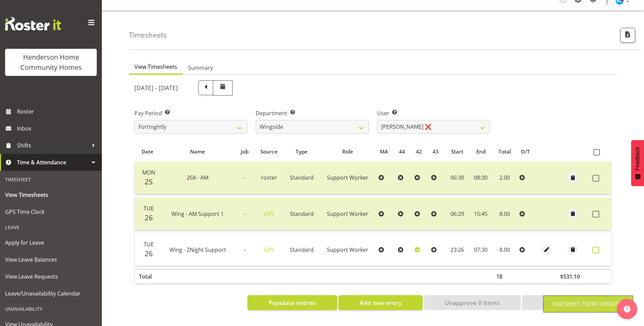
click at [596, 247] on span at bounding box center [595, 250] width 7 height 7
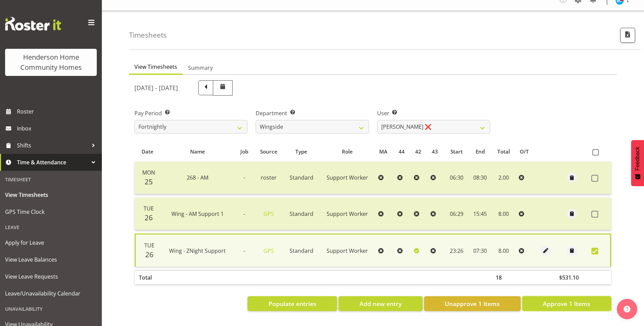
drag, startPoint x: 550, startPoint y: 293, endPoint x: 527, endPoint y: 261, distance: 39.2
click at [550, 297] on button "Approve 1 Items" at bounding box center [566, 304] width 89 height 15
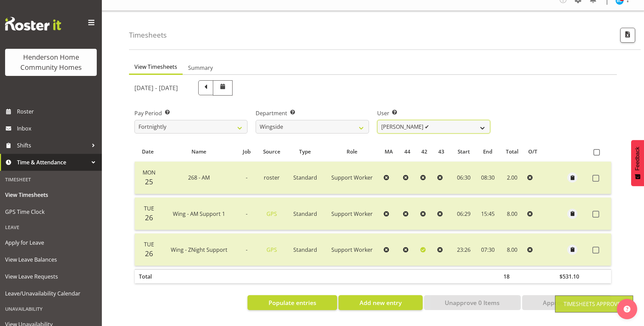
click at [391, 120] on select "[PERSON_NAME] ✔ [PERSON_NAME] ❌ [PERSON_NAME] ❌ [PERSON_NAME] ❌" at bounding box center [433, 127] width 113 height 14
click at [377, 120] on select "[PERSON_NAME] ✔ [PERSON_NAME] ❌ [PERSON_NAME] ❌ [PERSON_NAME] ❌" at bounding box center [433, 127] width 113 height 14
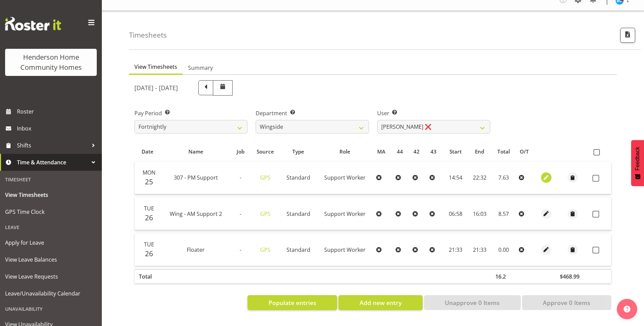
click at [548, 174] on span "button" at bounding box center [546, 178] width 8 height 8
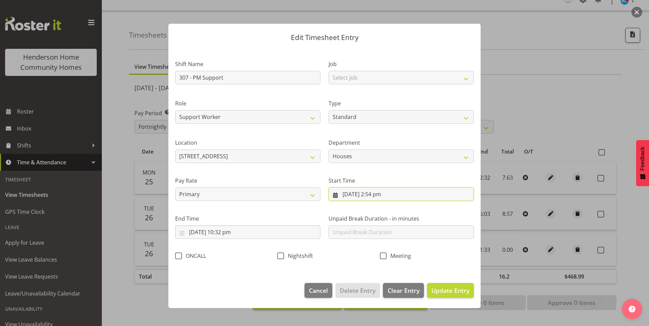
click at [371, 196] on input "25/08/2025, 2:54 pm" at bounding box center [401, 195] width 145 height 14
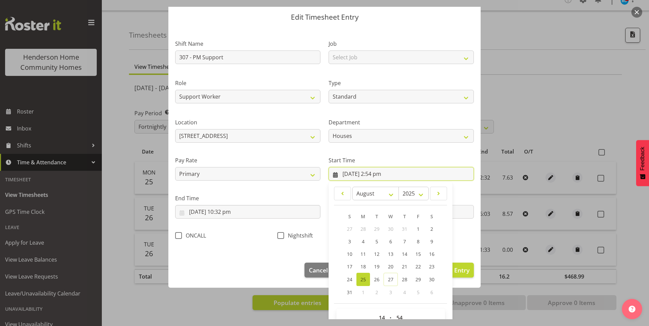
scroll to position [37, 0]
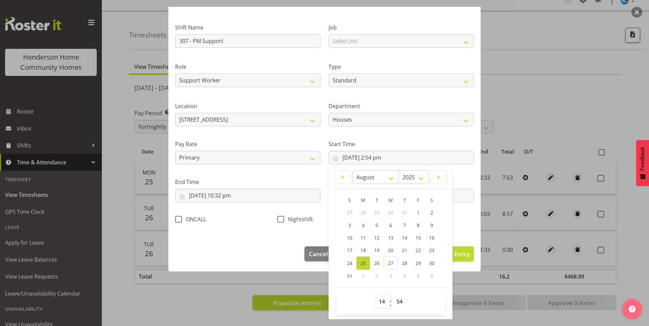
drag, startPoint x: 375, startPoint y: 305, endPoint x: 377, endPoint y: 301, distance: 4.3
click at [376, 304] on select "00 01 02 03 04 05 06 07 08 09 10 11 12 13 14 15 16 17 18 19 20 21 22 23" at bounding box center [382, 302] width 15 height 14
click at [375, 295] on select "00 01 02 03 04 05 06 07 08 09 10 11 12 13 14 15 16 17 18 19 20 21 22 23" at bounding box center [382, 302] width 15 height 14
click at [398, 299] on select "00 01 02 03 04 05 06 07 08 09 10 11 12 13 14 15 16 17 18 19 20 21 22 23 24 25 2…" at bounding box center [400, 302] width 15 height 14
click at [393, 295] on select "00 01 02 03 04 05 06 07 08 09 10 11 12 13 14 15 16 17 18 19 20 21 22 23 24 25 2…" at bounding box center [400, 302] width 15 height 14
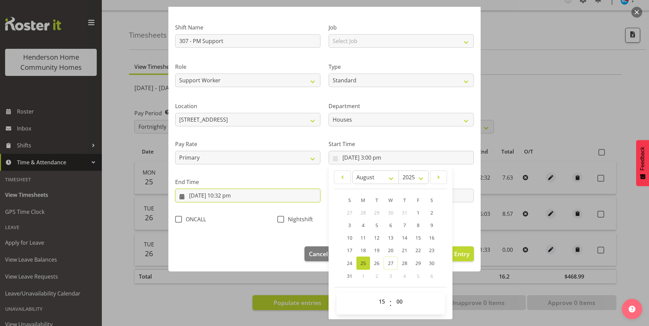
click at [236, 196] on input "25/08/2025, 10:32 pm" at bounding box center [247, 196] width 145 height 14
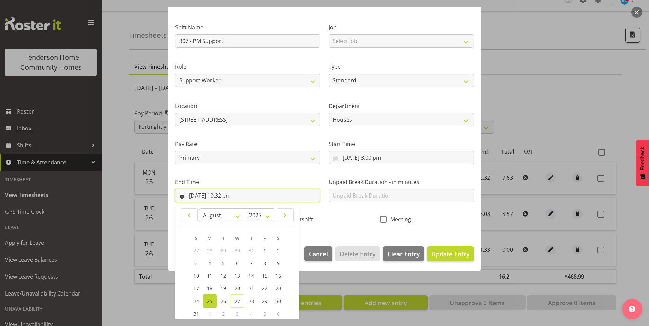
scroll to position [75, 0]
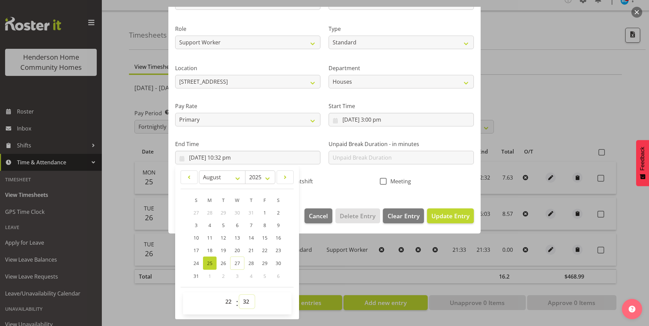
drag, startPoint x: 249, startPoint y: 302, endPoint x: 250, endPoint y: 297, distance: 4.9
click at [249, 301] on select "00 01 02 03 04 05 06 07 08 09 10 11 12 13 14 15 16 17 18 19 20 21 22 23 24 25 2…" at bounding box center [246, 302] width 15 height 14
click at [239, 295] on select "00 01 02 03 04 05 06 07 08 09 10 11 12 13 14 15 16 17 18 19 20 21 22 23 24 25 2…" at bounding box center [246, 302] width 15 height 14
click at [446, 214] on span "Update Entry" at bounding box center [450, 216] width 38 height 8
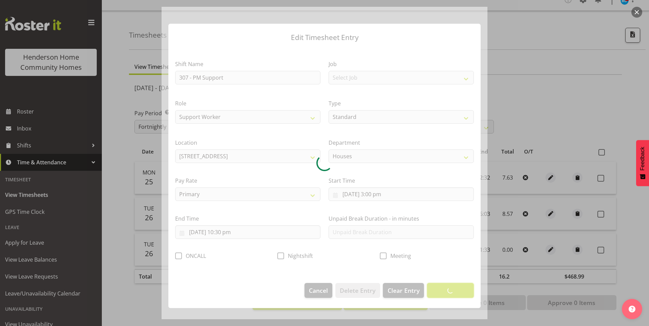
scroll to position [0, 0]
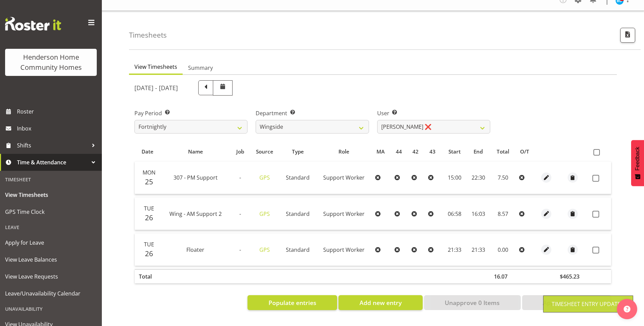
click at [594, 175] on span at bounding box center [595, 178] width 7 height 7
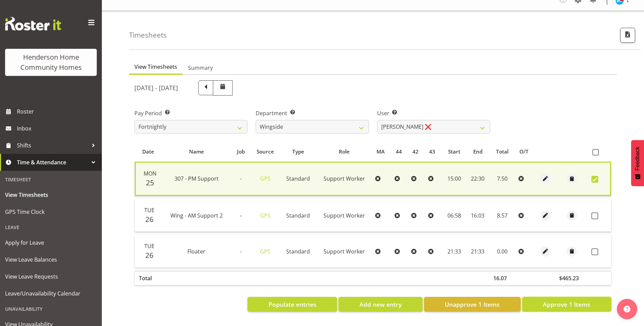
click at [565, 300] on span "Approve 1 Items" at bounding box center [567, 304] width 48 height 9
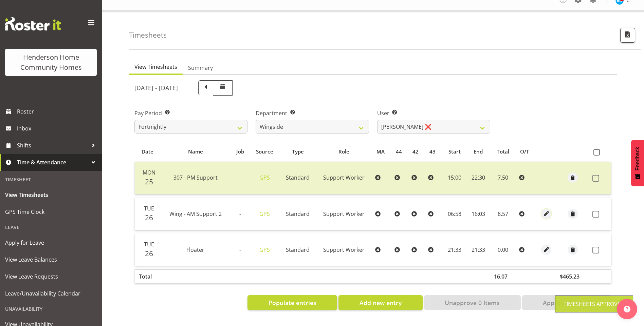
click at [545, 210] on span "button" at bounding box center [546, 214] width 8 height 8
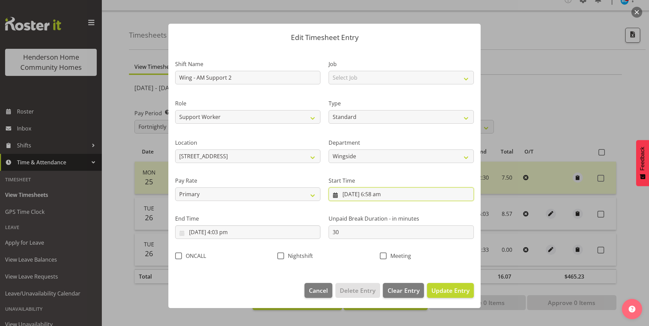
click at [381, 200] on input "26/08/2025, 6:58 am" at bounding box center [401, 195] width 145 height 14
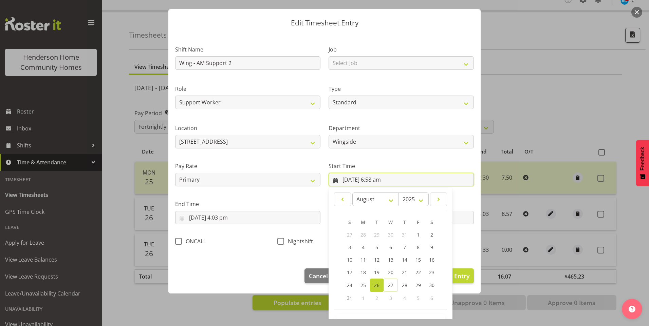
scroll to position [37, 0]
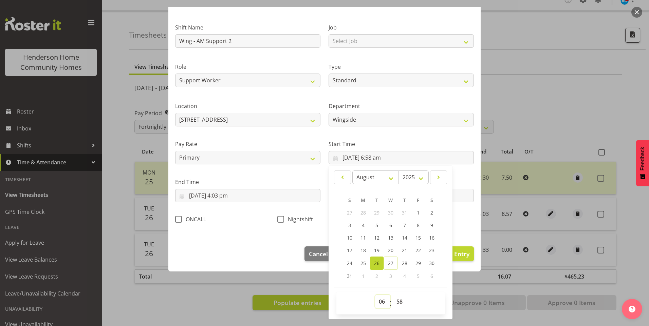
drag, startPoint x: 379, startPoint y: 302, endPoint x: 379, endPoint y: 296, distance: 6.8
click at [379, 302] on select "00 01 02 03 04 05 06 07 08 09 10 11 12 13 14 15 16 17 18 19 20 21 22 23" at bounding box center [382, 302] width 15 height 14
click at [375, 295] on select "00 01 02 03 04 05 06 07 08 09 10 11 12 13 14 15 16 17 18 19 20 21 22 23" at bounding box center [382, 302] width 15 height 14
drag, startPoint x: 399, startPoint y: 303, endPoint x: 404, endPoint y: 296, distance: 8.4
click at [400, 303] on select "00 01 02 03 04 05 06 07 08 09 10 11 12 13 14 15 16 17 18 19 20 21 22 23 24 25 2…" at bounding box center [400, 302] width 15 height 14
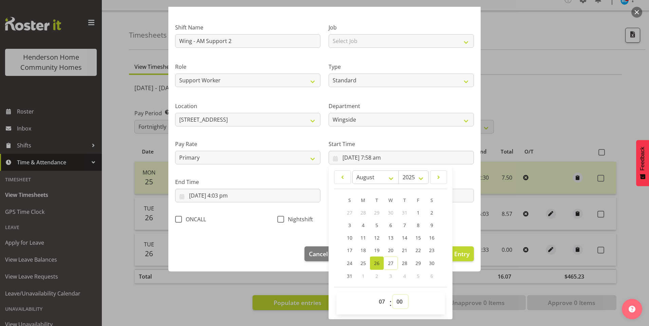
click at [393, 295] on select "00 01 02 03 04 05 06 07 08 09 10 11 12 13 14 15 16 17 18 19 20 21 22 23 24 25 2…" at bounding box center [400, 302] width 15 height 14
click at [229, 196] on input "26/08/2025, 4:03 pm" at bounding box center [247, 196] width 145 height 14
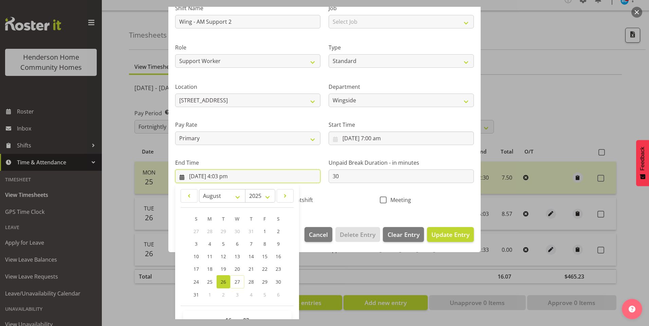
scroll to position [75, 0]
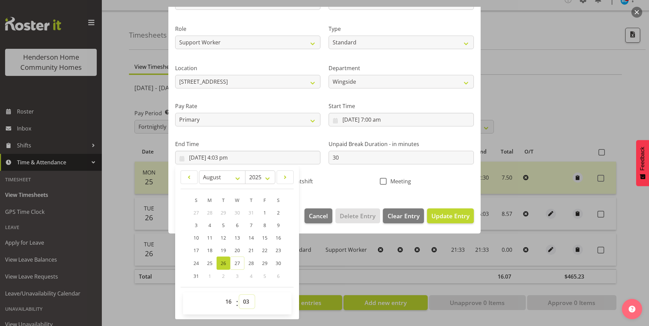
click at [242, 303] on select "00 01 02 03 04 05 06 07 08 09 10 11 12 13 14 15 16 17 18 19 20 21 22 23 24 25 2…" at bounding box center [246, 302] width 15 height 14
click at [239, 295] on select "00 01 02 03 04 05 06 07 08 09 10 11 12 13 14 15 16 17 18 19 20 21 22 23 24 25 2…" at bounding box center [246, 302] width 15 height 14
click at [438, 213] on span "Update Entry" at bounding box center [450, 216] width 38 height 8
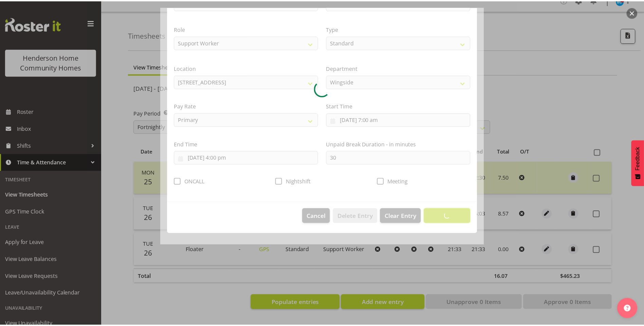
scroll to position [0, 0]
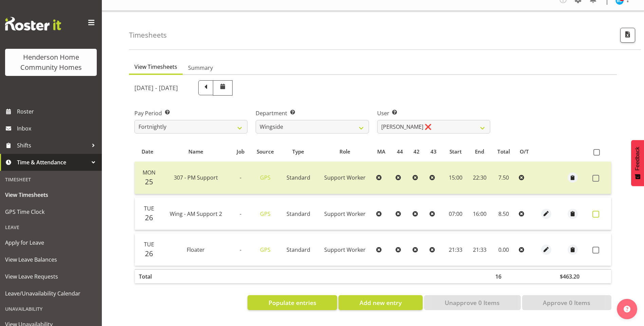
click at [596, 211] on span at bounding box center [595, 214] width 7 height 7
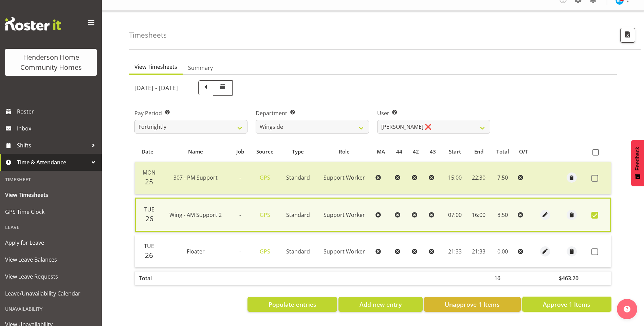
drag, startPoint x: 566, startPoint y: 298, endPoint x: 554, endPoint y: 297, distance: 11.9
click at [566, 300] on span "Approve 1 Items" at bounding box center [567, 304] width 48 height 9
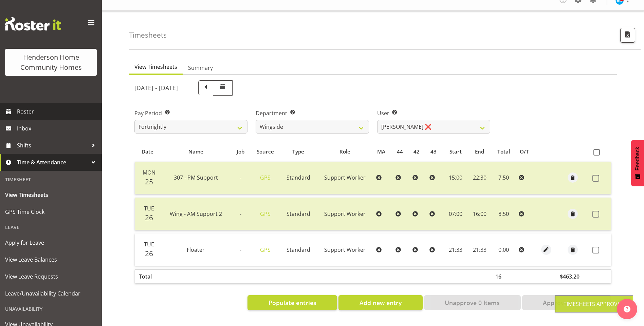
click at [34, 116] on span "Roster" at bounding box center [57, 112] width 81 height 10
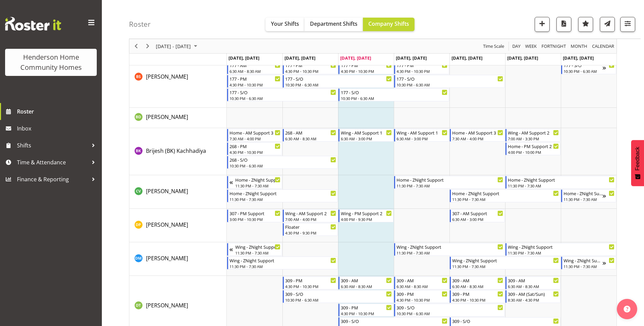
scroll to position [145, 0]
click at [49, 159] on span "Time & Attendance" at bounding box center [52, 162] width 71 height 10
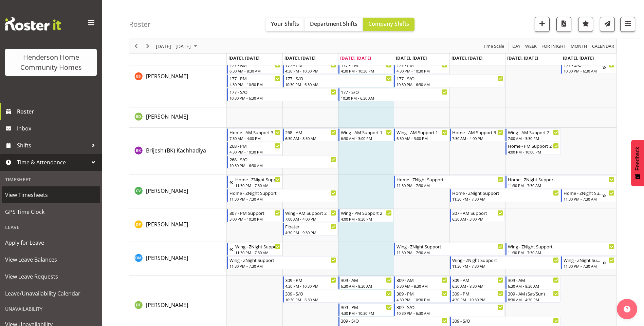
click at [40, 192] on span "View Timesheets" at bounding box center [51, 195] width 92 height 10
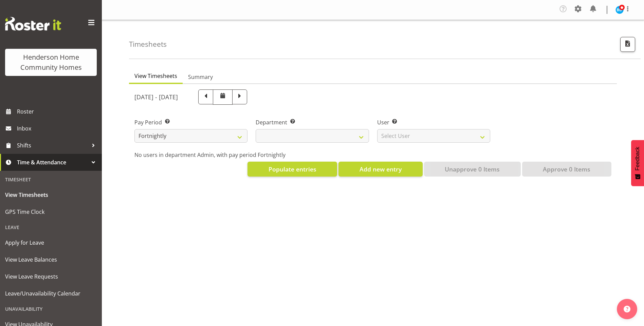
select select
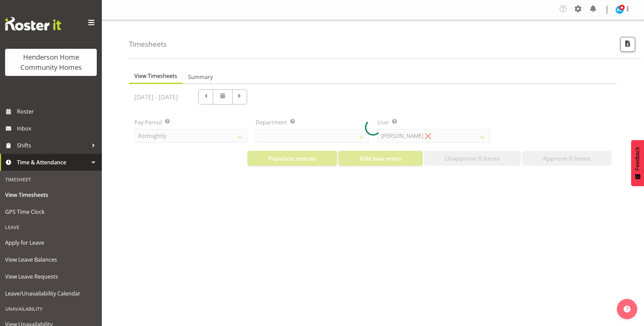
select select "8515"
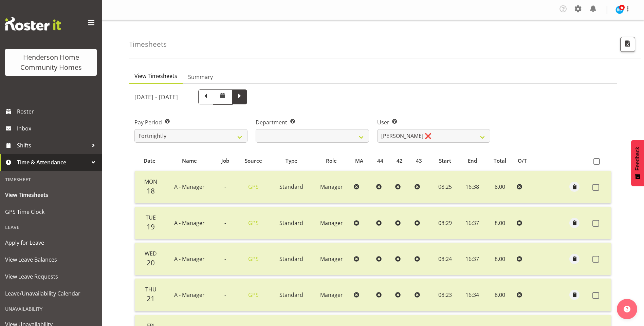
click at [244, 98] on span at bounding box center [239, 96] width 9 height 9
select select
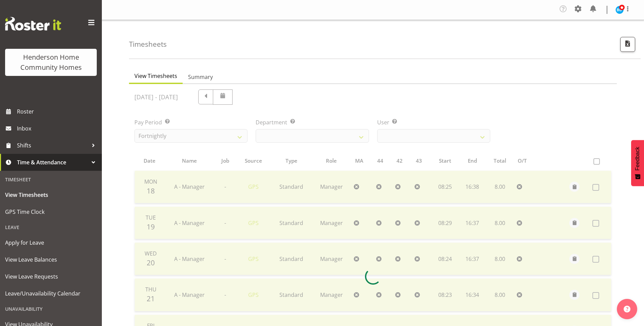
click at [269, 136] on div at bounding box center [373, 276] width 488 height 385
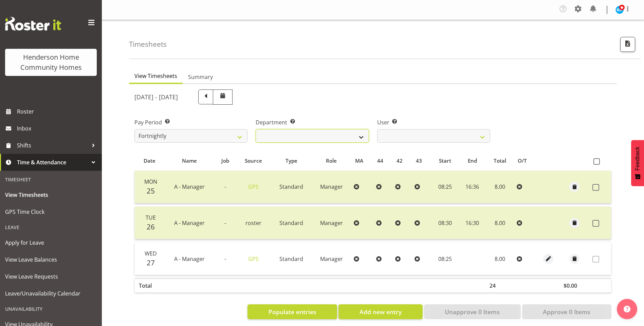
click at [269, 136] on select "Admin Homeside Houses Wingside" at bounding box center [312, 136] width 113 height 14
select select "749"
click at [256, 129] on select "Admin Homeside Houses Wingside" at bounding box center [312, 136] width 113 height 14
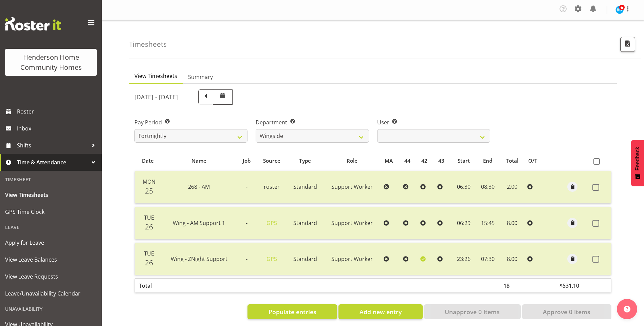
click at [398, 136] on div "[DATE] - [DATE] Pay Period Select which pay period you would like to view. Fort…" at bounding box center [372, 203] width 477 height 234
click at [395, 140] on select "[PERSON_NAME] ✔ [PERSON_NAME] ❌ [PERSON_NAME] ❌ [PERSON_NAME] ❌" at bounding box center [433, 136] width 113 height 14
select select "8522"
click at [377, 129] on select "[PERSON_NAME] ✔ [PERSON_NAME] ❌ [PERSON_NAME] ❌ [PERSON_NAME] ❌" at bounding box center [433, 136] width 113 height 14
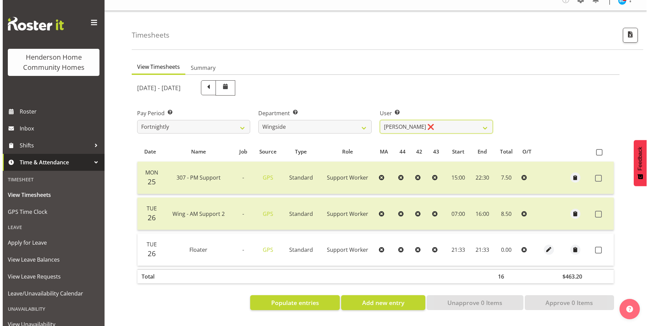
scroll to position [14, 0]
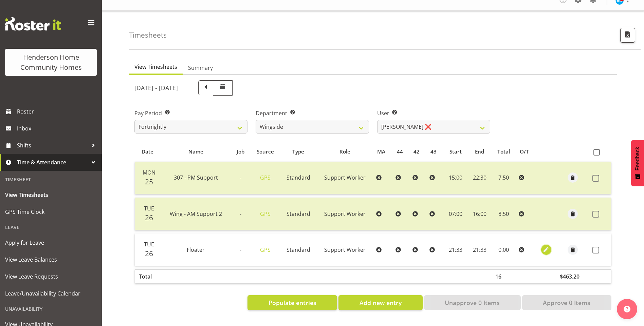
click at [542, 246] on span "button" at bounding box center [546, 250] width 8 height 8
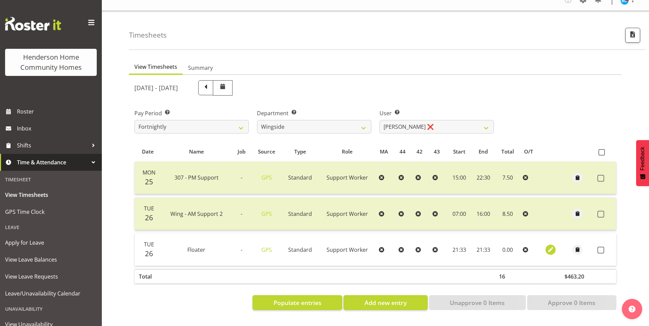
select select "Standard"
select select "746"
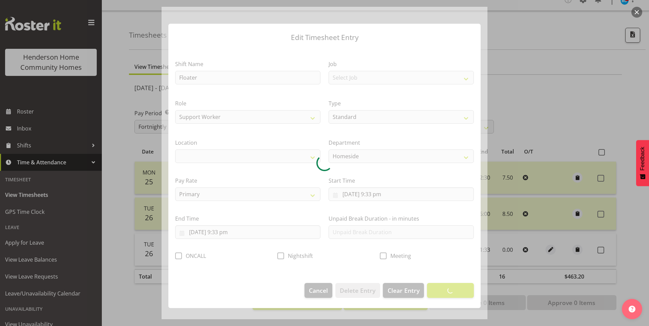
select select "1067"
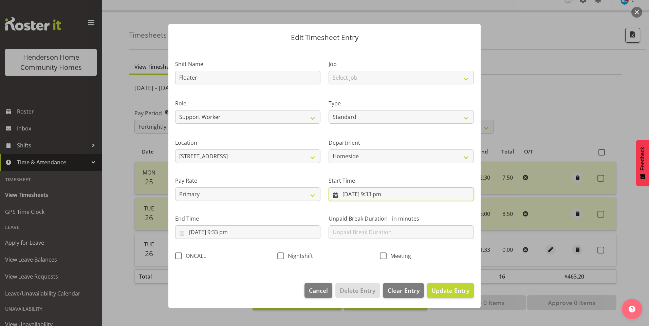
click at [379, 193] on input "[DATE] 9:33 pm" at bounding box center [401, 195] width 145 height 14
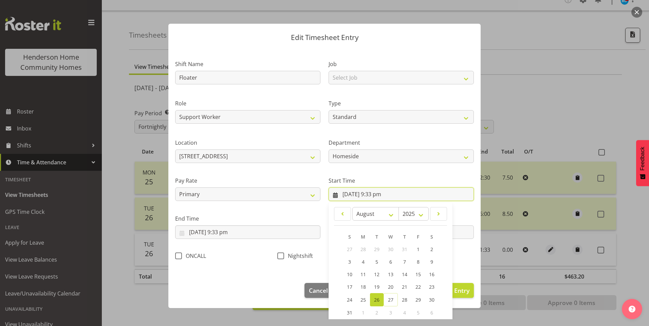
scroll to position [37, 0]
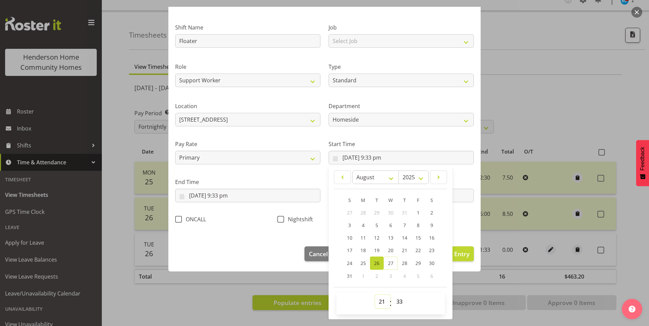
drag, startPoint x: 378, startPoint y: 306, endPoint x: 380, endPoint y: 298, distance: 8.7
click at [379, 306] on select "00 01 02 03 04 05 06 07 08 09 10 11 12 13 14 15 16 17 18 19 20 21 22 23" at bounding box center [382, 302] width 15 height 14
select select "16"
click at [375, 295] on select "00 01 02 03 04 05 06 07 08 09 10 11 12 13 14 15 16 17 18 19 20 21 22 23" at bounding box center [382, 302] width 15 height 14
type input "[DATE] 4:33 pm"
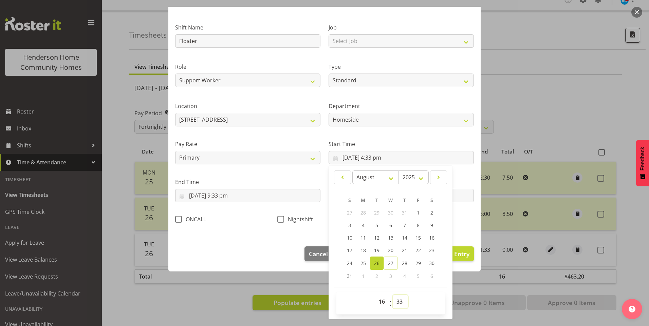
click at [398, 303] on select "00 01 02 03 04 05 06 07 08 09 10 11 12 13 14 15 16 17 18 19 20 21 22 23 24 25 2…" at bounding box center [400, 302] width 15 height 14
select select "30"
click at [393, 295] on select "00 01 02 03 04 05 06 07 08 09 10 11 12 13 14 15 16 17 18 19 20 21 22 23 24 25 2…" at bounding box center [400, 302] width 15 height 14
type input "[DATE] 4:30 pm"
click at [232, 198] on input "[DATE] 9:33 pm" at bounding box center [247, 196] width 145 height 14
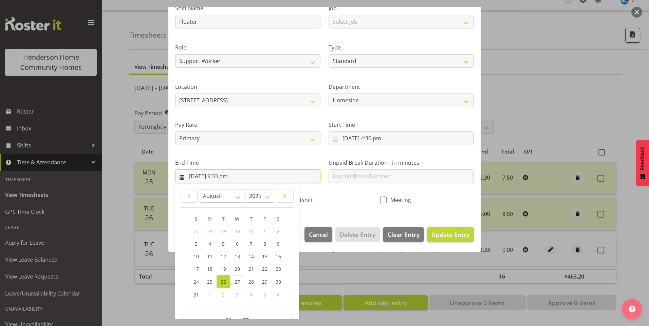
scroll to position [75, 0]
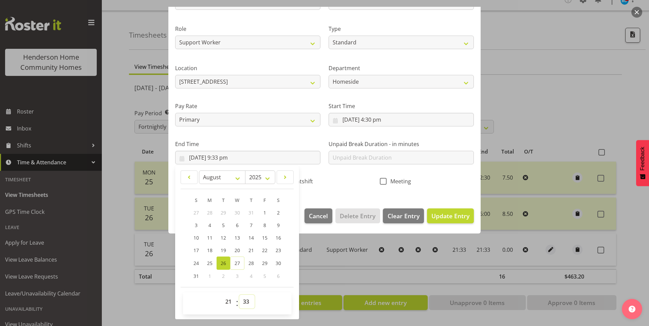
click at [247, 298] on select "00 01 02 03 04 05 06 07 08 09 10 11 12 13 14 15 16 17 18 19 20 21 22 23 24 25 2…" at bounding box center [246, 302] width 15 height 14
select select "30"
click at [239, 295] on select "00 01 02 03 04 05 06 07 08 09 10 11 12 13 14 15 16 17 18 19 20 21 22 23 24 25 2…" at bounding box center [246, 302] width 15 height 14
type input "[DATE] 9:30 pm"
click at [362, 163] on input "text" at bounding box center [401, 158] width 145 height 14
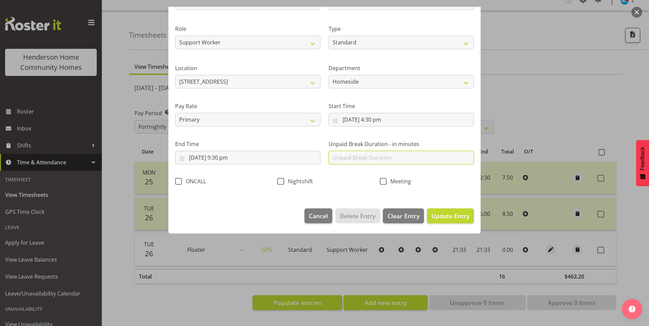
scroll to position [0, 0]
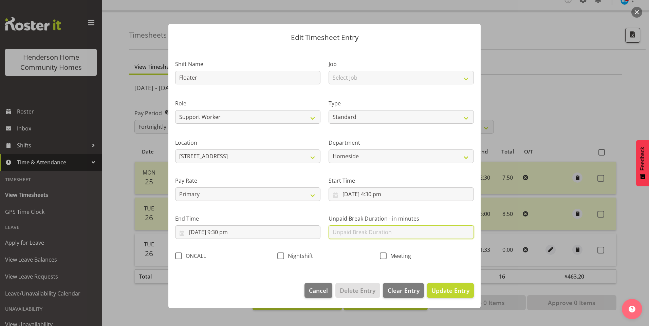
type input "0"
click at [455, 291] on span "Update Entry" at bounding box center [450, 291] width 38 height 8
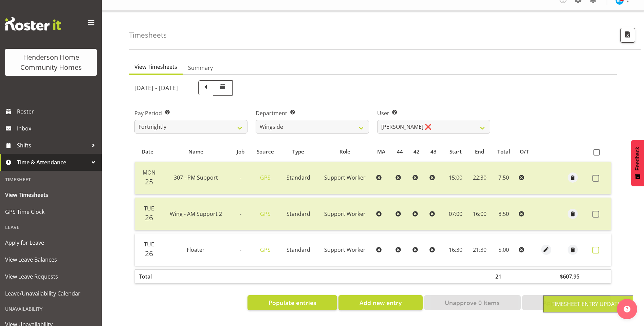
click at [593, 247] on span at bounding box center [595, 250] width 7 height 7
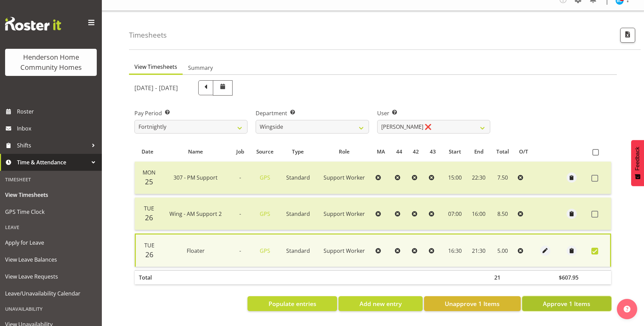
click at [568, 300] on span "Approve 1 Items" at bounding box center [567, 304] width 48 height 9
checkbox input "false"
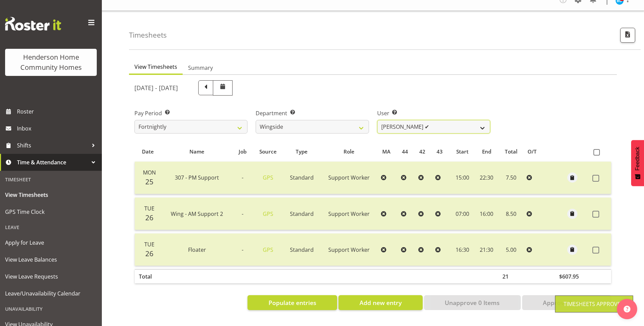
click at [397, 123] on select "[PERSON_NAME] ✔ [PERSON_NAME] ✔ [PERSON_NAME] ❌ [PERSON_NAME] ❌" at bounding box center [433, 127] width 113 height 14
select select "8789"
click at [377, 120] on select "[PERSON_NAME] ✔ [PERSON_NAME] ✔ [PERSON_NAME] ❌ [PERSON_NAME] ❌" at bounding box center [433, 127] width 113 height 14
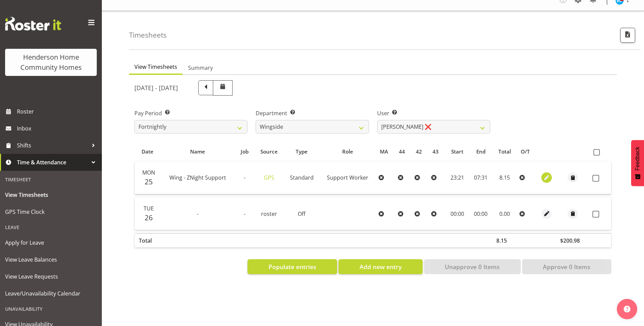
click at [543, 172] on span "button" at bounding box center [547, 177] width 8 height 11
select select "Standard"
select select "7"
select select "2025"
select select "23"
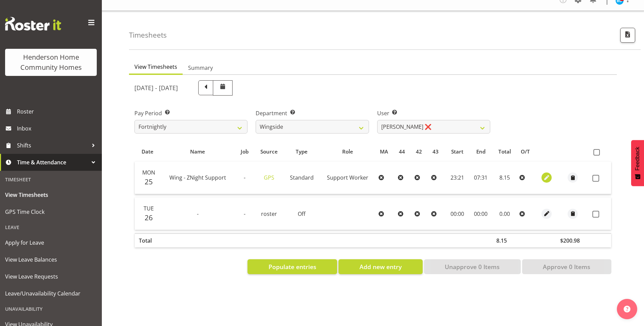
select select "21"
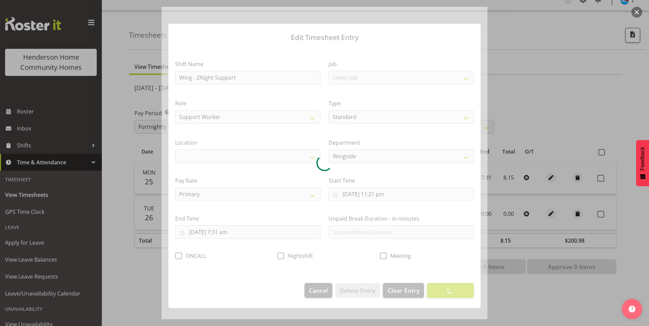
select select "1071"
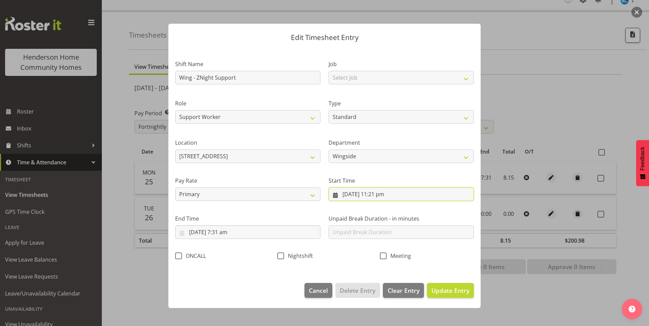
click at [386, 196] on input "[DATE] 11:21 pm" at bounding box center [401, 195] width 145 height 14
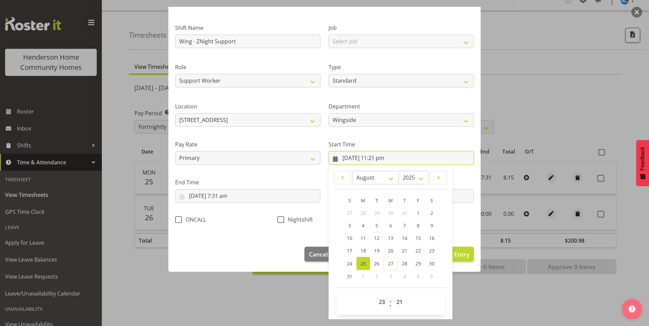
scroll to position [37, 0]
click at [400, 300] on select "00 01 02 03 04 05 06 07 08 09 10 11 12 13 14 15 16 17 18 19 20 21 22 23 24 25 2…" at bounding box center [400, 302] width 15 height 14
select select "30"
click at [393, 295] on select "00 01 02 03 04 05 06 07 08 09 10 11 12 13 14 15 16 17 18 19 20 21 22 23 24 25 2…" at bounding box center [400, 302] width 15 height 14
type input "[DATE] 11:30 pm"
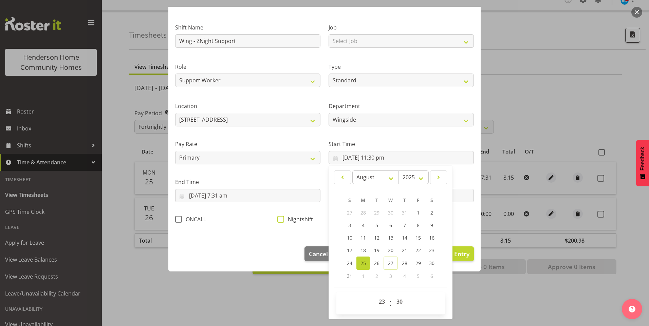
click at [285, 220] on span "Nightshift" at bounding box center [298, 219] width 29 height 7
click at [282, 220] on input "Nightshift" at bounding box center [279, 219] width 4 height 4
checkbox input "true"
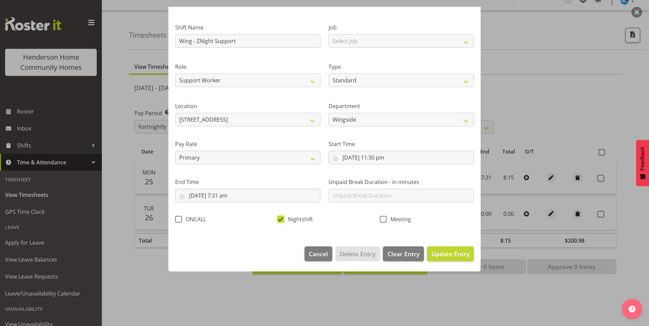
scroll to position [0, 0]
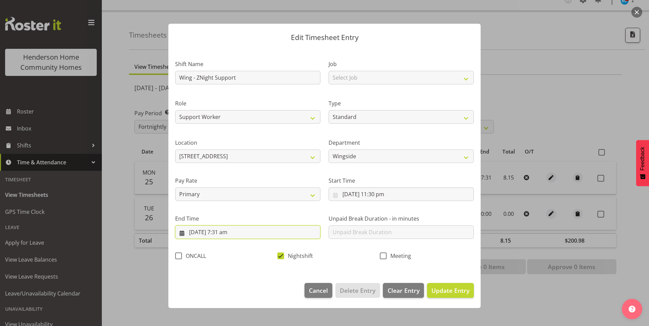
click at [232, 234] on input "[DATE] 7:31 am" at bounding box center [247, 233] width 145 height 14
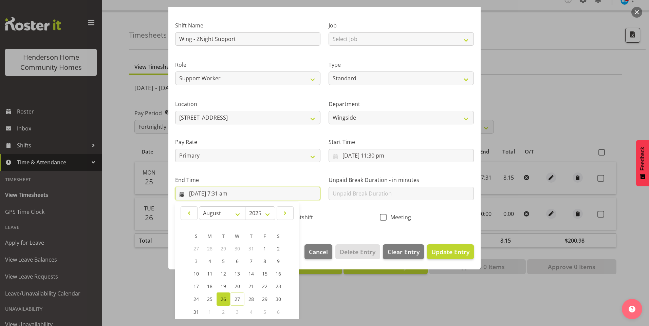
scroll to position [68, 0]
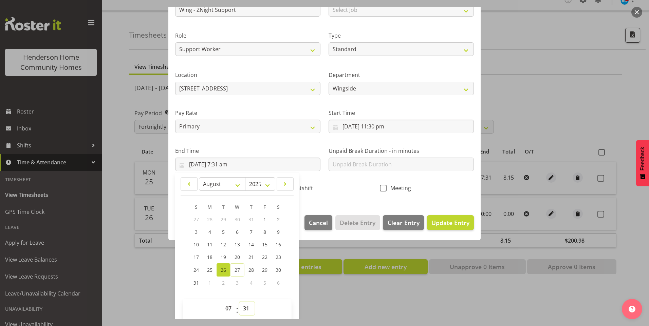
drag, startPoint x: 248, startPoint y: 307, endPoint x: 249, endPoint y: 301, distance: 6.5
click at [248, 306] on select "00 01 02 03 04 05 06 07 08 09 10 11 12 13 14 15 16 17 18 19 20 21 22 23 24 25 2…" at bounding box center [246, 309] width 15 height 14
select select "30"
click at [239, 302] on select "00 01 02 03 04 05 06 07 08 09 10 11 12 13 14 15 16 17 18 19 20 21 22 23 24 25 2…" at bounding box center [246, 309] width 15 height 14
type input "[DATE] 7:30 am"
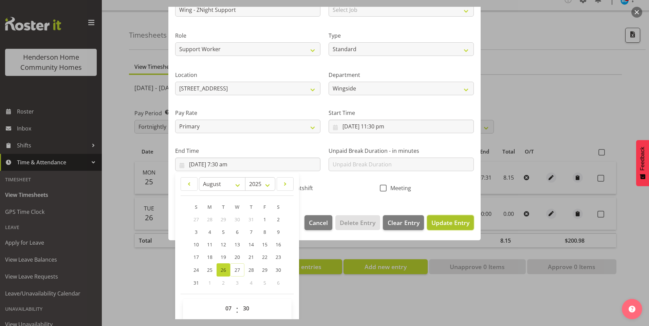
click at [445, 225] on span "Update Entry" at bounding box center [450, 223] width 38 height 8
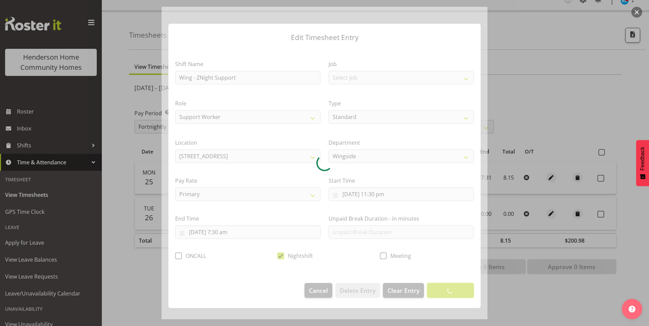
scroll to position [0, 0]
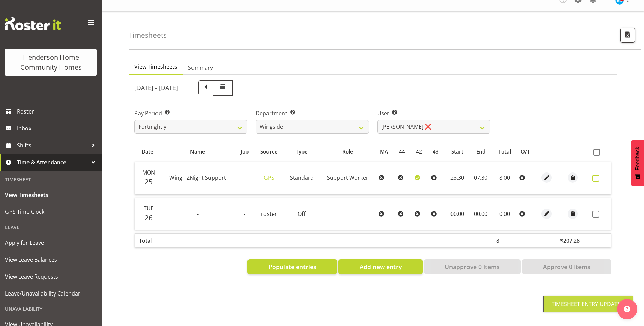
click at [593, 175] on span at bounding box center [595, 178] width 7 height 7
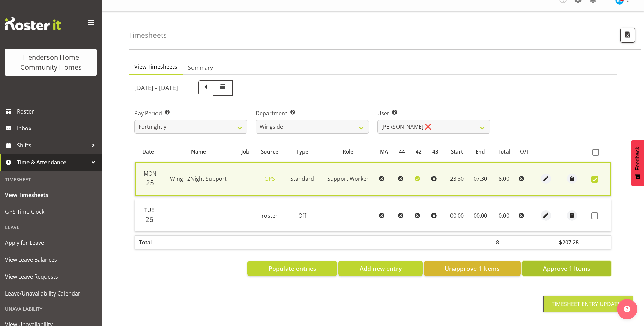
click at [576, 264] on span "Approve 1 Items" at bounding box center [567, 268] width 48 height 9
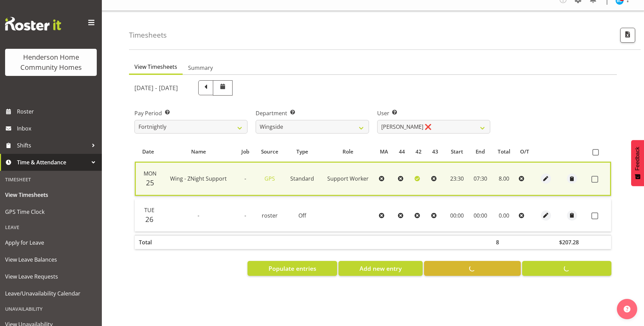
checkbox input "false"
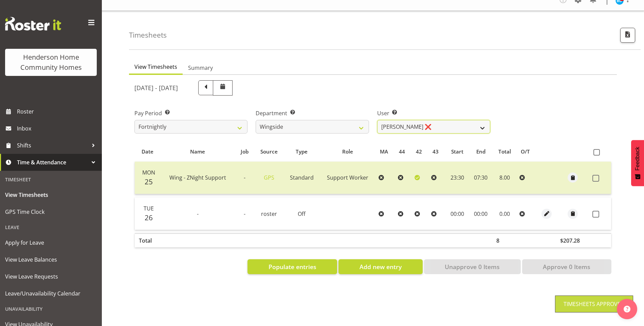
click at [395, 122] on select "[PERSON_NAME] ✔ [PERSON_NAME] ✔ [PERSON_NAME] ❌ [PERSON_NAME] ❌" at bounding box center [433, 127] width 113 height 14
select select "8531"
click at [377, 120] on select "[PERSON_NAME] ✔ [PERSON_NAME] ✔ [PERSON_NAME] ❌ [PERSON_NAME] ❌" at bounding box center [433, 127] width 113 height 14
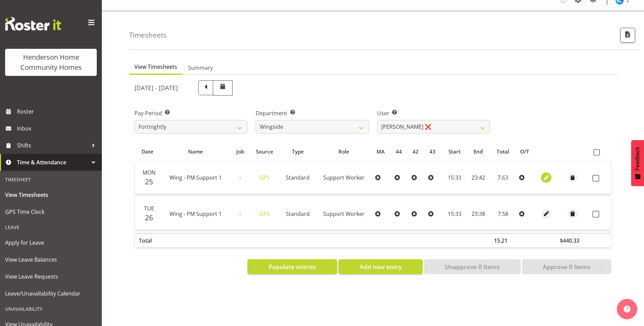
click at [543, 174] on span "button" at bounding box center [546, 178] width 8 height 8
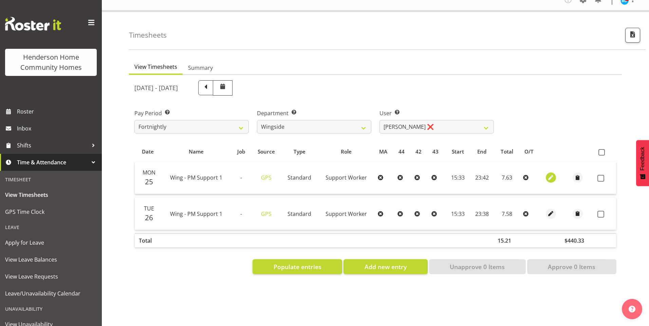
select select "Standard"
select select "7"
select select "2025"
select select "15"
select select "33"
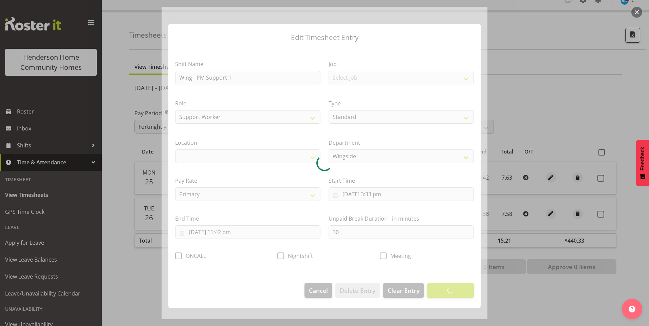
select select "1071"
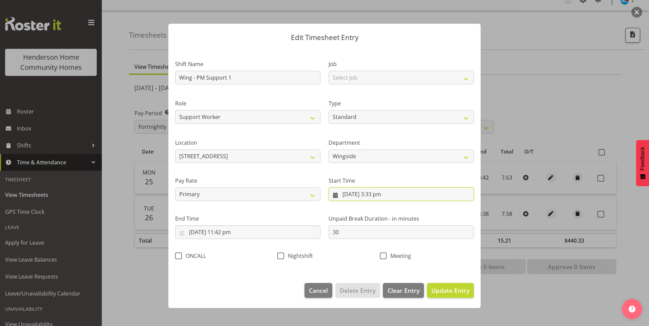
click at [379, 195] on input "[DATE] 3:33 pm" at bounding box center [401, 195] width 145 height 14
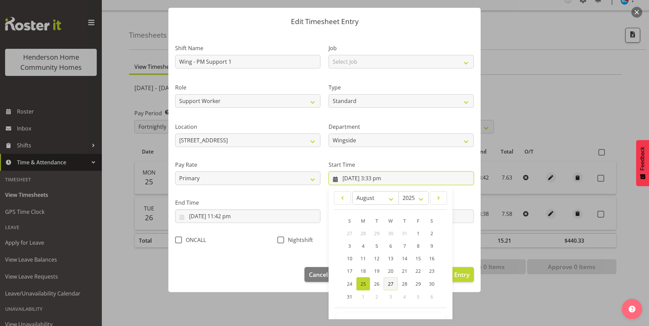
scroll to position [37, 0]
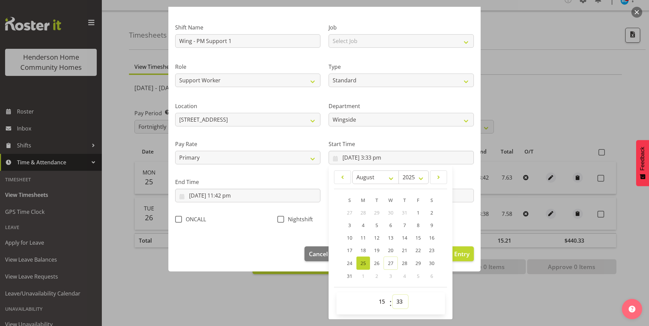
click at [395, 301] on select "00 01 02 03 04 05 06 07 08 09 10 11 12 13 14 15 16 17 18 19 20 21 22 23 24 25 2…" at bounding box center [400, 302] width 15 height 14
select select "30"
click at [393, 295] on select "00 01 02 03 04 05 06 07 08 09 10 11 12 13 14 15 16 17 18 19 20 21 22 23 24 25 2…" at bounding box center [400, 302] width 15 height 14
type input "[DATE] 3:30 pm"
click at [232, 198] on input "[DATE] 11:42 pm" at bounding box center [247, 196] width 145 height 14
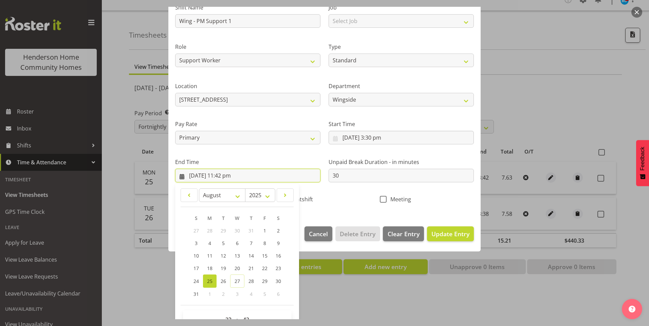
scroll to position [75, 0]
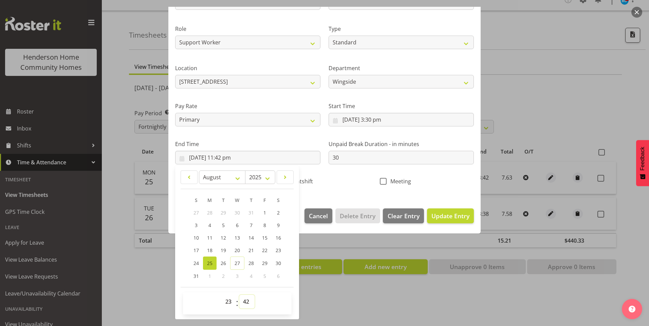
click at [248, 306] on select "00 01 02 03 04 05 06 07 08 09 10 11 12 13 14 15 16 17 18 19 20 21 22 23 24 25 2…" at bounding box center [246, 302] width 15 height 14
select select "30"
click at [239, 295] on select "00 01 02 03 04 05 06 07 08 09 10 11 12 13 14 15 16 17 18 19 20 21 22 23 24 25 2…" at bounding box center [246, 302] width 15 height 14
type input "[DATE] 11:30 pm"
click at [444, 217] on span "Update Entry" at bounding box center [450, 216] width 38 height 8
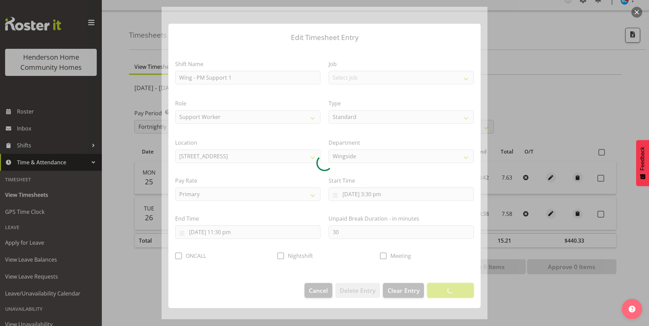
scroll to position [0, 0]
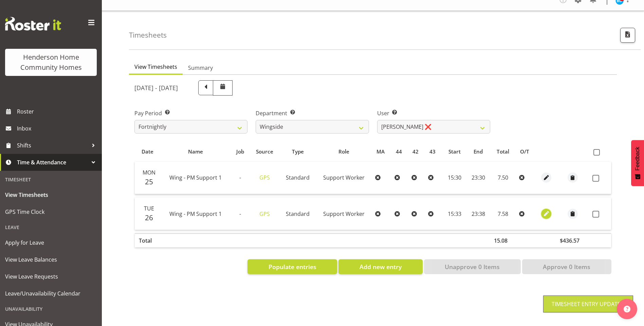
click at [549, 209] on button "button" at bounding box center [546, 214] width 10 height 10
select select "Standard"
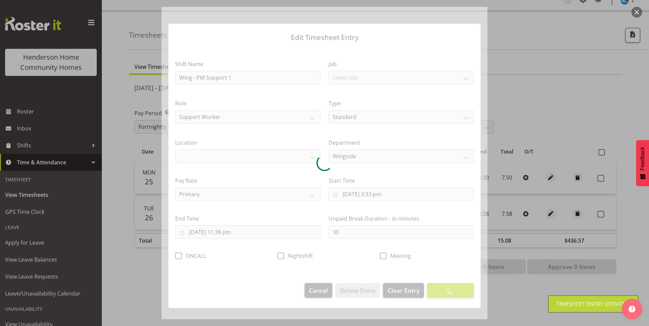
select select "1071"
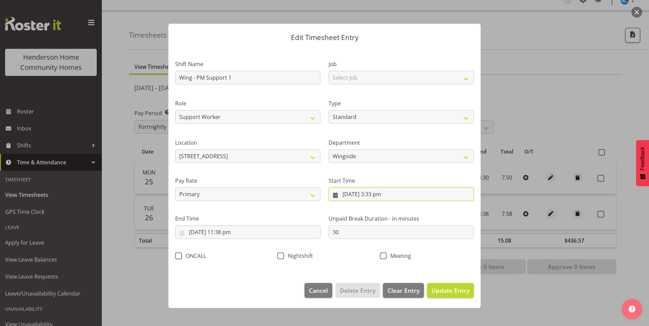
click at [387, 196] on input "[DATE] 3:33 pm" at bounding box center [401, 195] width 145 height 14
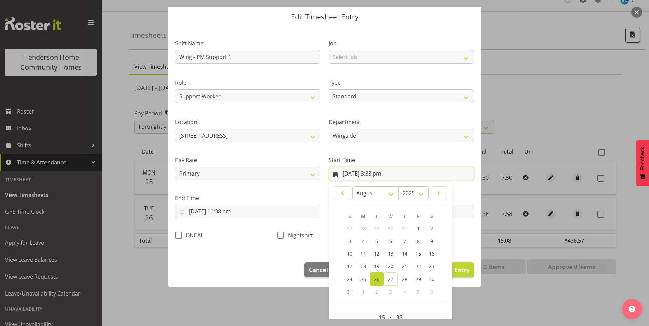
scroll to position [37, 0]
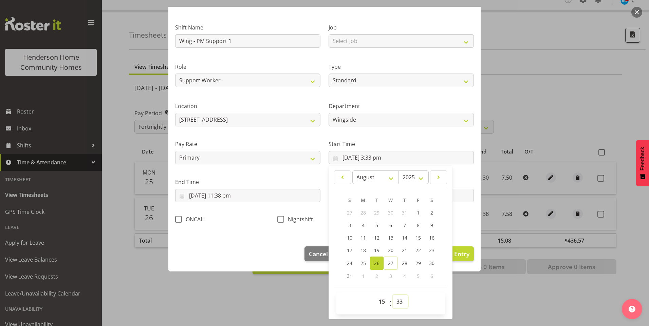
click at [393, 306] on select "00 01 02 03 04 05 06 07 08 09 10 11 12 13 14 15 16 17 18 19 20 21 22 23 24 25 2…" at bounding box center [400, 302] width 15 height 14
select select "30"
click at [393, 295] on select "00 01 02 03 04 05 06 07 08 09 10 11 12 13 14 15 16 17 18 19 20 21 22 23 24 25 2…" at bounding box center [400, 302] width 15 height 14
type input "[DATE] 3:30 pm"
click at [233, 196] on input "[DATE] 11:38 pm" at bounding box center [247, 196] width 145 height 14
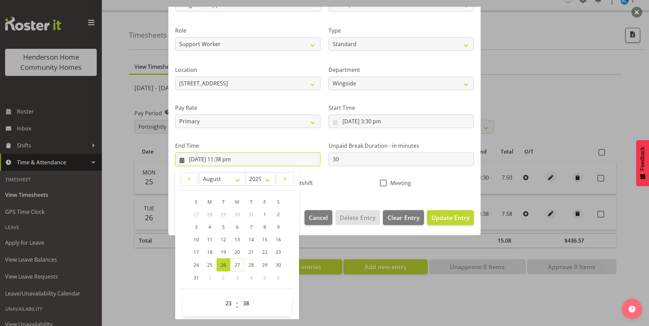
scroll to position [75, 0]
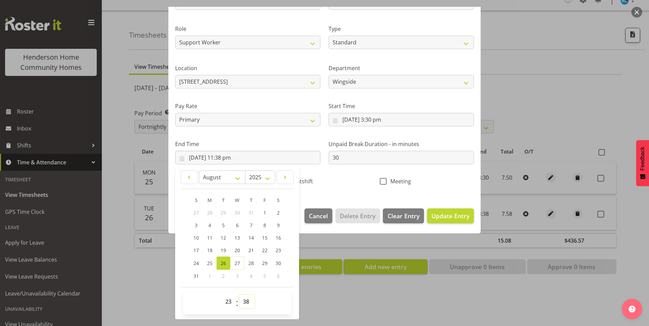
drag, startPoint x: 251, startPoint y: 303, endPoint x: 250, endPoint y: 296, distance: 7.5
click at [251, 302] on select "00 01 02 03 04 05 06 07 08 09 10 11 12 13 14 15 16 17 18 19 20 21 22 23 24 25 2…" at bounding box center [246, 302] width 15 height 14
select select "30"
click at [239, 295] on select "00 01 02 03 04 05 06 07 08 09 10 11 12 13 14 15 16 17 18 19 20 21 22 23 24 25 2…" at bounding box center [246, 302] width 15 height 14
type input "[DATE] 11:30 pm"
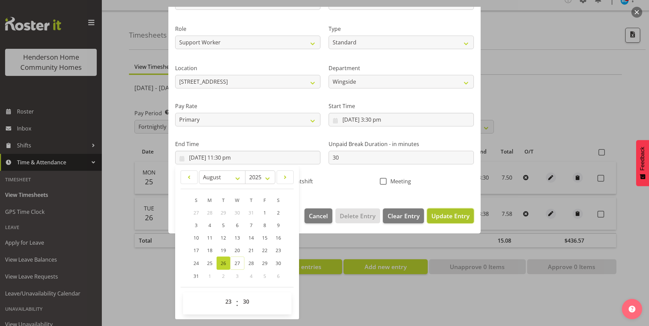
click at [463, 210] on button "Update Entry" at bounding box center [450, 216] width 47 height 15
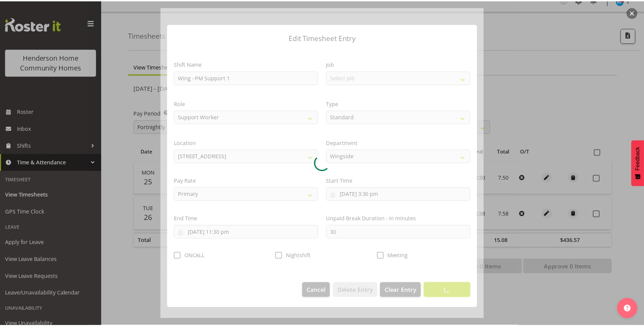
scroll to position [0, 0]
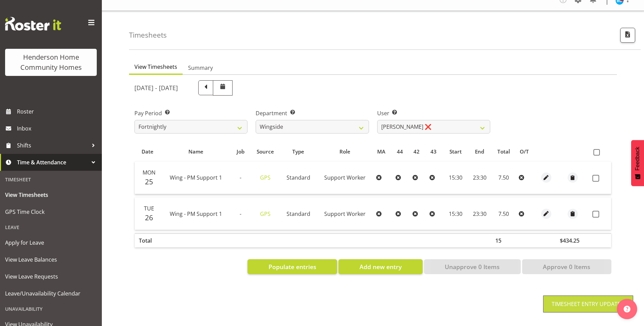
click at [597, 211] on span at bounding box center [595, 214] width 7 height 7
checkbox input "true"
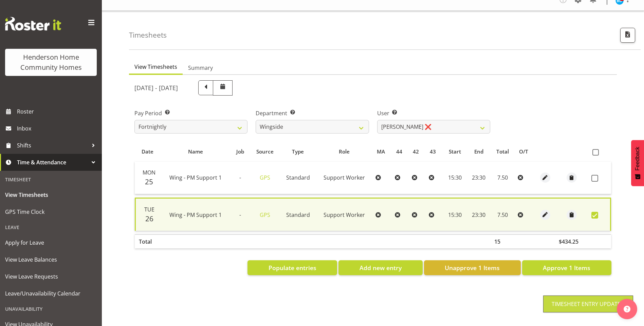
drag, startPoint x: 594, startPoint y: 170, endPoint x: 595, endPoint y: 184, distance: 14.3
click at [594, 170] on td at bounding box center [599, 178] width 22 height 33
click at [594, 175] on span at bounding box center [594, 178] width 7 height 7
checkbox input "true"
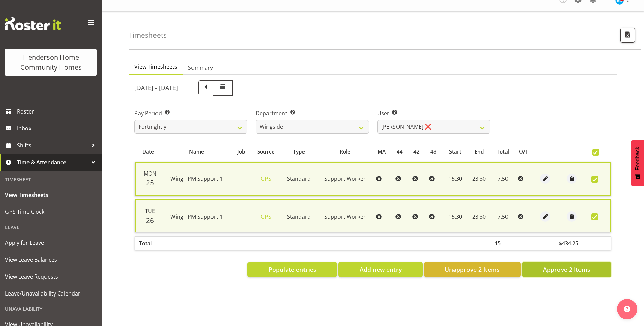
click at [579, 265] on span "Approve 2 Items" at bounding box center [567, 269] width 48 height 9
checkbox input "false"
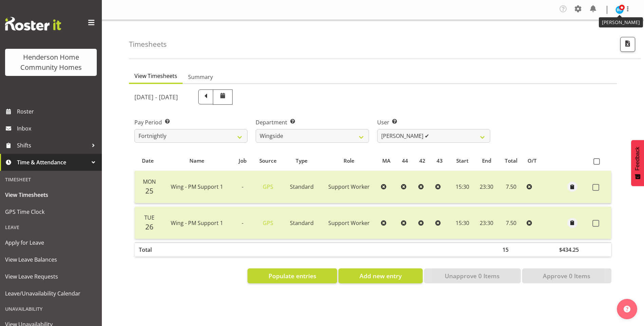
click at [619, 10] on span at bounding box center [621, 7] width 5 height 5
click at [586, 37] on link "Log Out" at bounding box center [598, 37] width 65 height 12
